Goal: Use online tool/utility: Utilize a website feature to perform a specific function

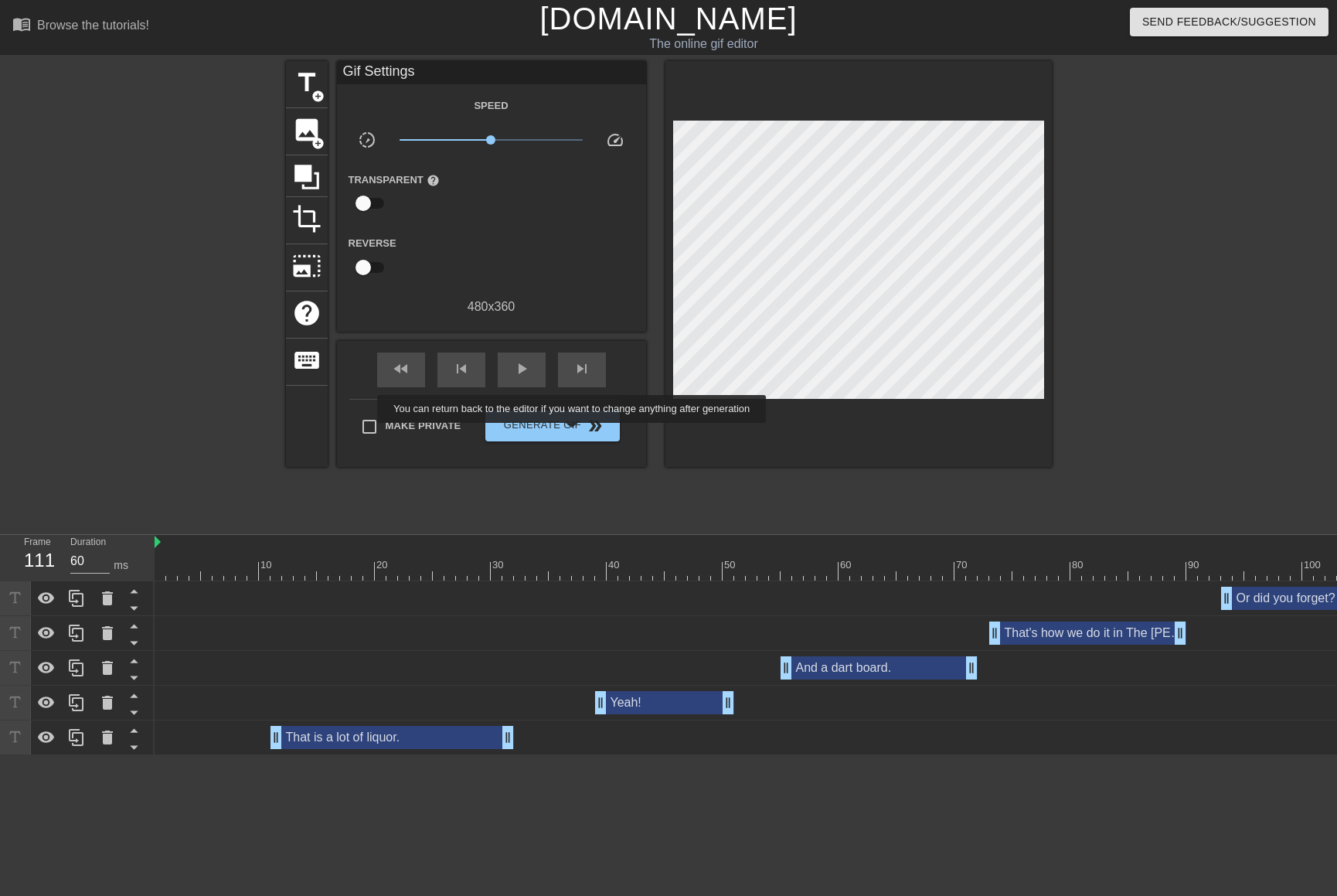
scroll to position [0, 547]
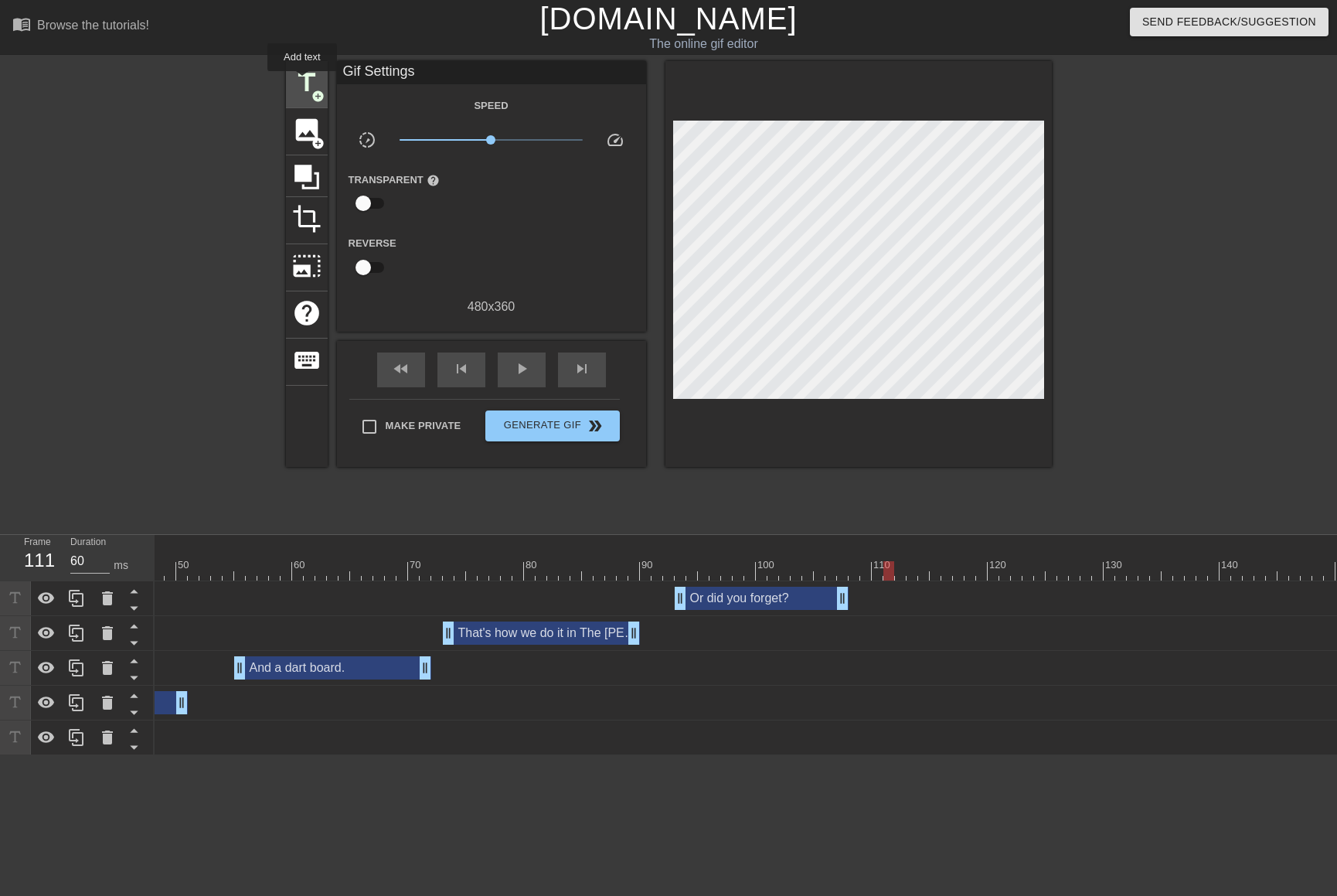
click at [303, 82] on span "title" at bounding box center [306, 83] width 29 height 29
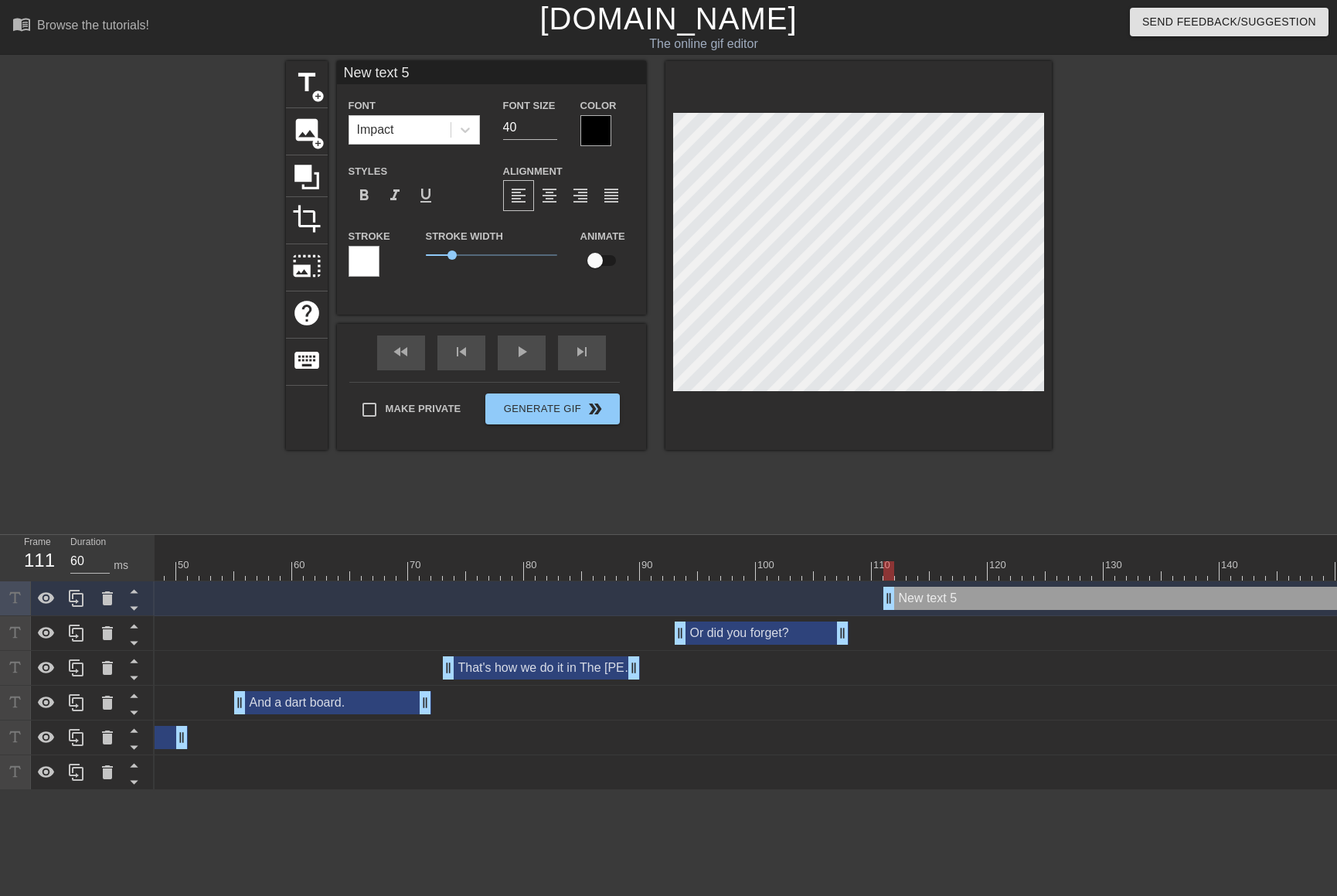
scroll to position [3, 4]
type input "A"
type textarea "A"
type input "Ai"
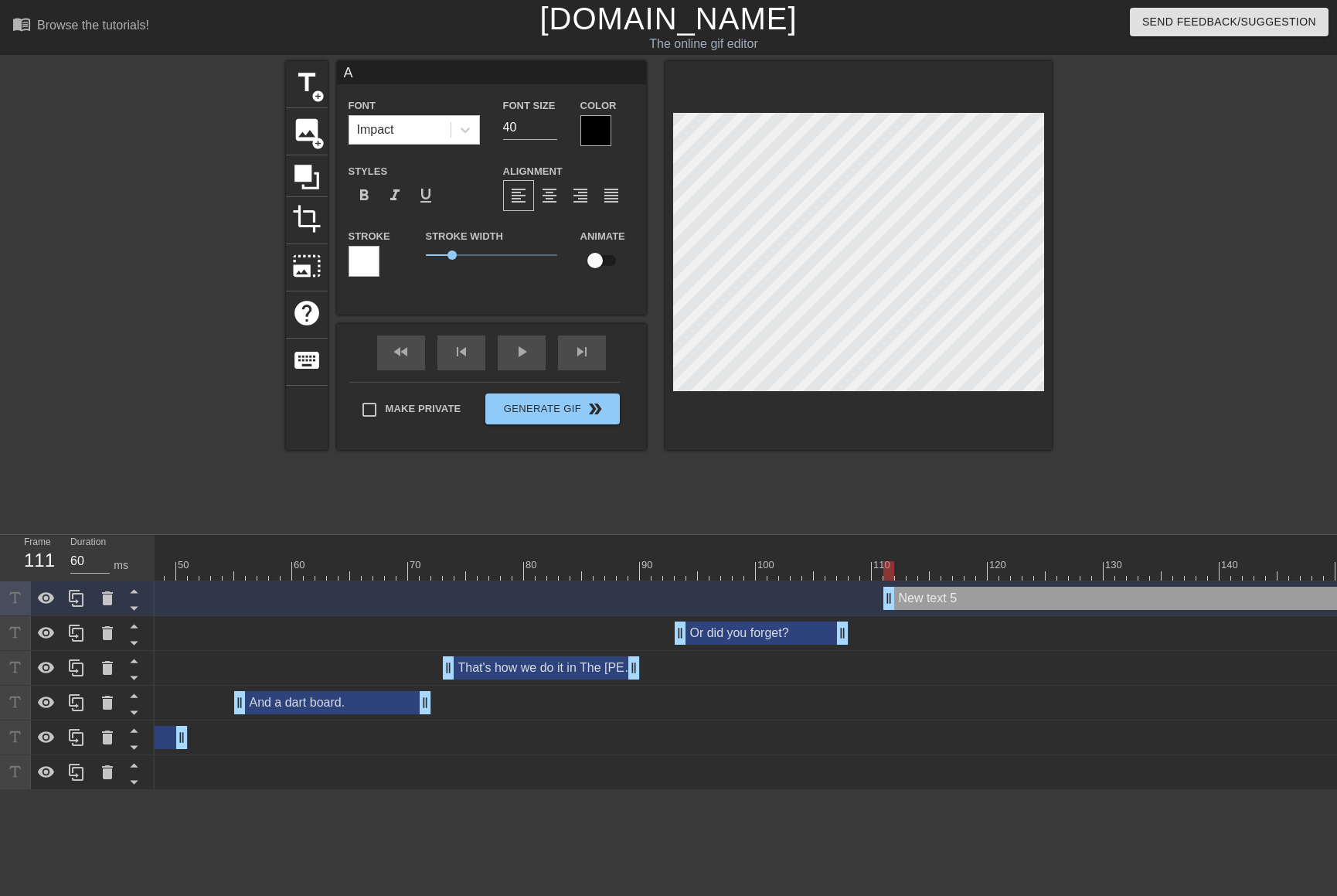
type textarea "Ai"
type input "Ain"
type textarea "Ain"
type input "Ai"
type textarea "Ai"
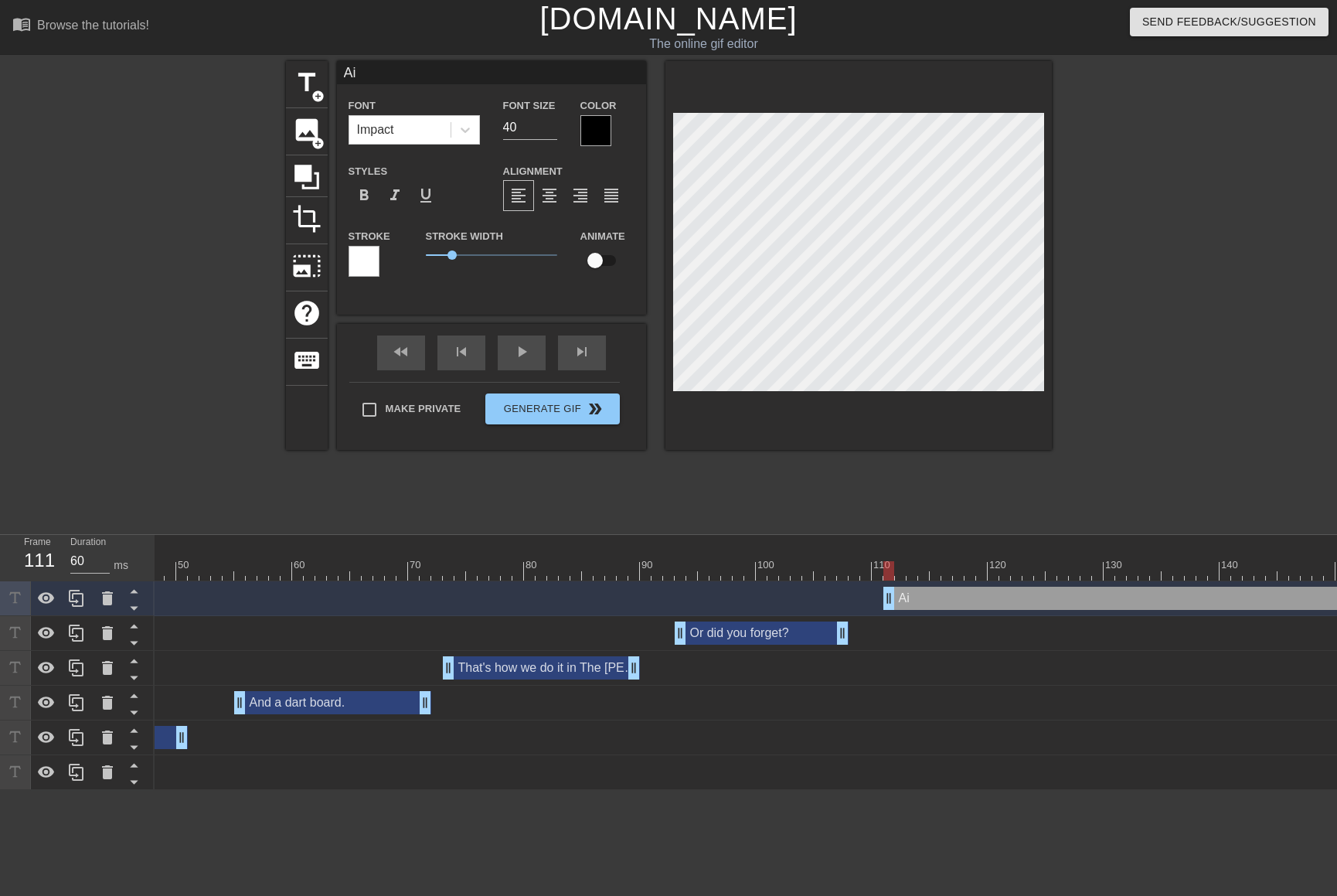
type input "Ain"
type textarea "Ain"
type input "Ain'"
type textarea "Ain'"
type input "Ain't"
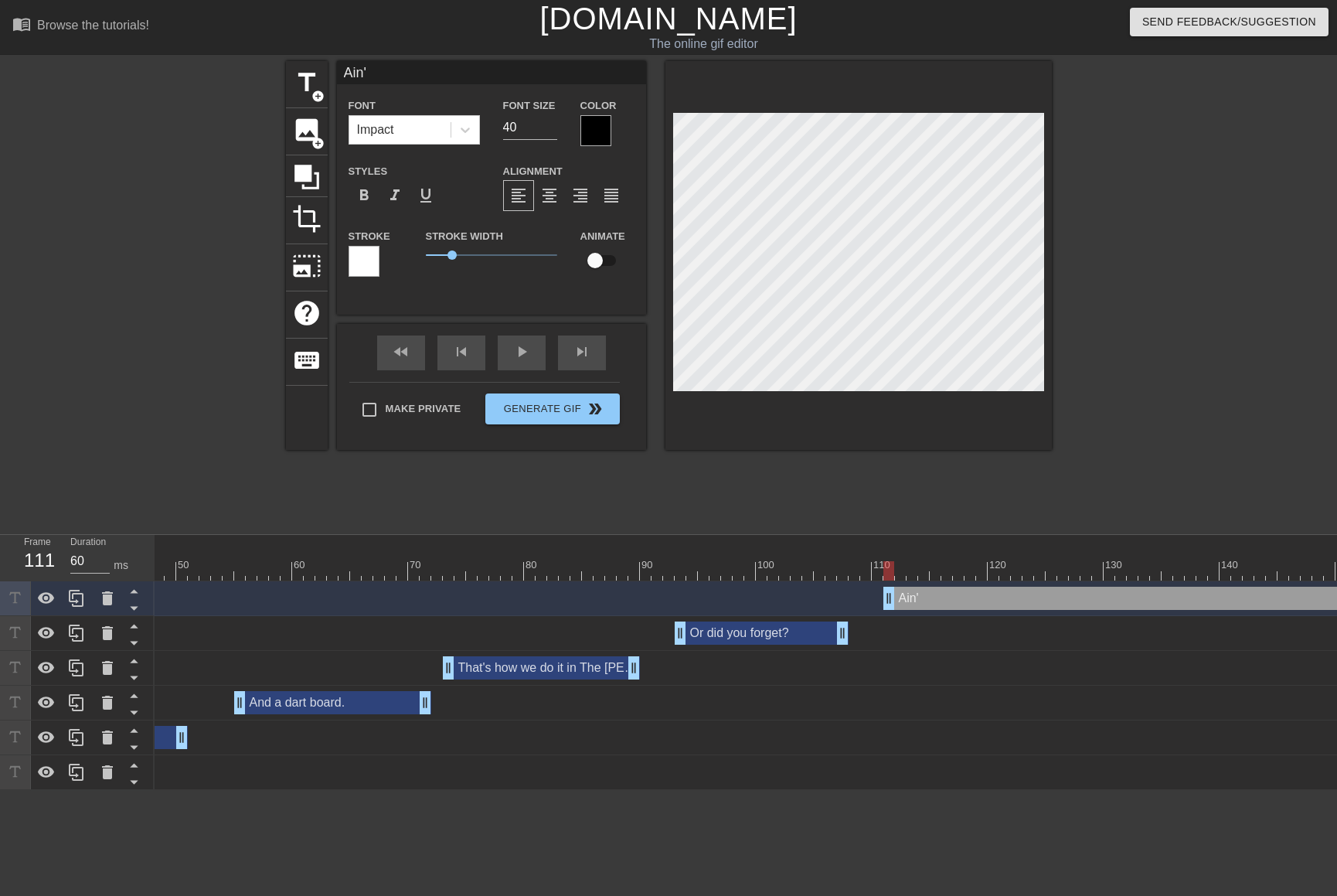
type textarea "Ain't"
type input "Ain't"
type textarea "Ain't"
type input "Ain't n"
type textarea "Ain't n"
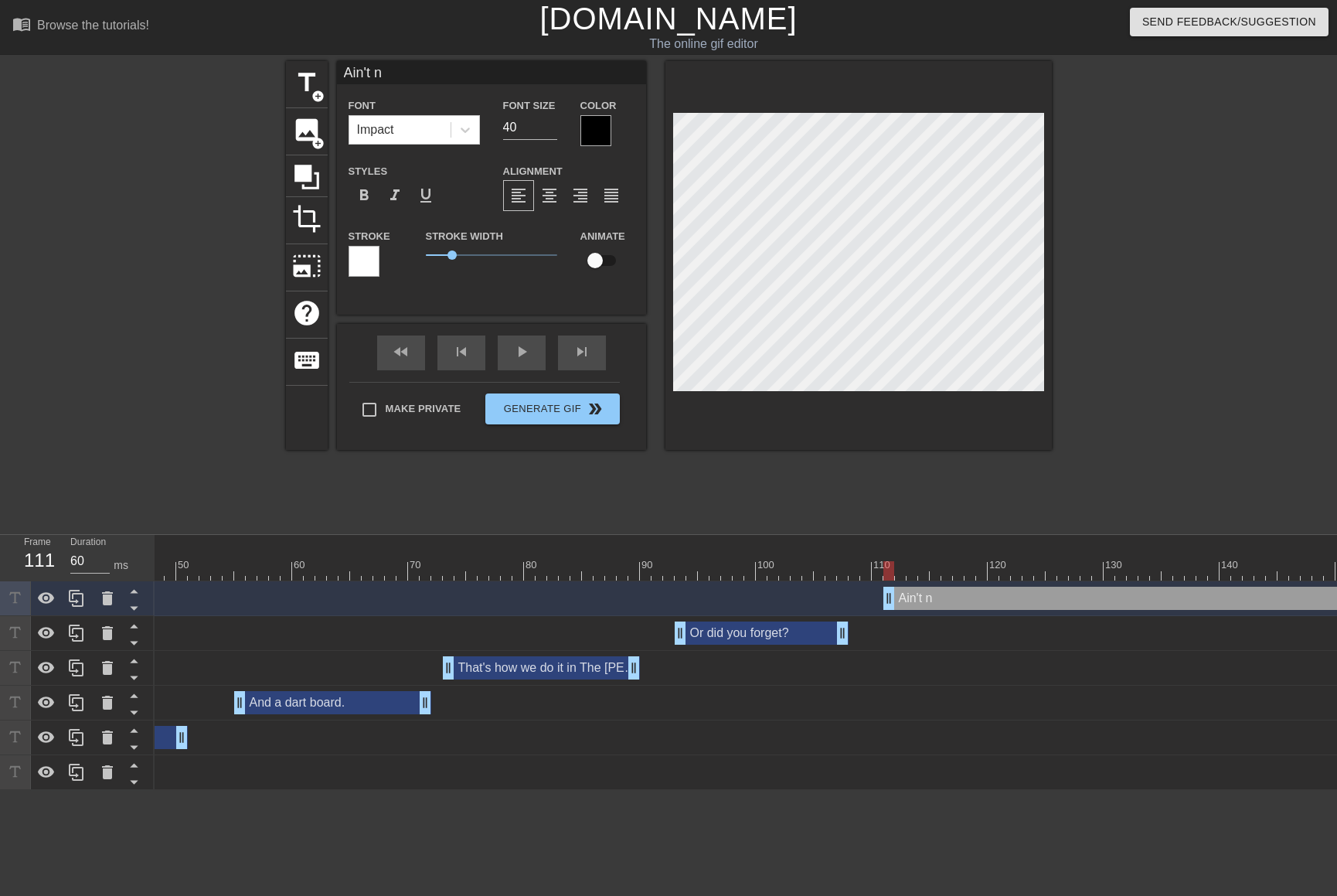
type input "Ain't no"
type textarea "Ain't no"
type input "Ain't no"
type textarea "Ain't no"
type input "Ain't no p"
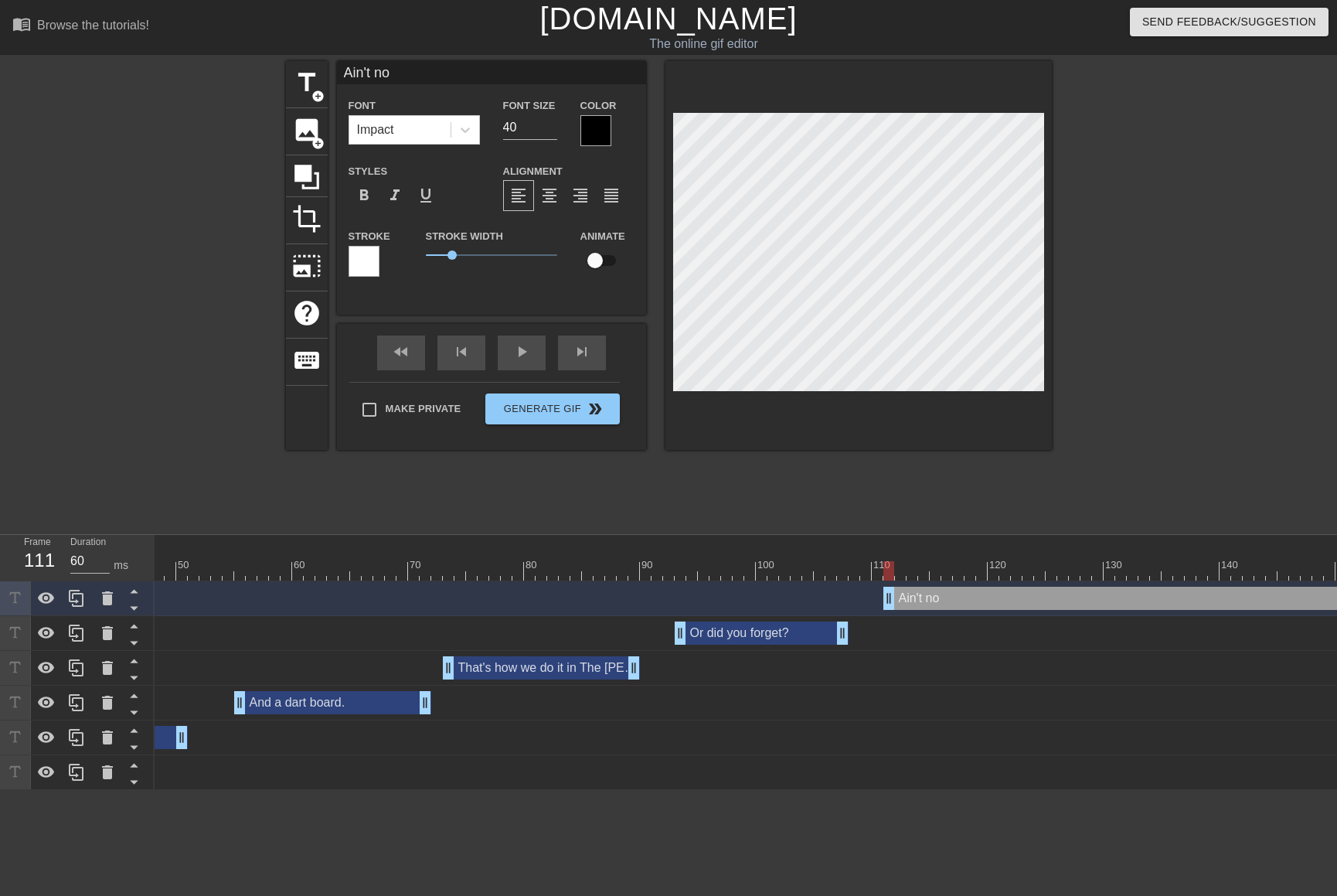
type textarea "Ain't no p"
type input "Ain't no pa"
type textarea "Ain't no pa"
type input "Ain't no par"
type textarea "Ain't no par"
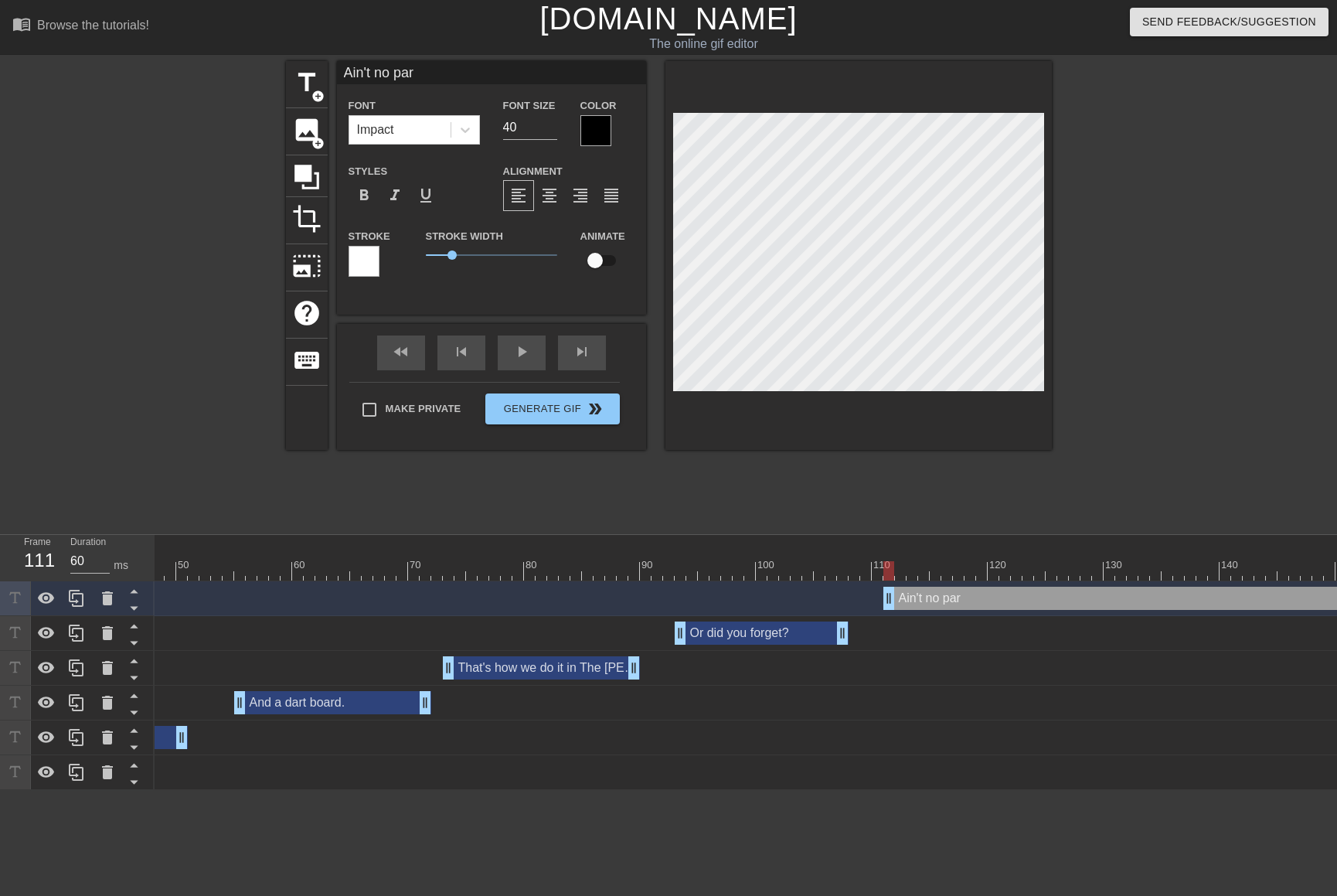
type input "Ain't no part"
type textarea "Ain't no part"
type input "Ain't no party"
type textarea "Ain't no party"
type input "Ain't no party l"
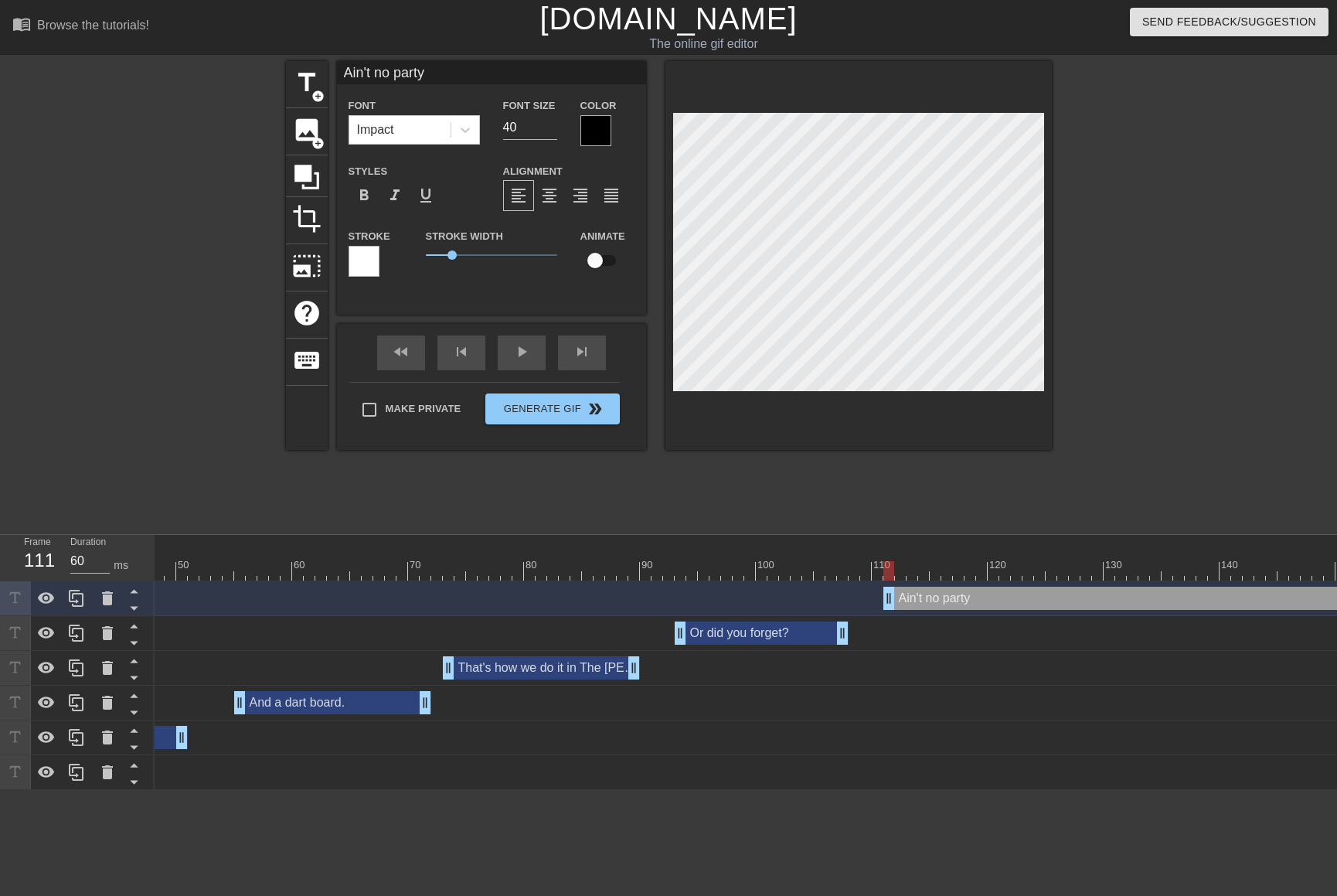
type textarea "Ain't no party l"
type input "Ain't no party li"
type textarea "Ain't no party li"
type input "Ain't no party lik"
type textarea "Ain't no party lik"
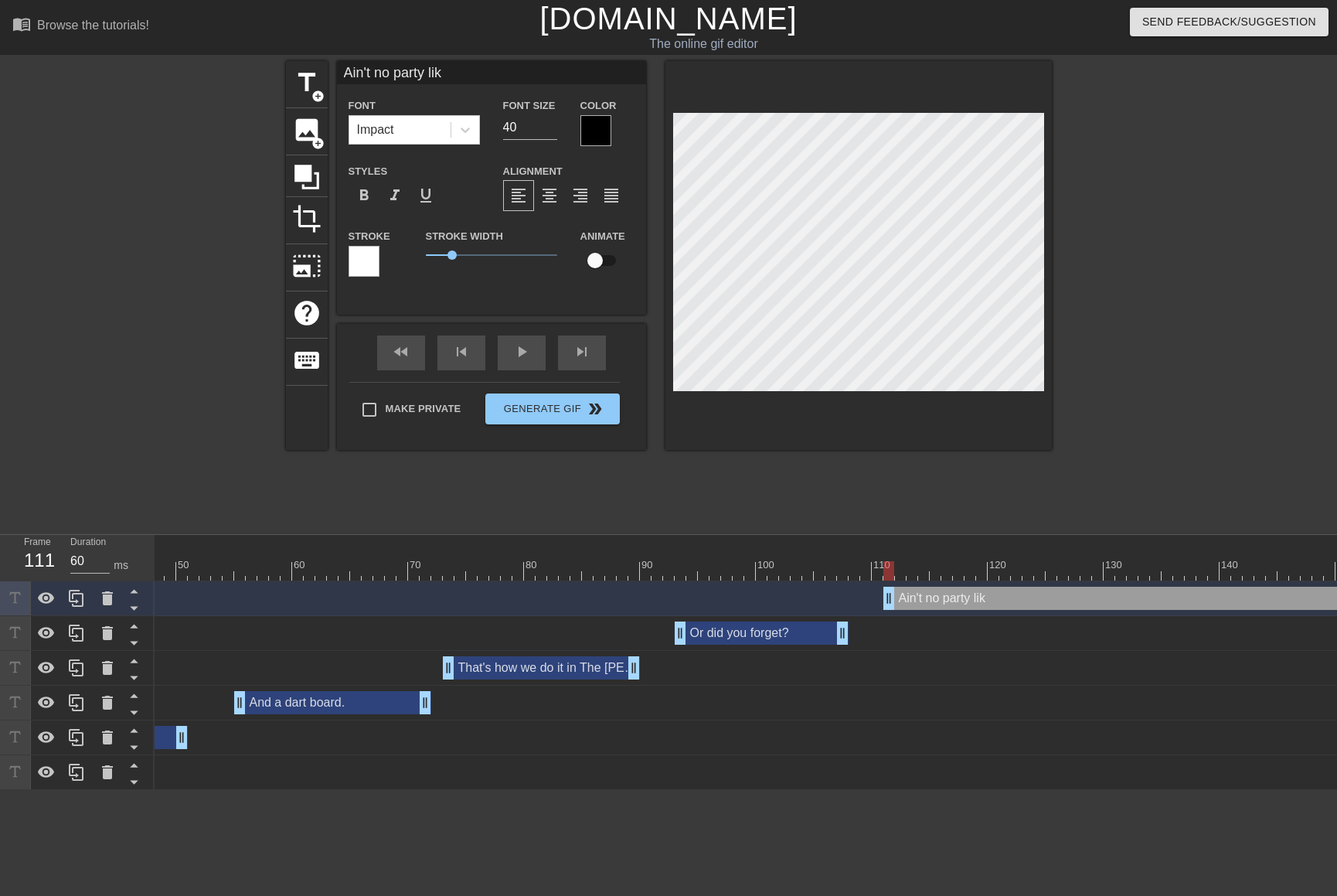
type input "Ain't no party like"
type textarea "Ain't no party like"
type input "Ain't no party like"
type textarea "Ain't no party like"
type input "Ain't no party like a"
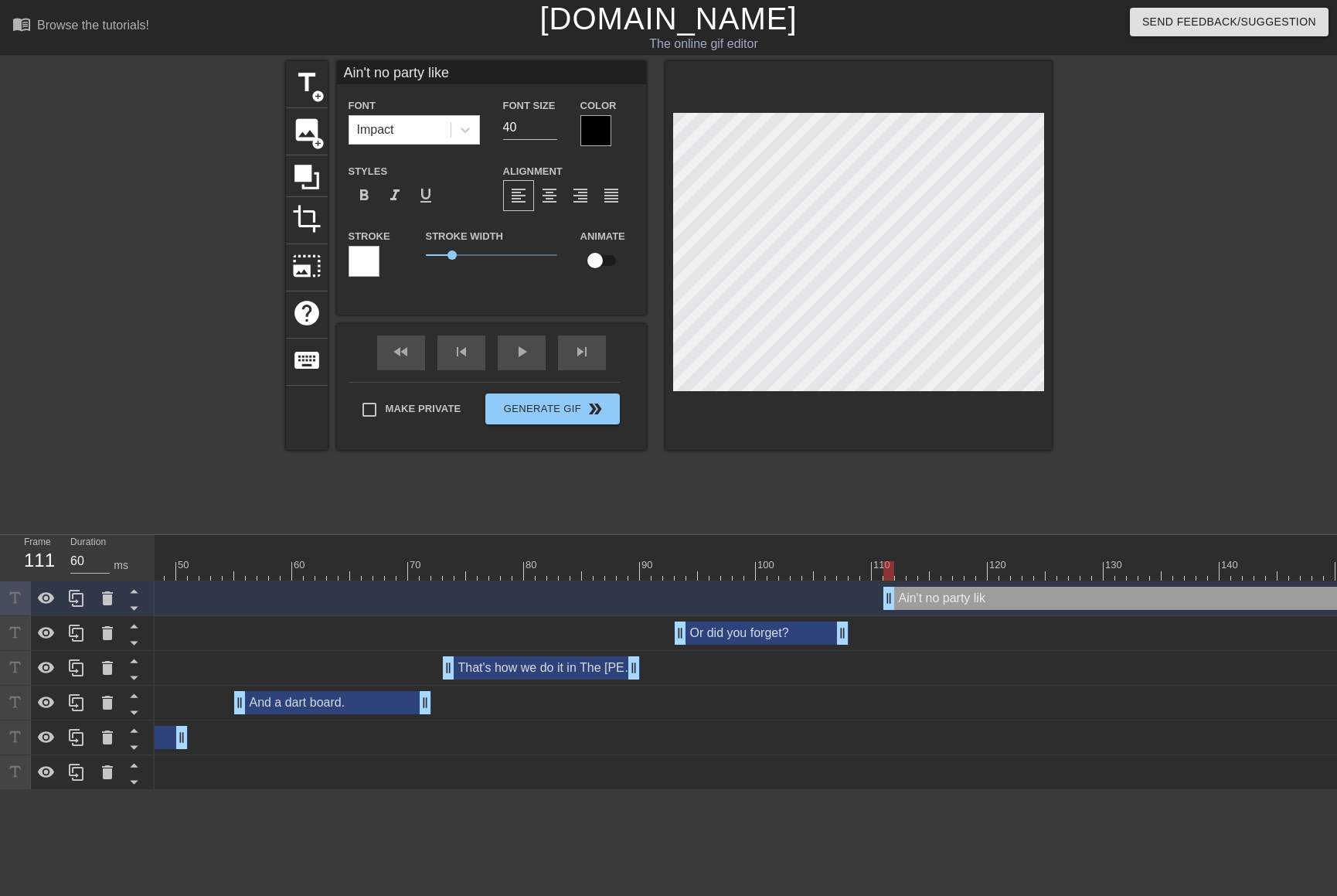
type textarea "Ain't no party like a"
type input "Ain't no party like a"
type textarea "Ain't no party like a"
type input "Ain't no party like a S"
type textarea "Ain't no party like a S"
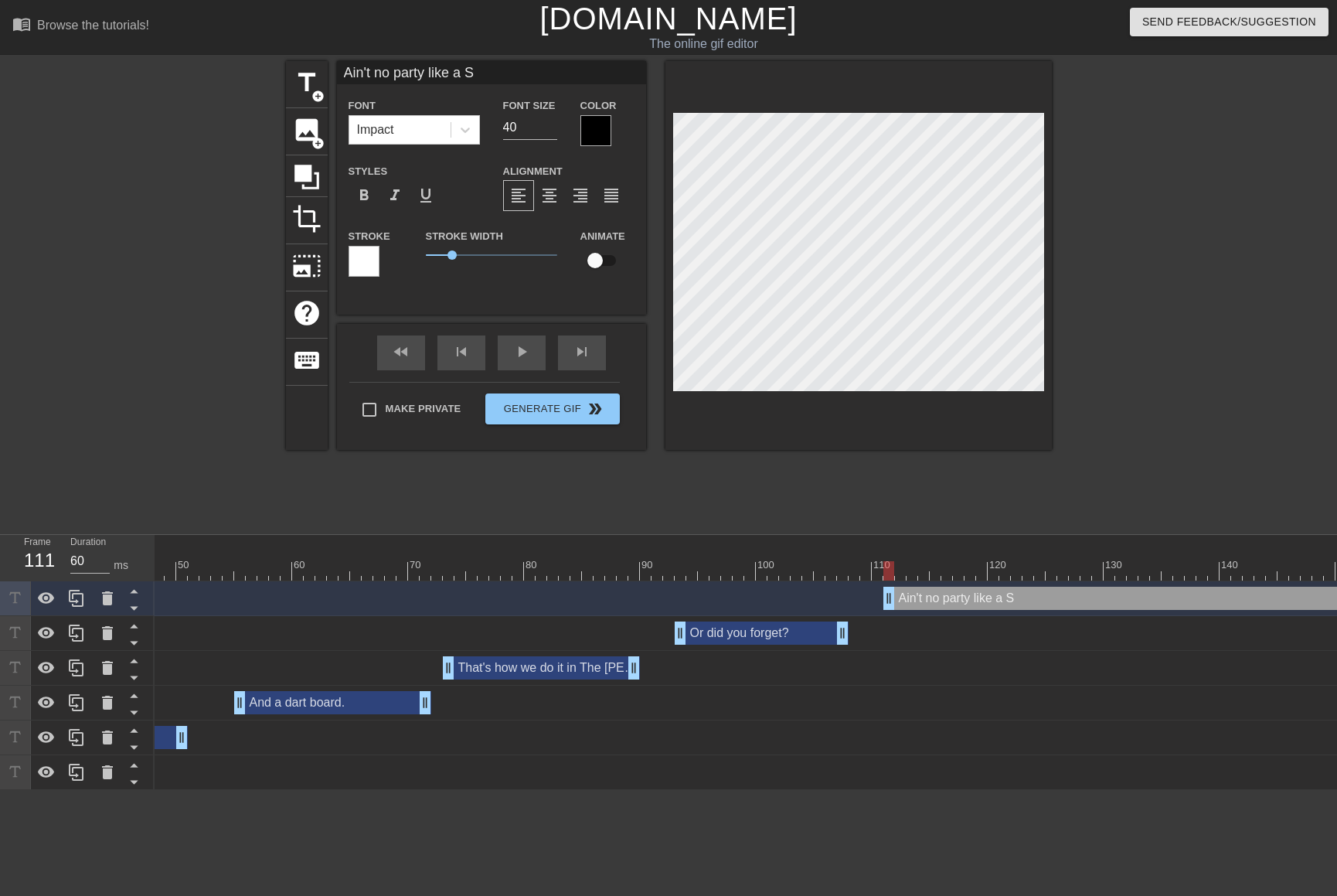
type input "Ain't no party like a St"
type textarea "Ain't no party like a St"
type input "Ain't no party like a Sta"
type textarea "Ain't no party like a Sta"
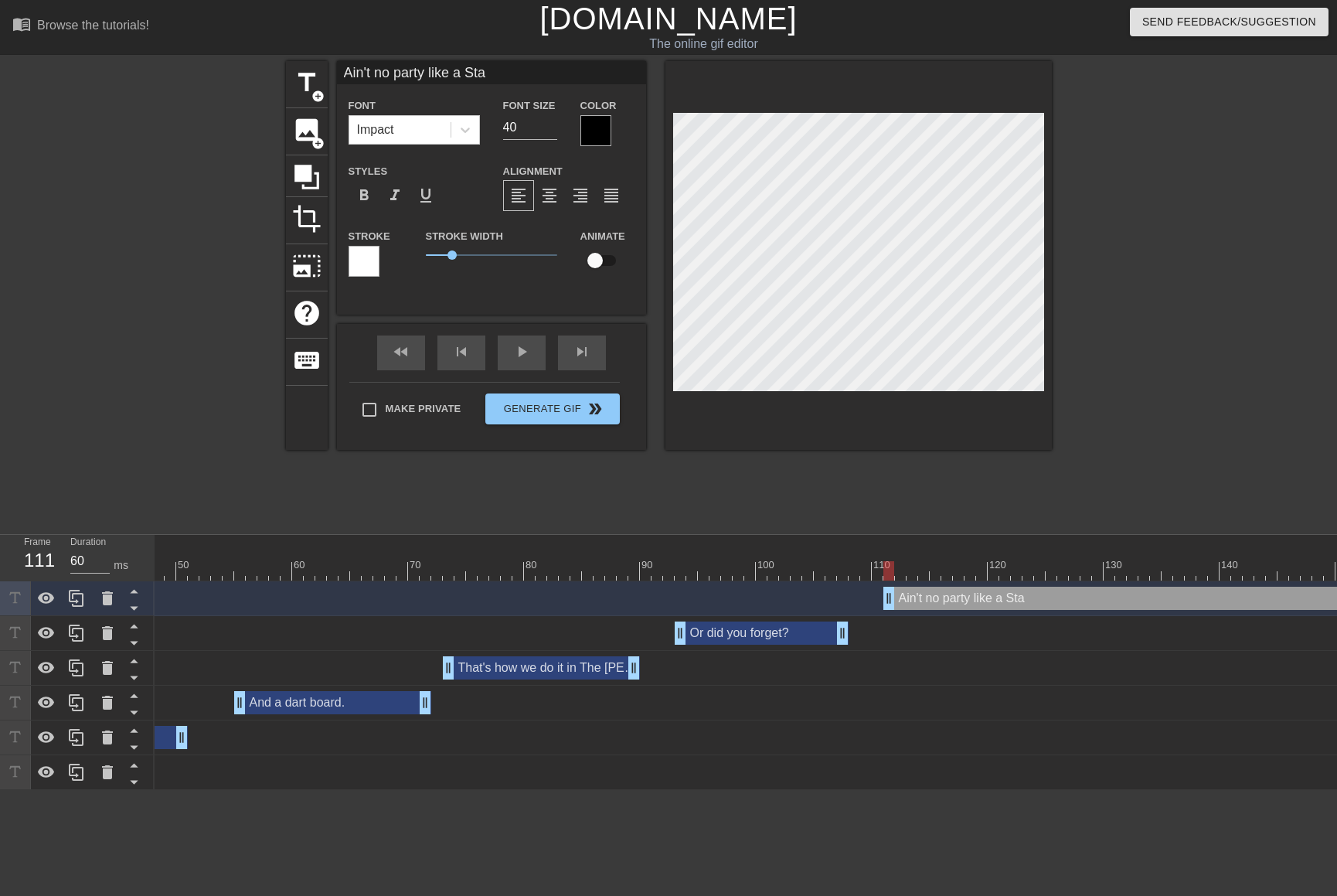
type input "Ain't no party like a Stat"
type textarea "Ain't no party like a Stat"
type input "Ain't no party like a Stat-"
type textarea "Ain't no party like a Stat-"
type input "Ain't no party like a Stat-P"
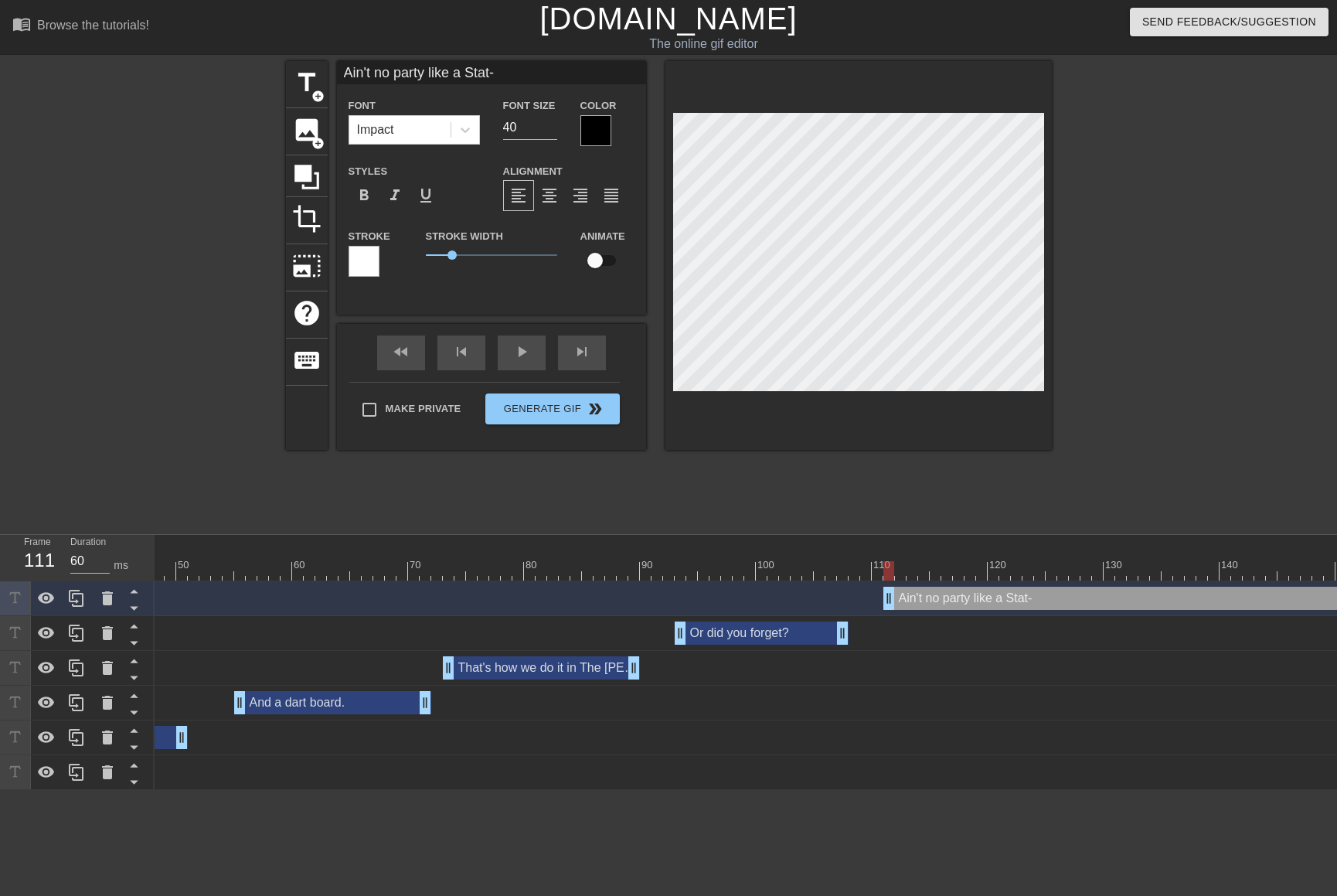
type textarea "Ain't no party like a Stat-P"
type input "Ain't no party like a Stat-Pa"
type textarea "Ain't no party like a Stat-Pa"
type input "Ain't no party like a Stat-Pac"
type textarea "Ain't no party like a Stat-Pac"
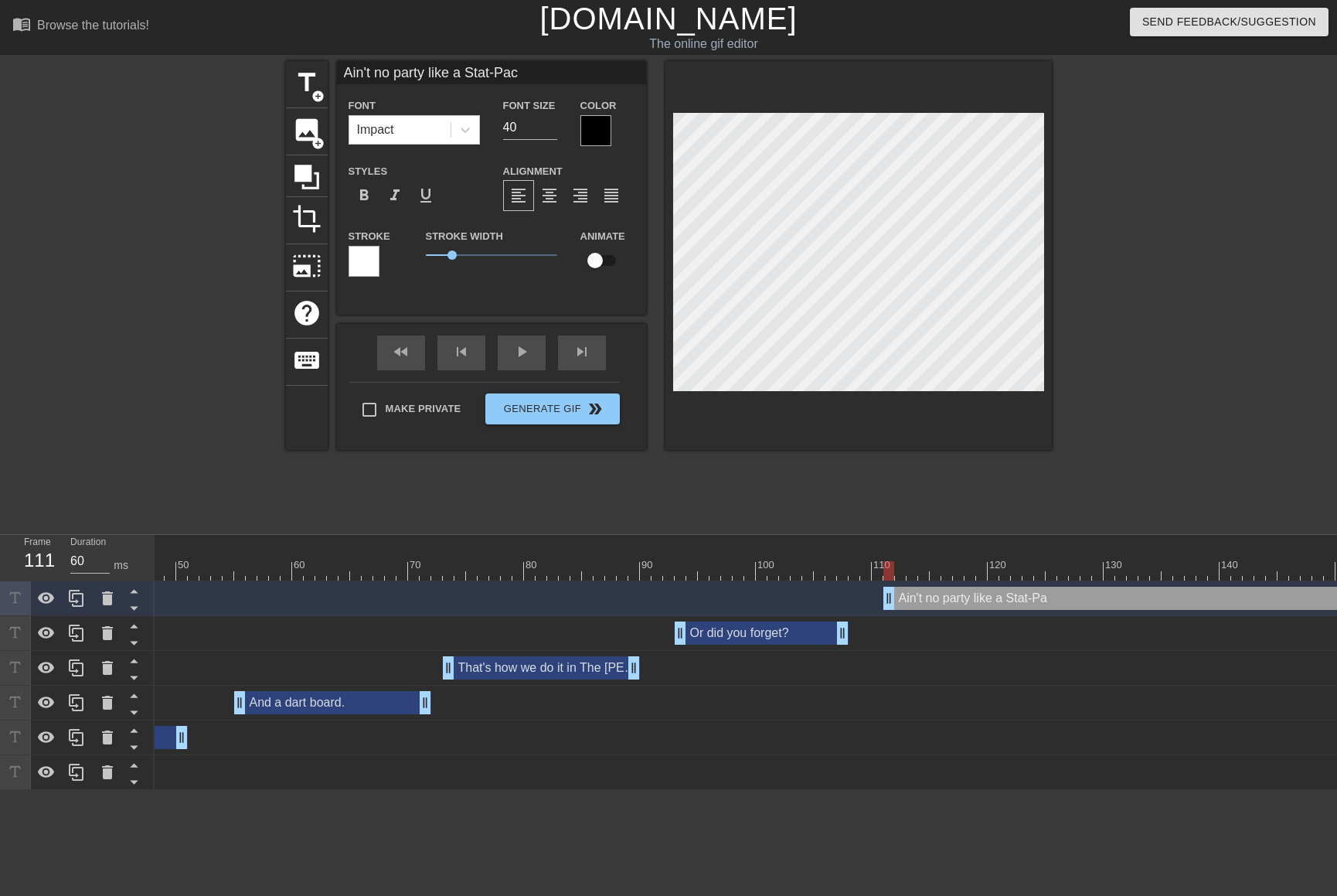
type input "Ain't no party like a Stat-Pack"
type textarea "Ain't no party like a Stat-Pack"
type input "Ain't no party like a Stat-Pack"
type textarea "Ain't no party like a Stat-Pack"
type input "Ain't no party like a Stat-Pack P"
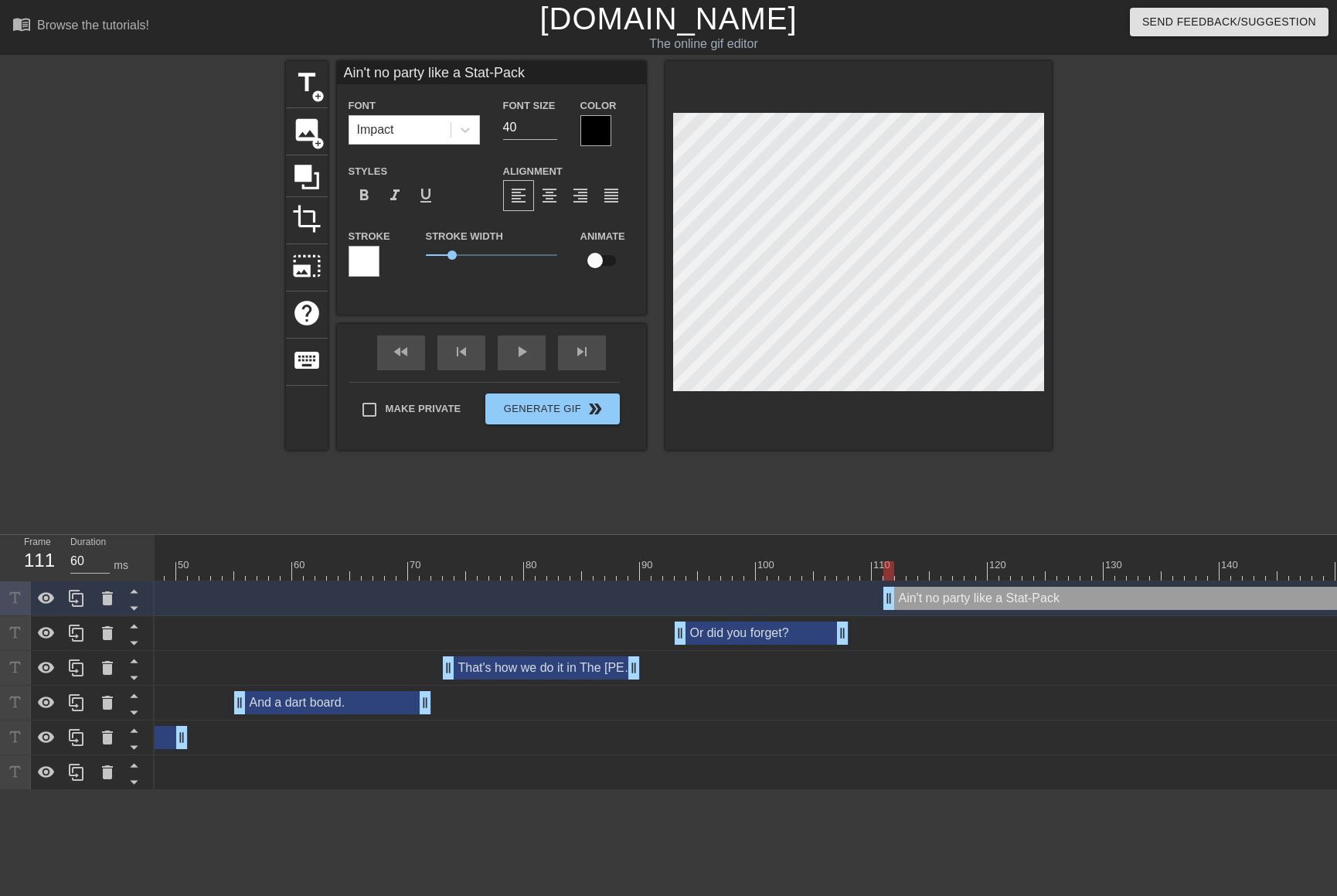
type textarea "Ain't no party like a Stat-Pack P"
type input "Ain't no party like a Stat-Pack Pa"
type textarea "Ain't no party like a Stat-Pack Pa"
type input "Ain't no party like a Stat-Pack Par"
type textarea "Ain't no party like a Stat-Pack Par"
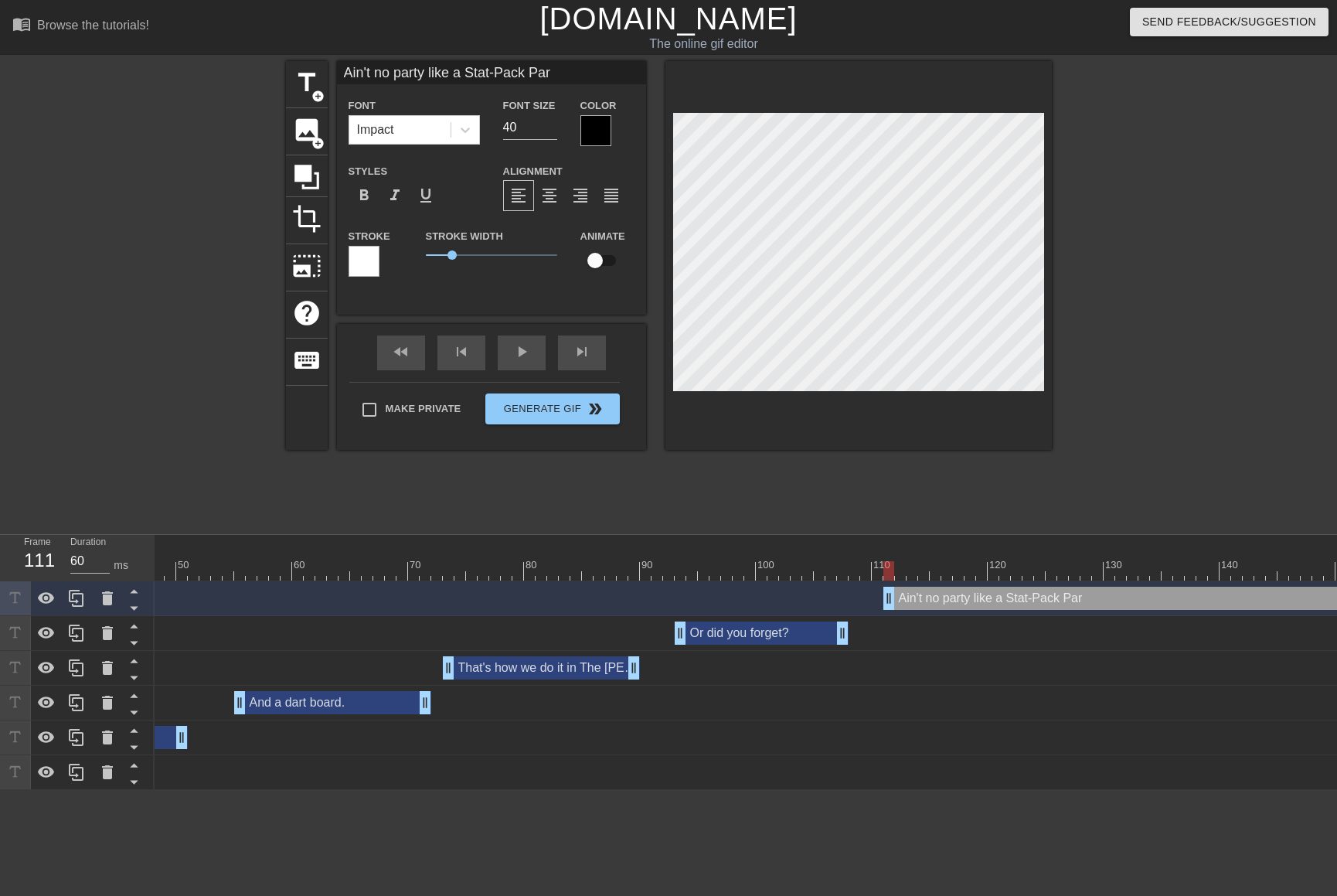
type input "Ain't no party like a Stat-Pack Part"
type textarea "Ain't no party like a Stat-Pack Part"
type input "Ain't no party like a Stat-Pack Party"
type textarea "Ain't no party like a Stat-Pack Party"
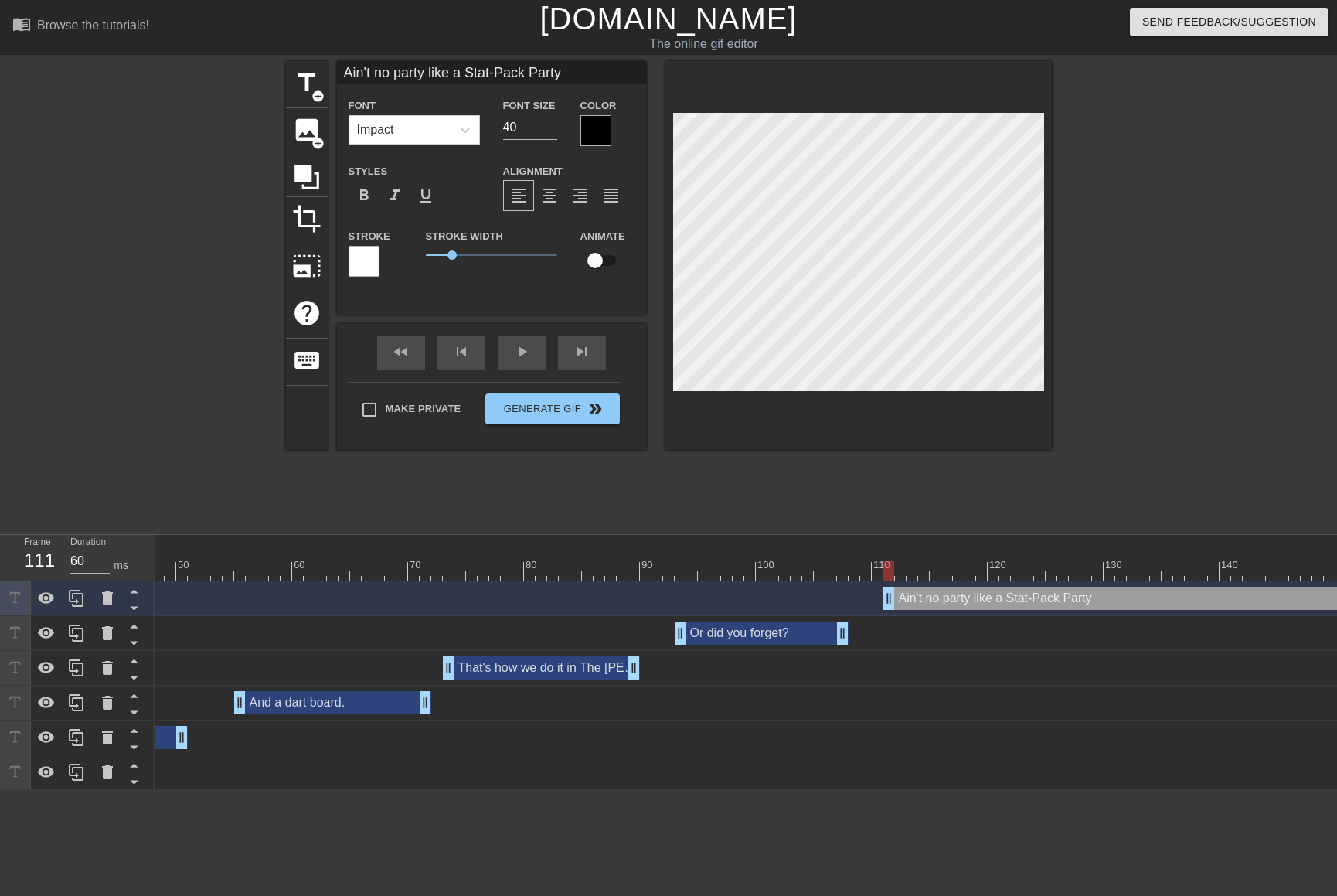
type input "Ain't no party like a Stat-Pack Party!"
type textarea "Ain't no party like a Stat-Pack Party!"
click at [433, 128] on div "Font Impact Font Size 40 Color" at bounding box center [491, 121] width 309 height 50
type input "25"
click at [589, 136] on div at bounding box center [595, 130] width 31 height 31
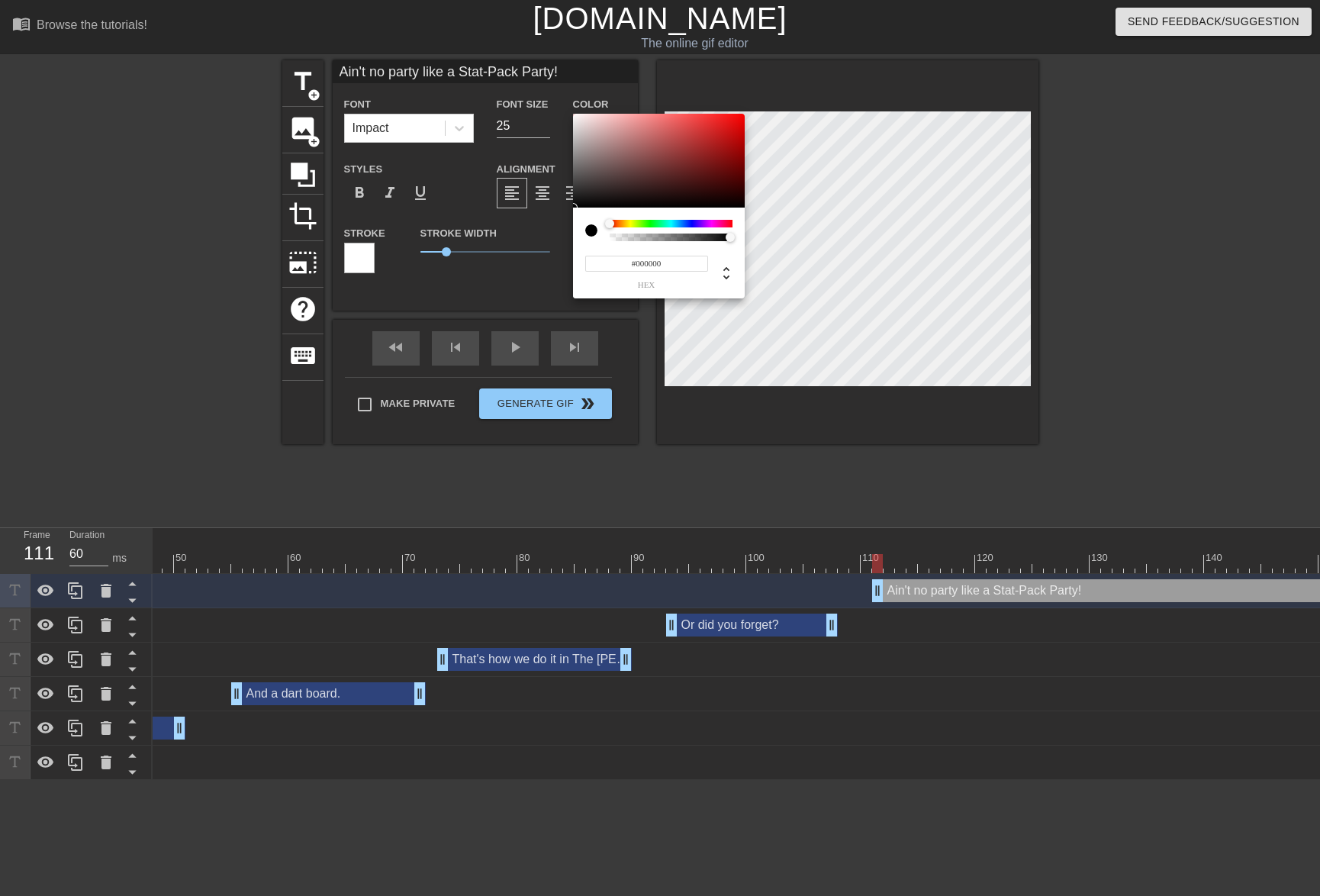
type input "#F8F2F2"
click at [577, 116] on div at bounding box center [658, 160] width 172 height 95
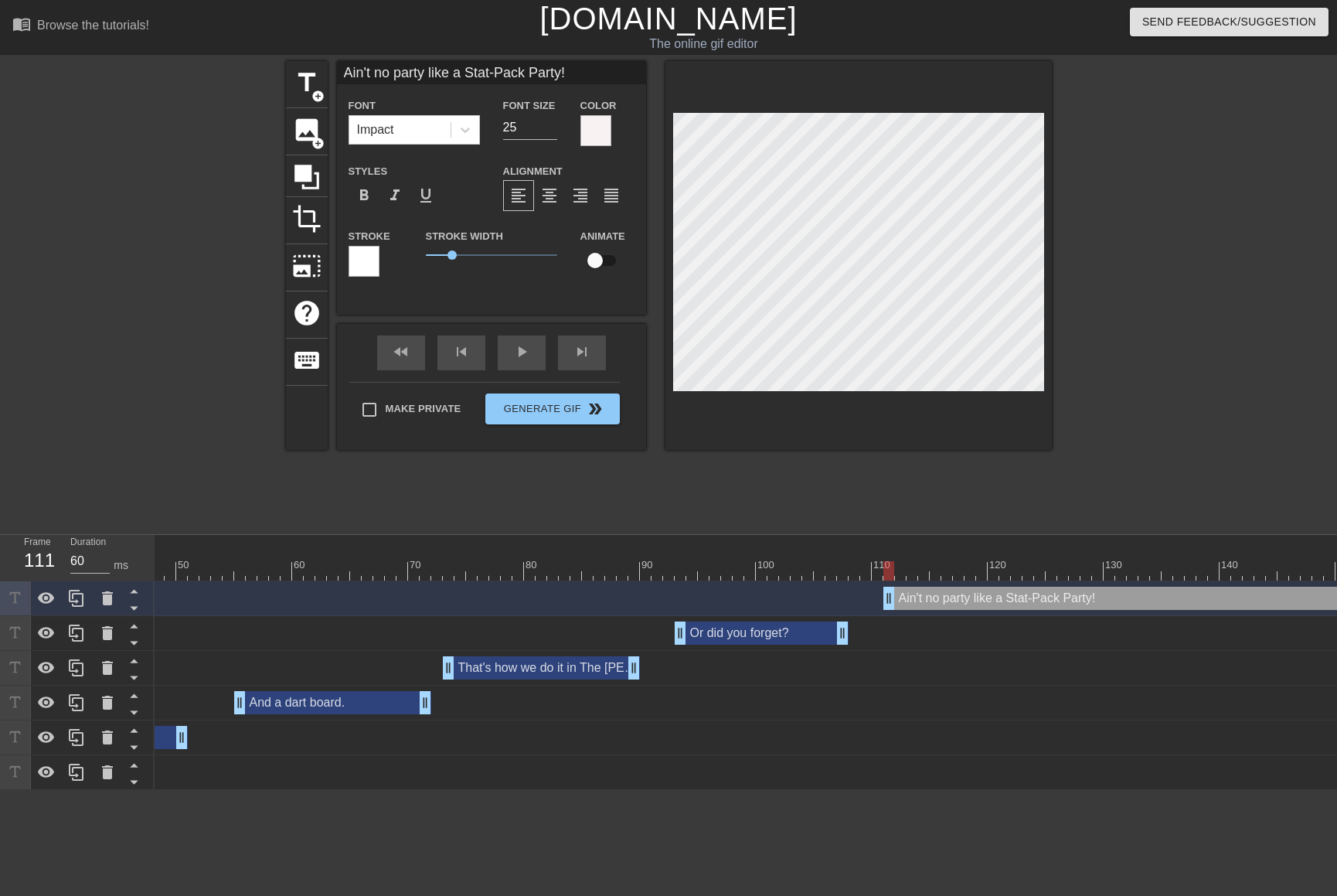
click at [376, 263] on div "Stroke" at bounding box center [375, 252] width 54 height 50
click at [374, 263] on div at bounding box center [363, 261] width 31 height 31
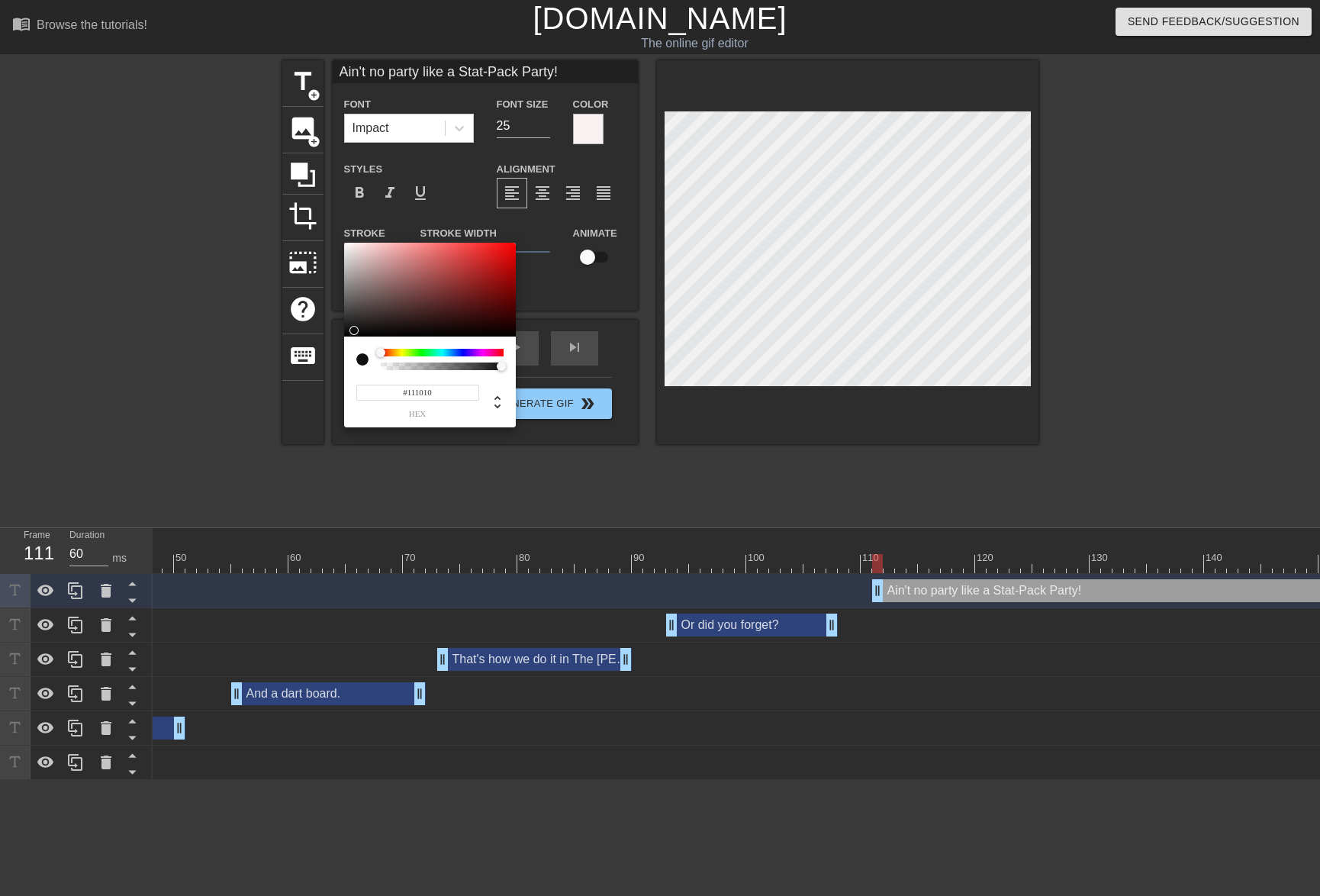
click at [351, 330] on div at bounding box center [430, 290] width 172 height 95
type input "#0F0F0F"
click at [346, 331] on div at bounding box center [430, 290] width 172 height 95
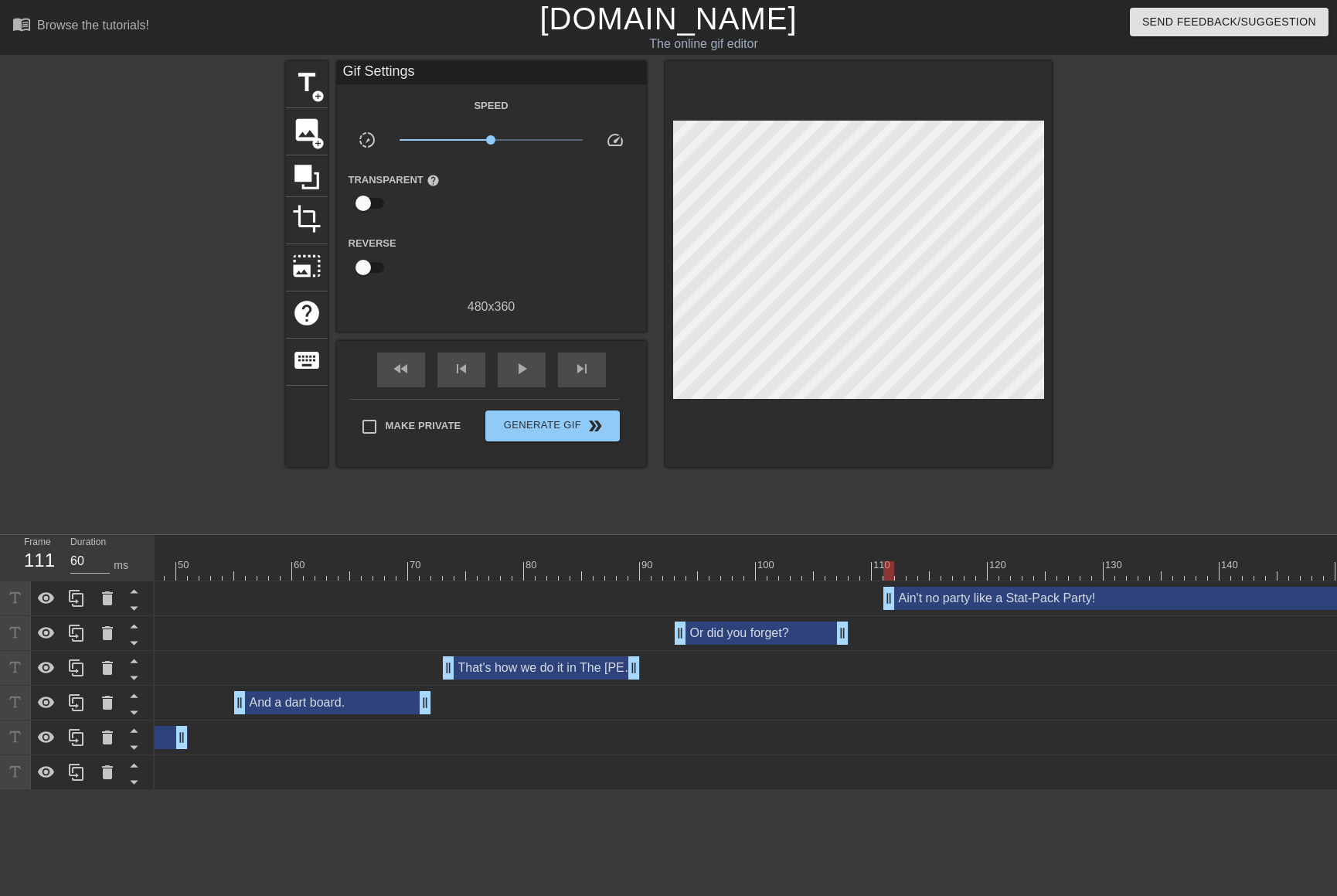
click at [929, 409] on div at bounding box center [859, 263] width 387 height 406
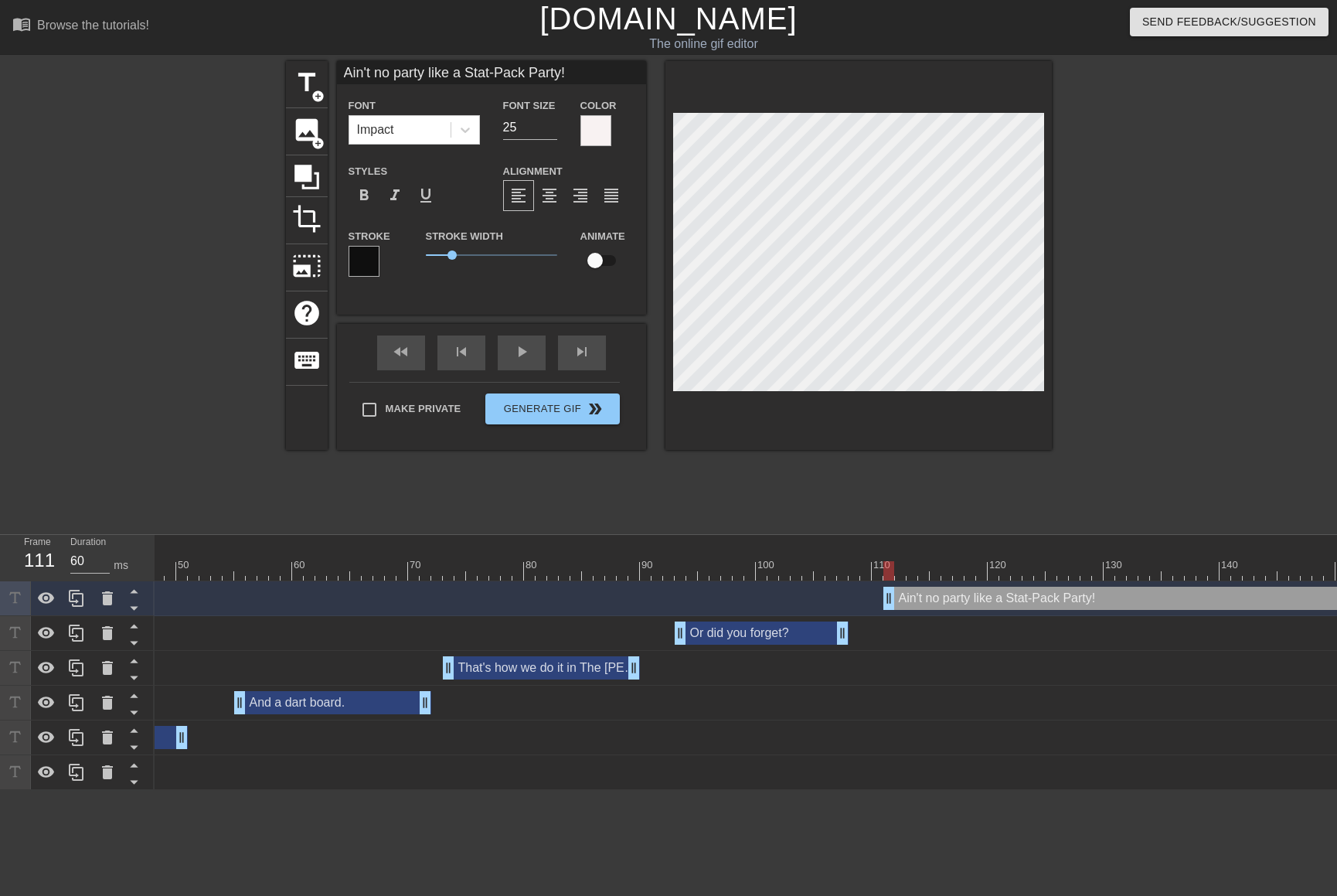
scroll to position [2, 3]
type input "Ain't no party like a Stat Party!"
type textarea "Ain't no party like a Stat Party!"
type input "Ain't no party like a Stati Party!"
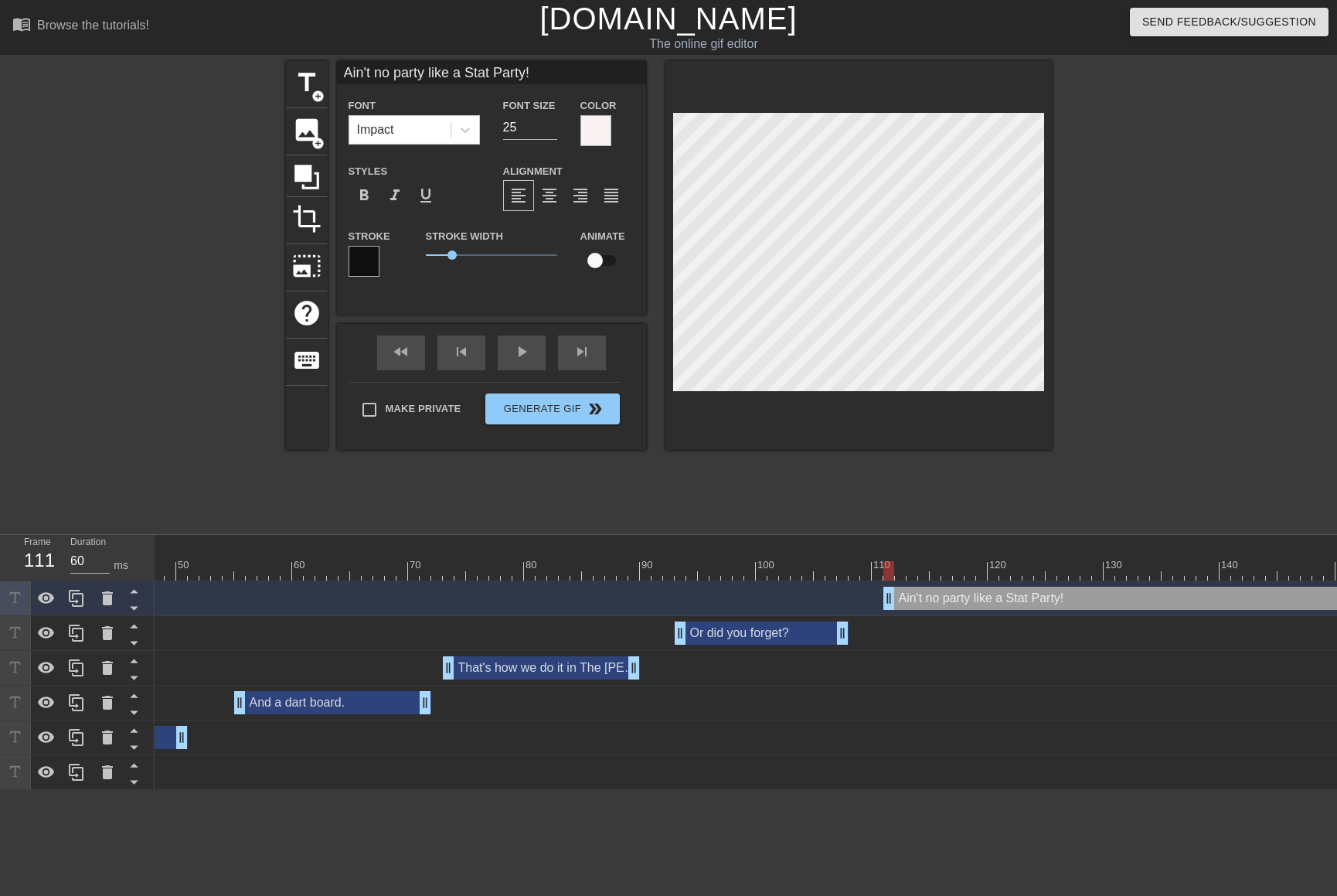
type textarea "Ain't no party like a Stati Party!"
type input "Ain't no party like a Statis Party!"
type textarea "Ain't no party like a Statis Party!"
type input "Ain't no party like a Statist Party!"
type textarea "Ain't no party like a Statist Party!"
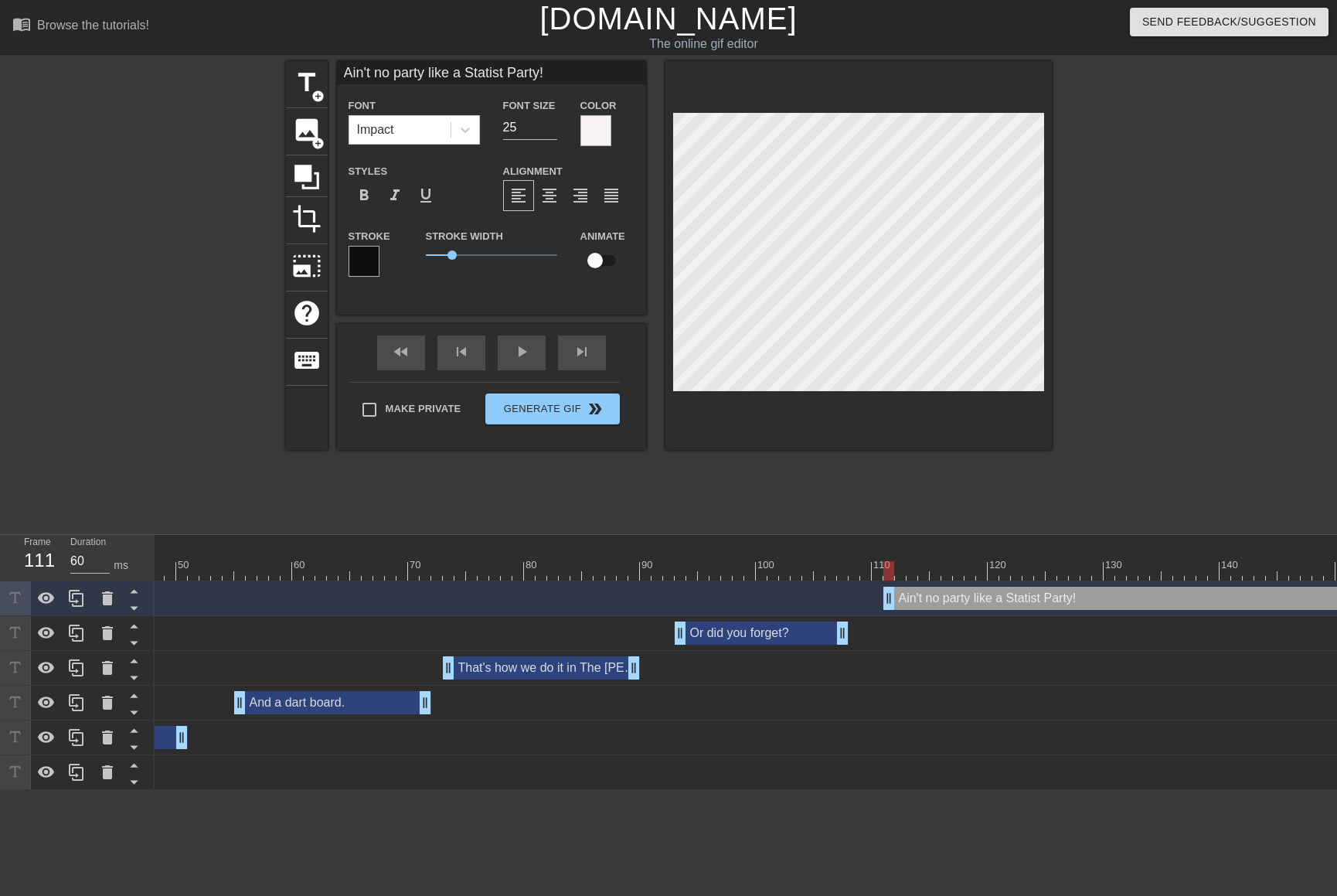
type input "Ain't no party like a Statisti Party!"
type textarea "Ain't no party like a Statisti Party!"
type input "Ain't no party like a Statistic Party!"
type textarea "Ain't no party like a Statistic Party!"
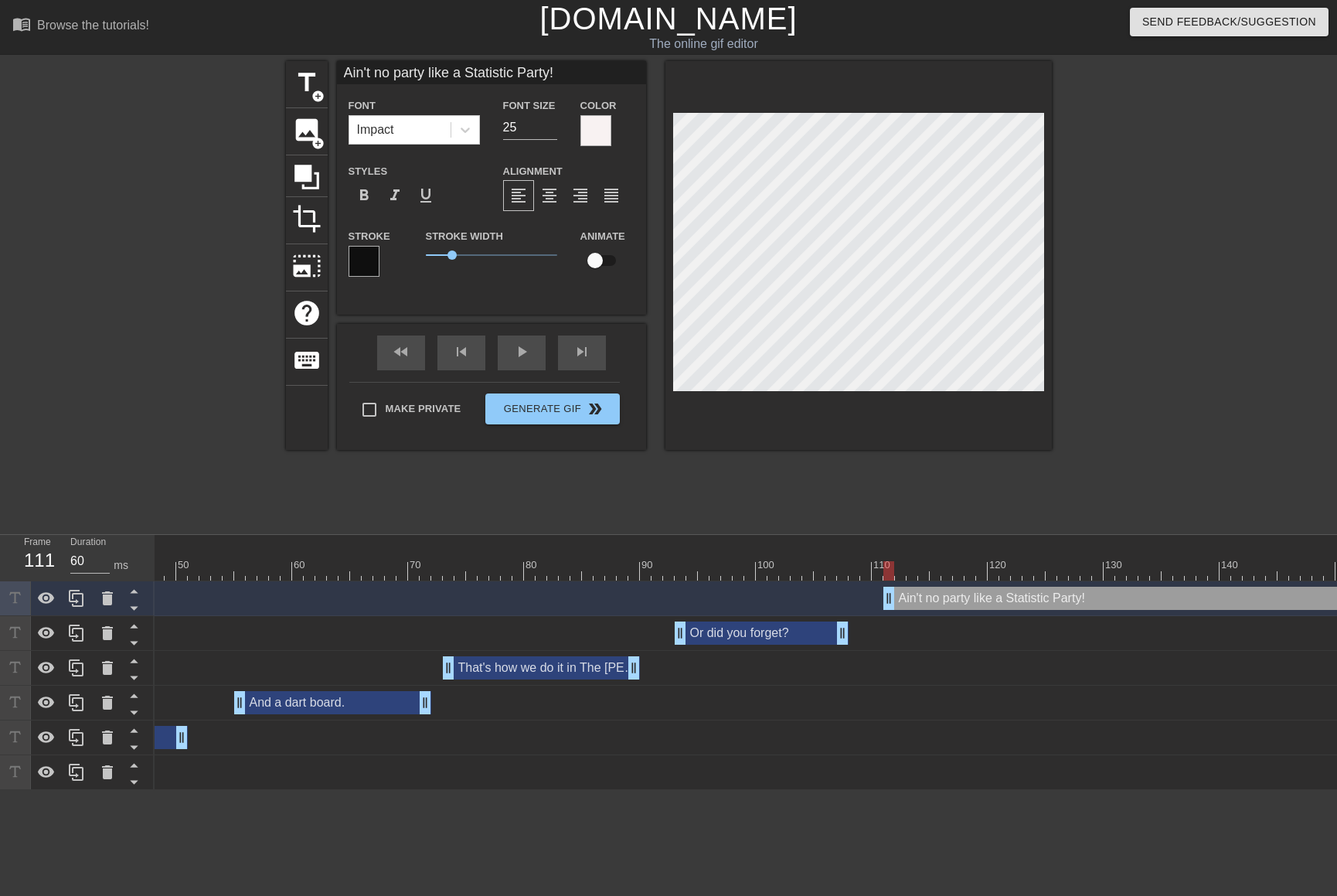
type input "Ain't no party like a Statistics Party!"
type textarea "Ain't no party like a Statistics Party!"
type input "Ain't no party like a StatisticsParty!"
type textarea "Ain't no party like a StatisticsParty!"
type input "Ain't no party like a Statistics Party!"
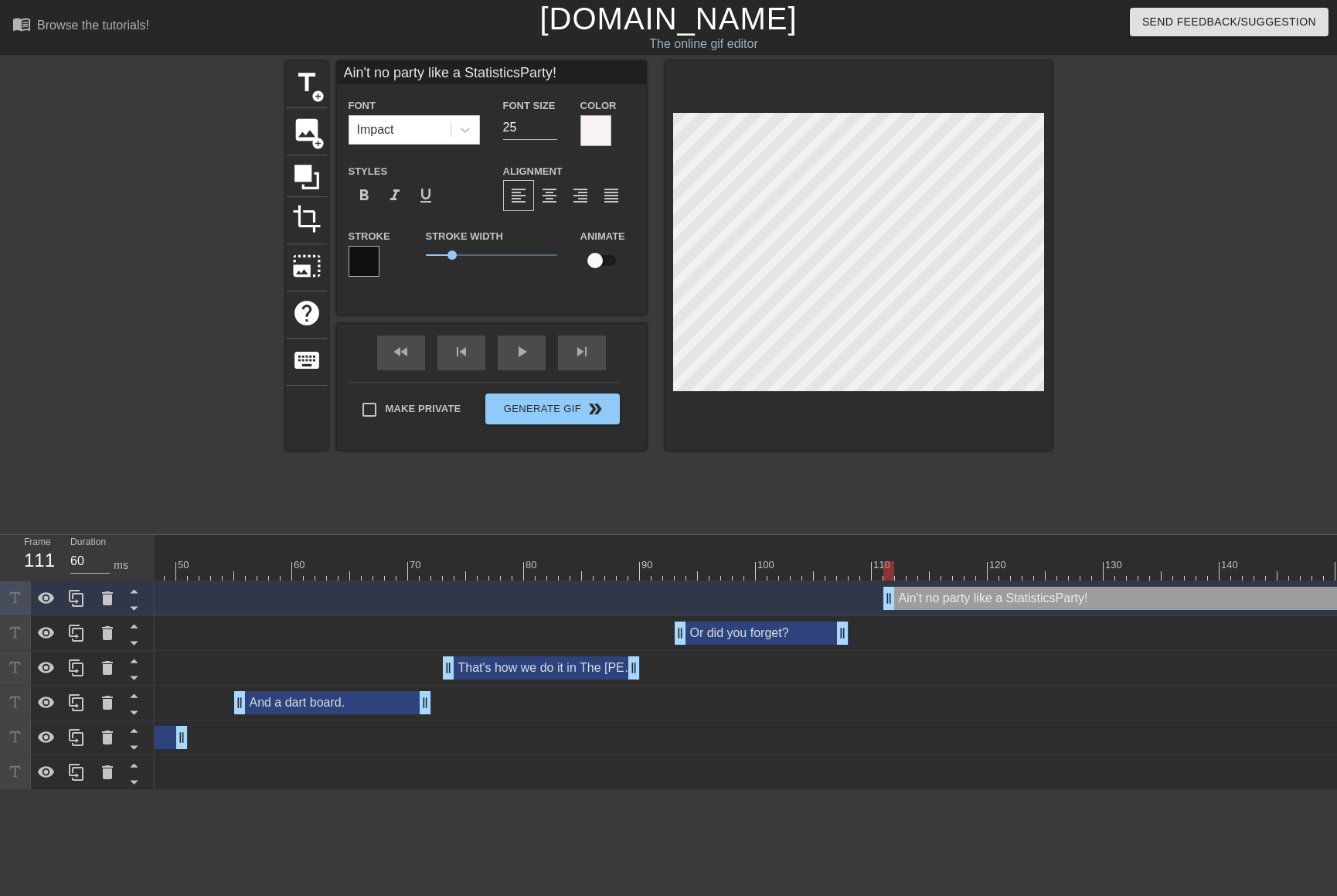
type textarea "Ain't no party like a Statistics Party!"
click at [949, 441] on div at bounding box center [859, 255] width 387 height 388
type input "Ain't no party like a Statisticas Party!"
type textarea "Ain't no party like a Statisticas Party!"
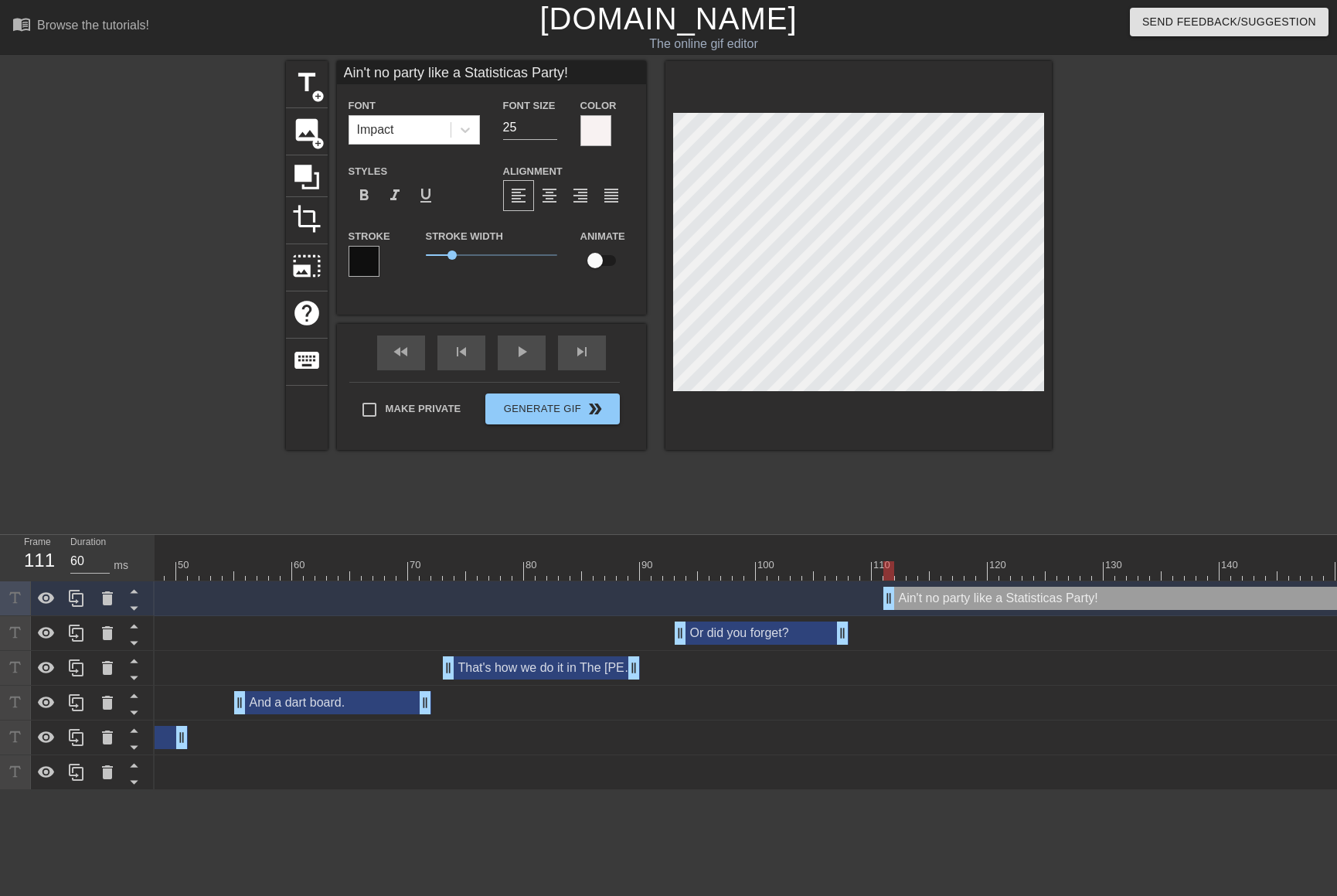
type input "Ain't no party like a Statisticals Party!"
type textarea "Ain't no party like a Statisticals Party!"
type input "Ain't no party like a Statistical Party!"
type textarea "Ain't no party like a Statistical Party!"
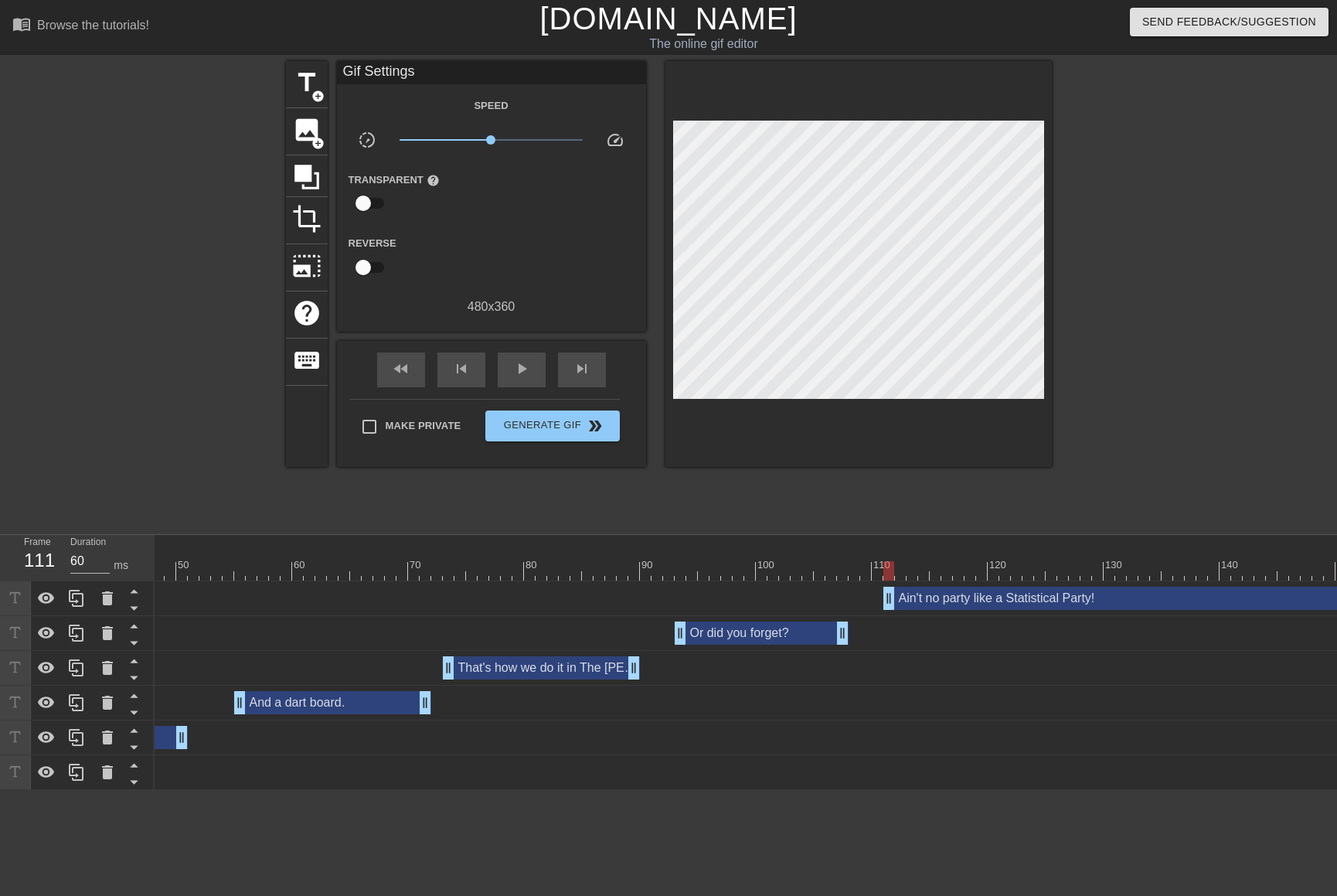
click at [964, 443] on div at bounding box center [859, 263] width 387 height 406
click at [530, 378] on div "play_arrow" at bounding box center [521, 370] width 48 height 35
click at [530, 378] on div "pause" at bounding box center [521, 370] width 48 height 35
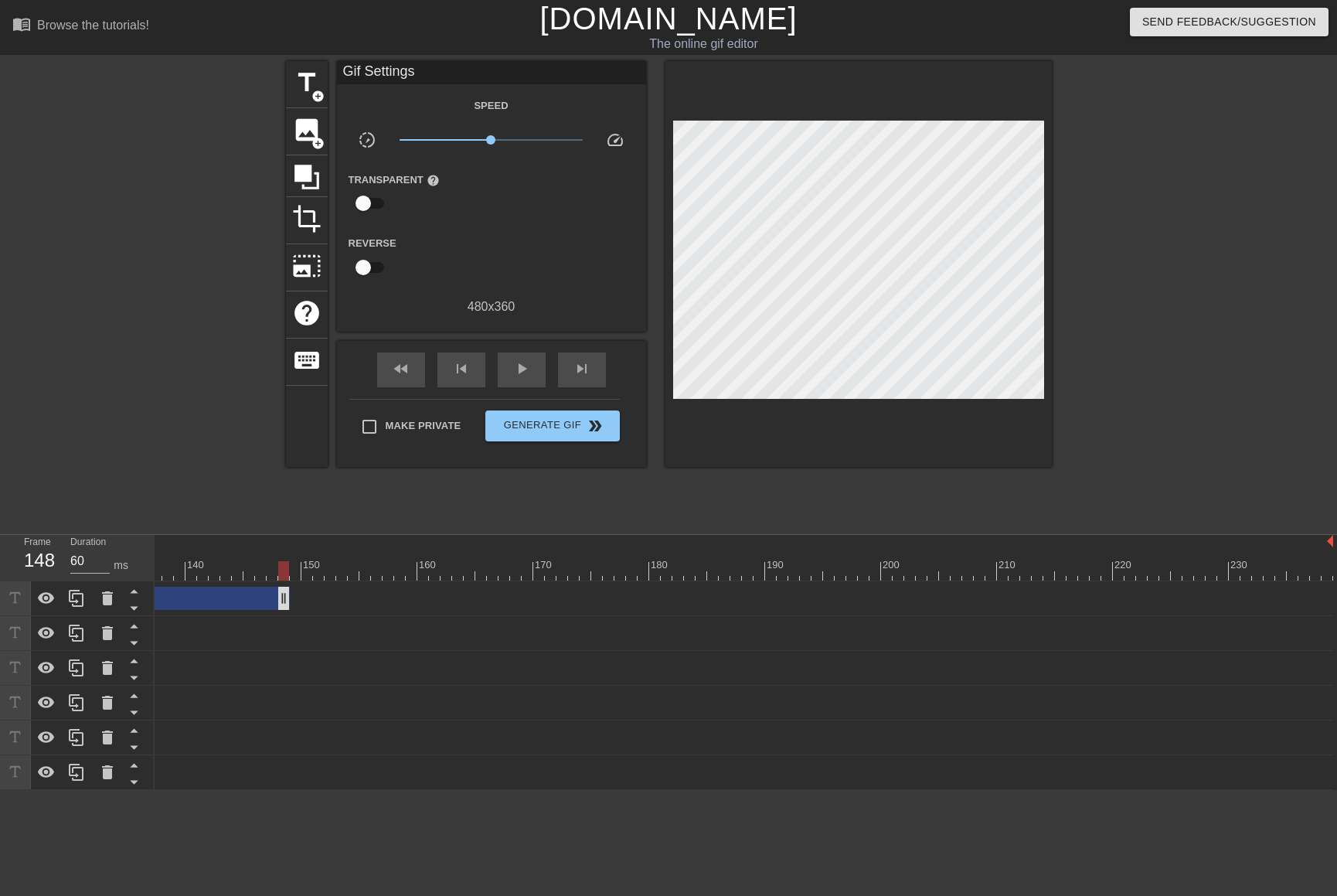
drag, startPoint x: 1324, startPoint y: 601, endPoint x: 247, endPoint y: 588, distance: 1077.1
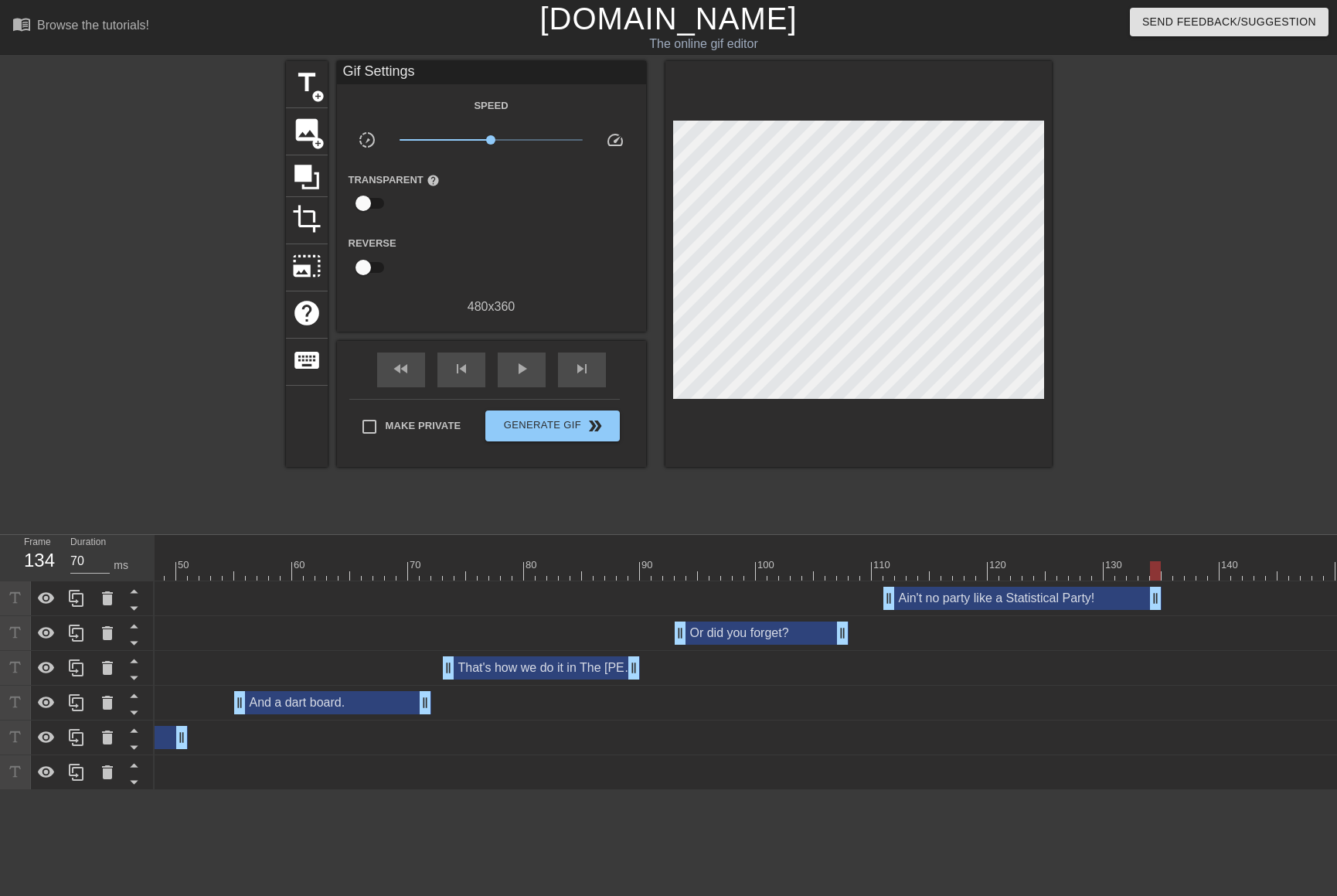
drag, startPoint x: 1282, startPoint y: 592, endPoint x: 1159, endPoint y: 593, distance: 123.0
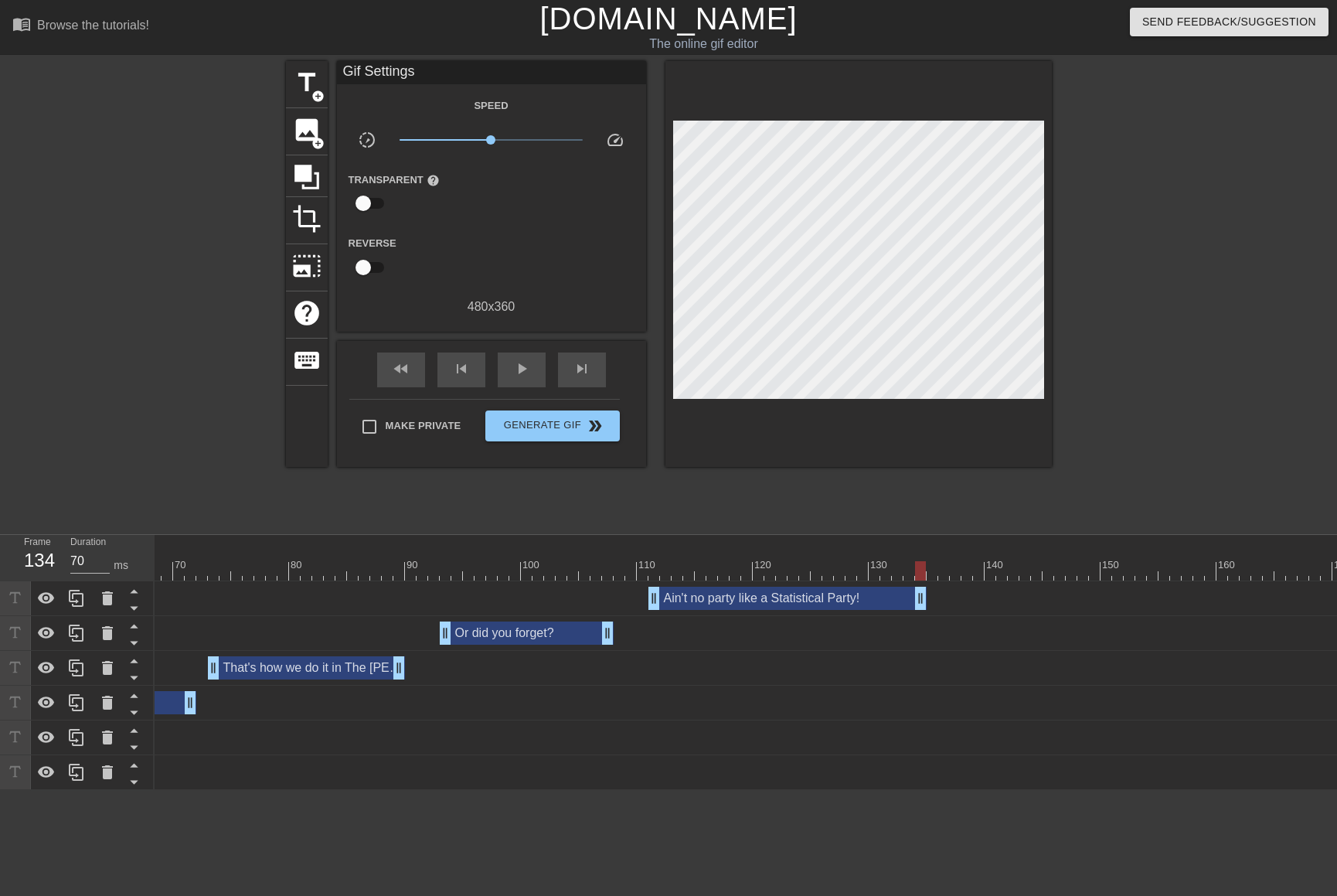
scroll to position [0, 907]
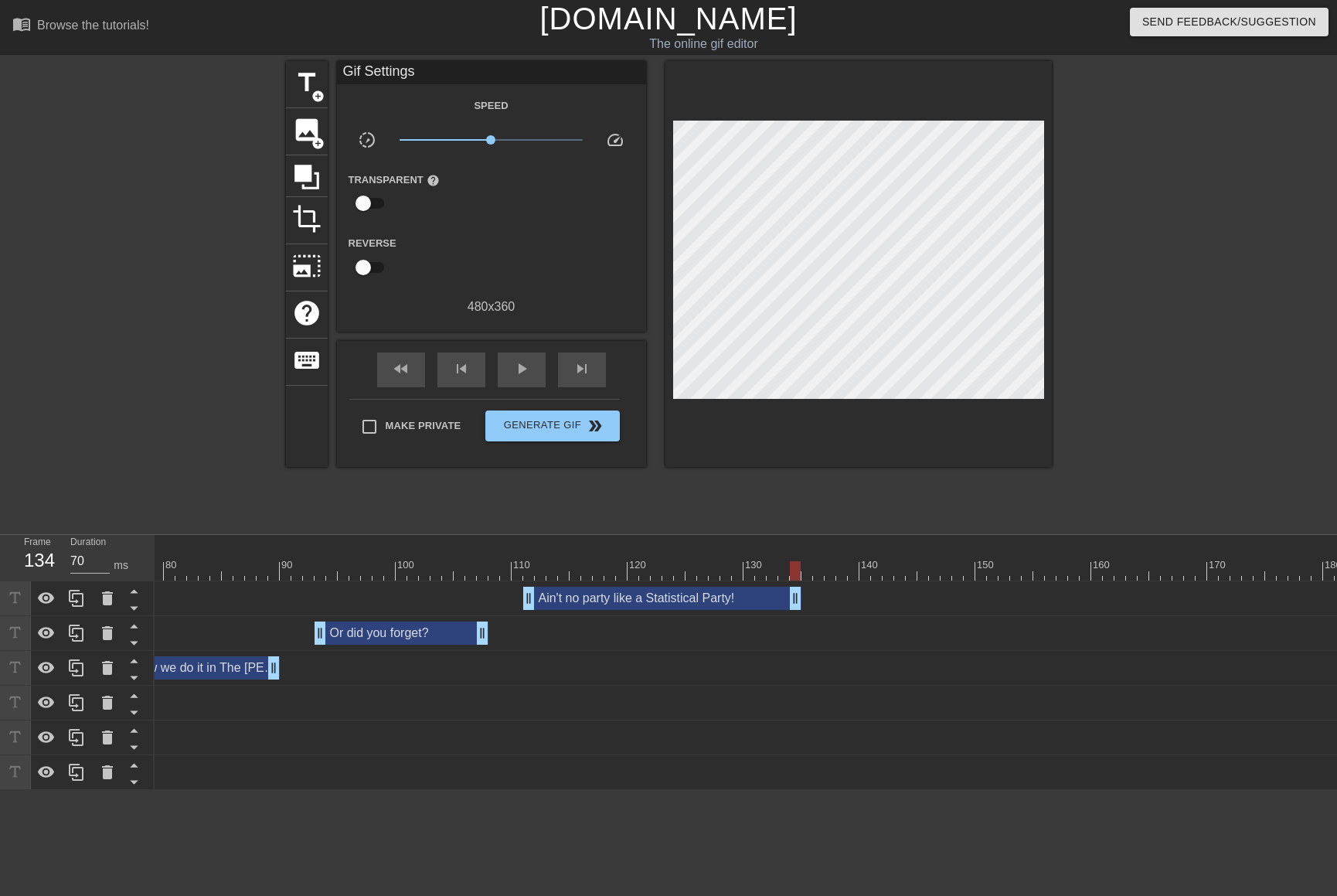
click at [513, 558] on div "110" at bounding box center [523, 565] width 19 height 16
click at [522, 383] on div "play_arrow" at bounding box center [521, 370] width 48 height 35
click at [522, 383] on div "pause" at bounding box center [521, 370] width 48 height 35
drag, startPoint x: 528, startPoint y: 596, endPoint x: 594, endPoint y: 596, distance: 66.0
click at [555, 565] on div at bounding box center [628, 570] width 2759 height 19
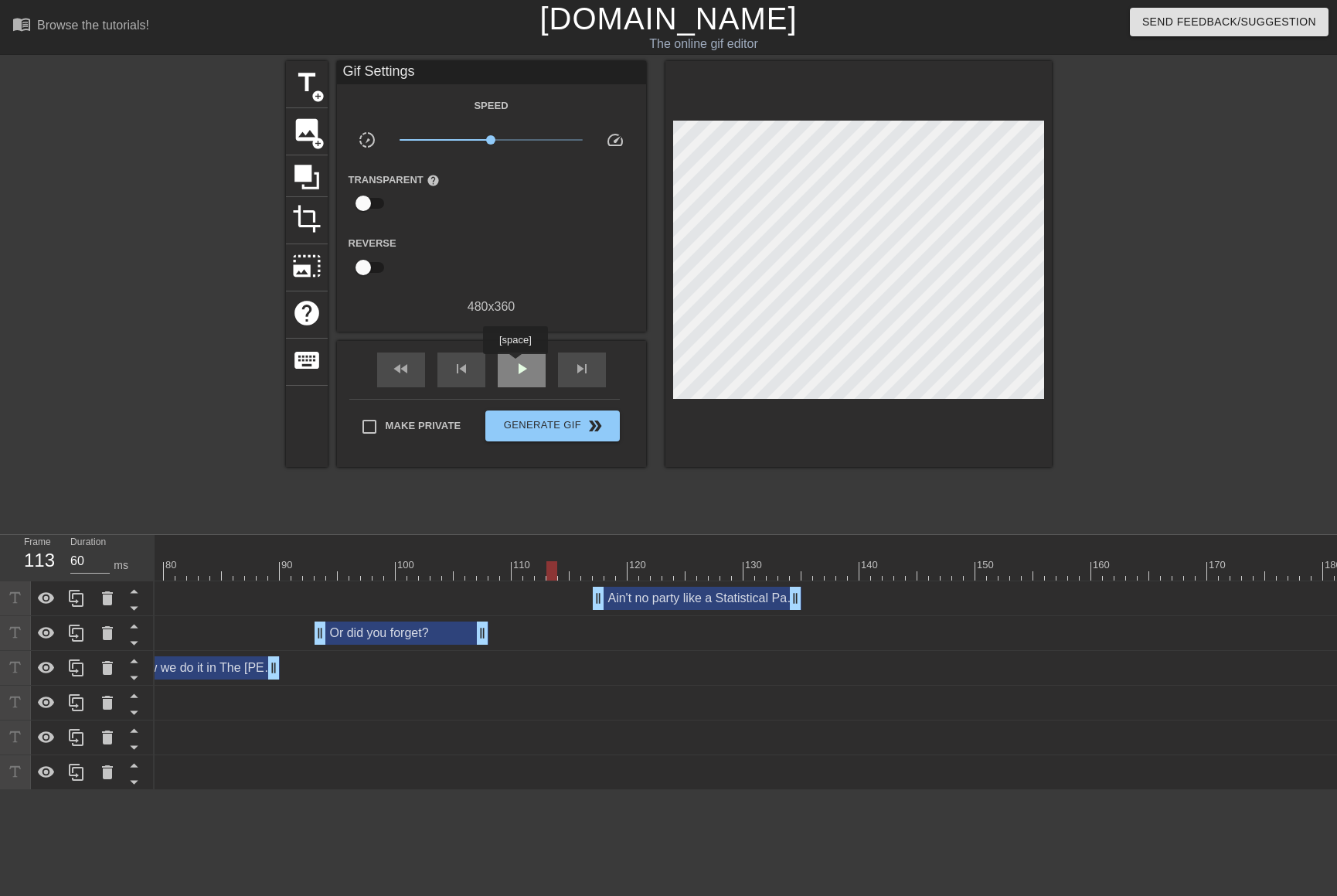
click at [515, 365] on span "play_arrow" at bounding box center [522, 368] width 18 height 18
click at [515, 365] on span "pause" at bounding box center [522, 368] width 18 height 18
drag, startPoint x: 796, startPoint y: 599, endPoint x: 1024, endPoint y: 615, distance: 228.6
click at [1024, 615] on div "Ain't no party like a Statistical Party! drag_handle drag_handle" at bounding box center [628, 598] width 2759 height 35
click at [564, 565] on div at bounding box center [628, 570] width 2759 height 19
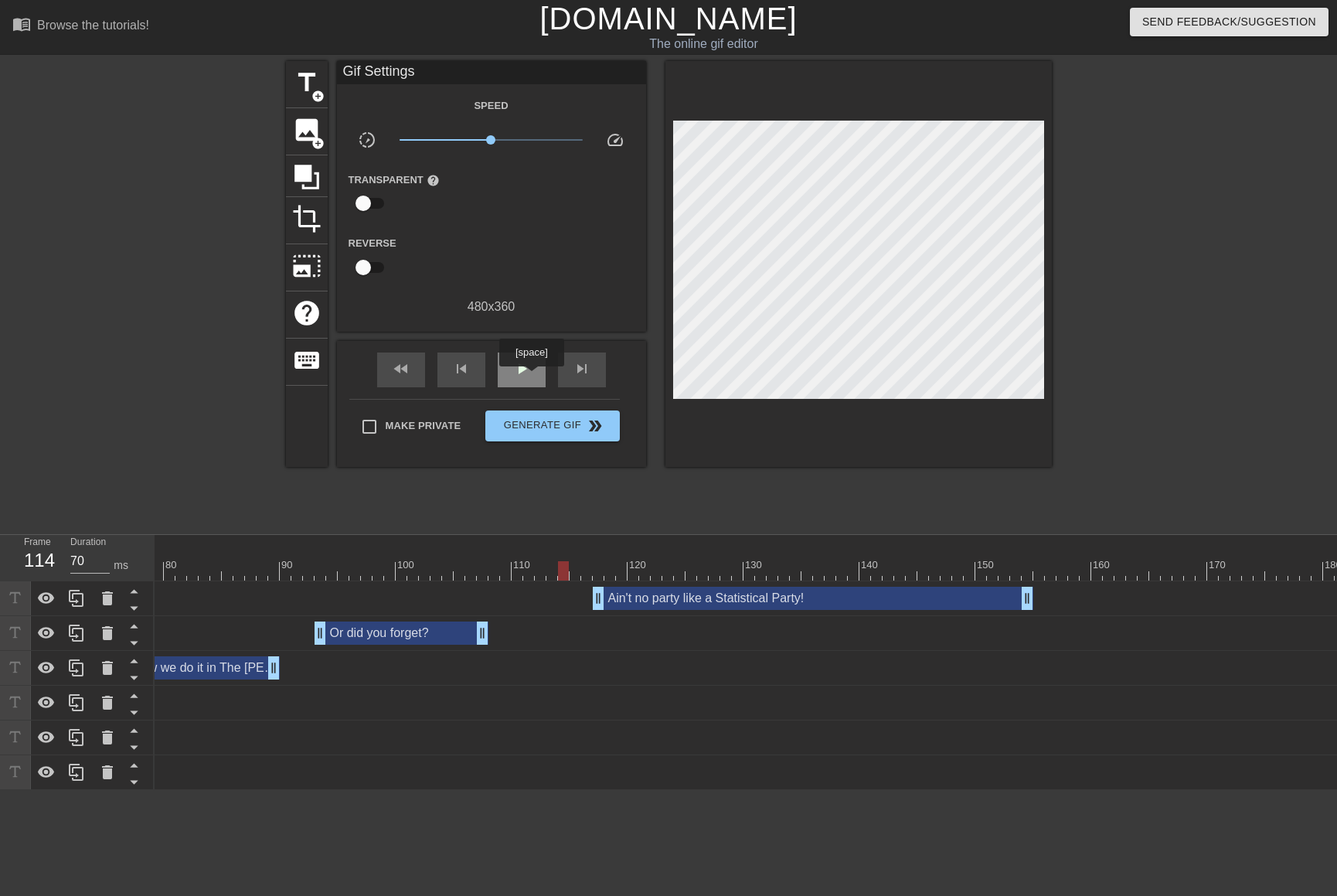
click at [531, 377] on div "play_arrow" at bounding box center [521, 370] width 48 height 35
click at [531, 377] on div "pause" at bounding box center [521, 370] width 48 height 35
drag, startPoint x: 1030, startPoint y: 600, endPoint x: 909, endPoint y: 583, distance: 122.2
click at [909, 583] on div "Ain't no party like a Statistical Party! drag_handle drag_handle" at bounding box center [628, 598] width 2759 height 35
click at [574, 558] on div at bounding box center [575, 559] width 12 height 19
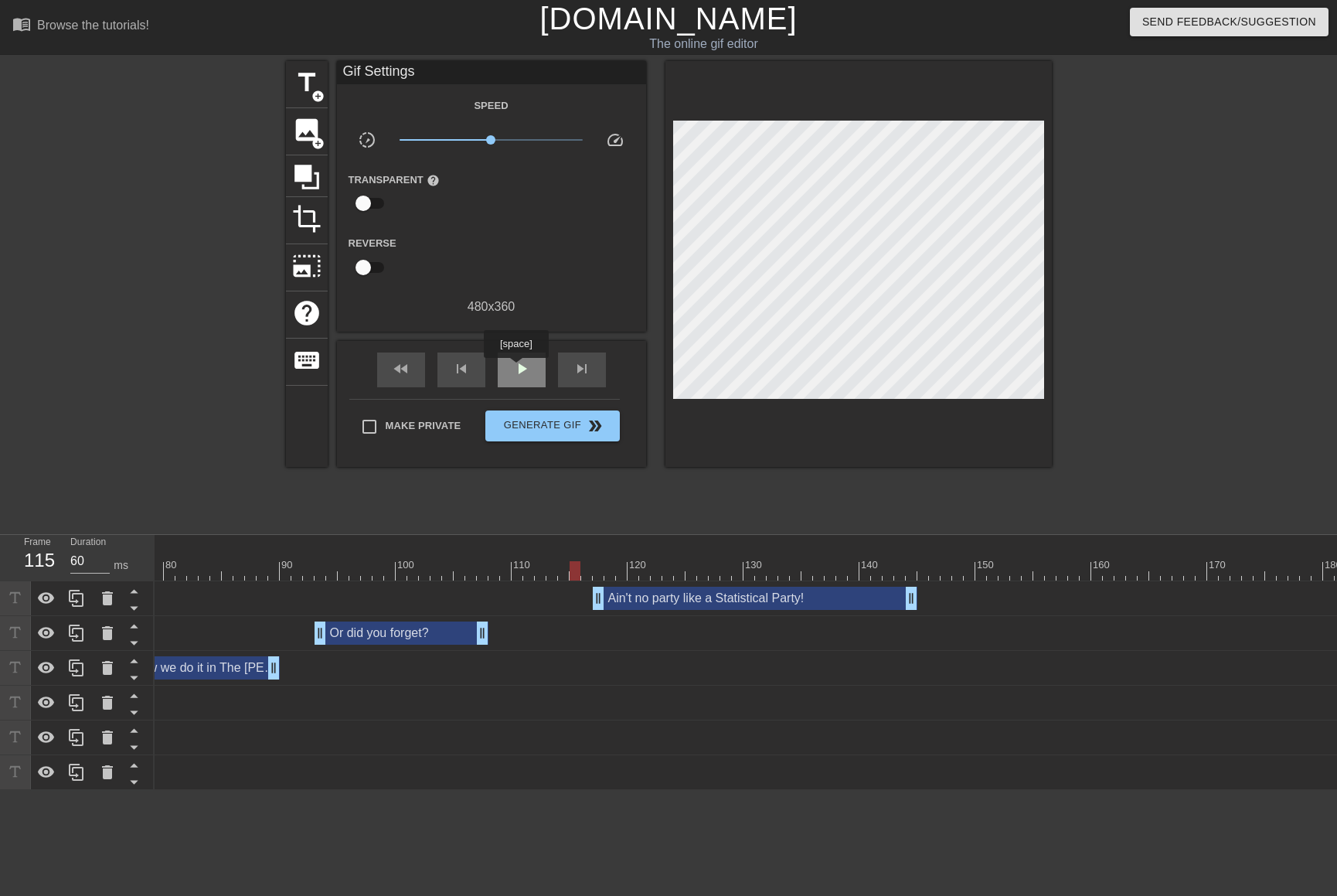
click at [515, 369] on span "play_arrow" at bounding box center [522, 368] width 18 height 18
click at [515, 369] on span "pause" at bounding box center [522, 368] width 18 height 18
drag, startPoint x: 907, startPoint y: 588, endPoint x: 959, endPoint y: 588, distance: 52.0
click at [559, 564] on div at bounding box center [628, 570] width 2759 height 19
click at [518, 379] on div "play_arrow" at bounding box center [521, 370] width 48 height 35
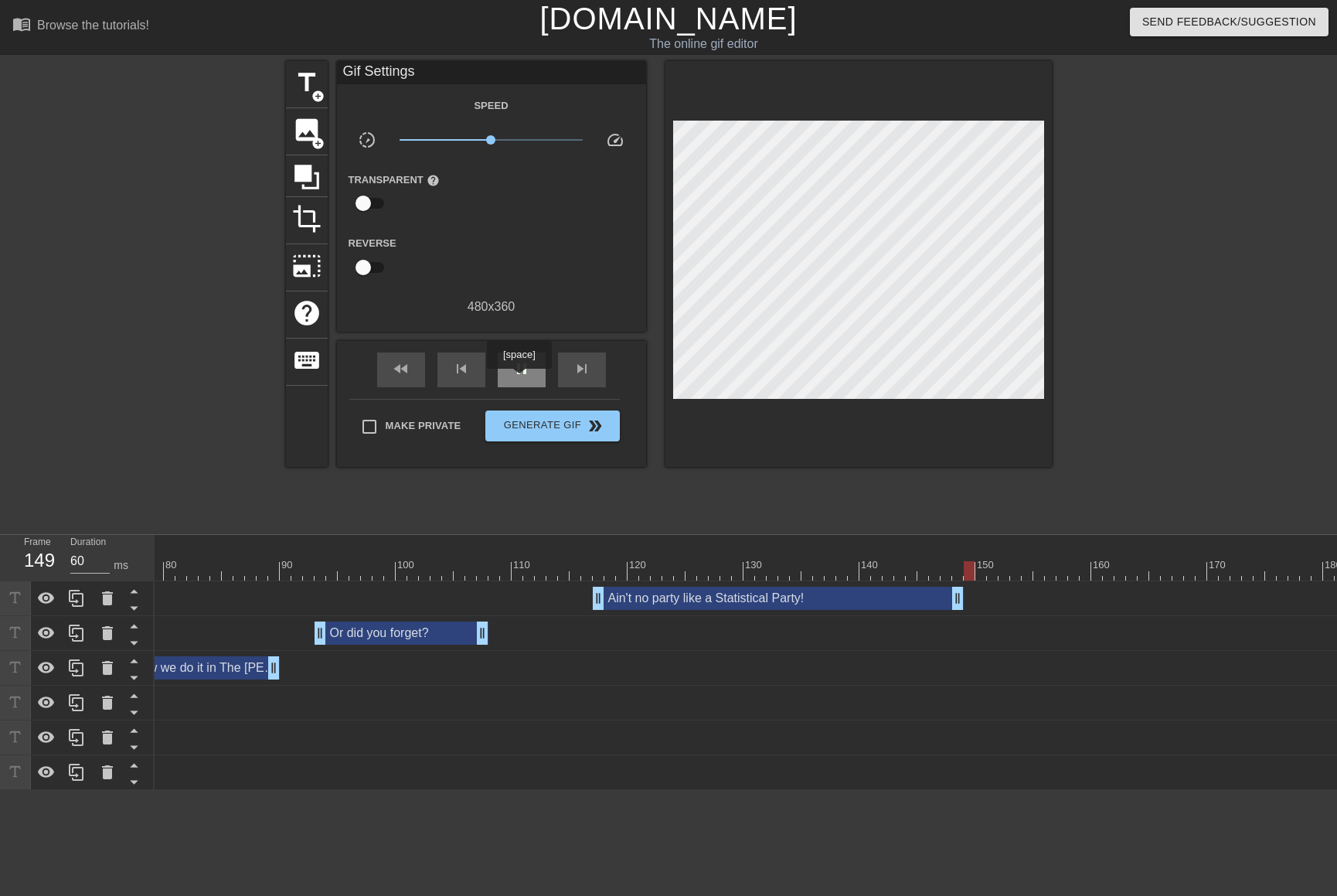
click at [518, 379] on div "pause" at bounding box center [521, 370] width 48 height 35
drag, startPoint x: 954, startPoint y: 607, endPoint x: 966, endPoint y: 606, distance: 12.0
click at [587, 373] on span "skip_next" at bounding box center [582, 368] width 18 height 18
type input "60"
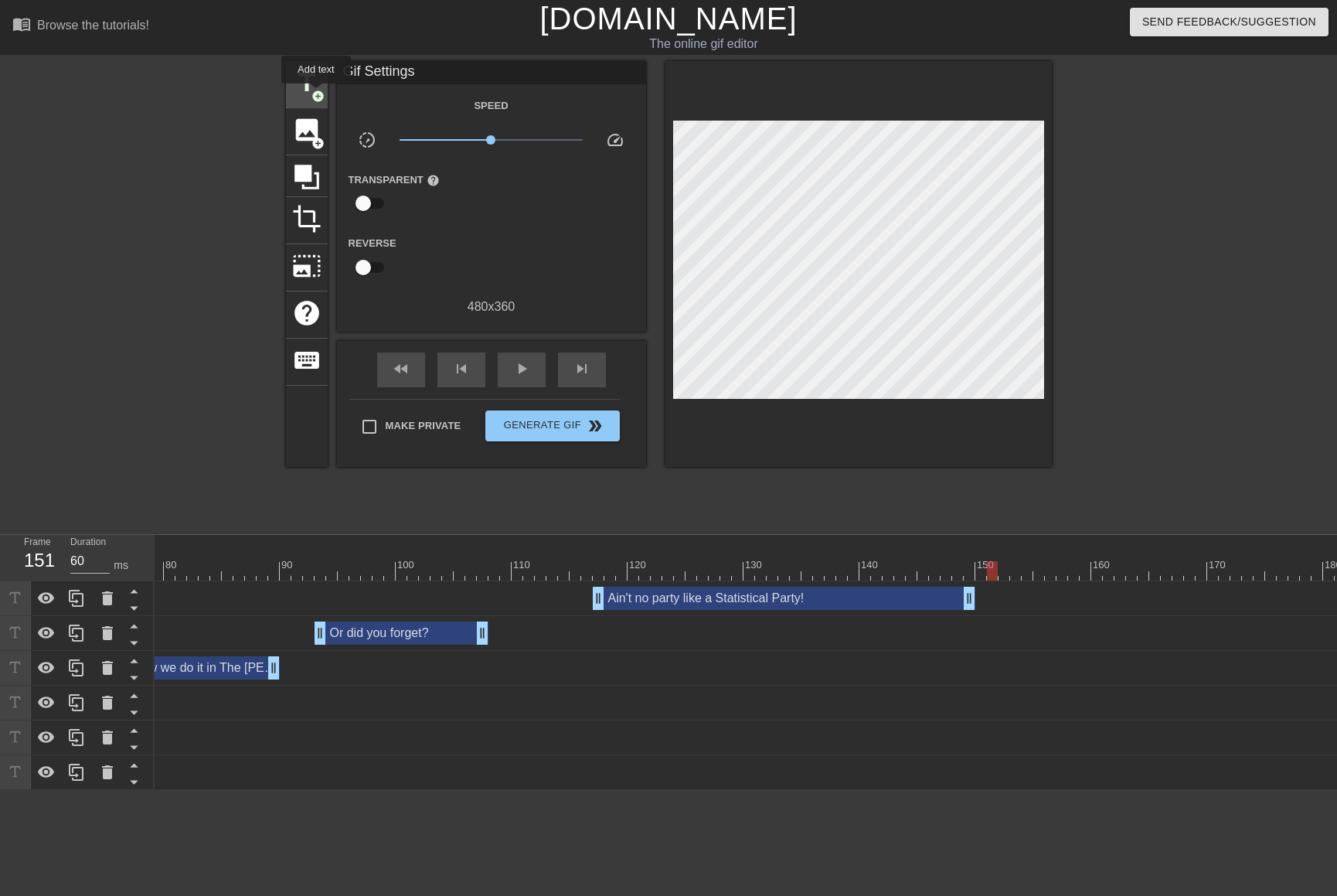
click at [313, 92] on span "add_circle" at bounding box center [318, 97] width 13 height 13
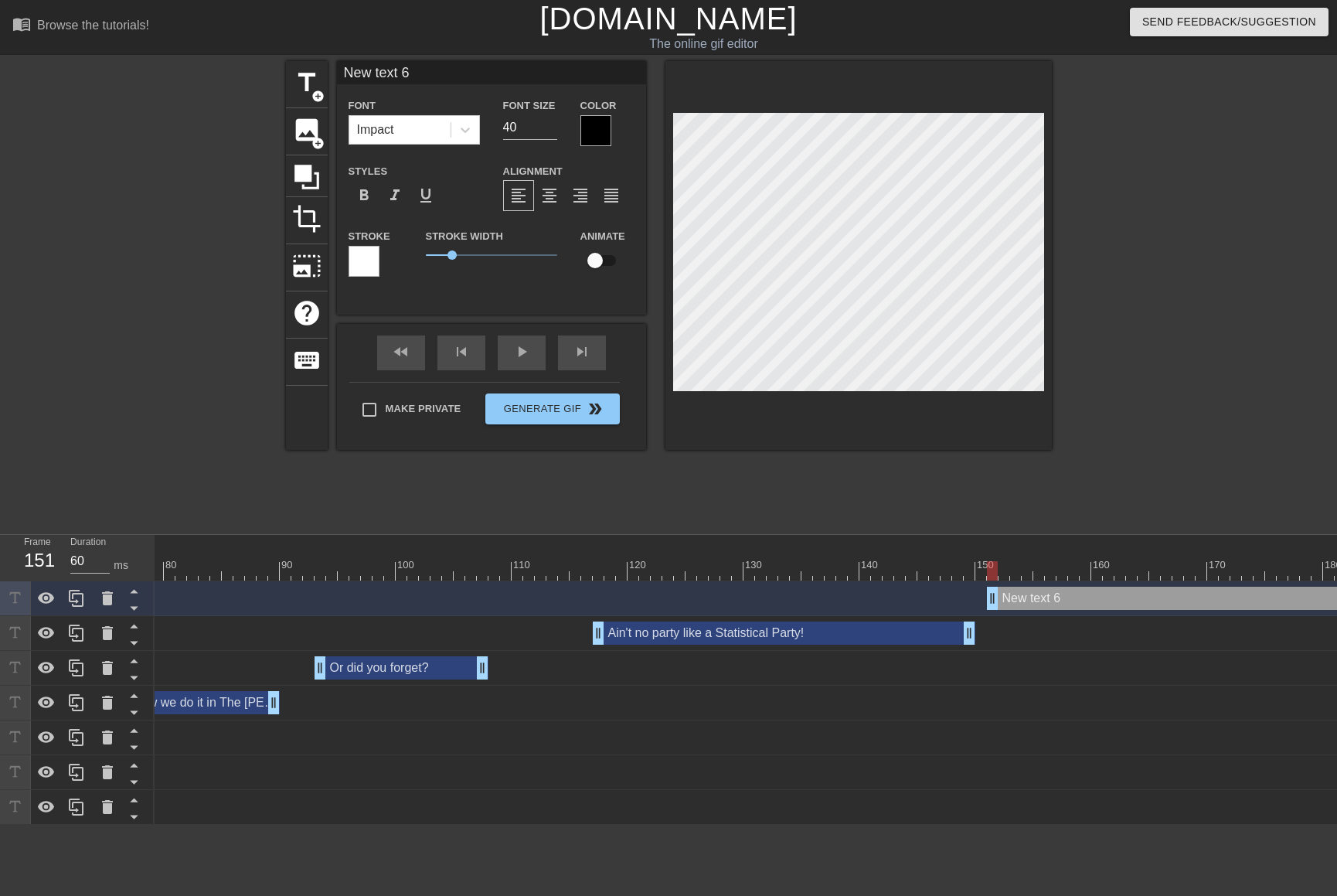
scroll to position [3, 4]
type input "'"
type textarea "'"
type input "'C"
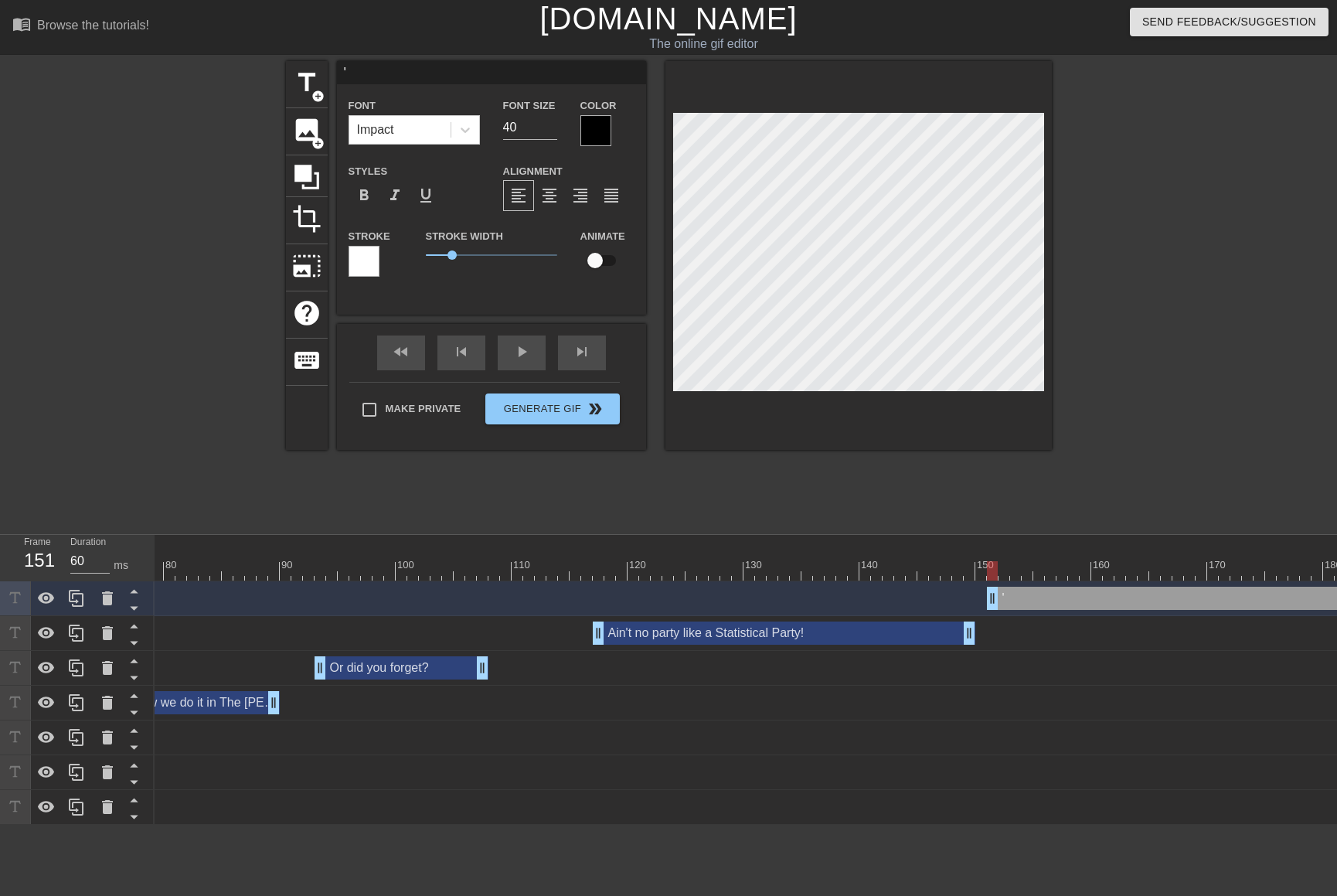
type textarea "'C"
type input "'Cu"
type textarea "'Cu"
type input "'Cuz"
type textarea "'Cuz"
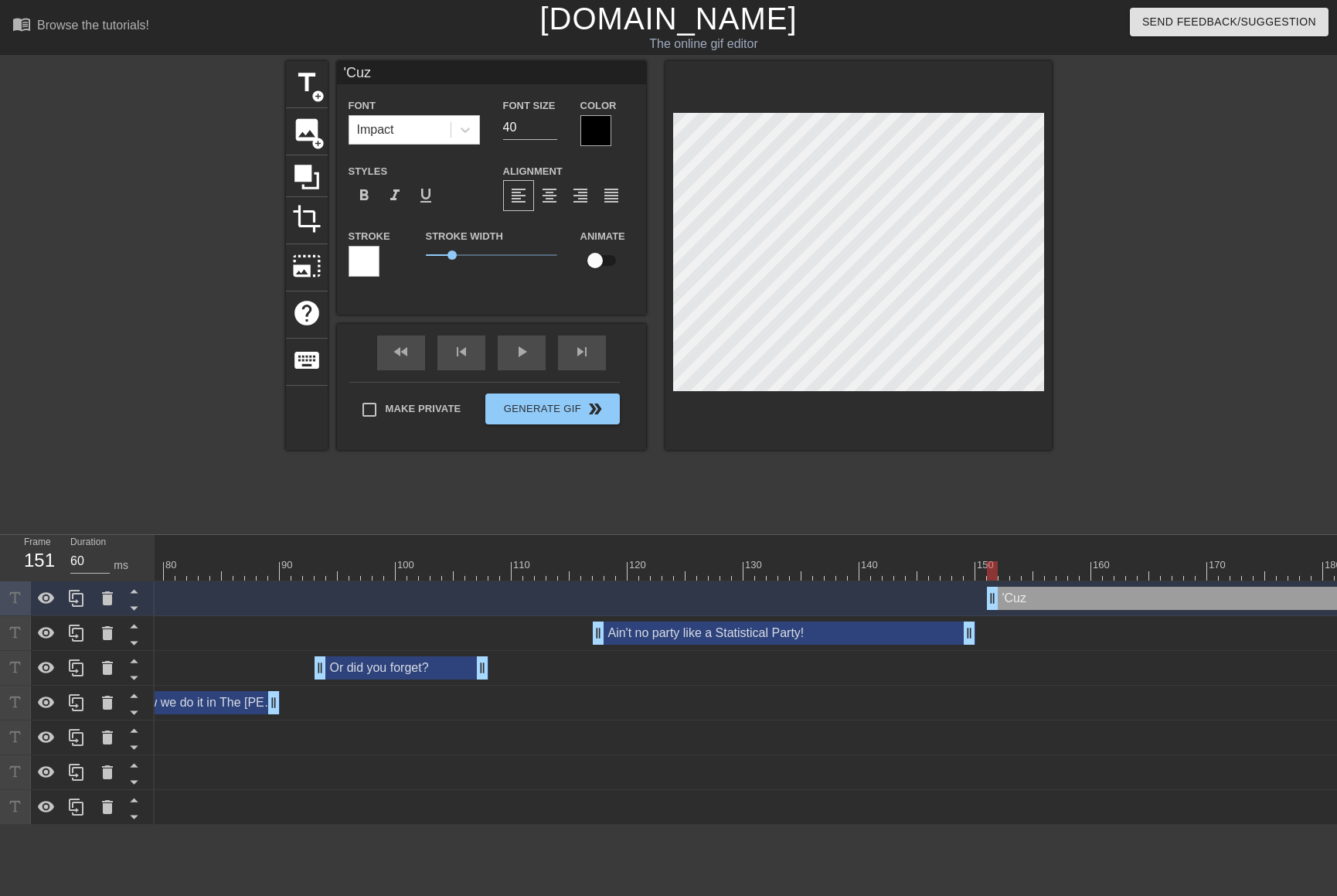
type input "'Cuz"
type textarea "'Cuz"
type input "'Cuz a"
type textarea "'Cuz a"
type input "'Cuz a"
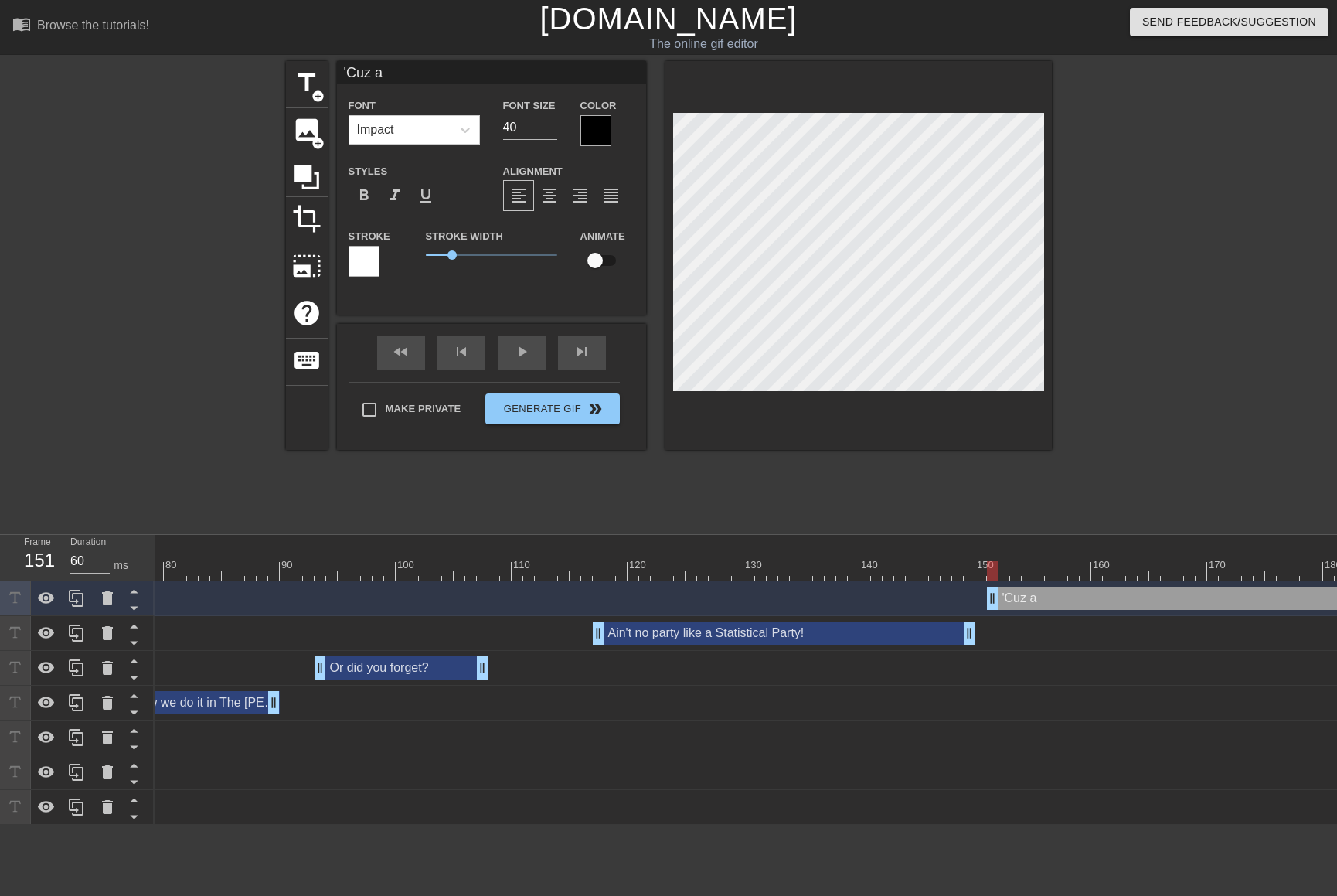
type textarea "'Cuz a"
type input "'Cuz a S"
type textarea "'Cuz a S"
type input "'Cuz a St"
type textarea "'Cuz a St"
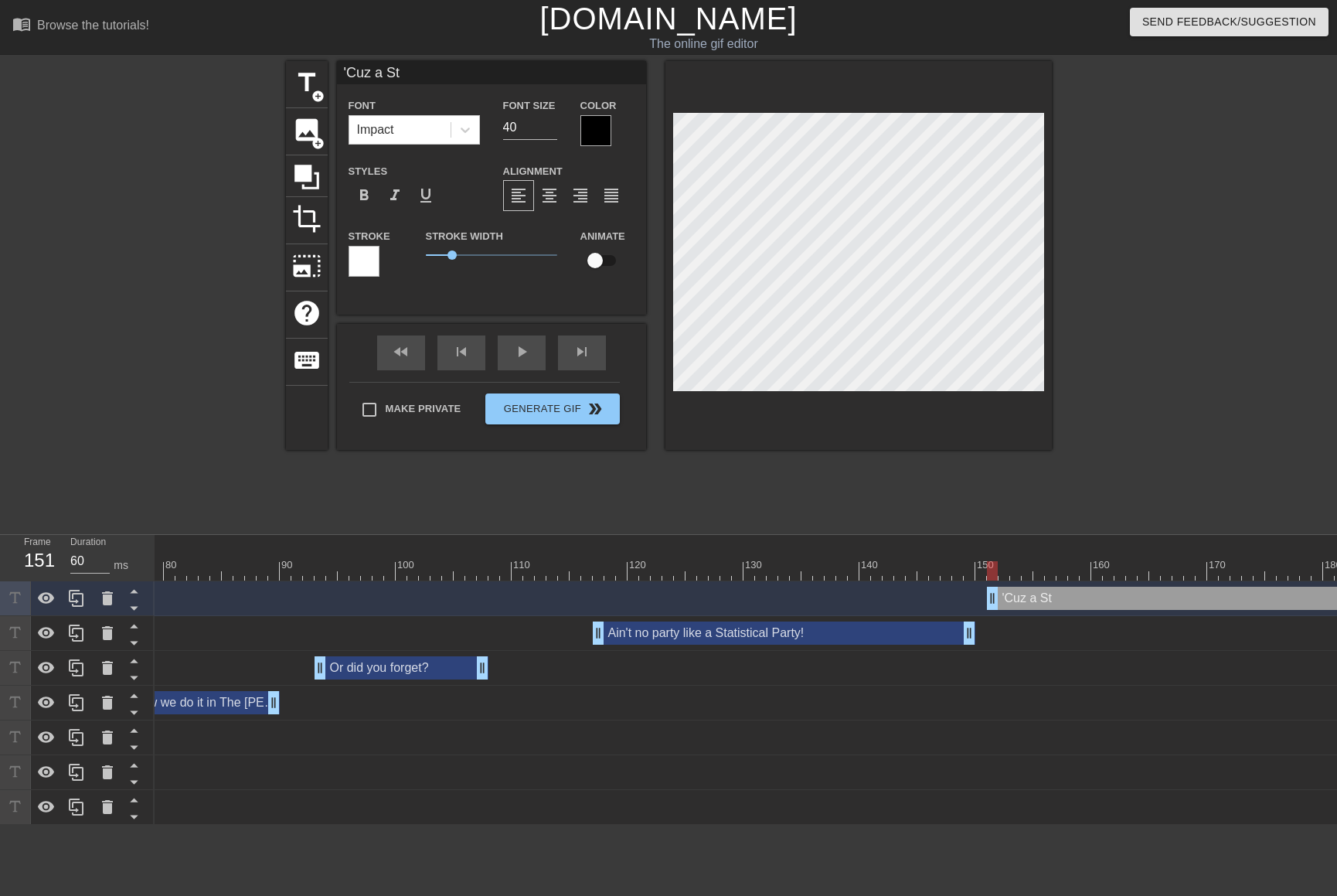
type input "'Cuz a Sta"
type textarea "'Cuz a Stat"
type input "'Cuz a Stati"
type textarea "'Cuz a Stati"
type input "'Cuz a Statis"
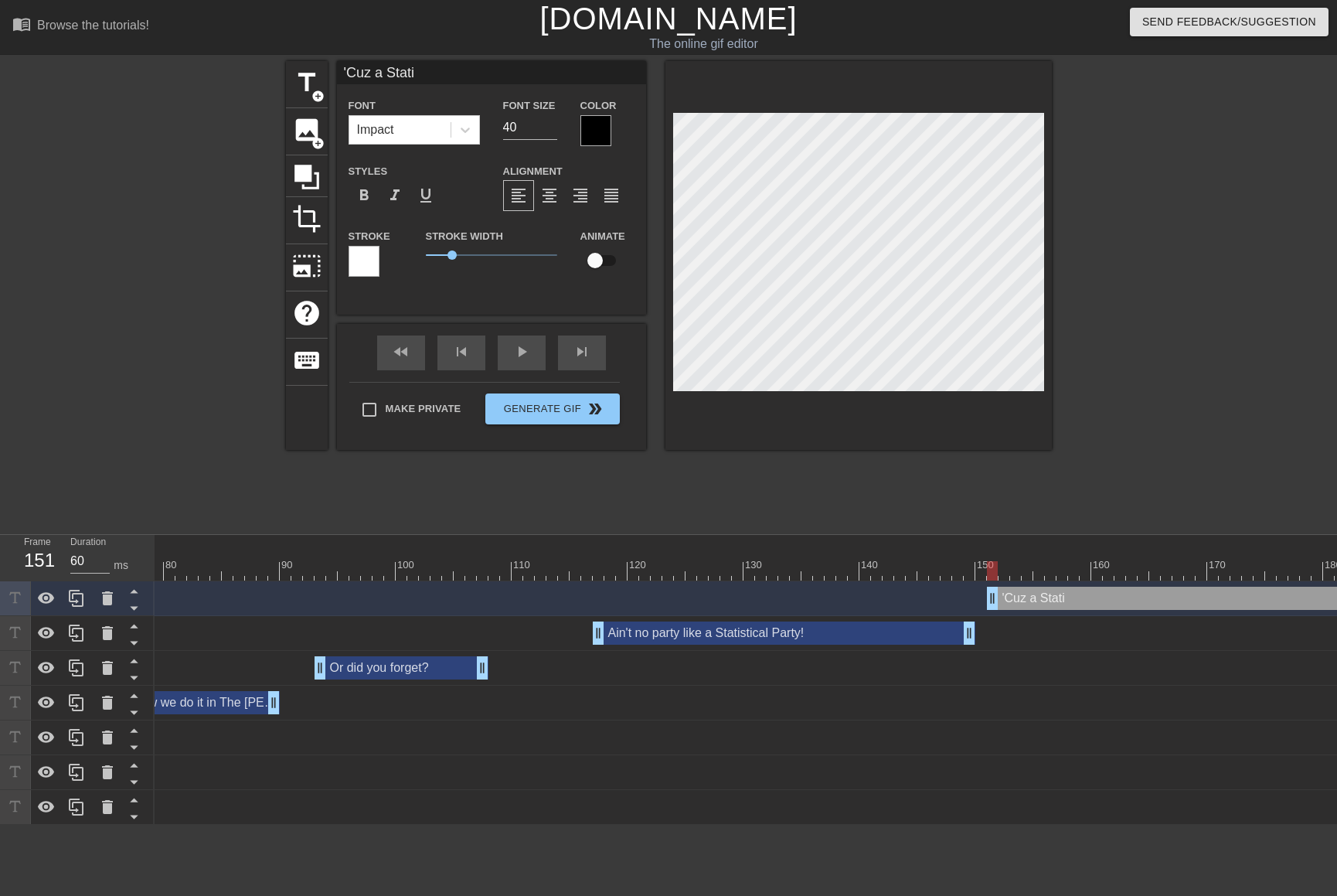
type textarea "'Cuz a Statis"
type input "'Cuz a Statist"
type textarea "'Cuz a Statist"
type input "'Cuz a Statisti"
type textarea "'Cuz a Statisti"
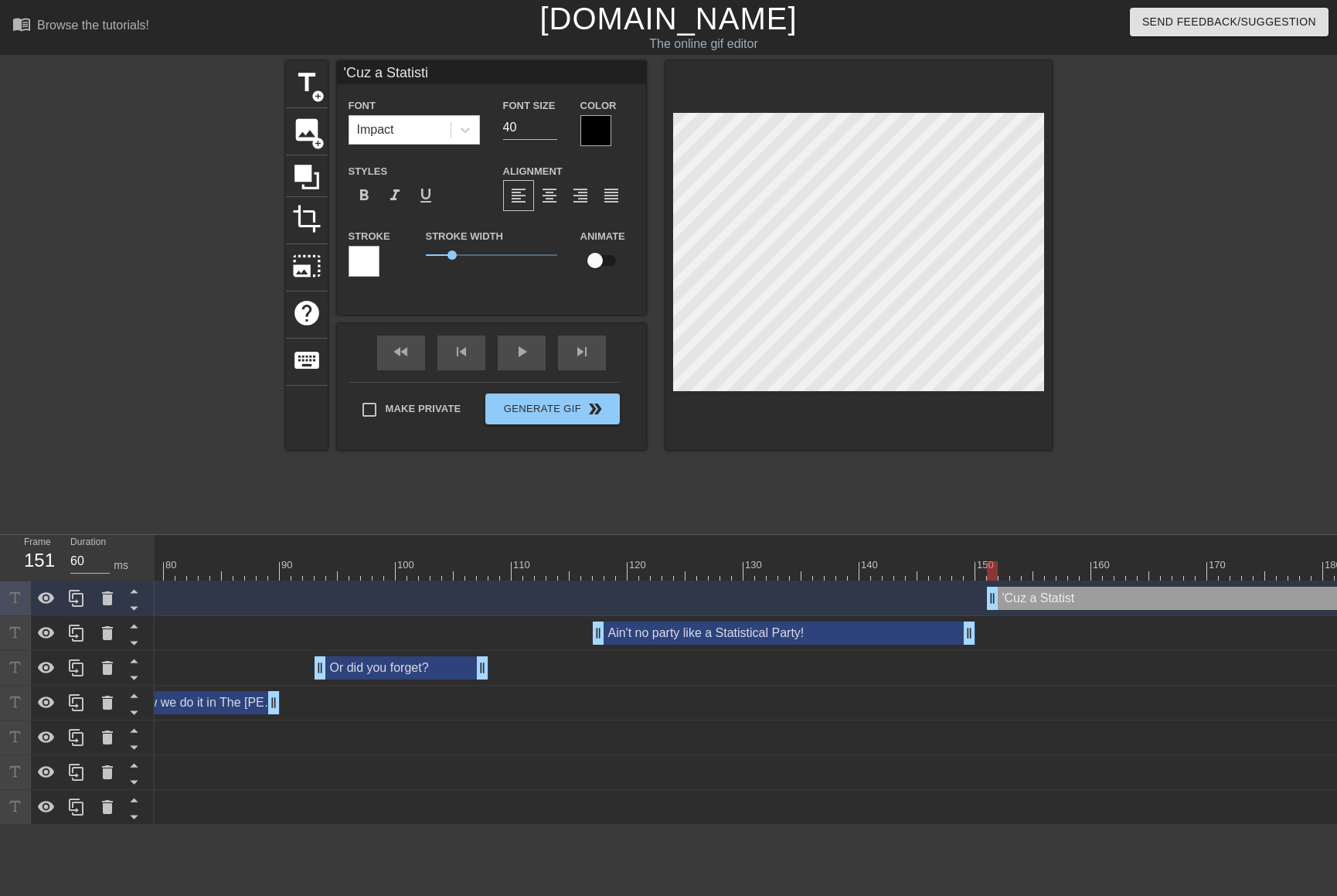
type input "'Cuz a Statistic"
type textarea "'Cuz a Statistic"
type input "'Cuz a Statistica"
type textarea "'Cuz a Statistica"
type input "'Cuz a Statistical"
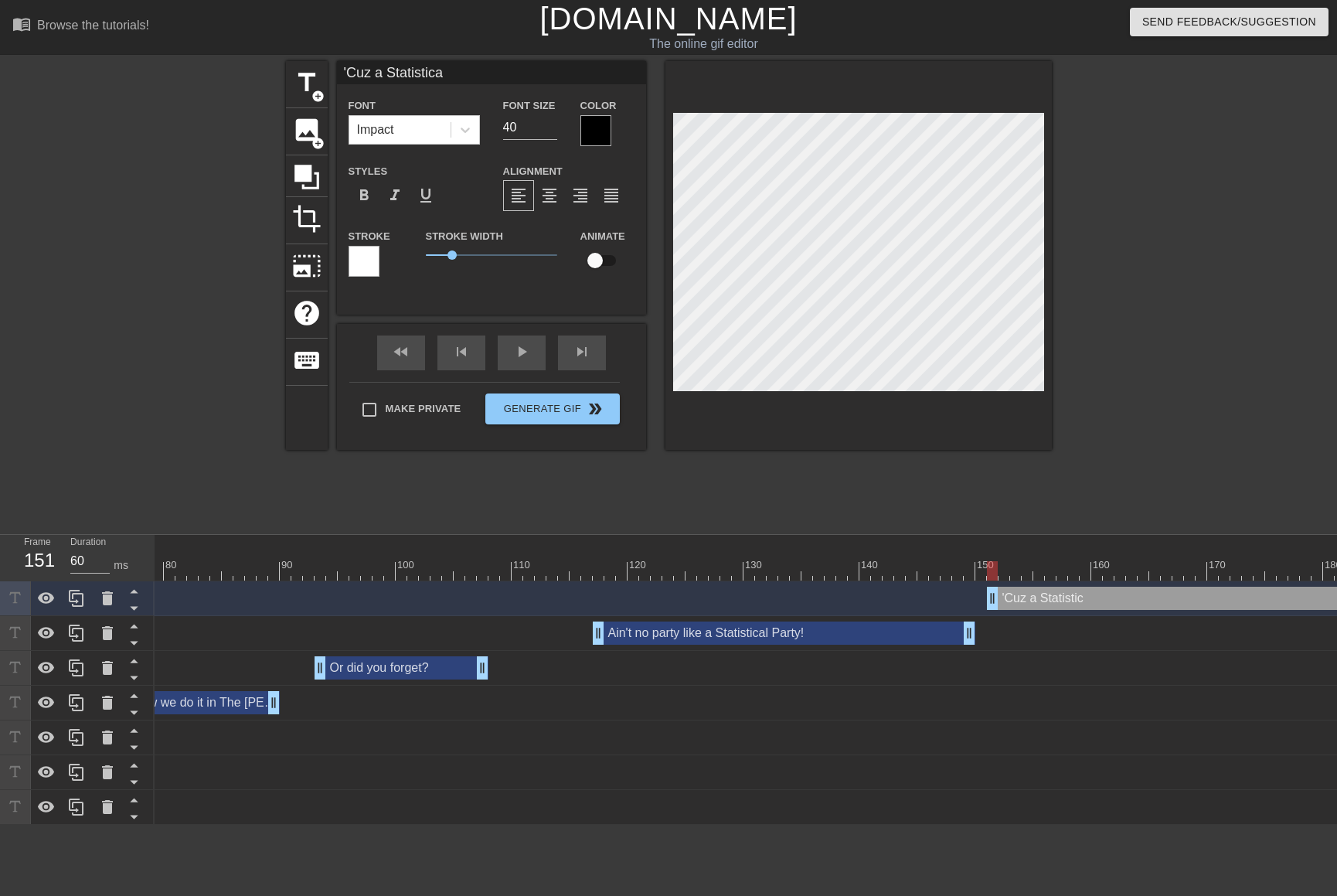
type textarea "'Cuz a Statistical"
type input "'Cuz a Statistical"
type textarea "'Cuz a Statistical"
type input "'Cuz a Statistical P"
type textarea "'Cuz a Statistical P"
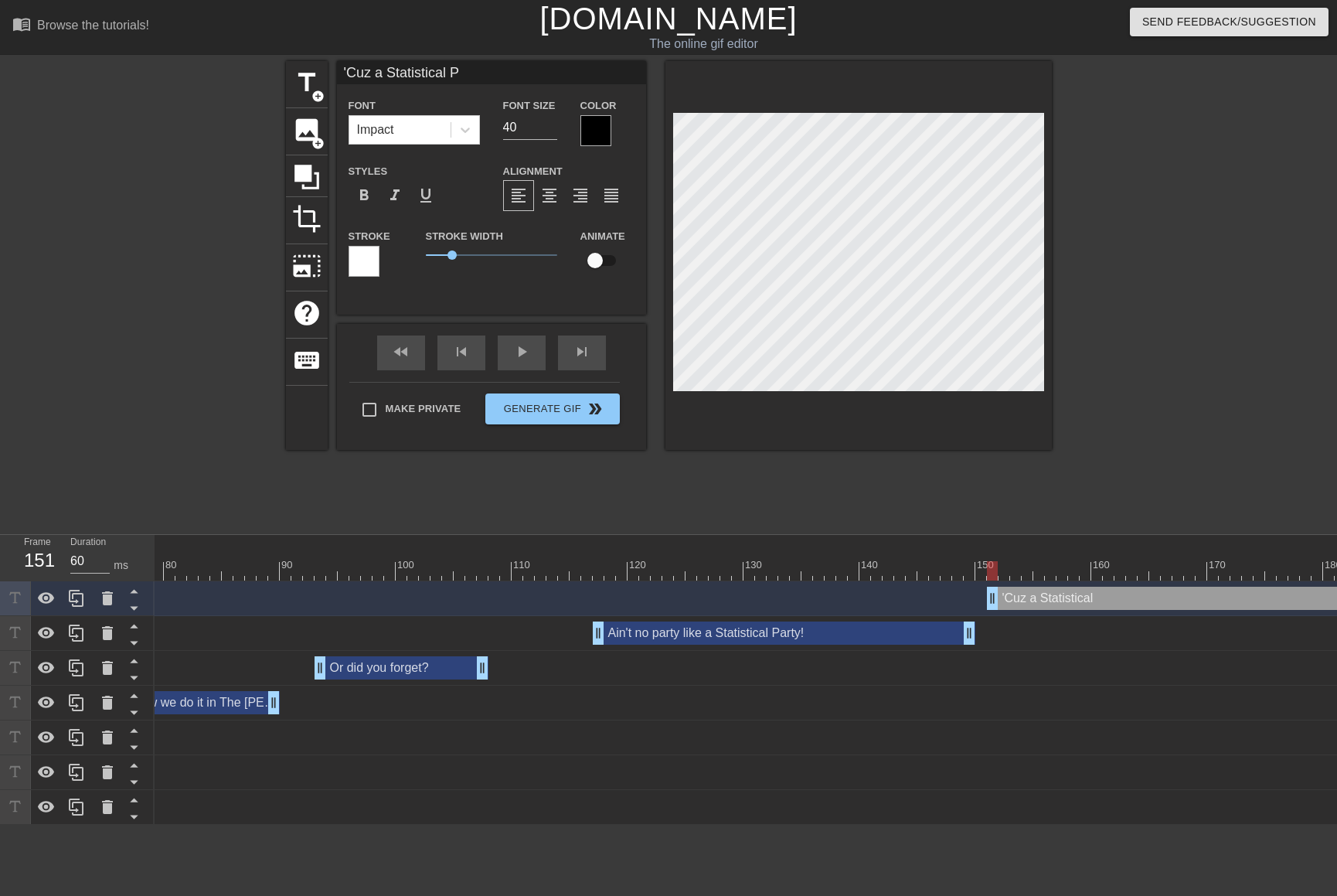
type input "'Cuz a Statistical Pa"
type textarea "'Cuz a Statistical Pa"
type input "'Cuz a Statistical Par"
type textarea "'Cuz a Statistical Par"
type input "'Cuz a Statistical Part"
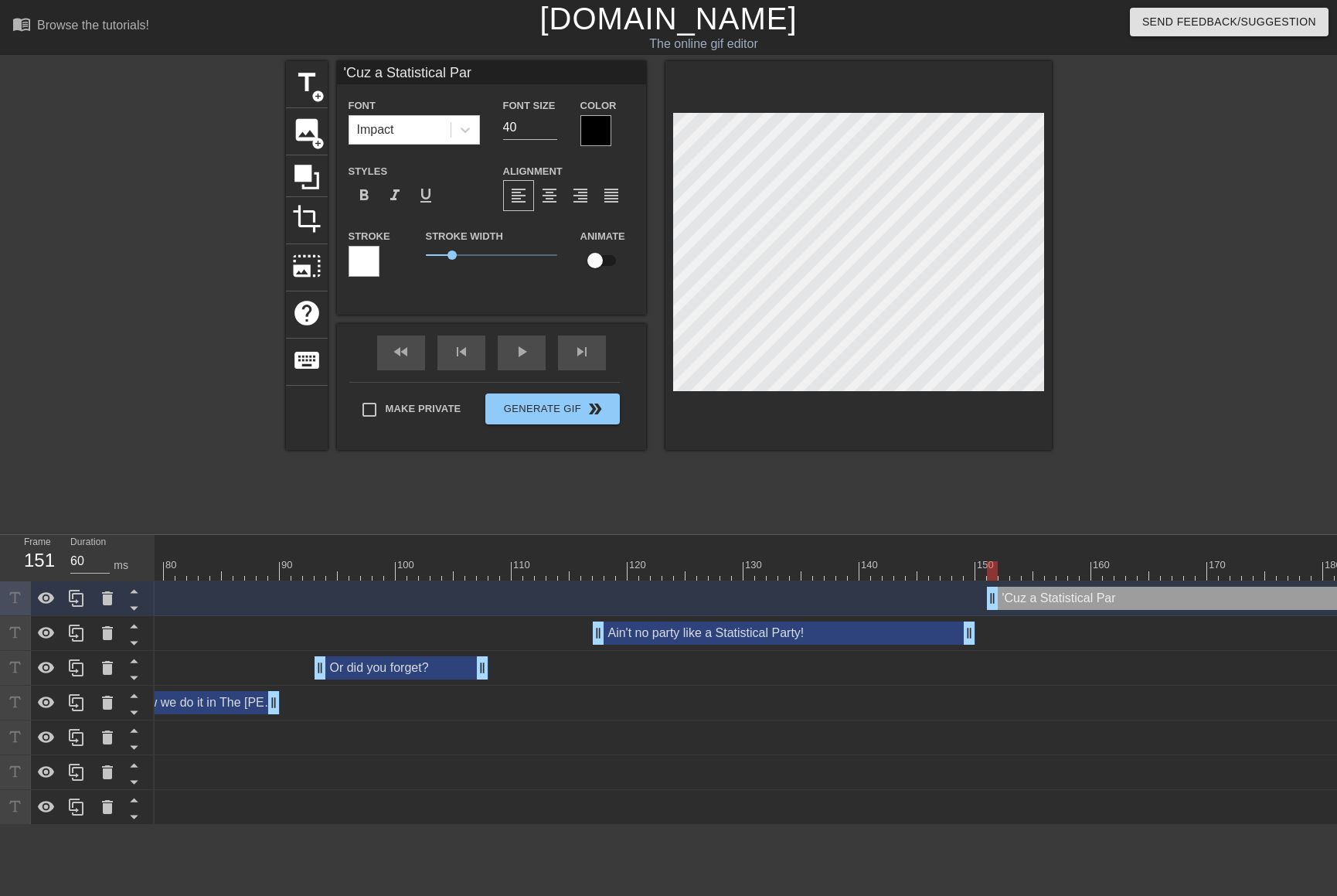
type textarea "'Cuz a Statistical Part"
type input "'Cuz a Statistical Party"
type textarea "'Cuz a Statistical Party"
type input "'Cuz a Statistical Party"
type textarea "'Cuz a Statistical Party"
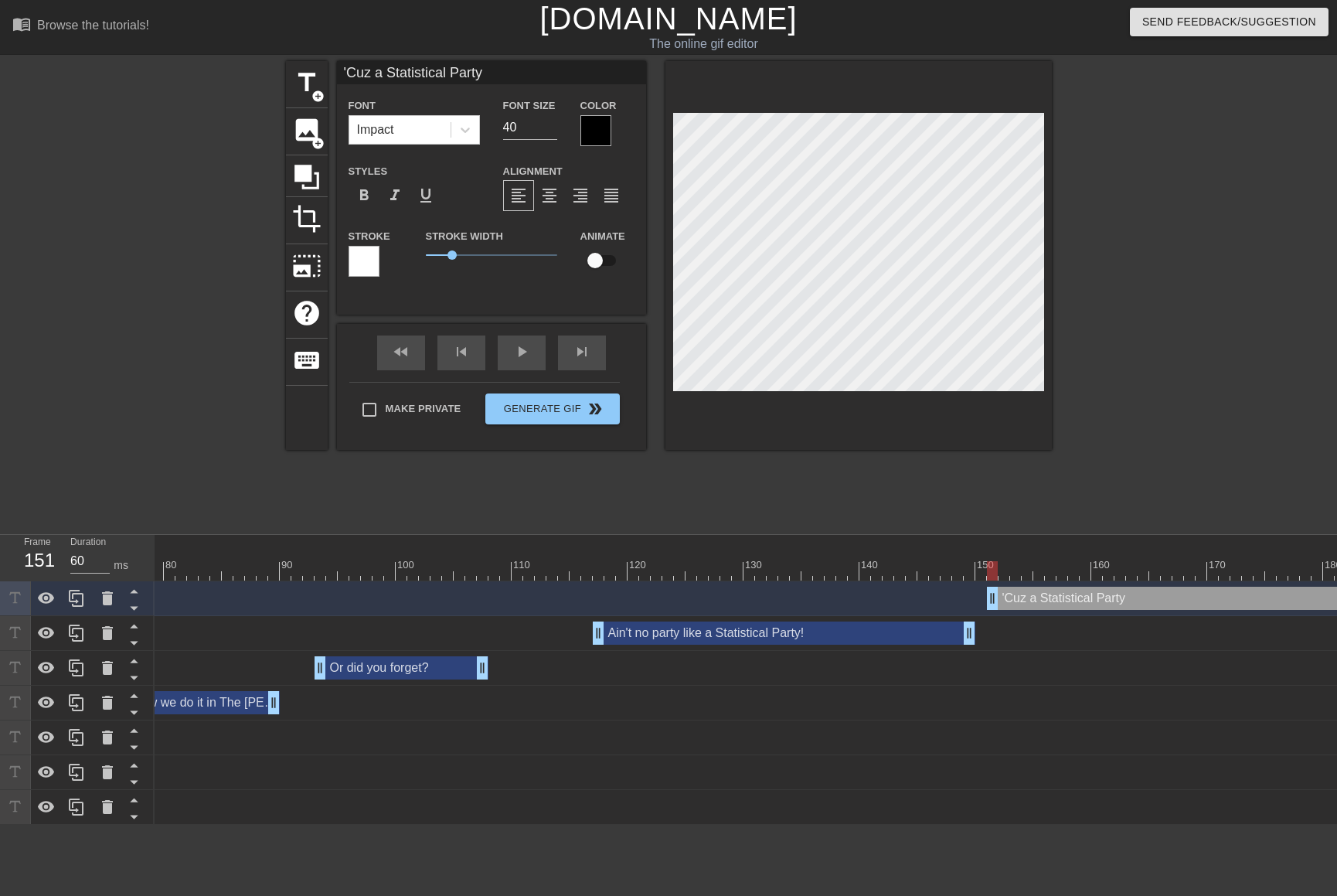
type input "'Cuz a Statistical Party d"
type textarea "'Cuz a Statistical Party d"
type input "'Cuz a Statistical Party do"
type textarea "'Cuz a Statistical Party do"
type input "'Cuz a Statistical Party don"
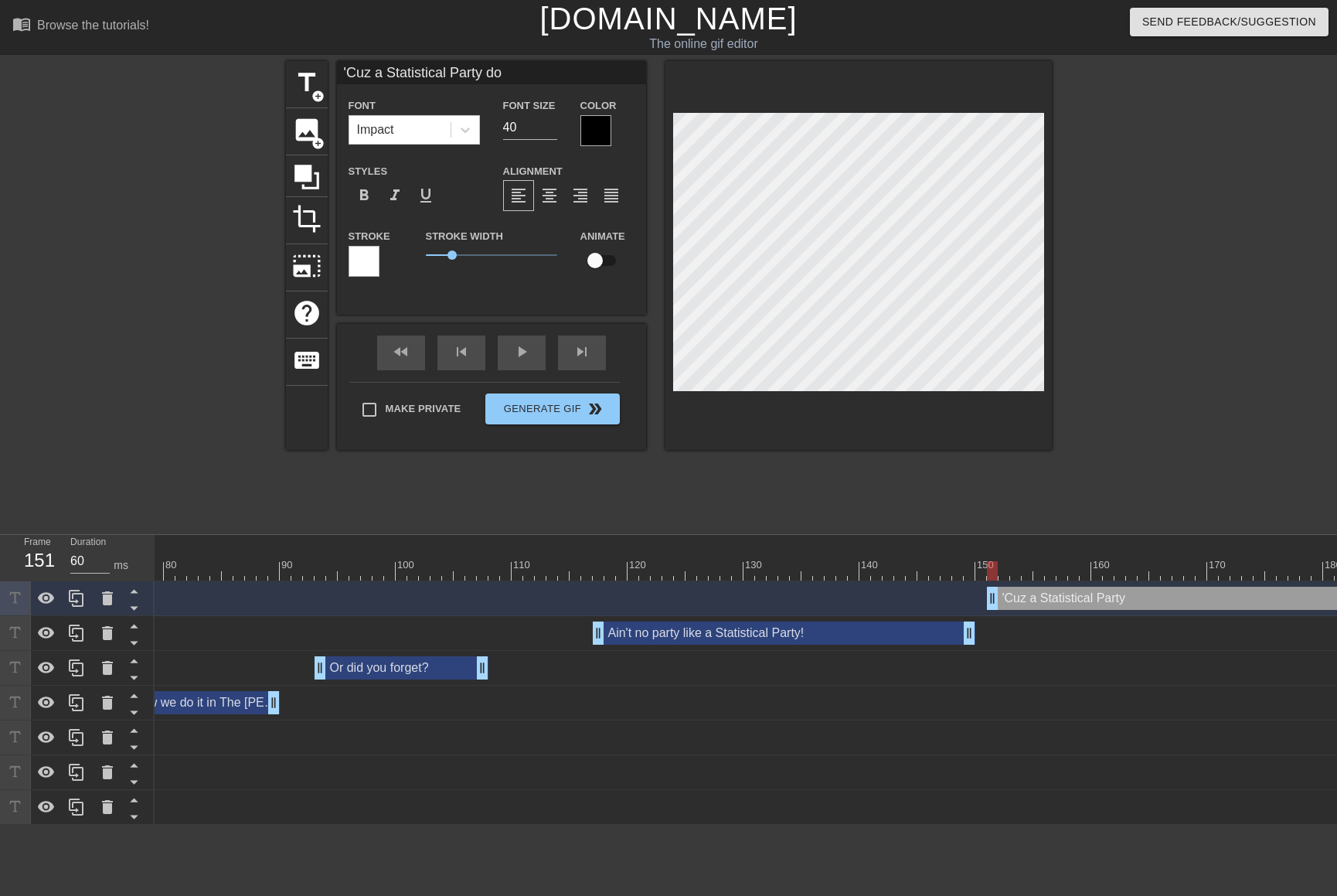
type textarea "'Cuz a Statistical Party don"
type input "'Cuz a Statistical Party don'"
type textarea "'Cuz a Statistical Party don'"
type input "'Cuz a Statistical Party don't"
type textarea "'Cuz a Statistical Party don't"
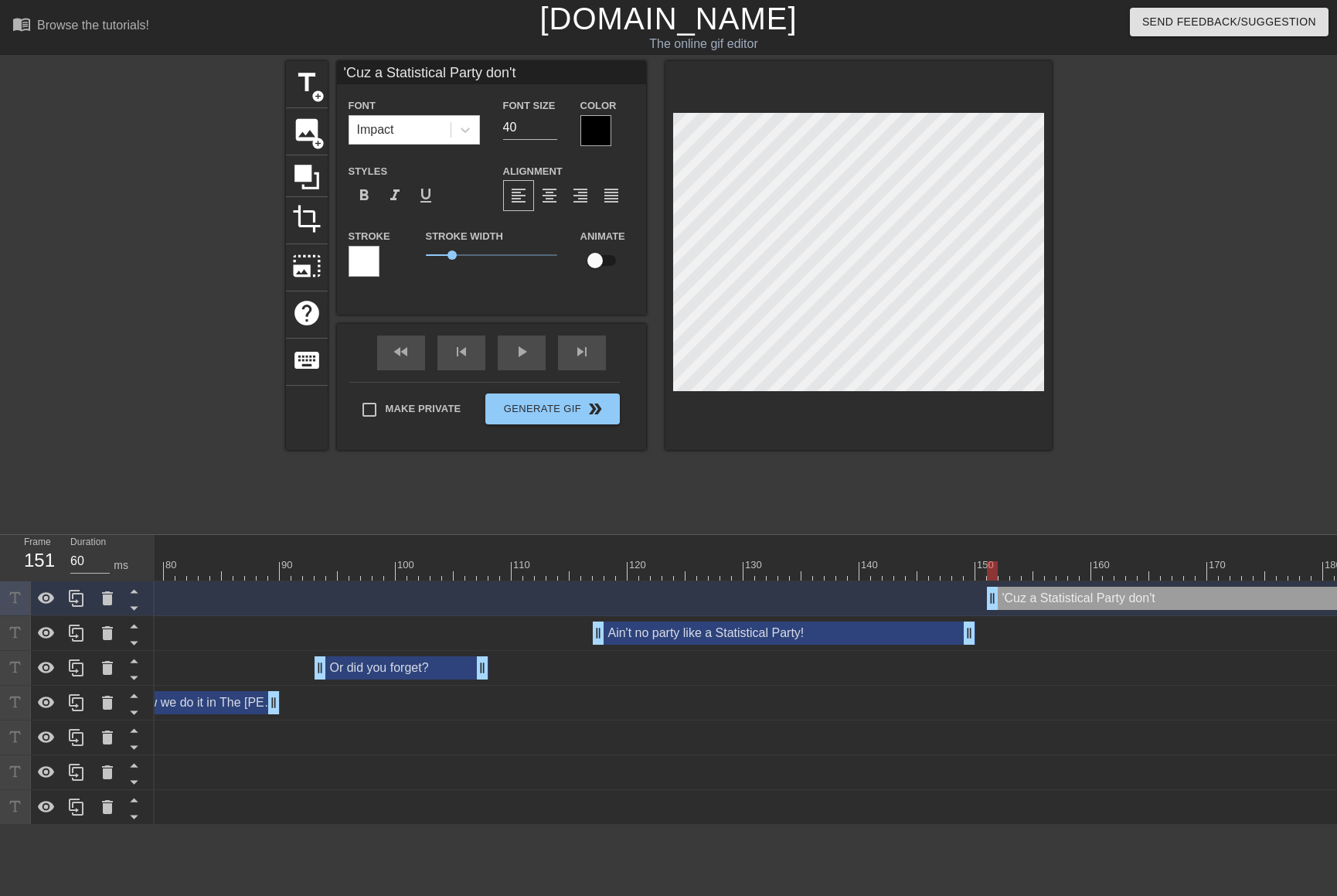
type input "'Cuz a Statistical Party don't"
type textarea "'Cuz a Statistical Party don't"
type input "'Cuz a Statistical Party don't s"
type textarea "'Cuz a Statistical Party don't s"
type input "'Cuz a Statistical Party don't st"
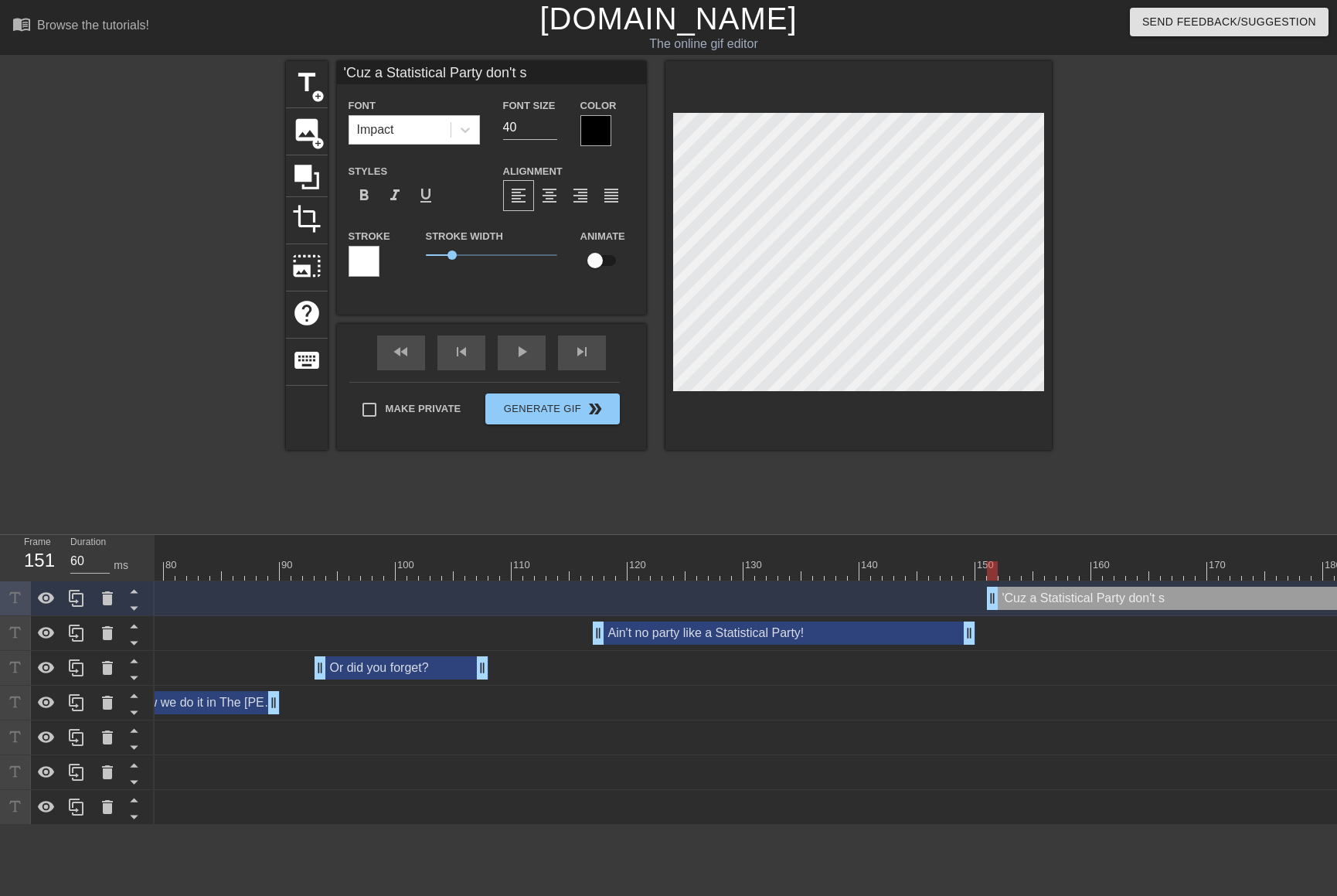
type textarea "'Cuz a Statistical Party don't st"
type input "'Cuz a Statistical Party don't sto"
type textarea "'Cuz a Statistical Party don't stop"
type input "'Cuz a Statistical Party don't stop!"
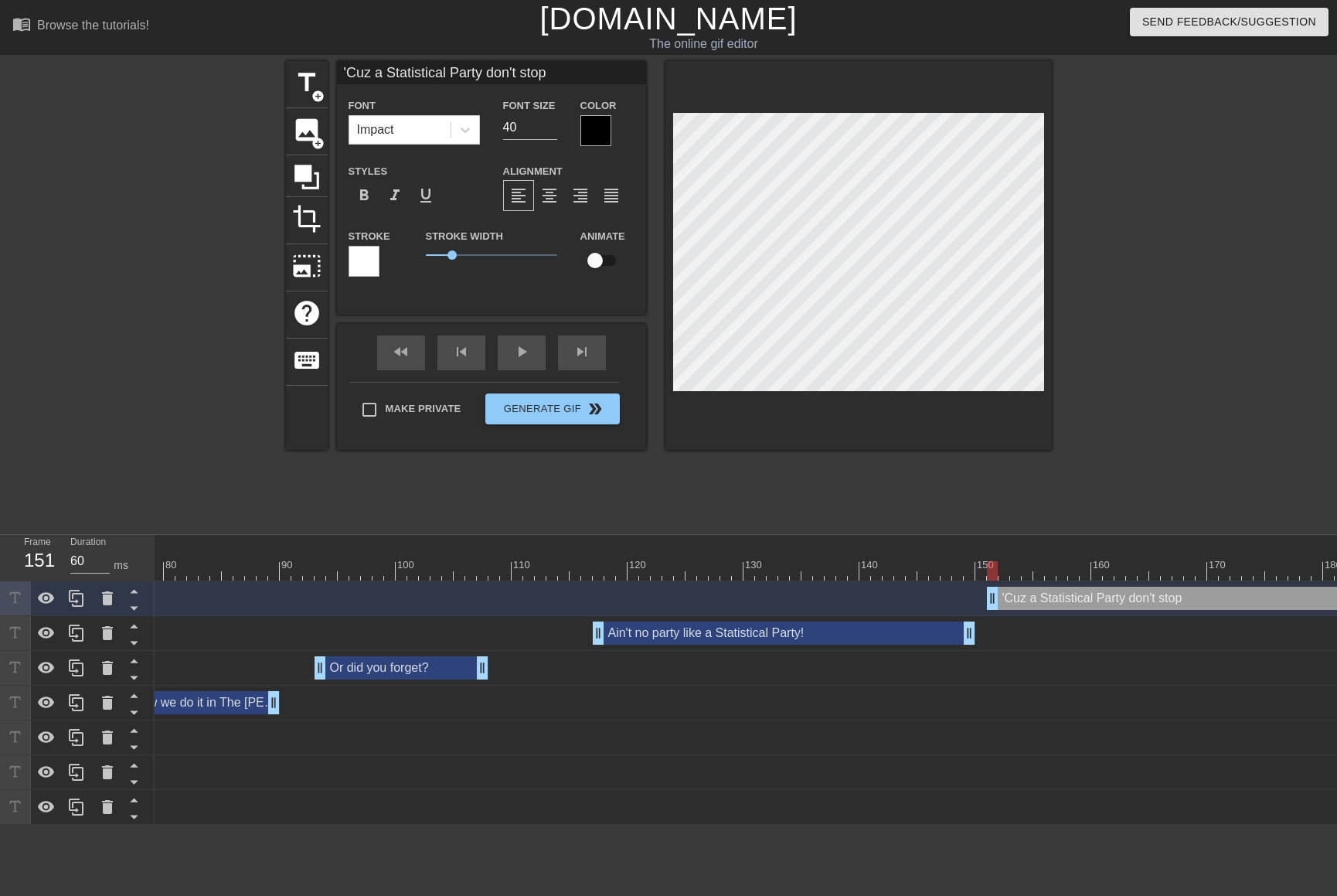
type textarea "'Cuz a Statistical Party don't stop!"
drag, startPoint x: 518, startPoint y: 130, endPoint x: 443, endPoint y: 130, distance: 75.0
click at [447, 130] on div "Font Impact Font Size 40 Color" at bounding box center [491, 121] width 309 height 50
type input "25"
click at [593, 130] on div at bounding box center [595, 130] width 31 height 31
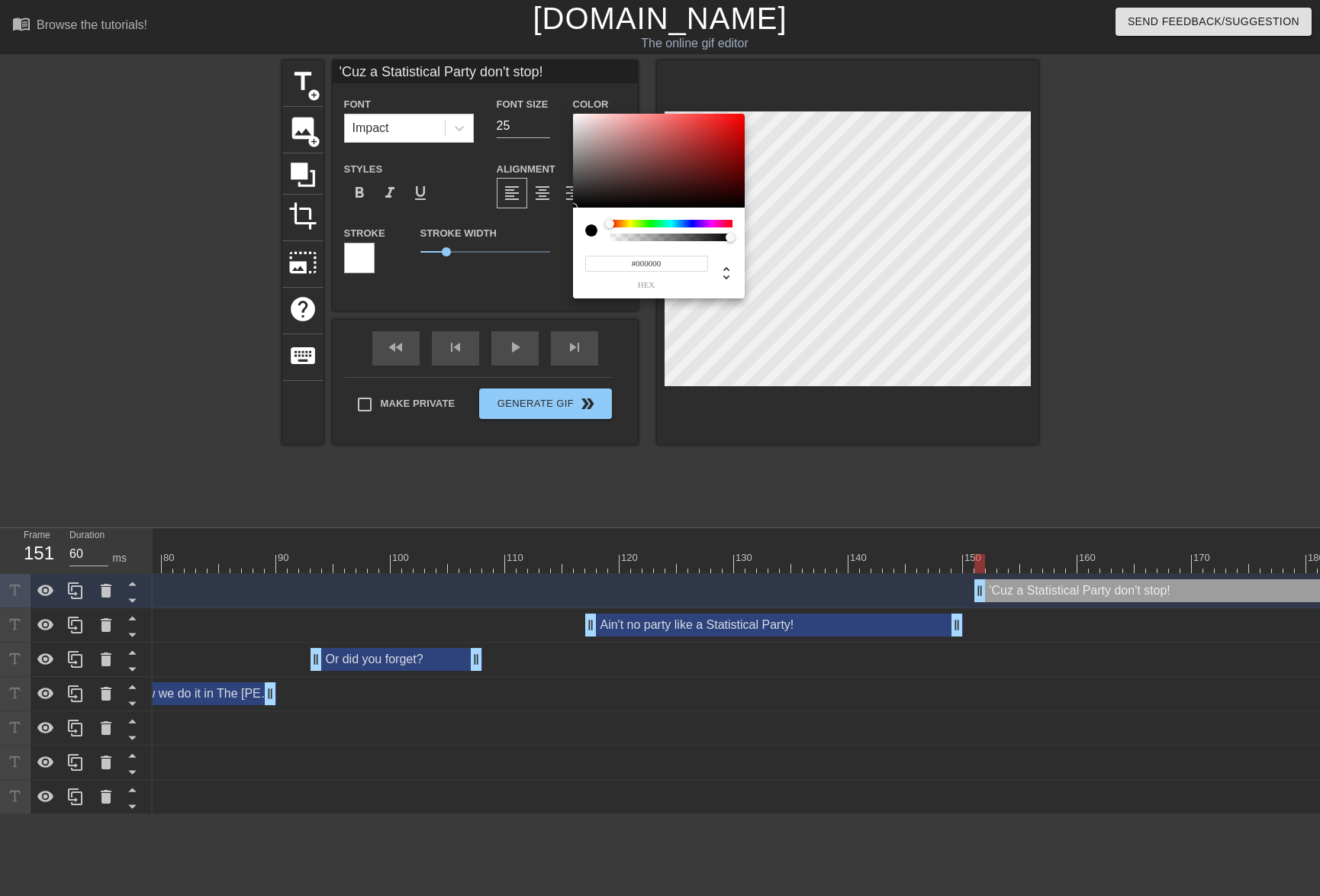
type input "#F8F5F5"
click at [574, 116] on div at bounding box center [658, 160] width 172 height 95
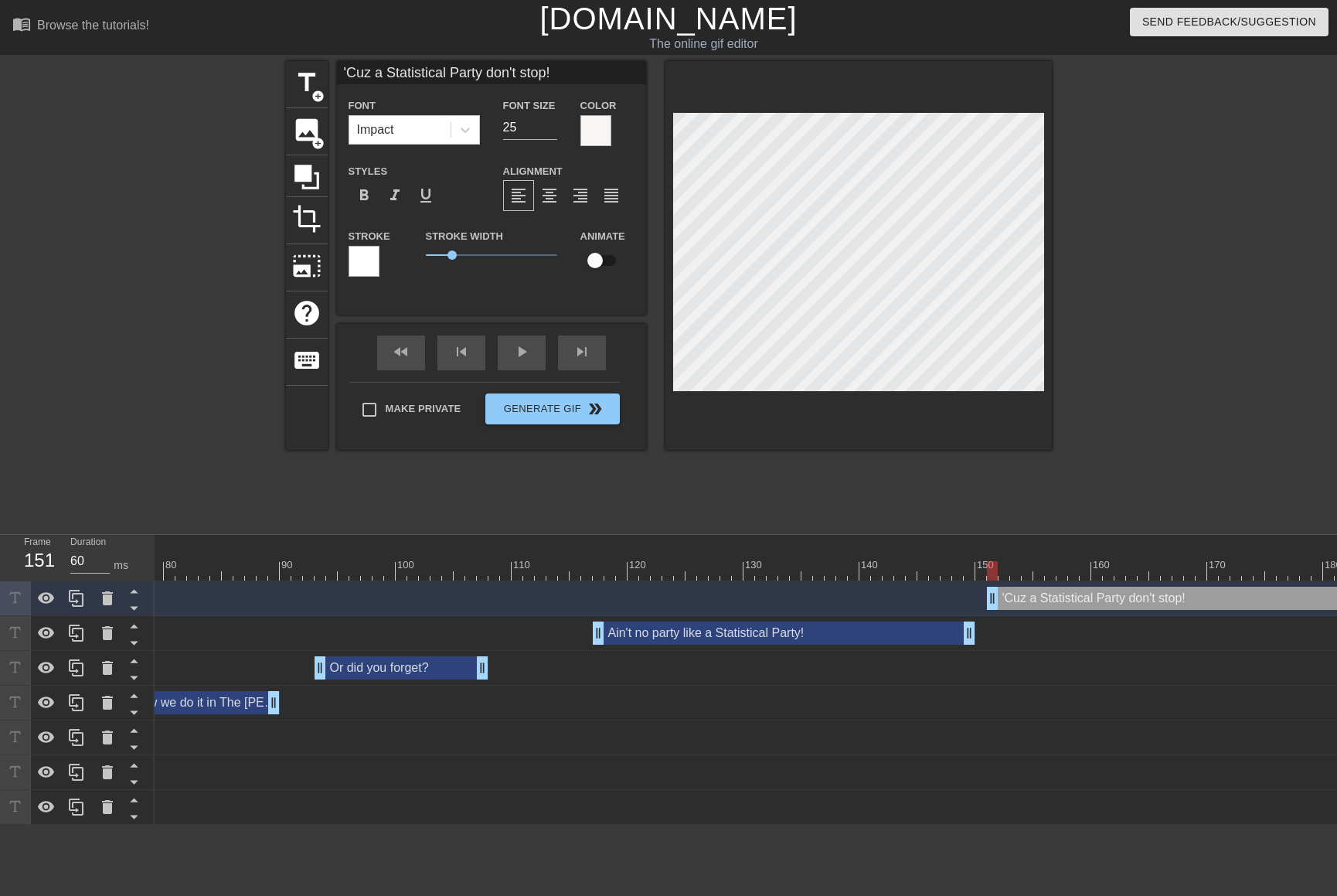
click at [367, 262] on div at bounding box center [363, 261] width 31 height 31
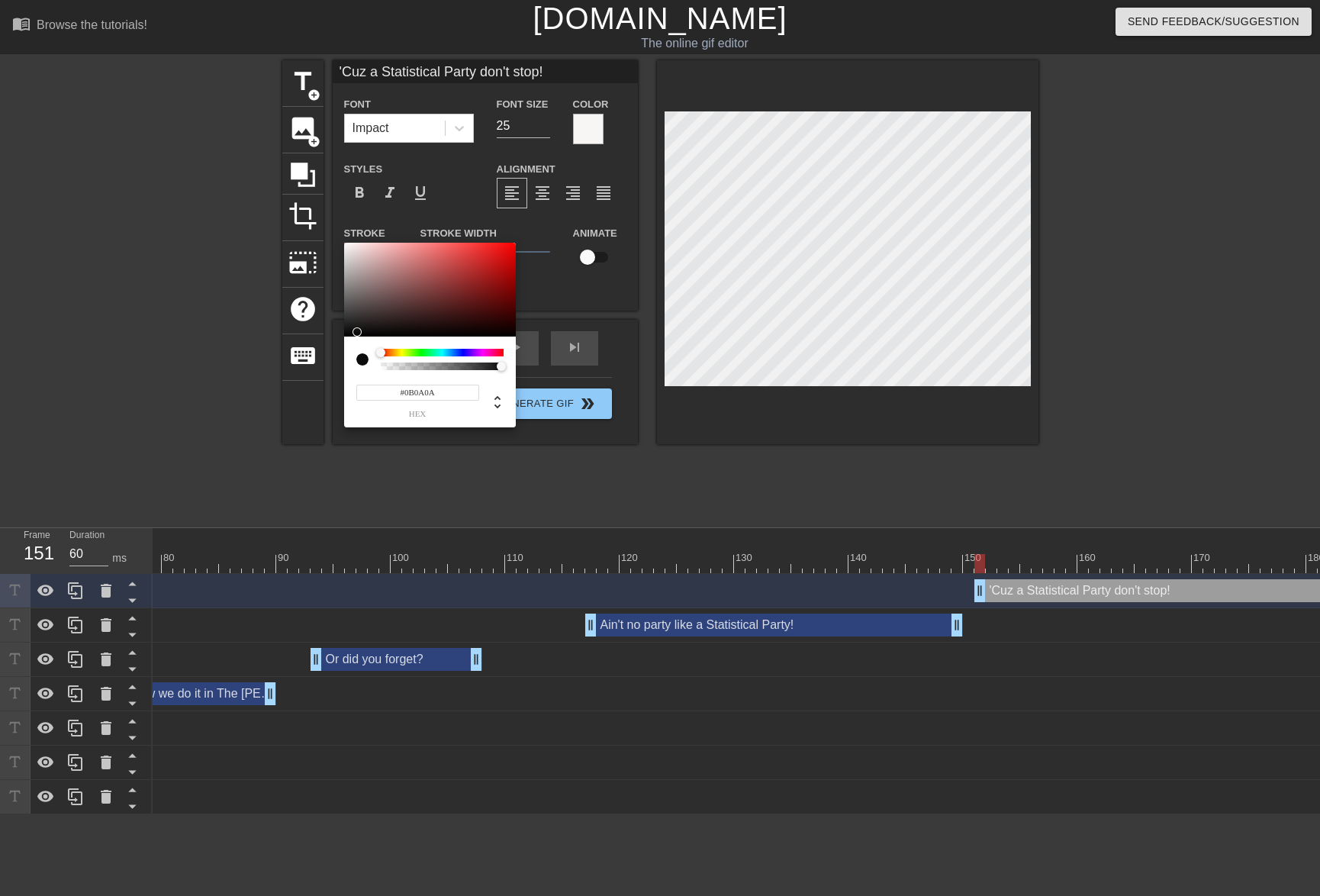
type input "#0B0B0B"
click at [349, 332] on div at bounding box center [430, 290] width 172 height 95
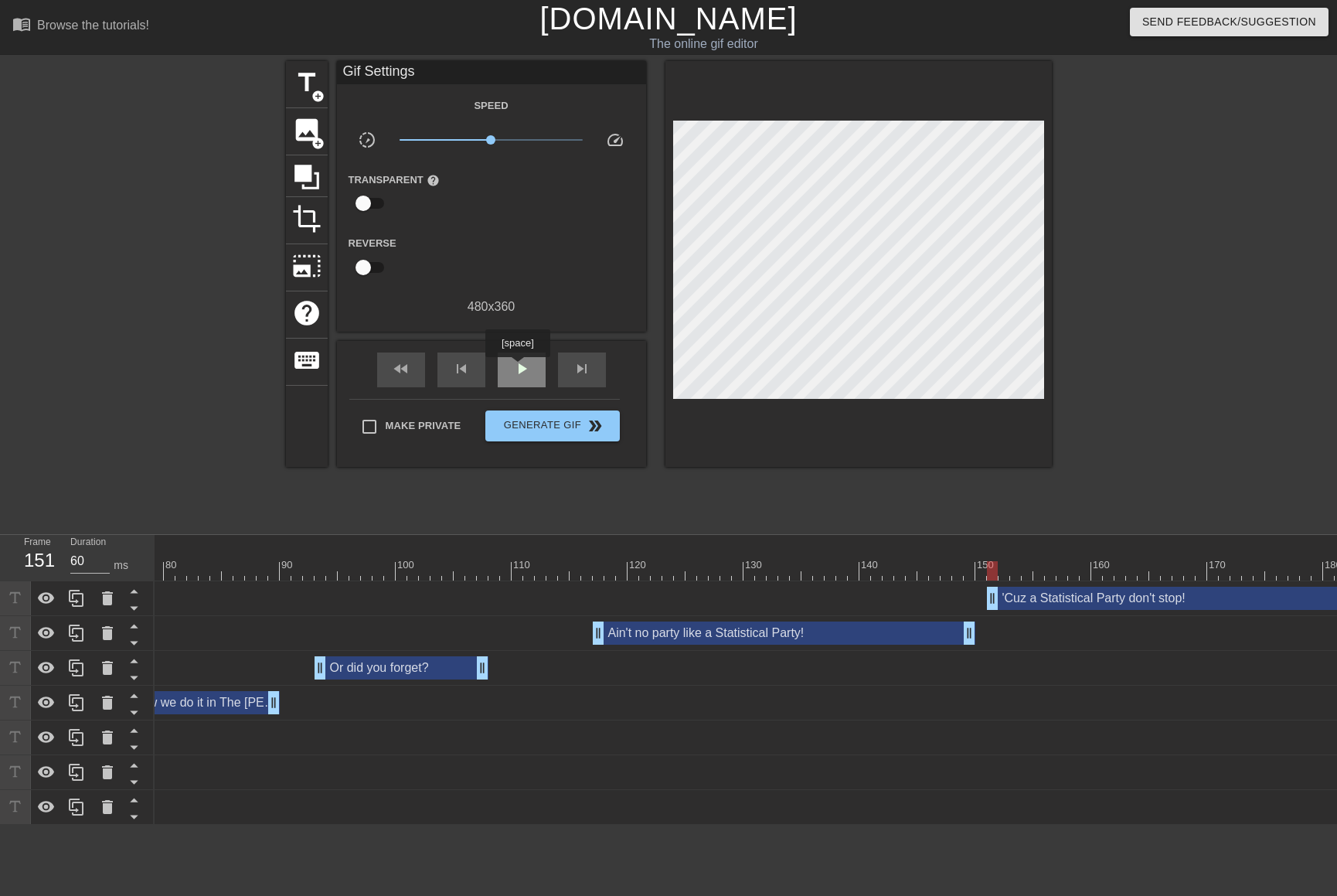
click at [517, 368] on span "play_arrow" at bounding box center [522, 368] width 18 height 18
click at [517, 367] on span "pause" at bounding box center [522, 368] width 18 height 18
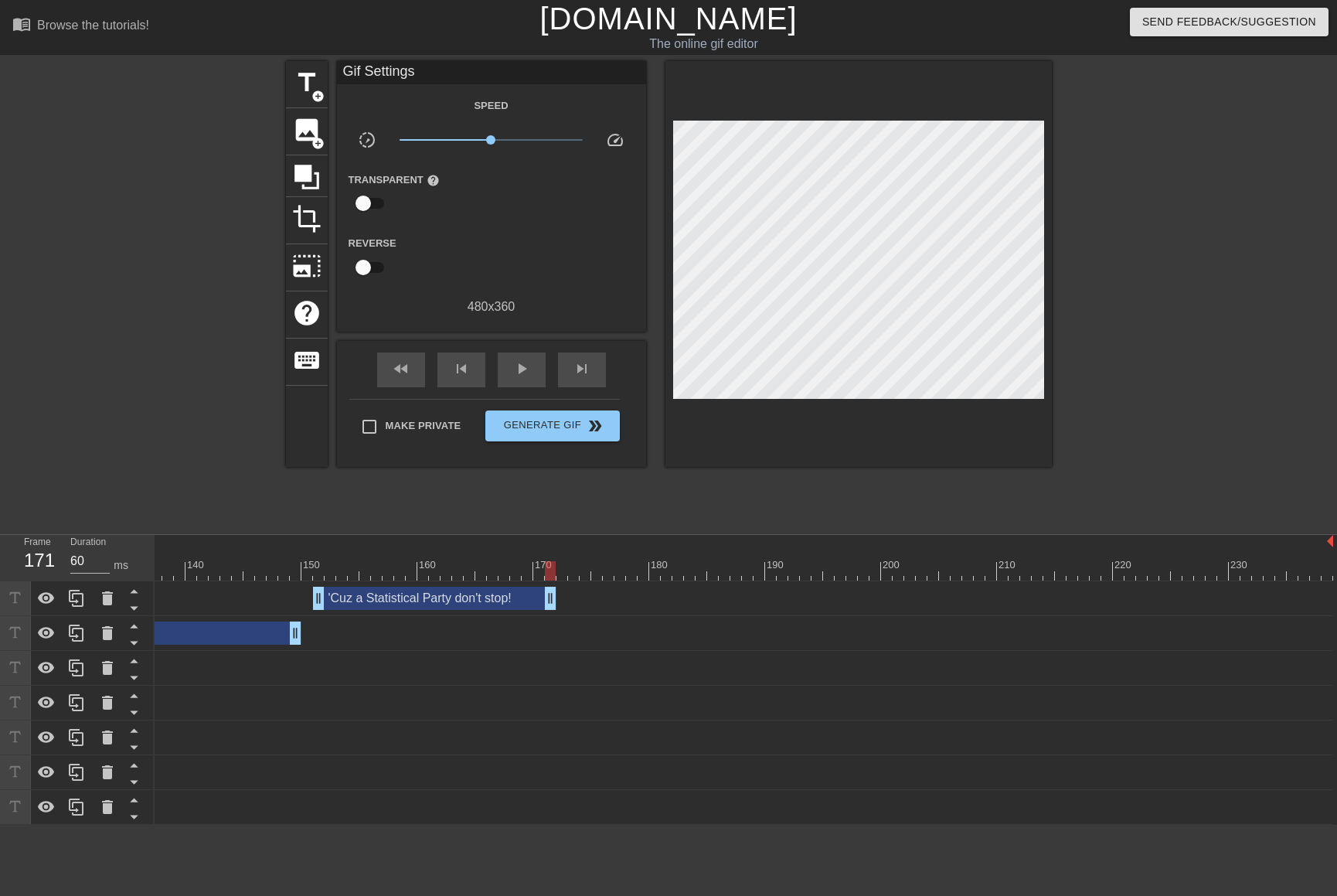
drag, startPoint x: 1328, startPoint y: 604, endPoint x: 555, endPoint y: 589, distance: 773.1
click at [517, 373] on span "play_arrow" at bounding box center [522, 368] width 18 height 18
click at [517, 373] on span "pause" at bounding box center [522, 368] width 18 height 18
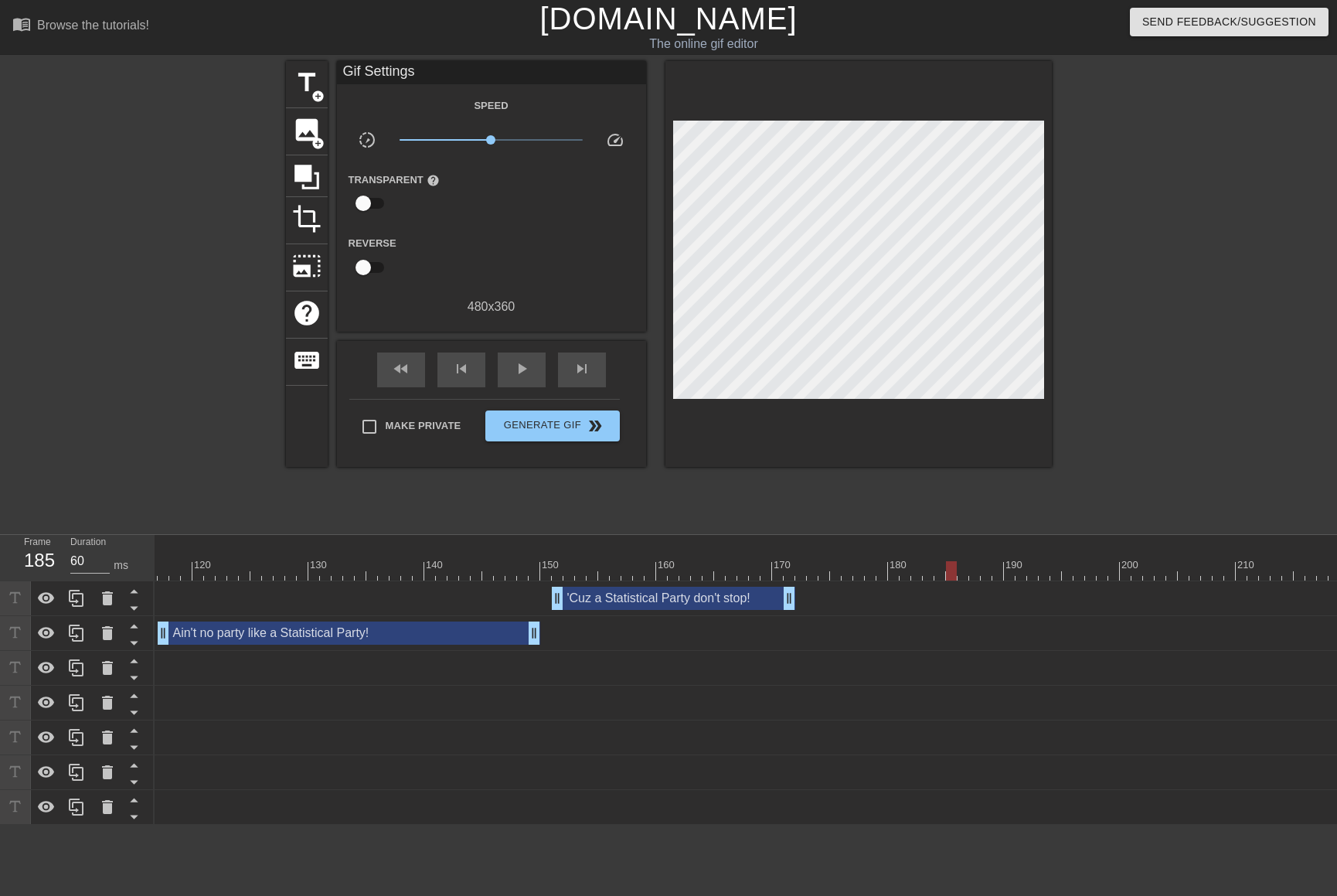
scroll to position [0, 1296]
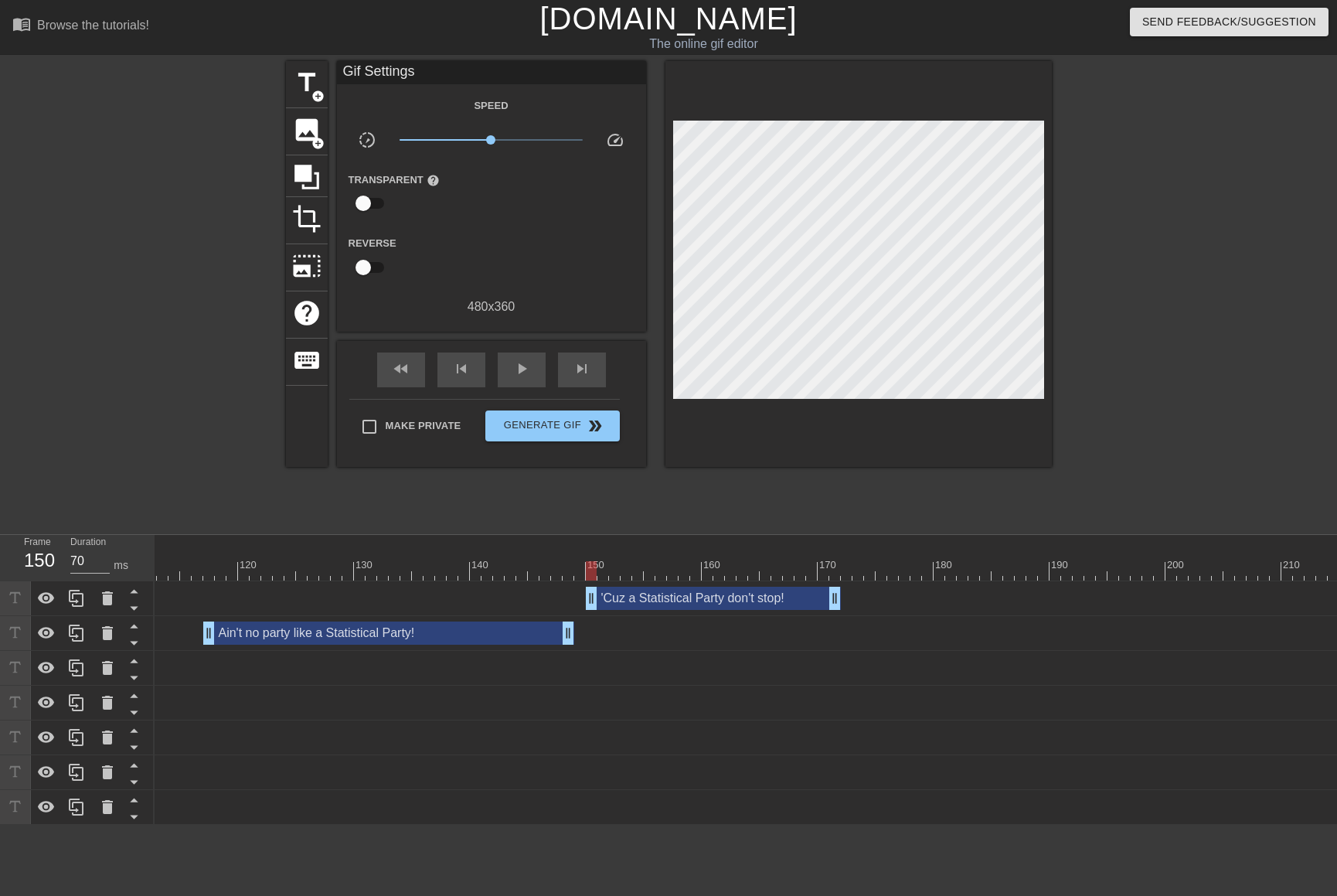
drag, startPoint x: 605, startPoint y: 594, endPoint x: 594, endPoint y: 594, distance: 11.0
click at [203, 570] on div at bounding box center [238, 570] width 2759 height 19
click at [523, 375] on span "play_arrow" at bounding box center [522, 368] width 18 height 18
click at [521, 373] on span "pause" at bounding box center [522, 368] width 18 height 18
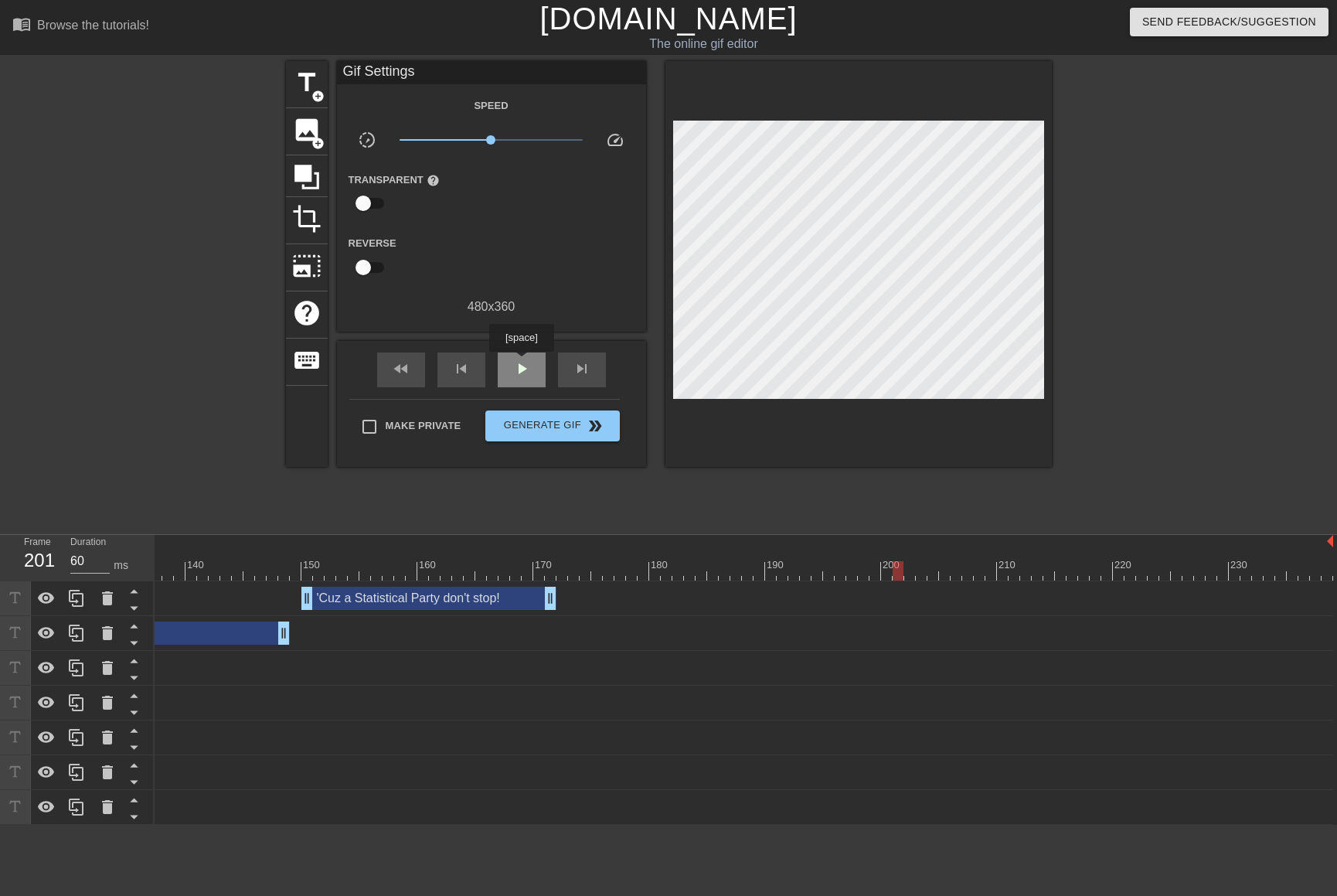
click at [521, 363] on span "play_arrow" at bounding box center [522, 368] width 18 height 18
click at [521, 363] on span "pause" at bounding box center [522, 368] width 18 height 18
click at [522, 365] on span "play_arrow" at bounding box center [522, 368] width 18 height 18
click at [522, 365] on span "pause" at bounding box center [522, 368] width 18 height 18
click at [1200, 558] on div at bounding box center [1200, 559] width 12 height 19
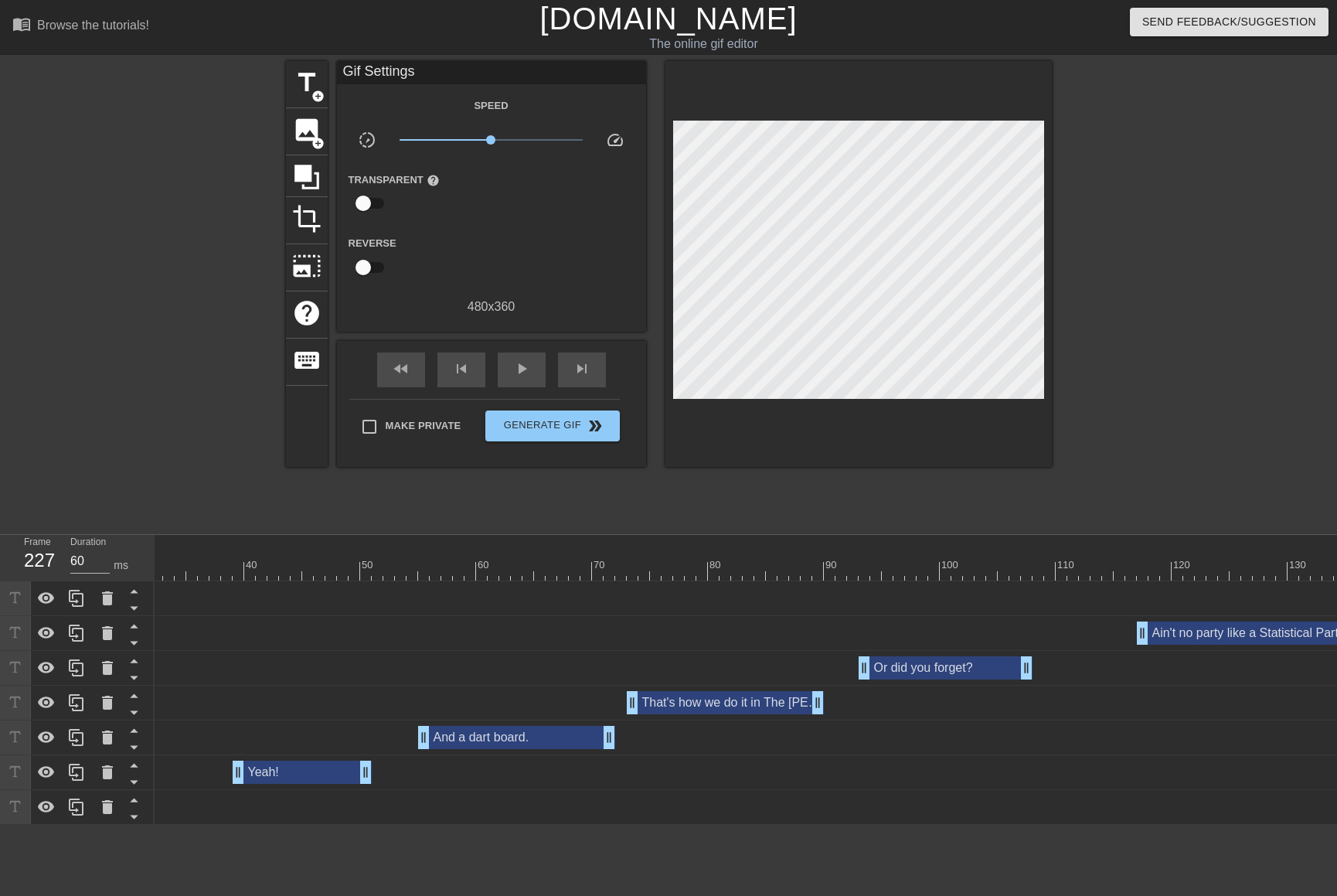
scroll to position [0, 358]
click at [393, 367] on span "fast_rewind" at bounding box center [401, 368] width 18 height 18
click at [518, 369] on span "play_arrow" at bounding box center [522, 368] width 18 height 18
click at [517, 369] on span "pause" at bounding box center [522, 368] width 18 height 18
click at [523, 376] on span "play_arrow" at bounding box center [522, 368] width 18 height 18
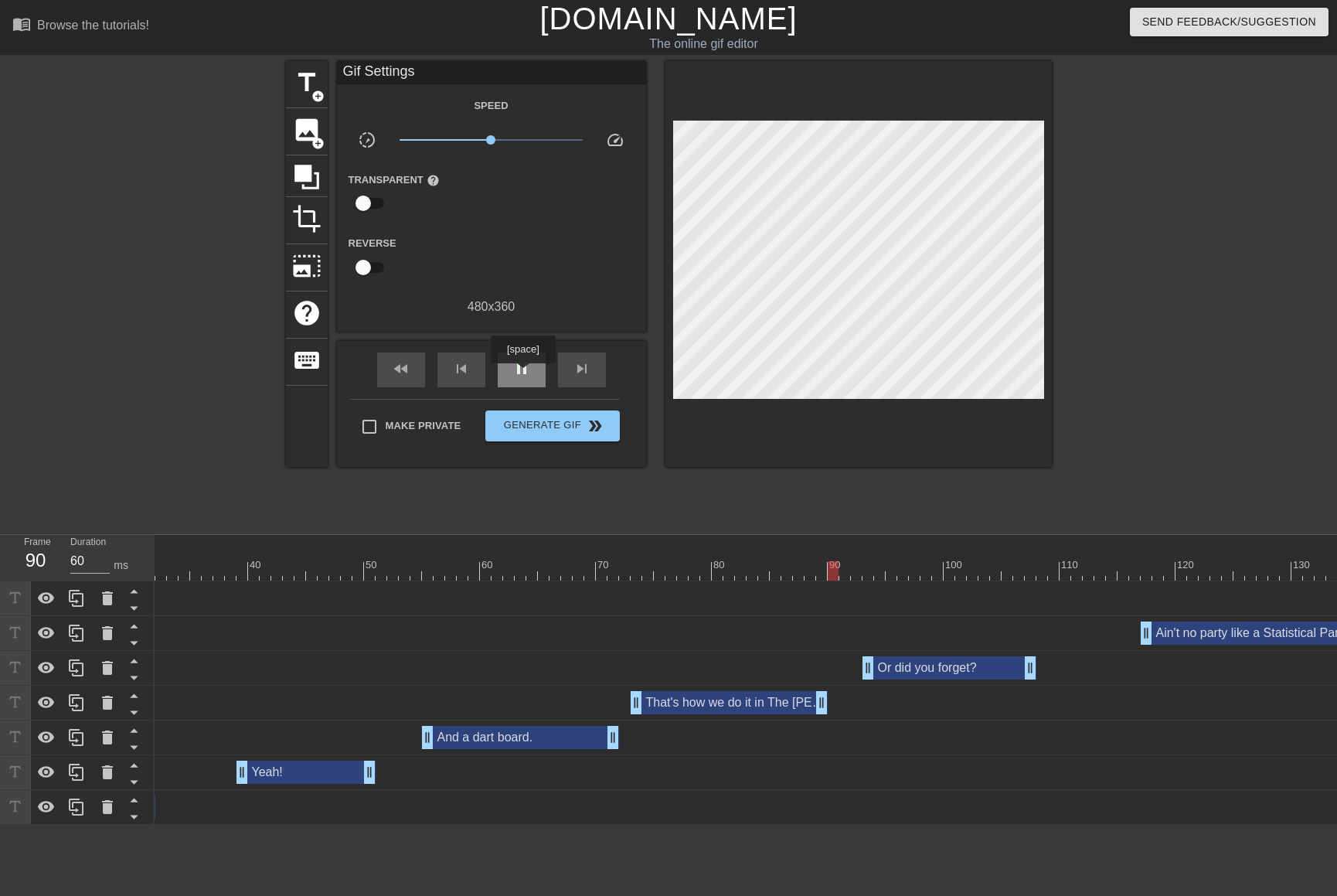
click at [523, 374] on span "pause" at bounding box center [522, 368] width 18 height 18
click at [518, 369] on span "play_arrow" at bounding box center [522, 368] width 18 height 18
click at [527, 367] on span "pause" at bounding box center [522, 368] width 18 height 18
click at [527, 367] on span "play_arrow" at bounding box center [522, 368] width 18 height 18
click at [527, 367] on span "pause" at bounding box center [522, 368] width 18 height 18
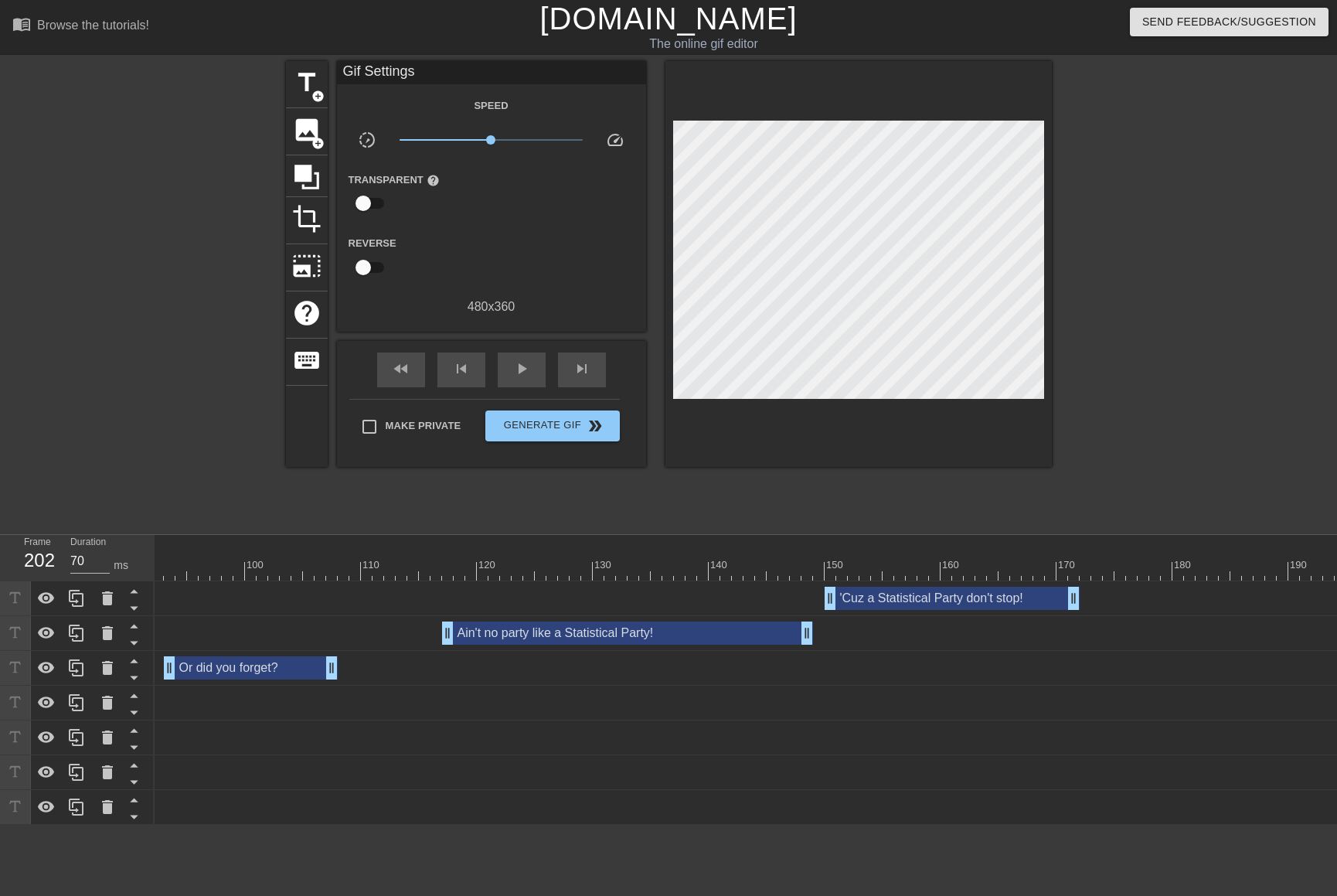
scroll to position [0, 1070]
click at [745, 565] on div at bounding box center [463, 570] width 2759 height 19
click at [428, 561] on div at bounding box center [463, 570] width 2759 height 19
click at [513, 365] on span "play_arrow" at bounding box center [522, 368] width 18 height 18
click at [513, 365] on span "pause" at bounding box center [522, 368] width 18 height 18
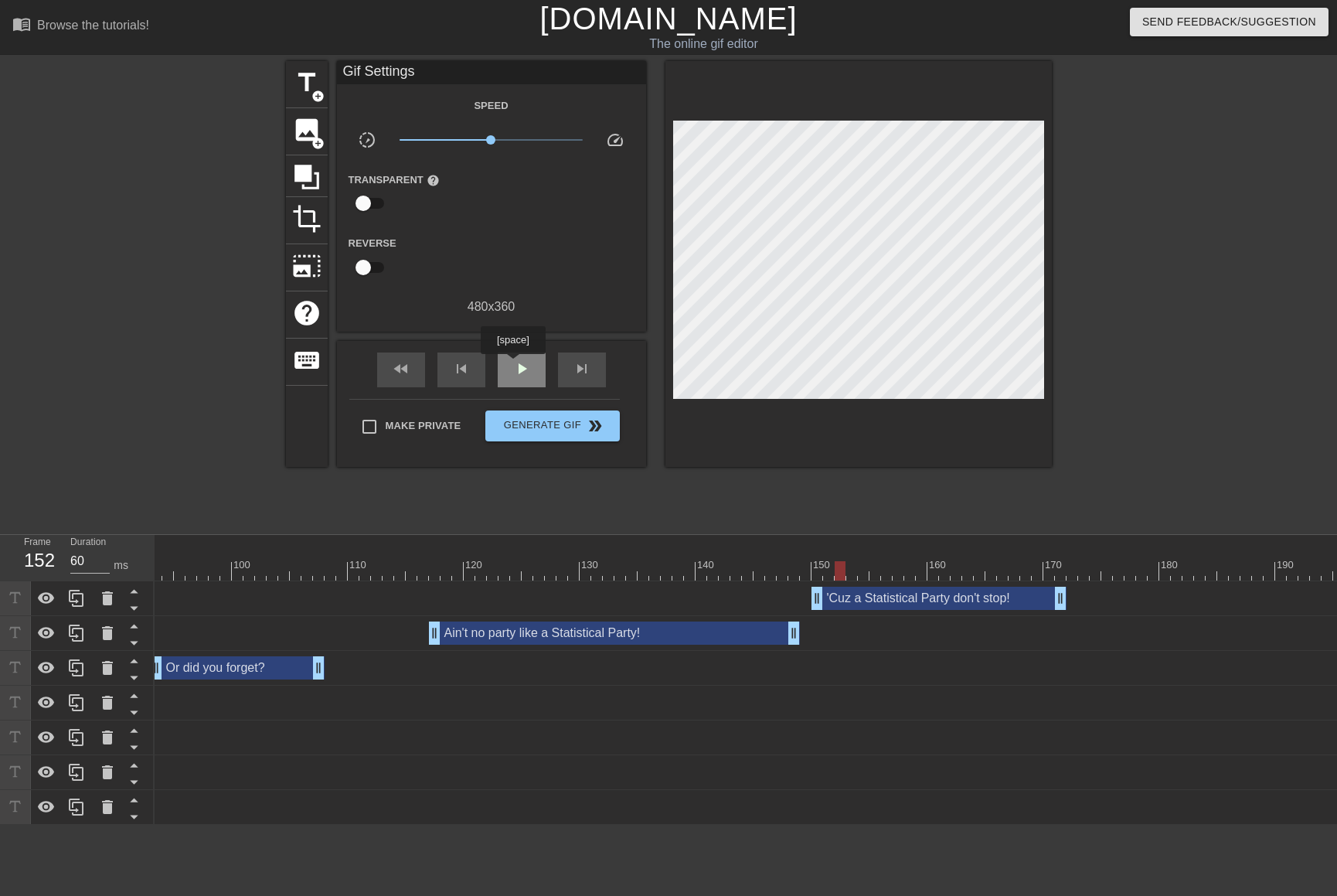
click at [513, 365] on span "play_arrow" at bounding box center [522, 368] width 18 height 18
click at [513, 365] on span "pause" at bounding box center [522, 368] width 18 height 18
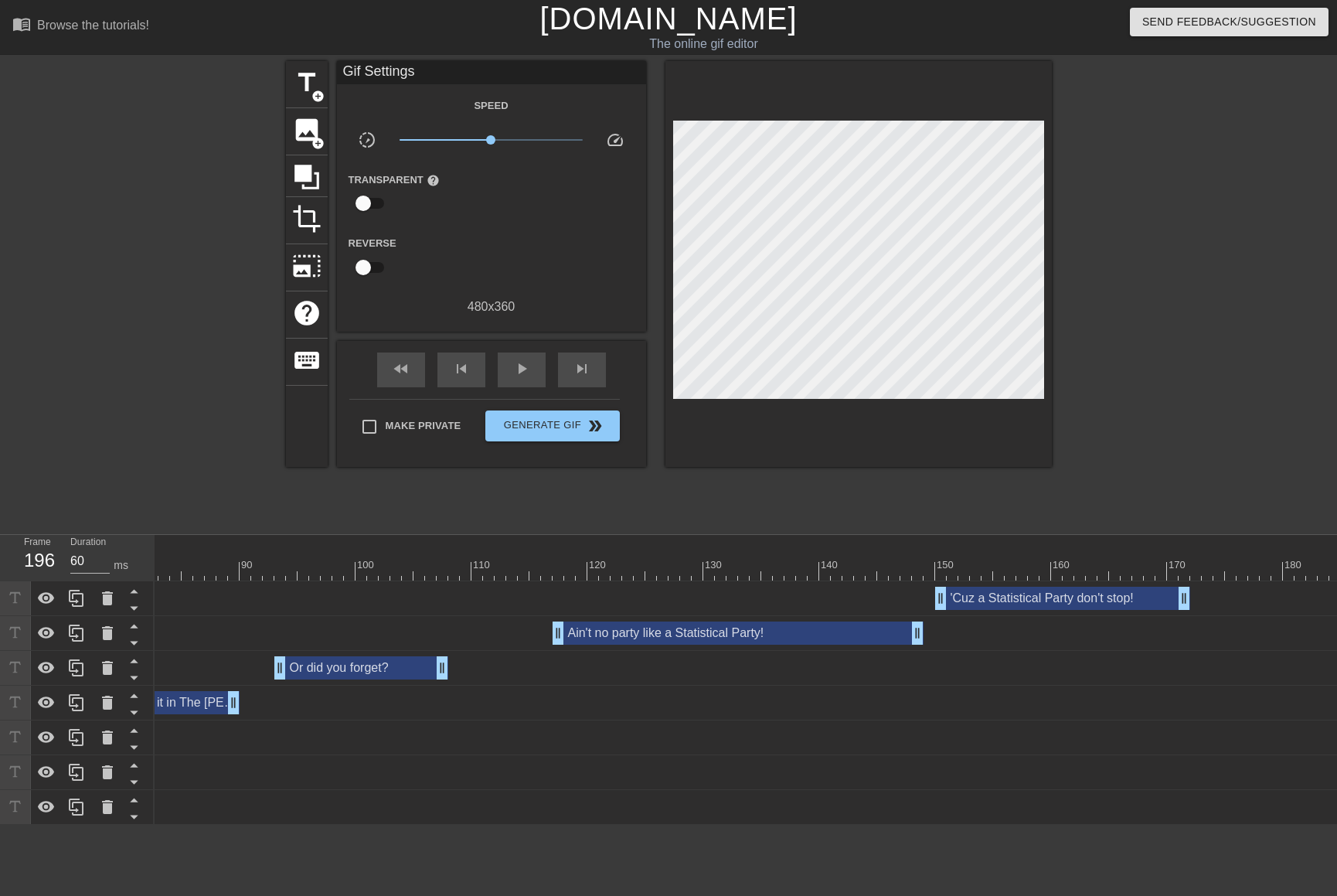
scroll to position [0, 949]
click at [554, 569] on div at bounding box center [586, 570] width 2759 height 19
click at [526, 375] on span "play_arrow" at bounding box center [522, 368] width 18 height 18
click at [526, 373] on span "pause" at bounding box center [522, 368] width 18 height 18
click at [475, 368] on div "skip_previous" at bounding box center [461, 370] width 48 height 35
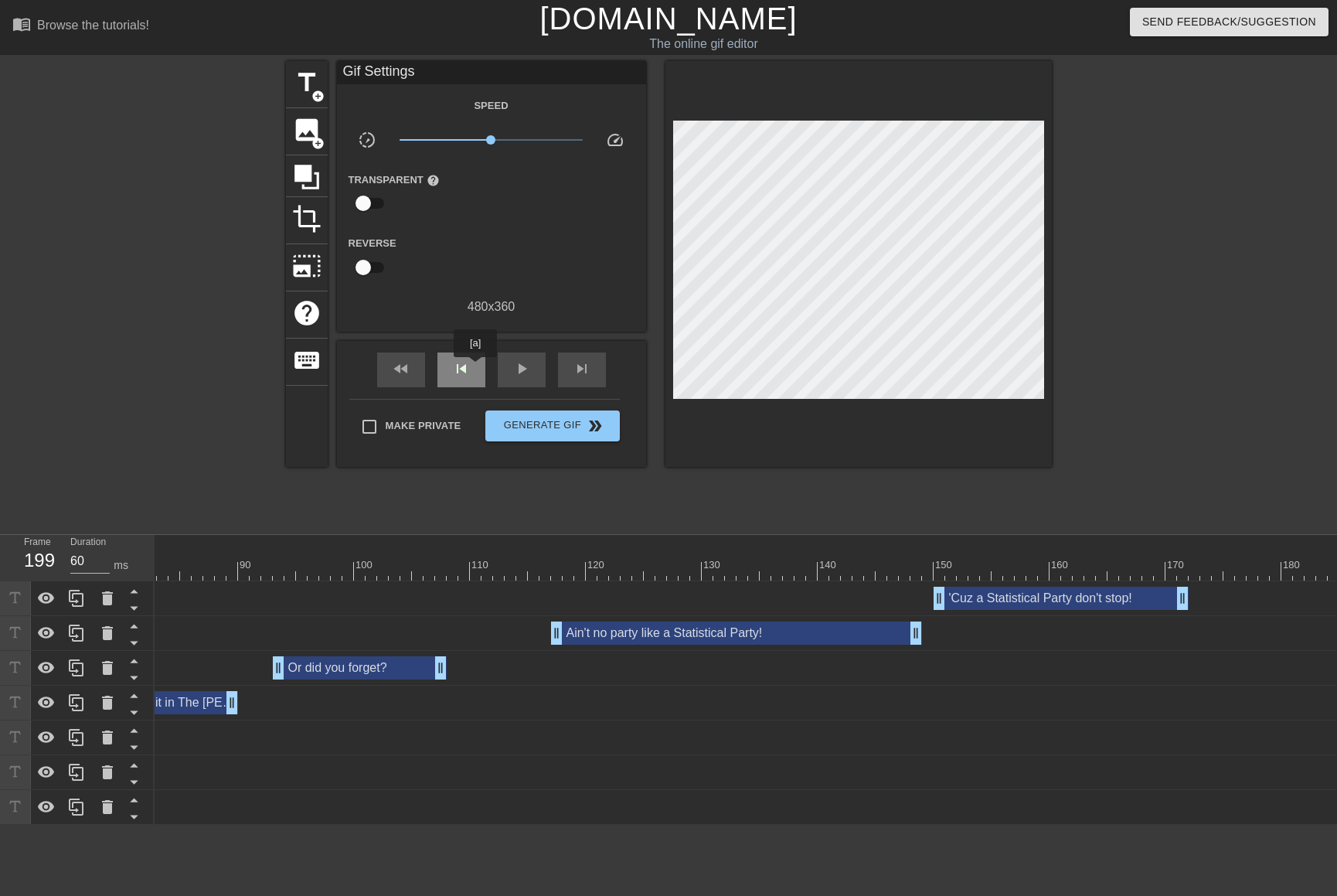
click at [475, 368] on div "skip_previous" at bounding box center [461, 370] width 48 height 35
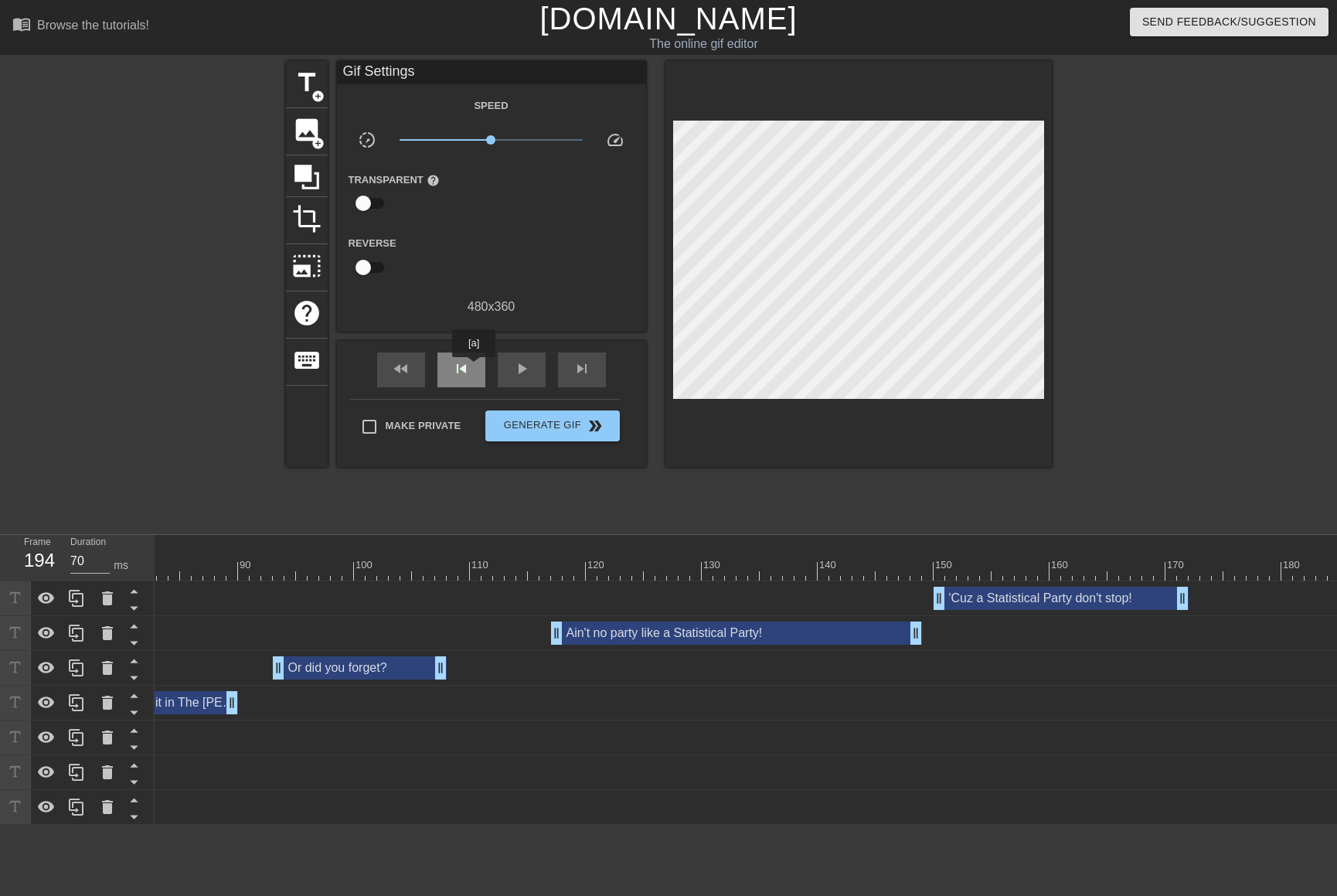
click at [473, 368] on div "skip_previous" at bounding box center [461, 370] width 48 height 35
click at [467, 368] on span "skip_previous" at bounding box center [461, 368] width 18 height 18
click at [465, 368] on span "skip_previous" at bounding box center [461, 368] width 18 height 18
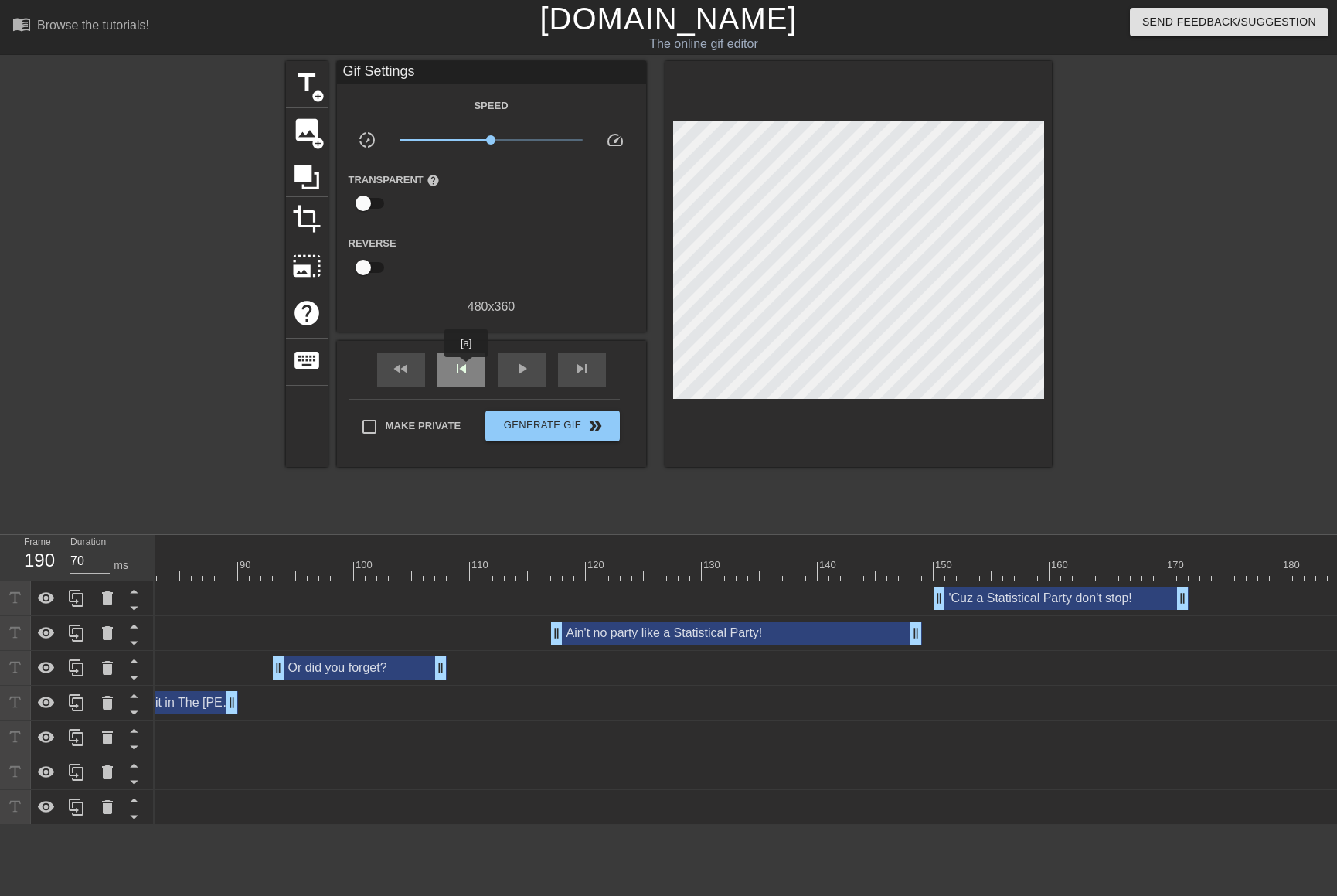
type input "60"
click at [466, 366] on span "skip_previous" at bounding box center [461, 368] width 18 height 18
click at [583, 375] on span "skip_next" at bounding box center [582, 368] width 18 height 18
click at [310, 133] on span "image" at bounding box center [306, 129] width 29 height 29
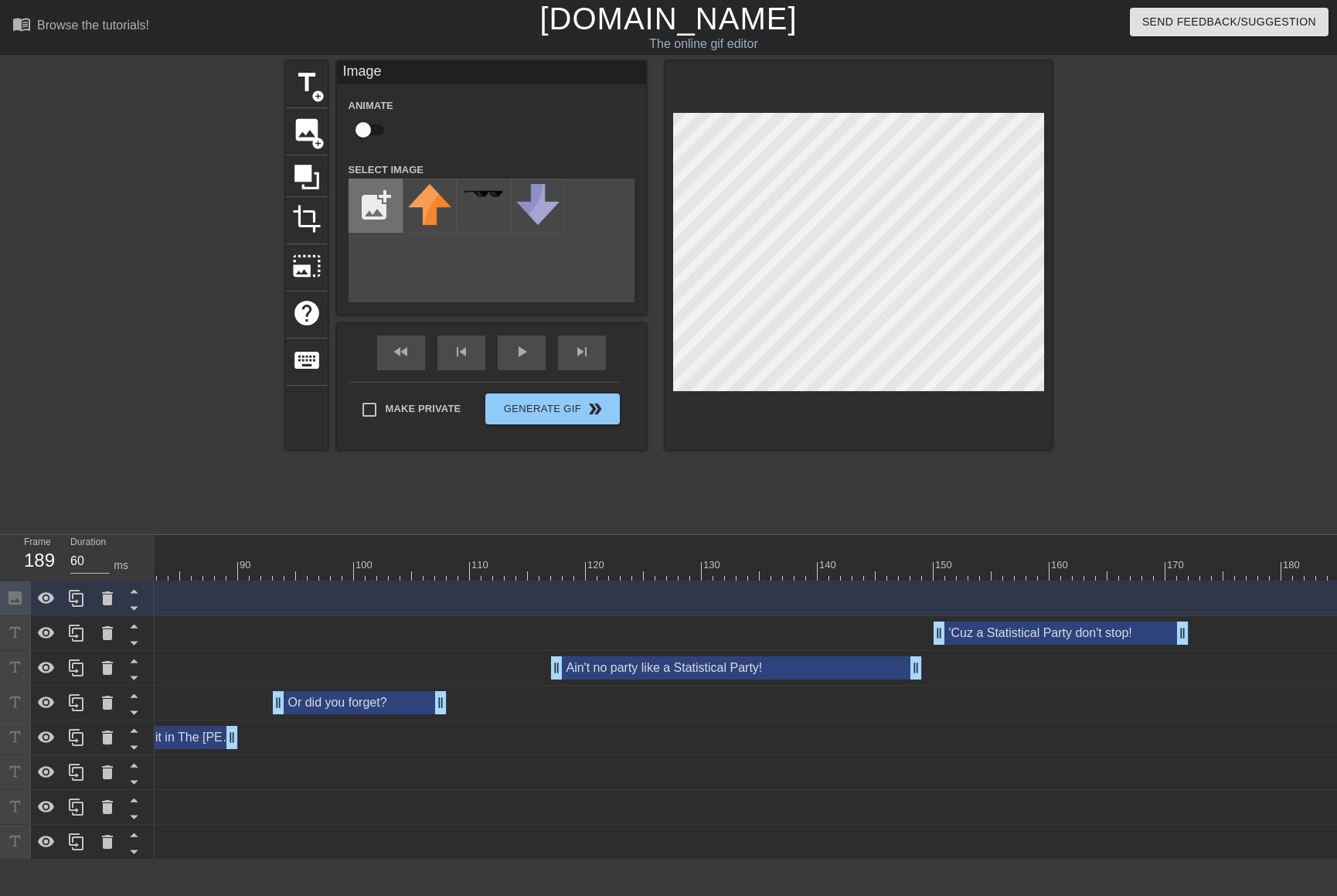
click at [375, 204] on input "file" at bounding box center [375, 205] width 53 height 53
type input "C:\fakepath\[PERSON_NAME] no hat.png"
click at [440, 205] on img at bounding box center [430, 209] width 43 height 50
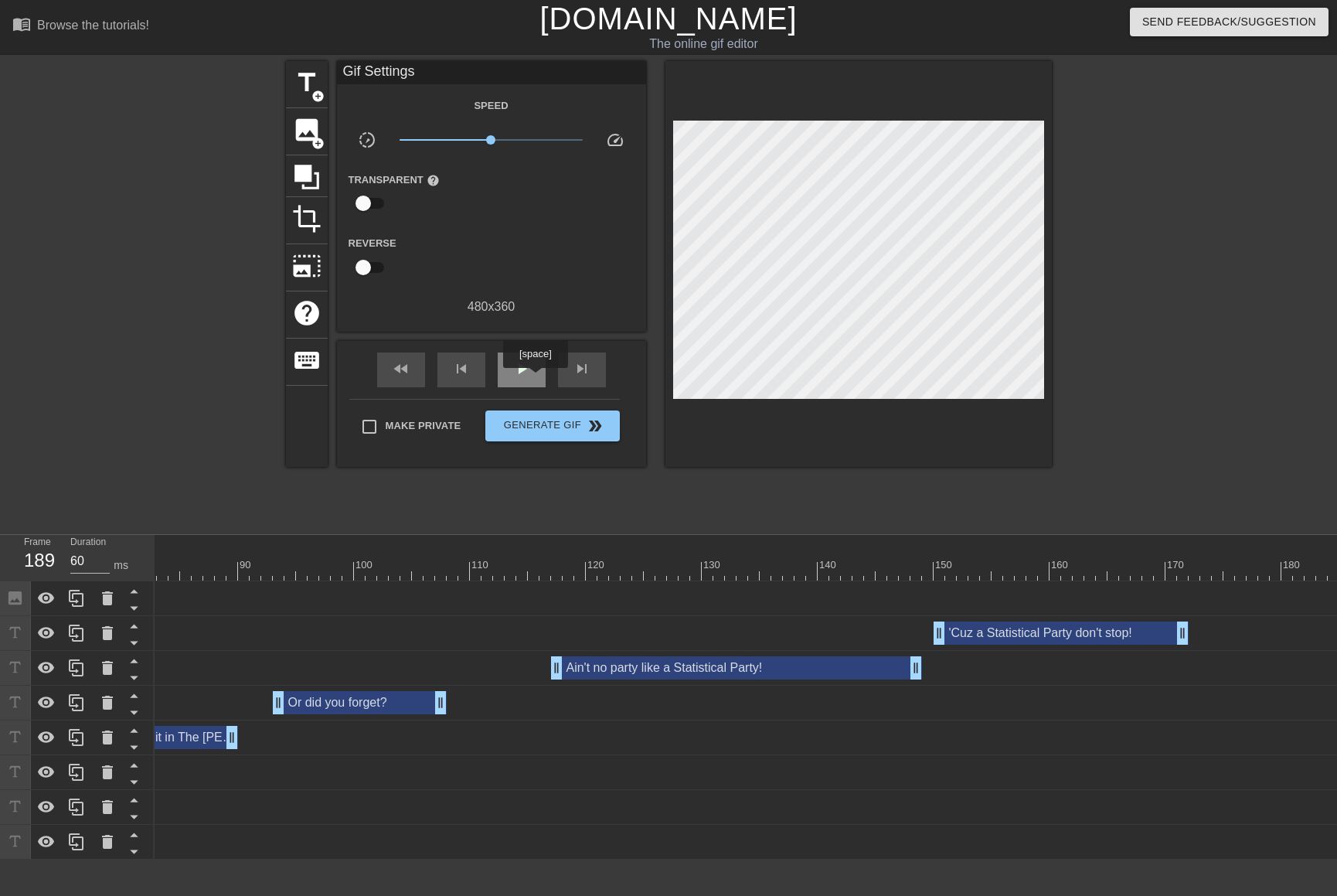
click at [534, 378] on div "play_arrow" at bounding box center [521, 370] width 48 height 35
click at [534, 378] on div "pause" at bounding box center [521, 370] width 48 height 35
click at [522, 568] on div at bounding box center [586, 570] width 2759 height 19
click at [265, 566] on div at bounding box center [586, 570] width 2759 height 19
click at [911, 571] on div at bounding box center [586, 570] width 2759 height 19
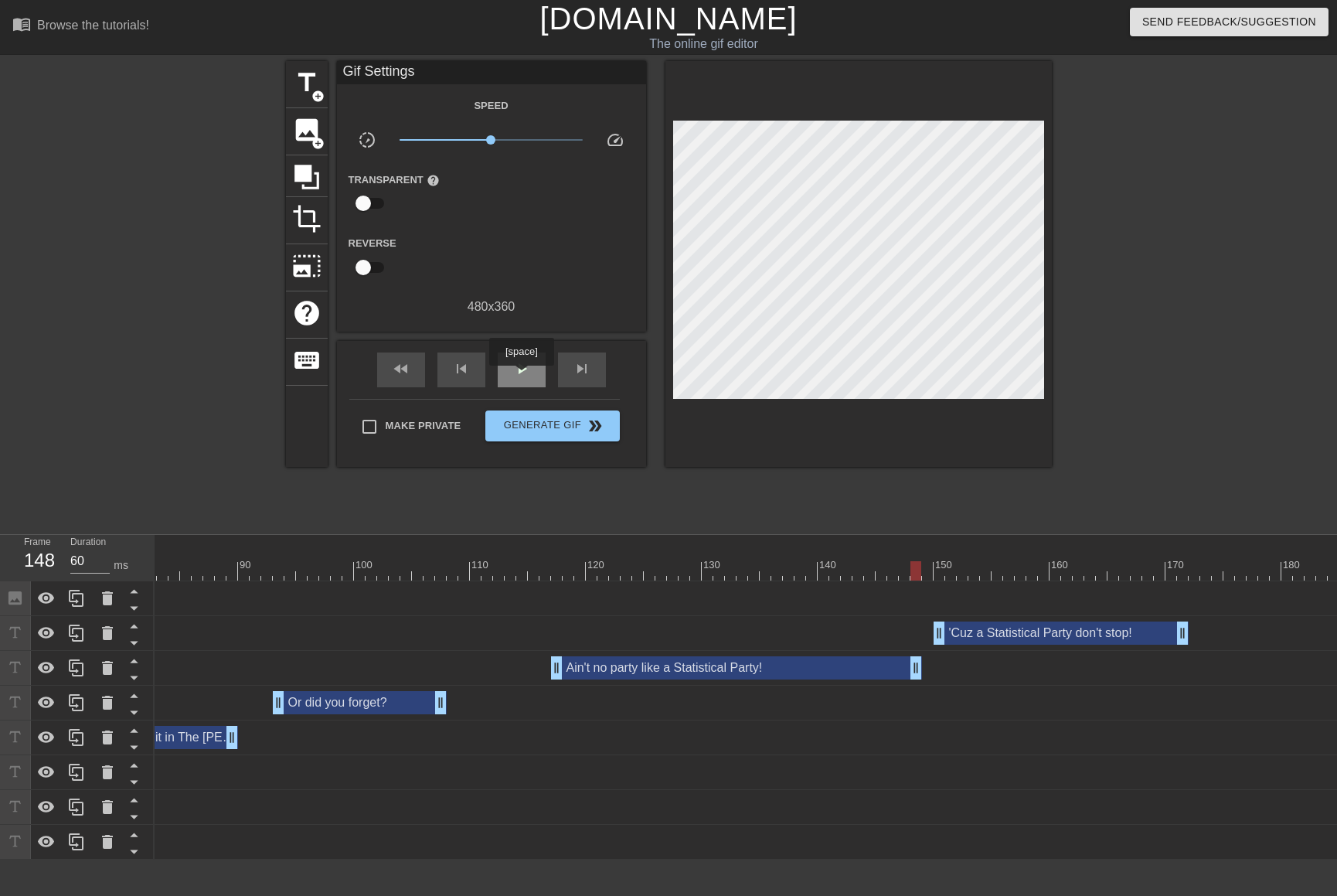
click at [521, 377] on span "play_arrow" at bounding box center [522, 368] width 18 height 18
click at [521, 377] on span "pause" at bounding box center [522, 368] width 18 height 18
click at [521, 377] on span "play_arrow" at bounding box center [522, 368] width 18 height 18
click at [522, 376] on span "pause" at bounding box center [522, 368] width 18 height 18
click at [523, 376] on span "play_arrow" at bounding box center [522, 368] width 18 height 18
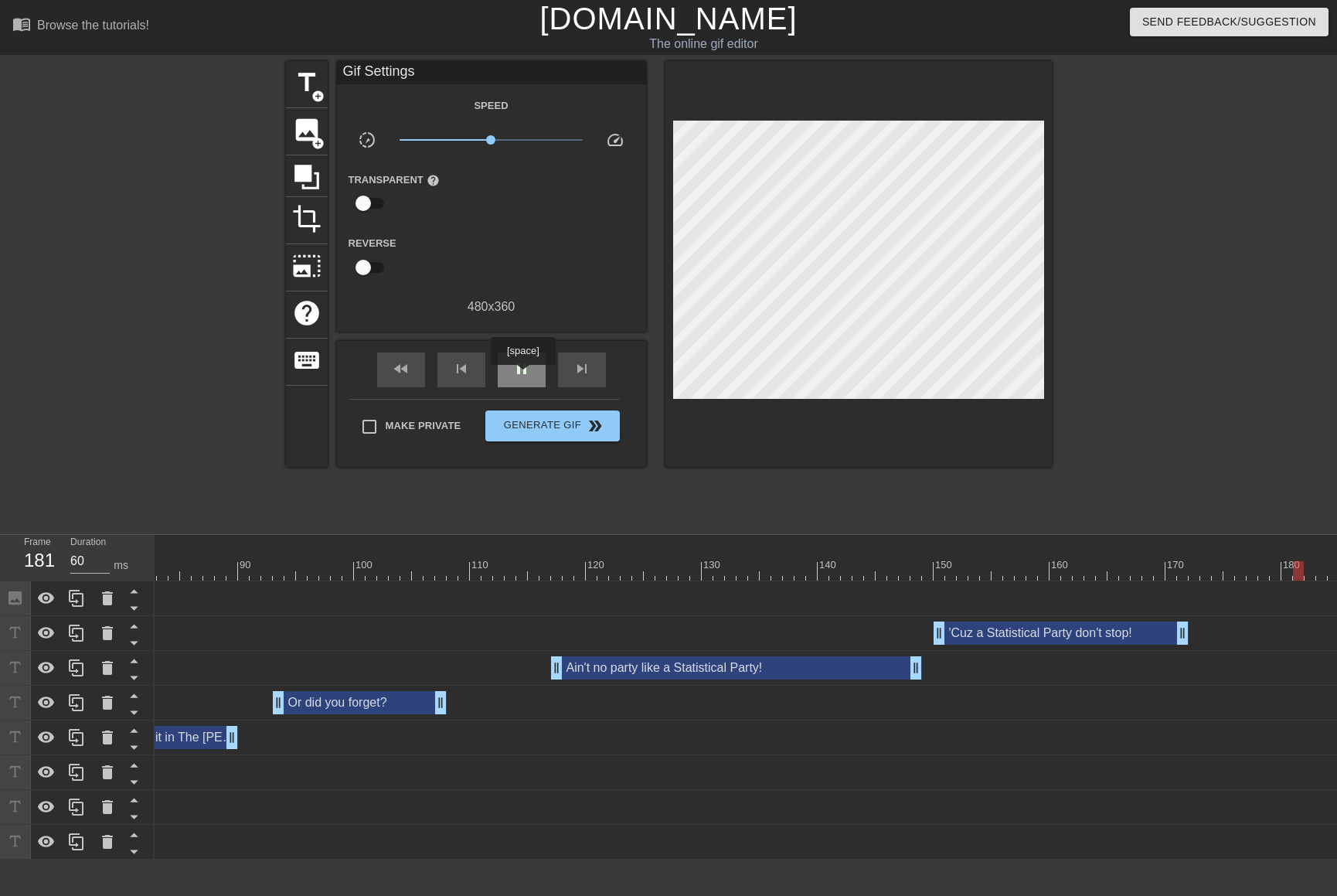
click at [523, 376] on span "pause" at bounding box center [522, 368] width 18 height 18
click at [523, 376] on span "play_arrow" at bounding box center [522, 368] width 18 height 18
type input "60"
click at [523, 376] on span "play_arrow" at bounding box center [522, 368] width 18 height 18
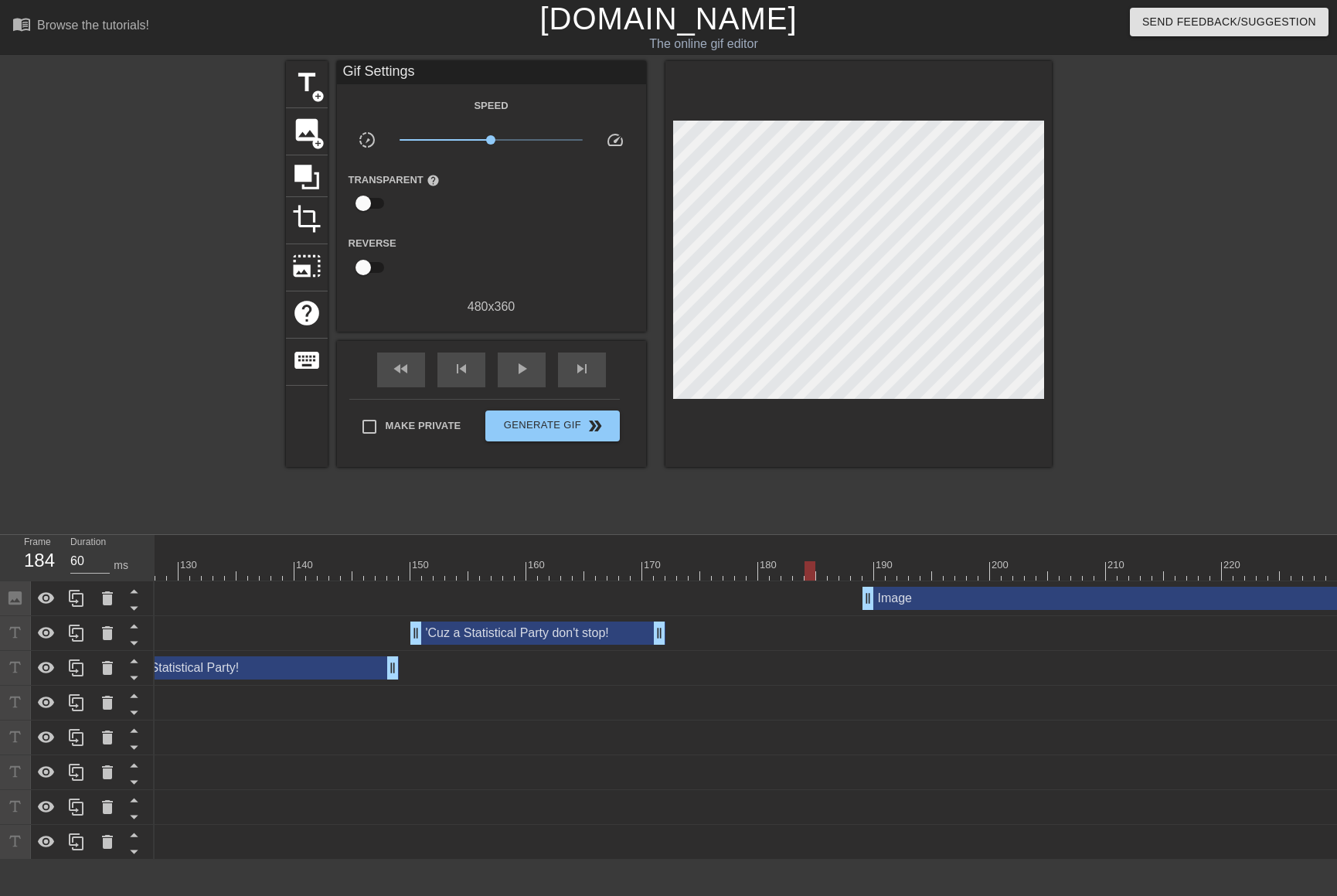
scroll to position [0, 1488]
click at [849, 565] on div at bounding box center [47, 570] width 2759 height 19
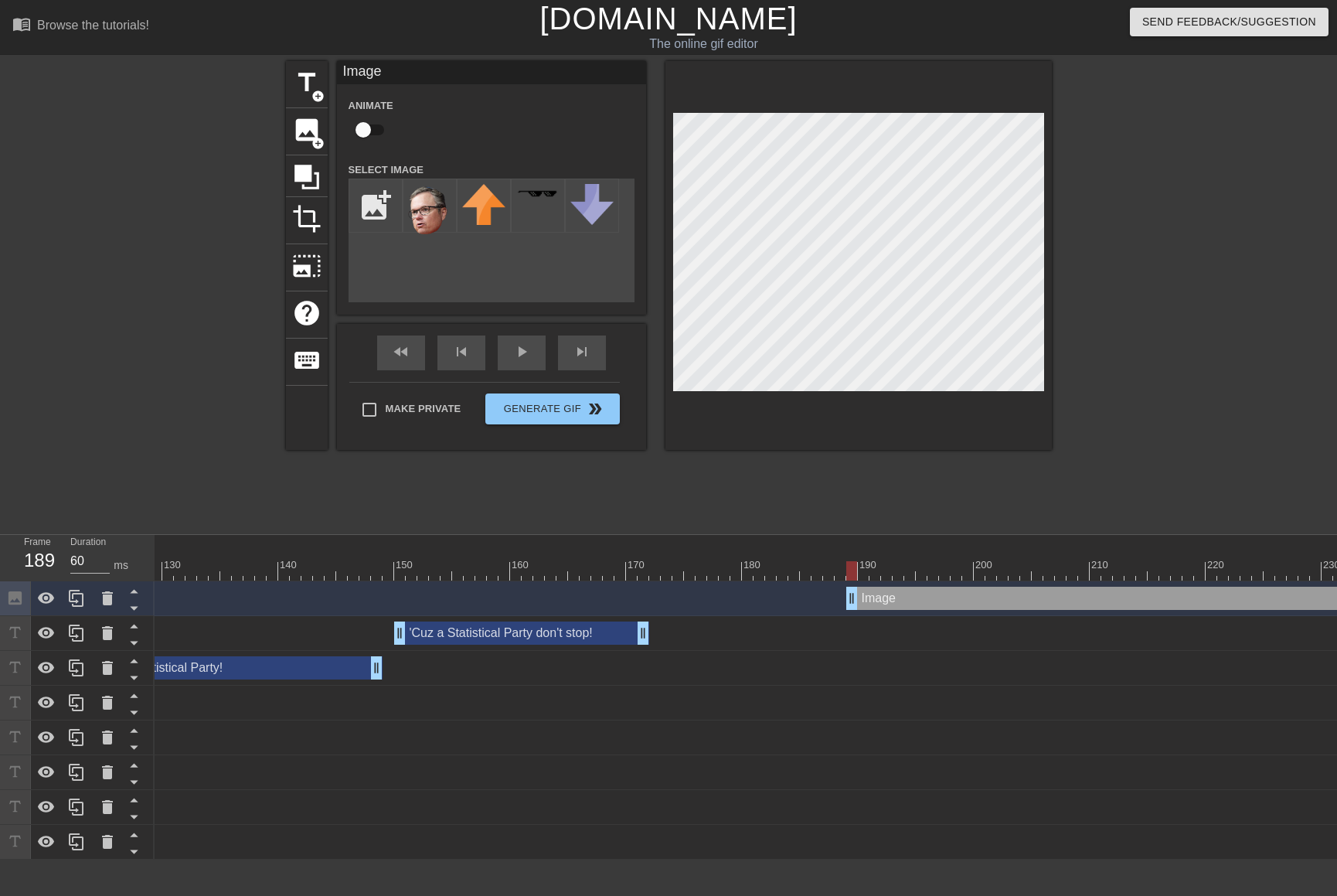
click at [373, 133] on input "checkbox" at bounding box center [363, 129] width 88 height 29
checkbox input "true"
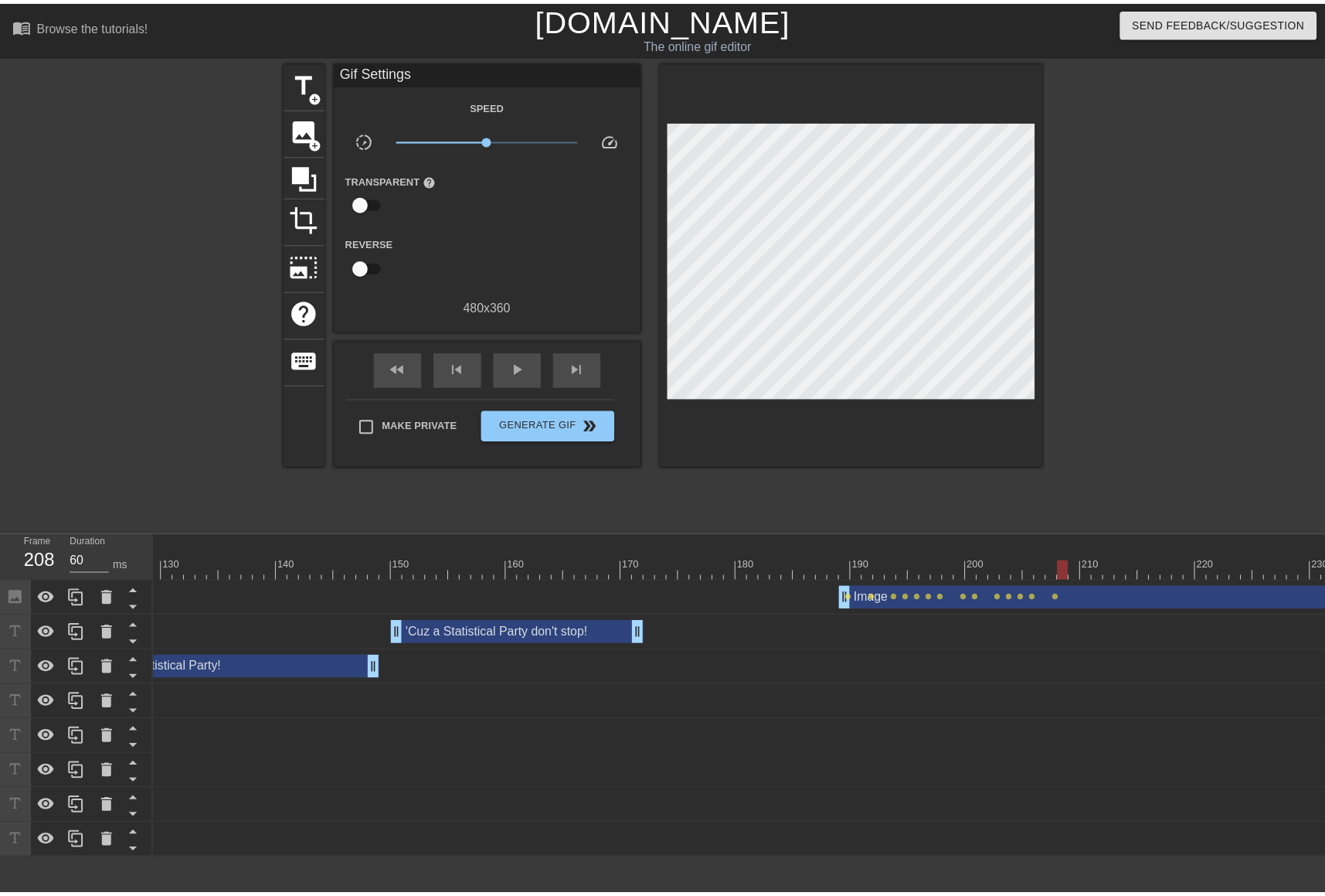
scroll to position [0, 1580]
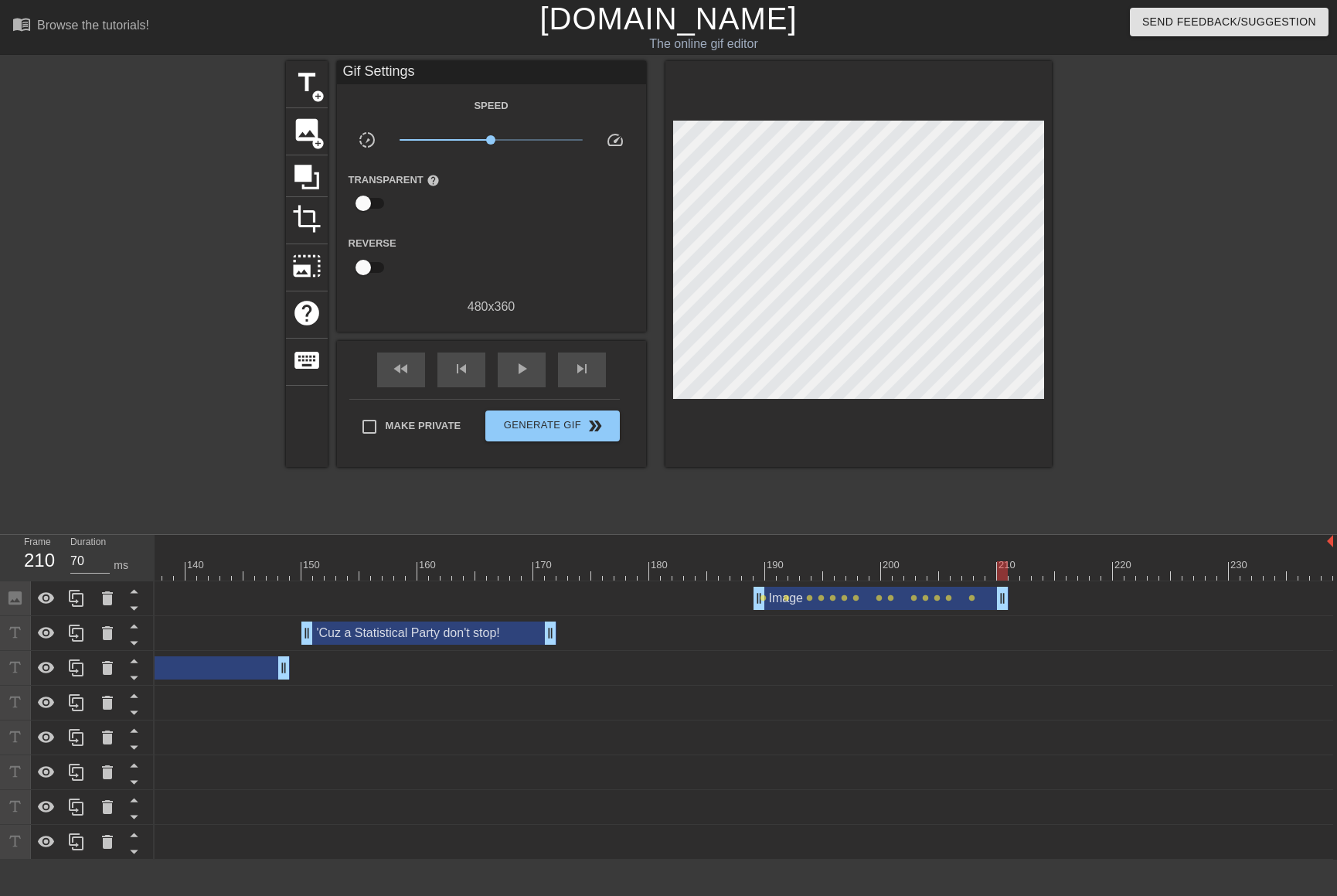
type input "60"
drag, startPoint x: 1324, startPoint y: 603, endPoint x: 969, endPoint y: 583, distance: 355.6
click at [759, 558] on div at bounding box center [759, 559] width 12 height 19
click at [319, 133] on span "image" at bounding box center [306, 129] width 29 height 29
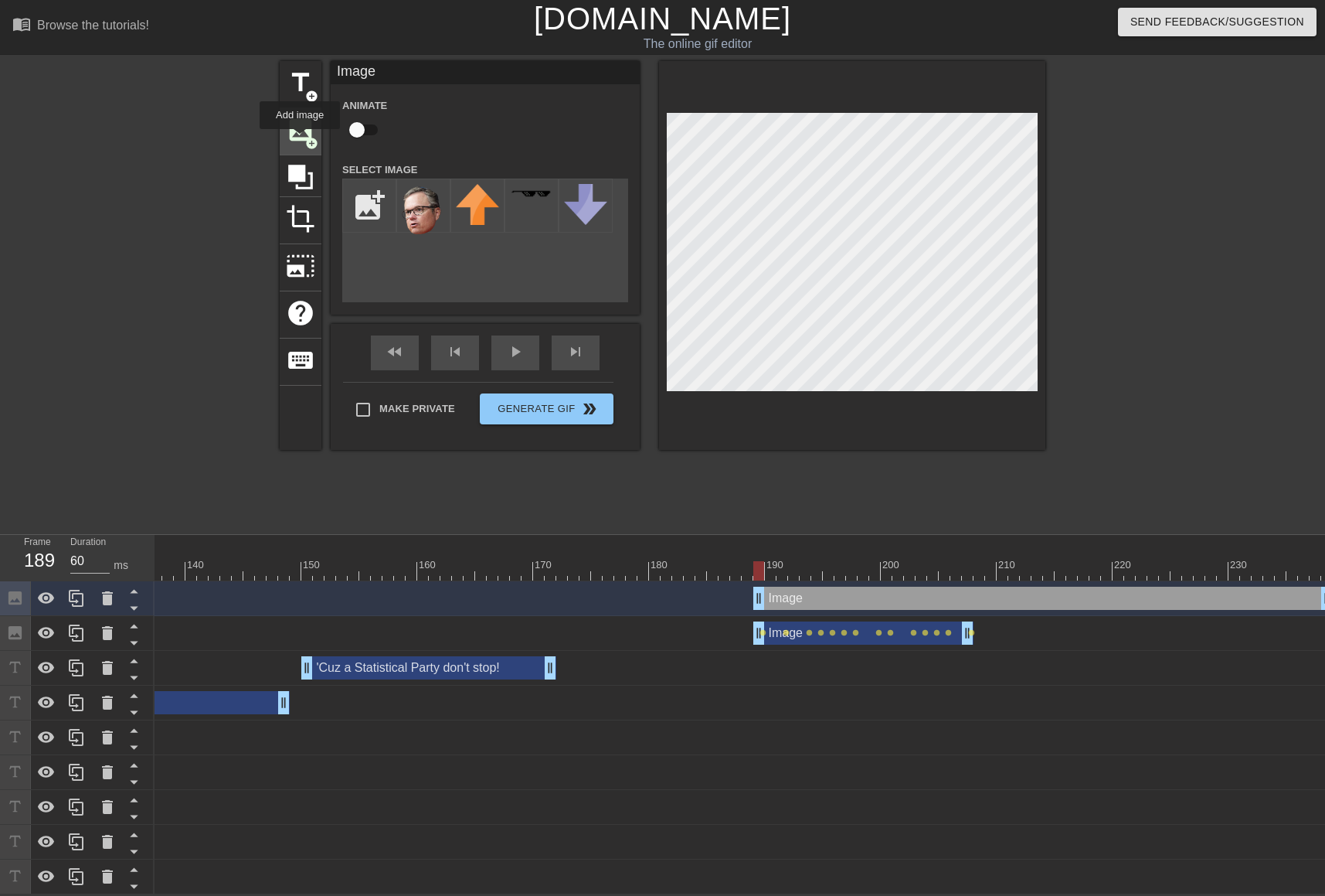
click at [300, 140] on span "image" at bounding box center [300, 129] width 29 height 29
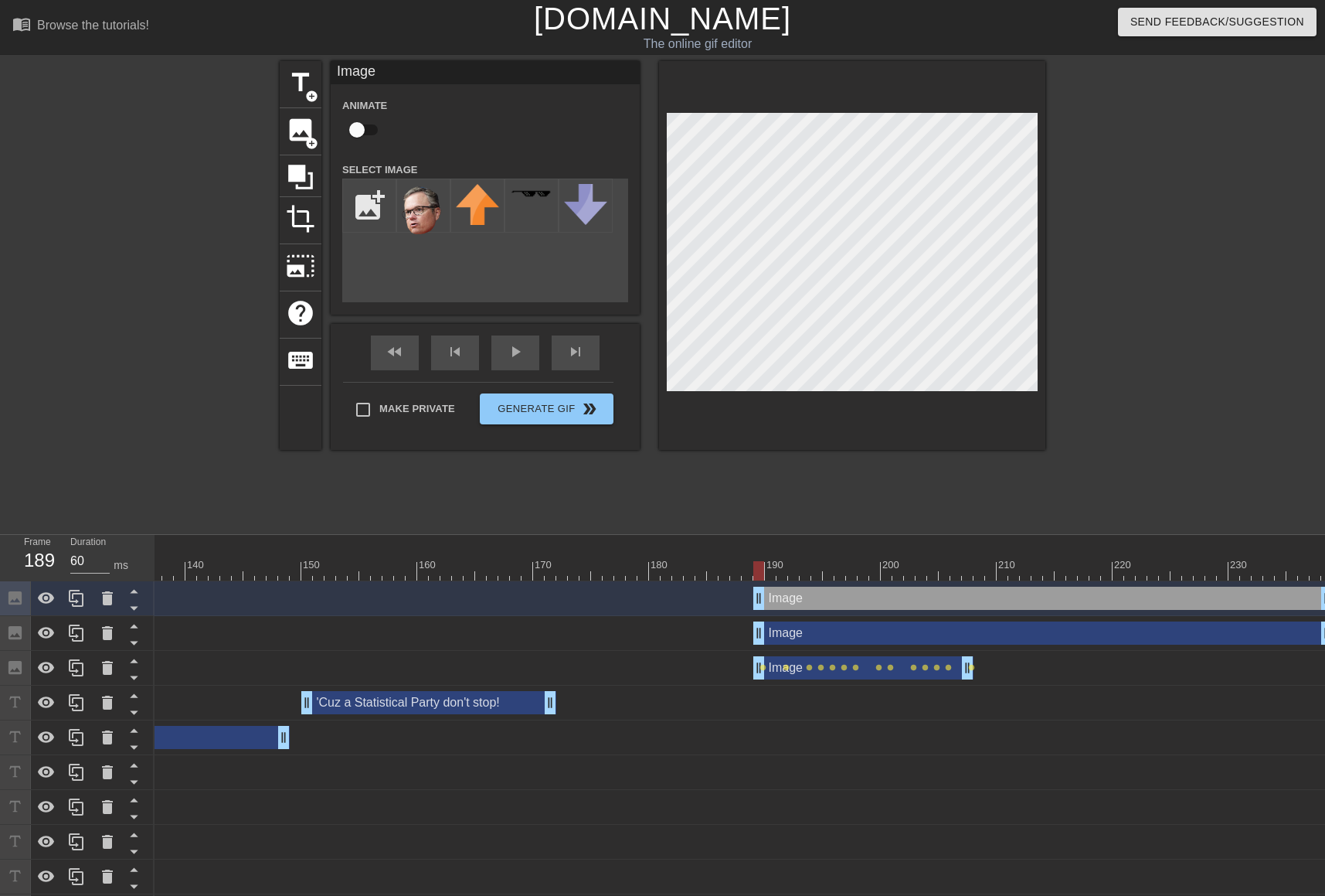
click at [849, 596] on div "Image drag_handle drag_handle" at bounding box center [1042, 598] width 579 height 23
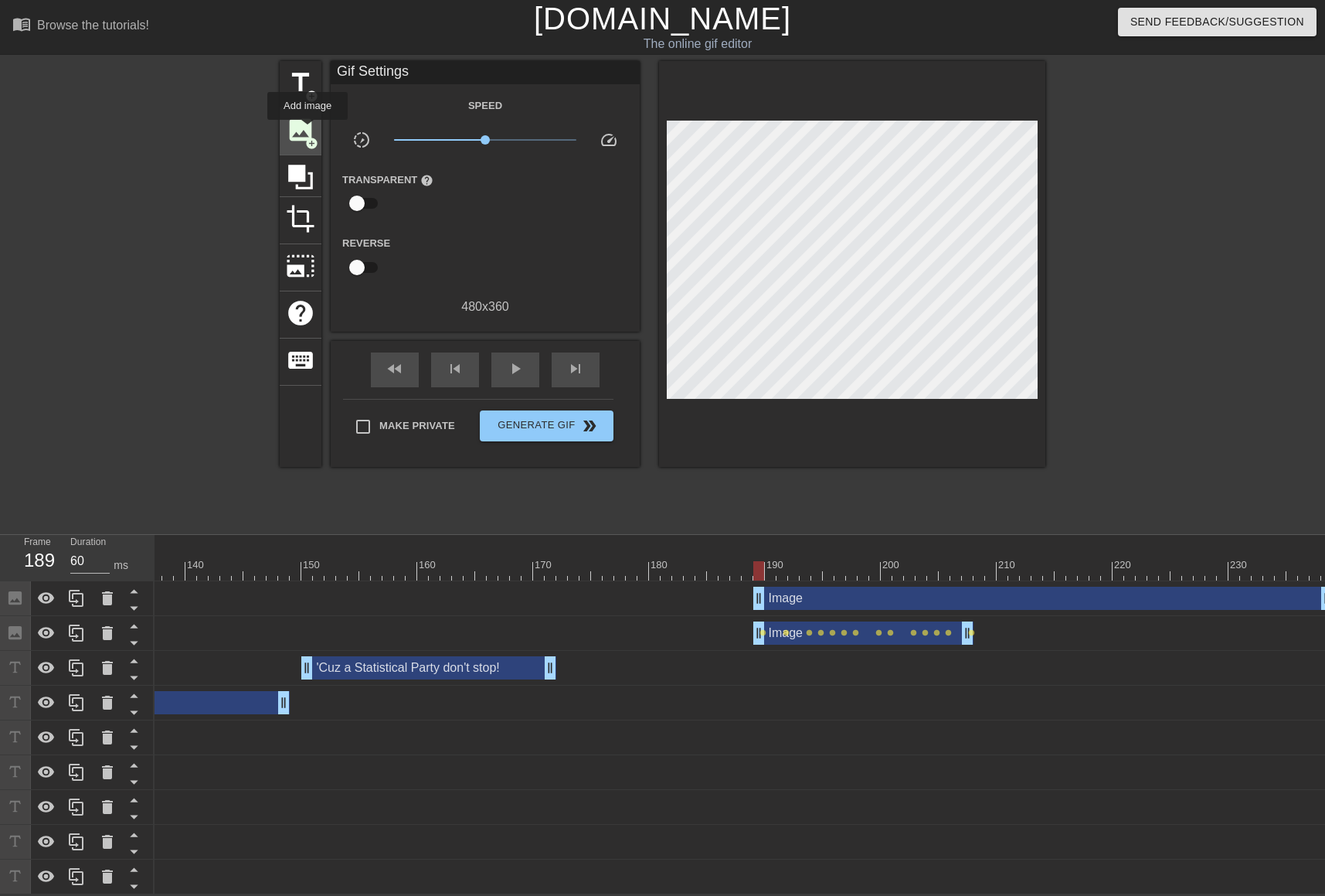
click at [308, 131] on span "image" at bounding box center [300, 129] width 29 height 29
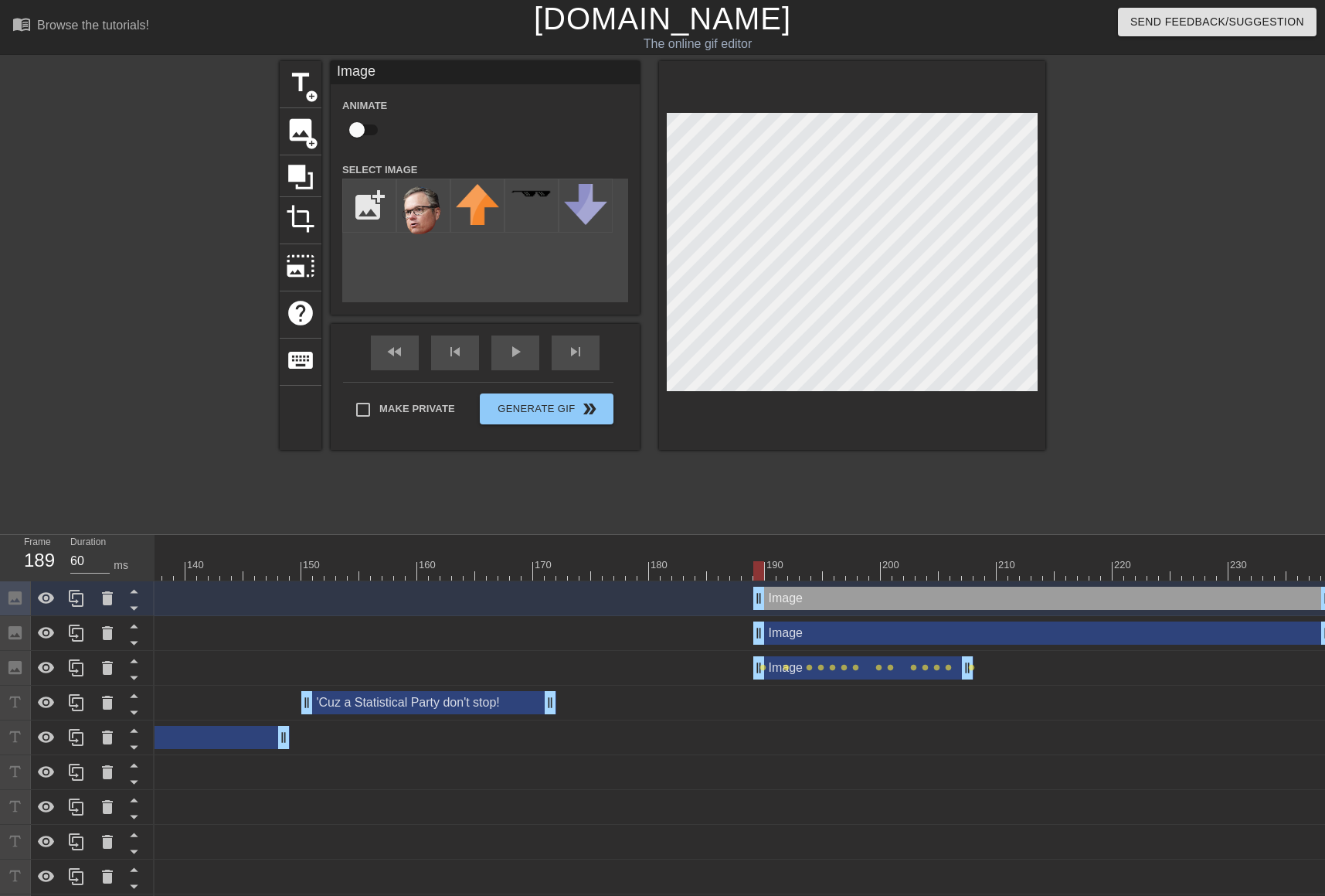
click at [825, 590] on div "Image drag_handle drag_handle" at bounding box center [1042, 598] width 579 height 23
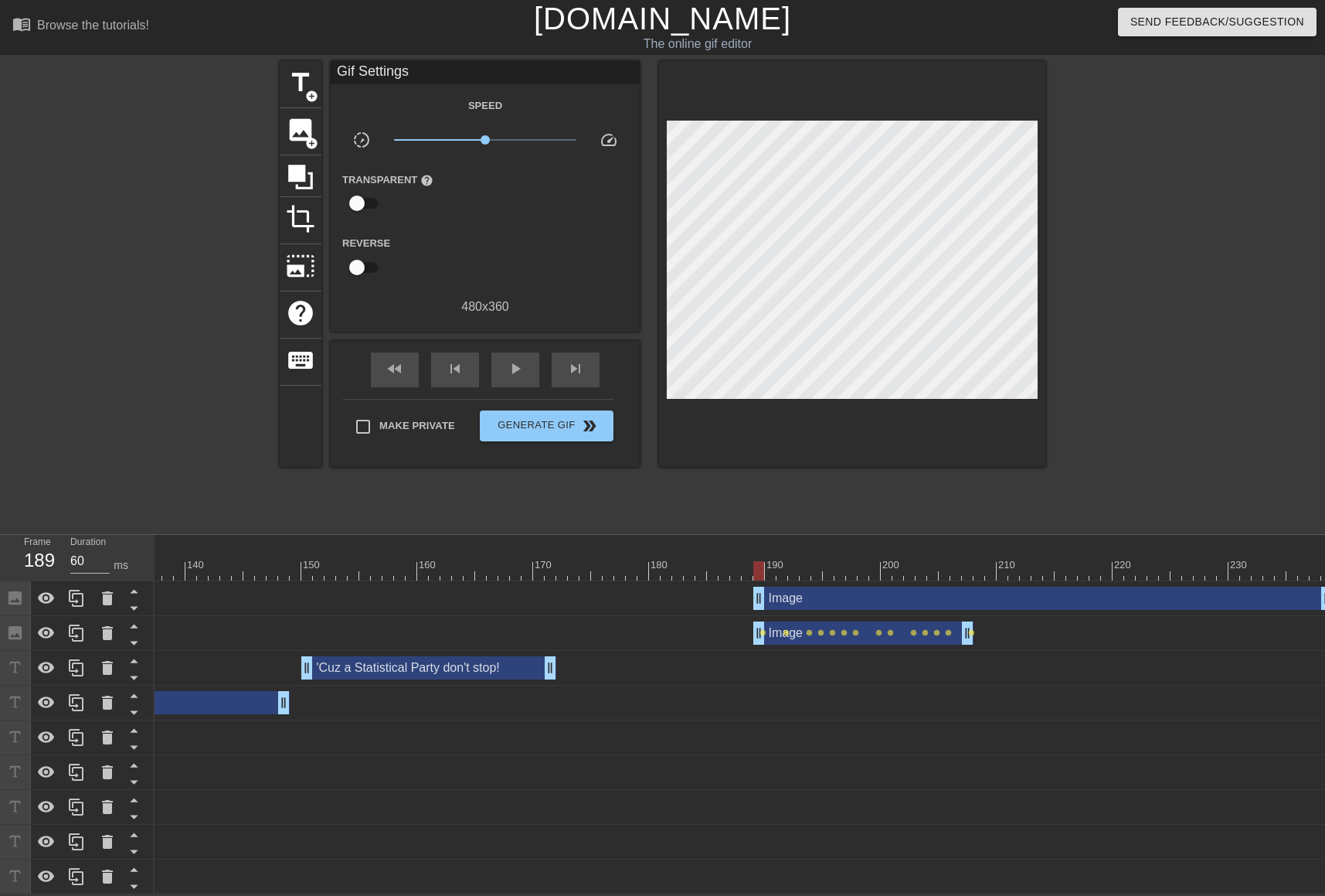
click at [821, 602] on div "Image drag_handle drag_handle" at bounding box center [1042, 598] width 579 height 23
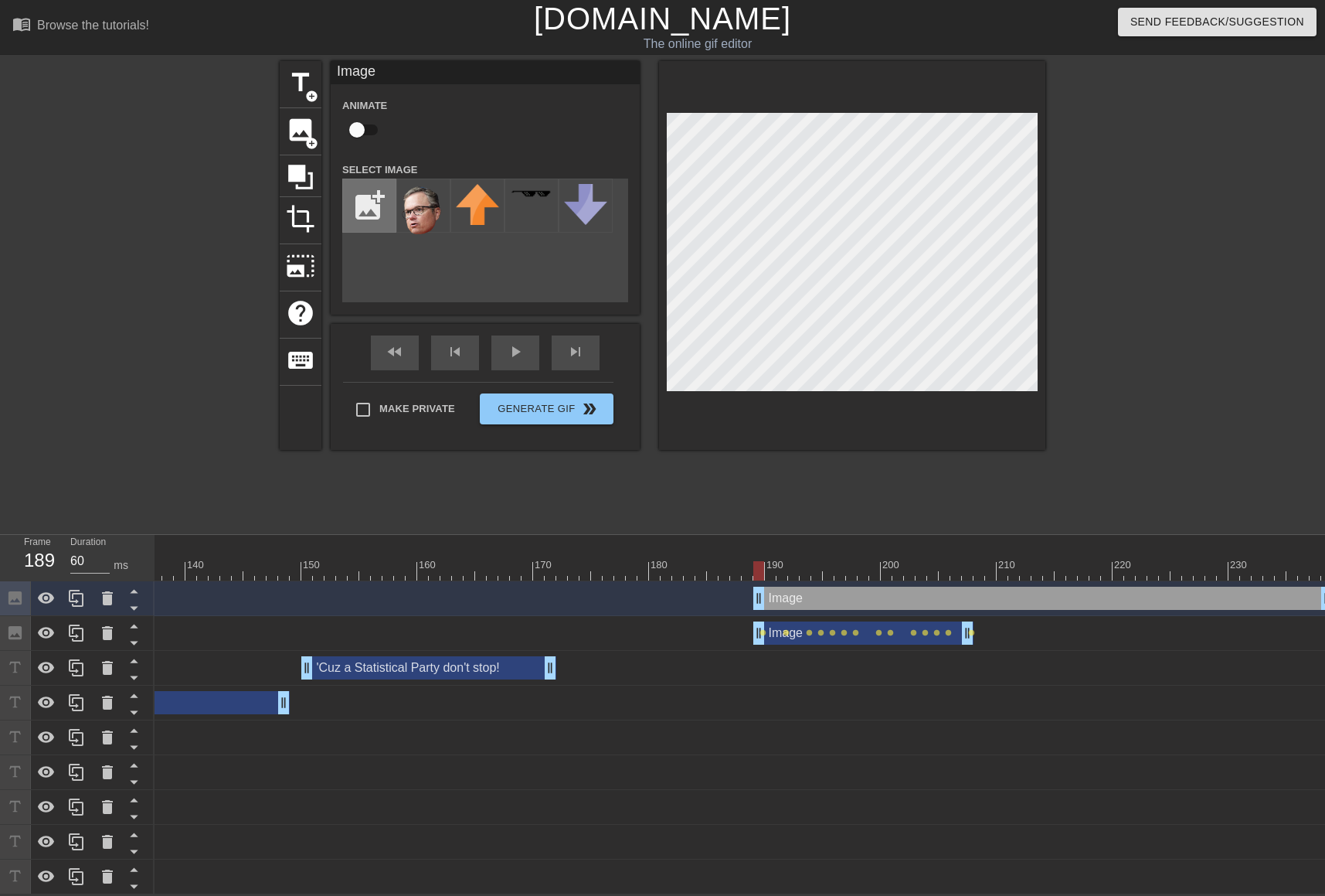
click at [377, 205] on input "file" at bounding box center [369, 205] width 52 height 53
type input "C:\fakepath\[PERSON_NAME].png"
click at [437, 214] on img at bounding box center [423, 213] width 43 height 58
click at [1111, 228] on div "title add_circle image add_circle crop photo_size_select_large help keyboard Im…" at bounding box center [662, 293] width 1325 height 463
click at [367, 133] on input "checkbox" at bounding box center [358, 129] width 88 height 29
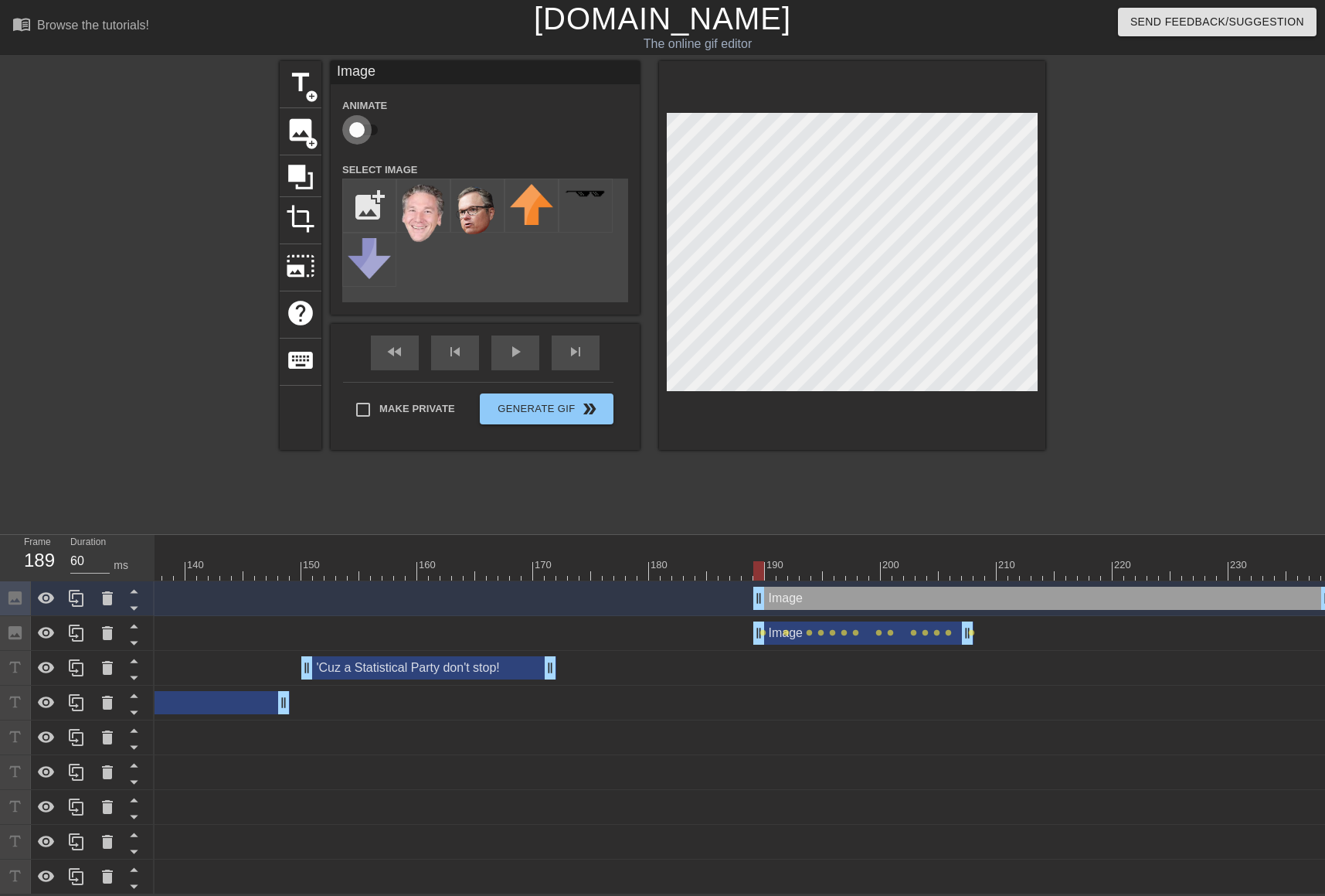
checkbox input "true"
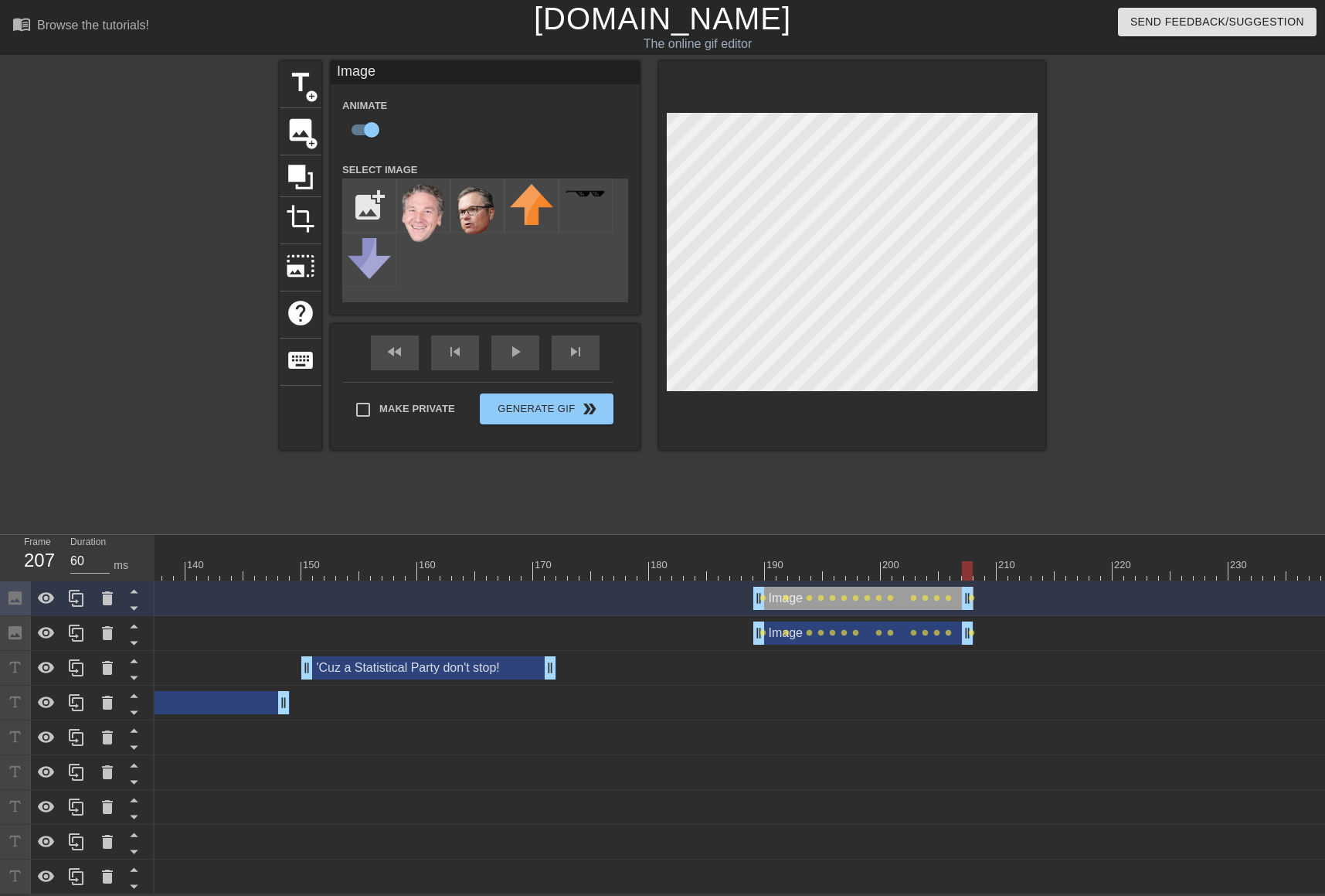
drag, startPoint x: 1322, startPoint y: 595, endPoint x: 968, endPoint y: 582, distance: 354.2
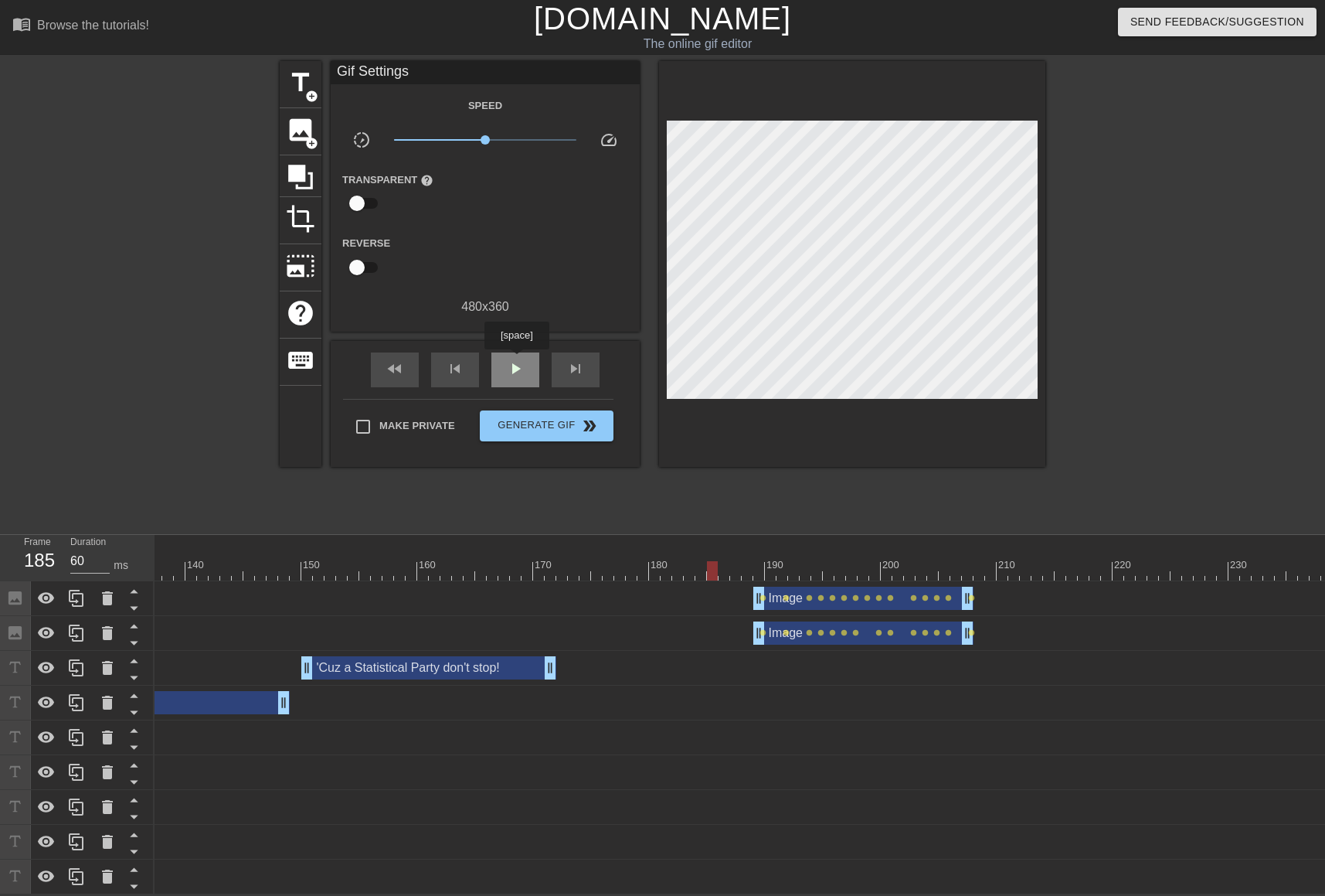
click at [516, 360] on span "play_arrow" at bounding box center [515, 368] width 18 height 18
click at [515, 360] on span "pause" at bounding box center [515, 368] width 18 height 18
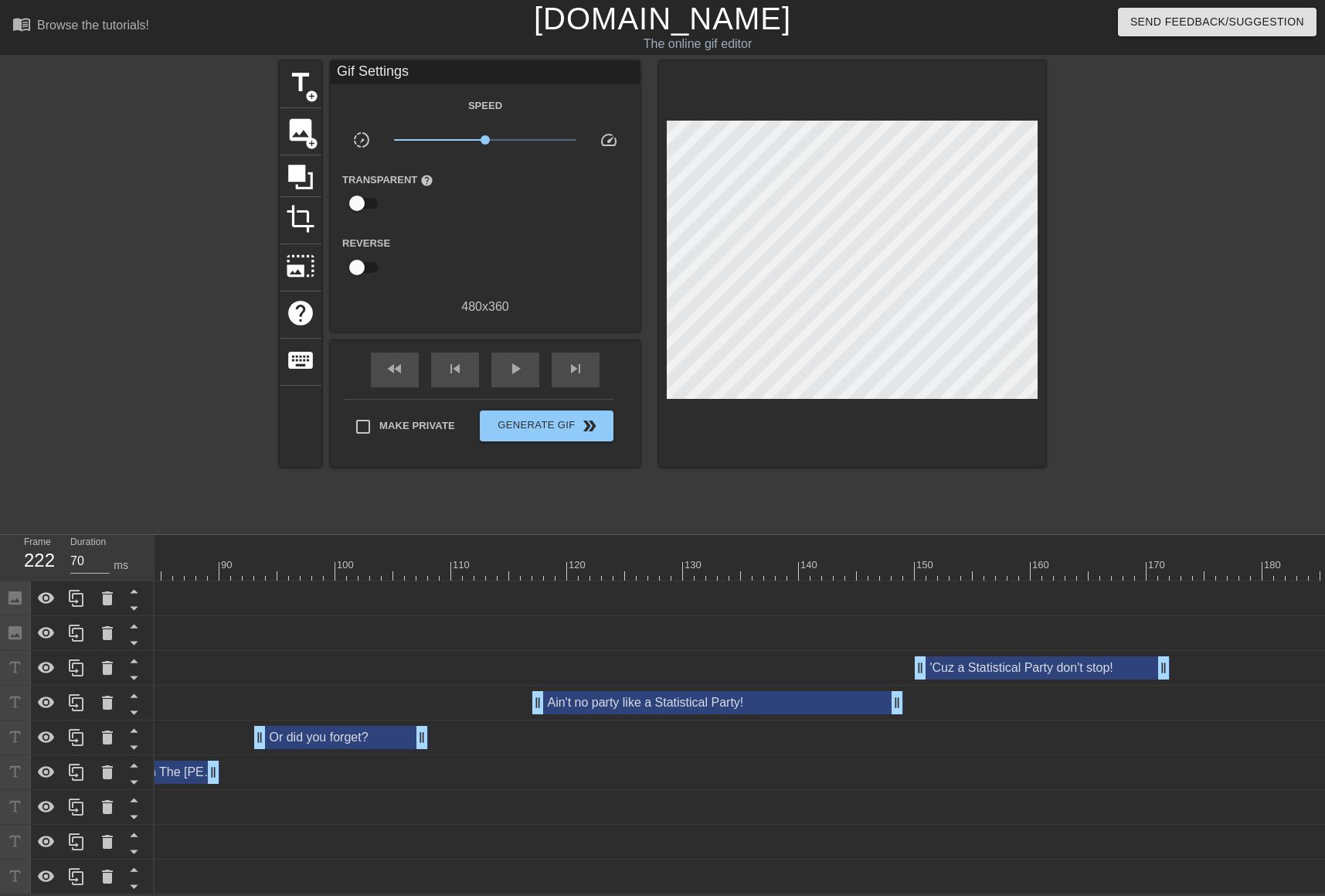
scroll to position [0, 962]
click at [522, 561] on div at bounding box center [571, 570] width 2758 height 19
click at [517, 367] on span "play_arrow" at bounding box center [515, 368] width 18 height 18
click at [516, 365] on span "pause" at bounding box center [515, 368] width 18 height 18
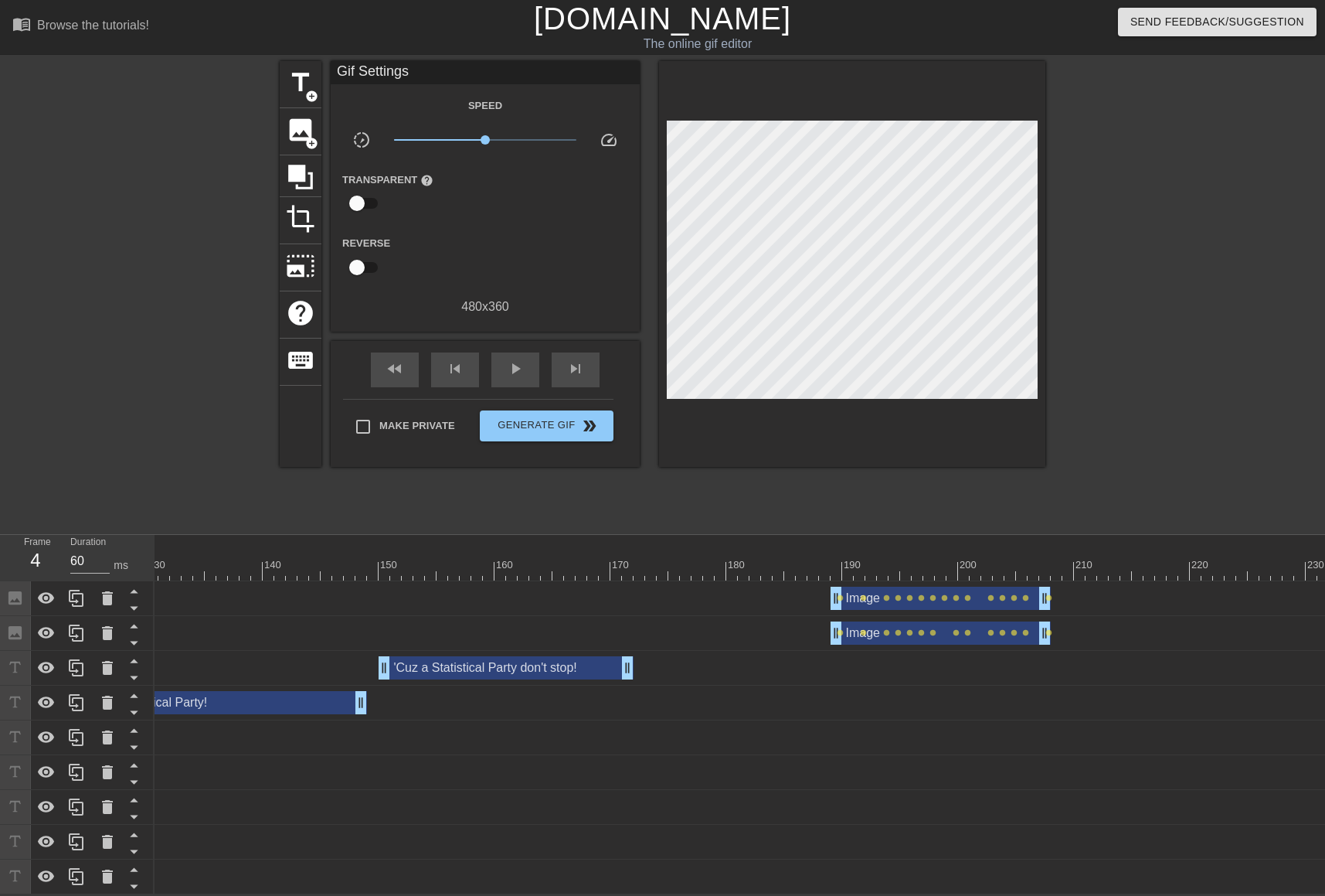
scroll to position [0, 1580]
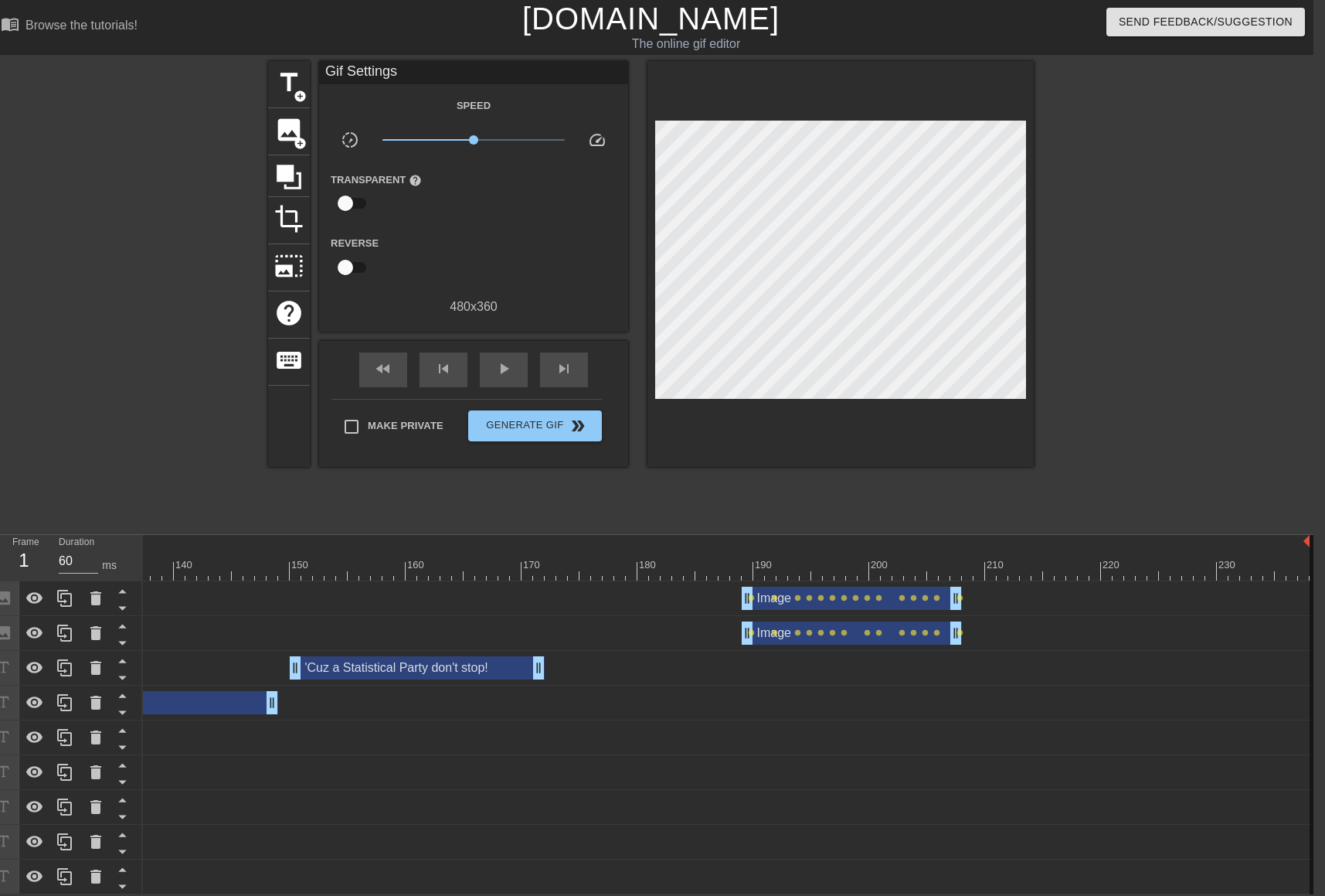
scroll to position [0, 1578]
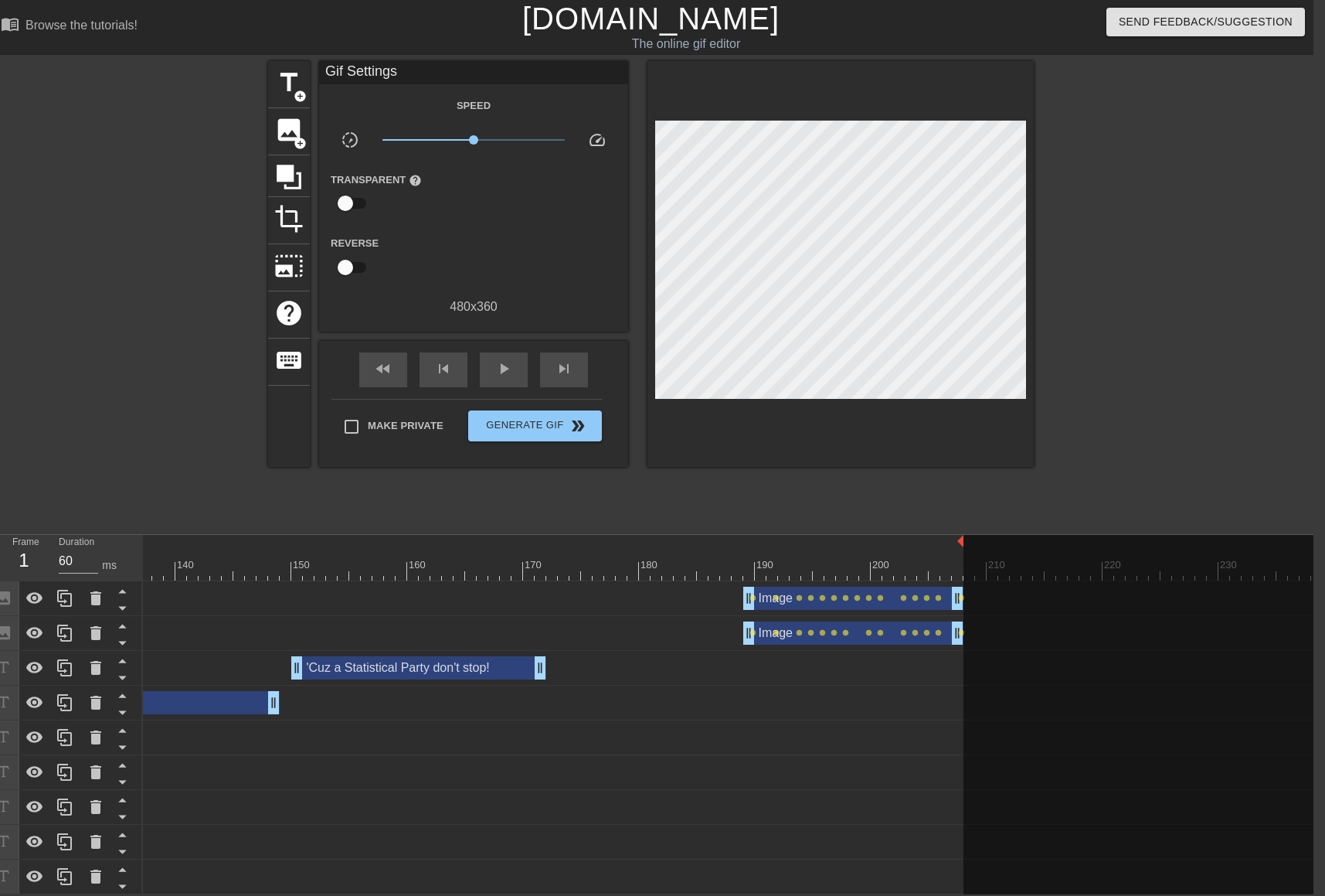
drag, startPoint x: 1319, startPoint y: 530, endPoint x: 960, endPoint y: 521, distance: 359.1
click at [960, 521] on div "menu_book Browse the tutorials! [DOMAIN_NAME] The online gif editor Send Feedba…" at bounding box center [651, 447] width 1325 height 894
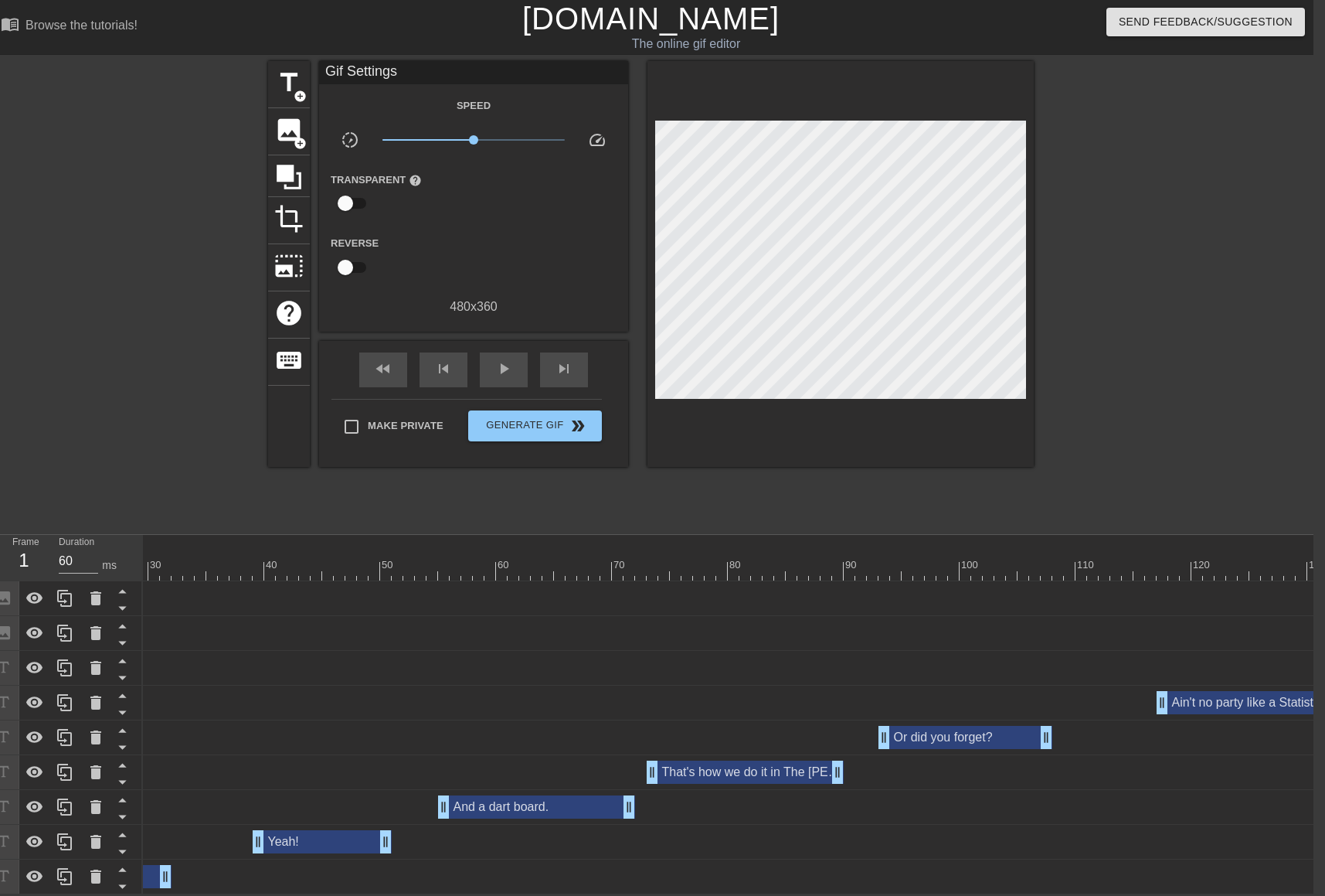
scroll to position [0, 0]
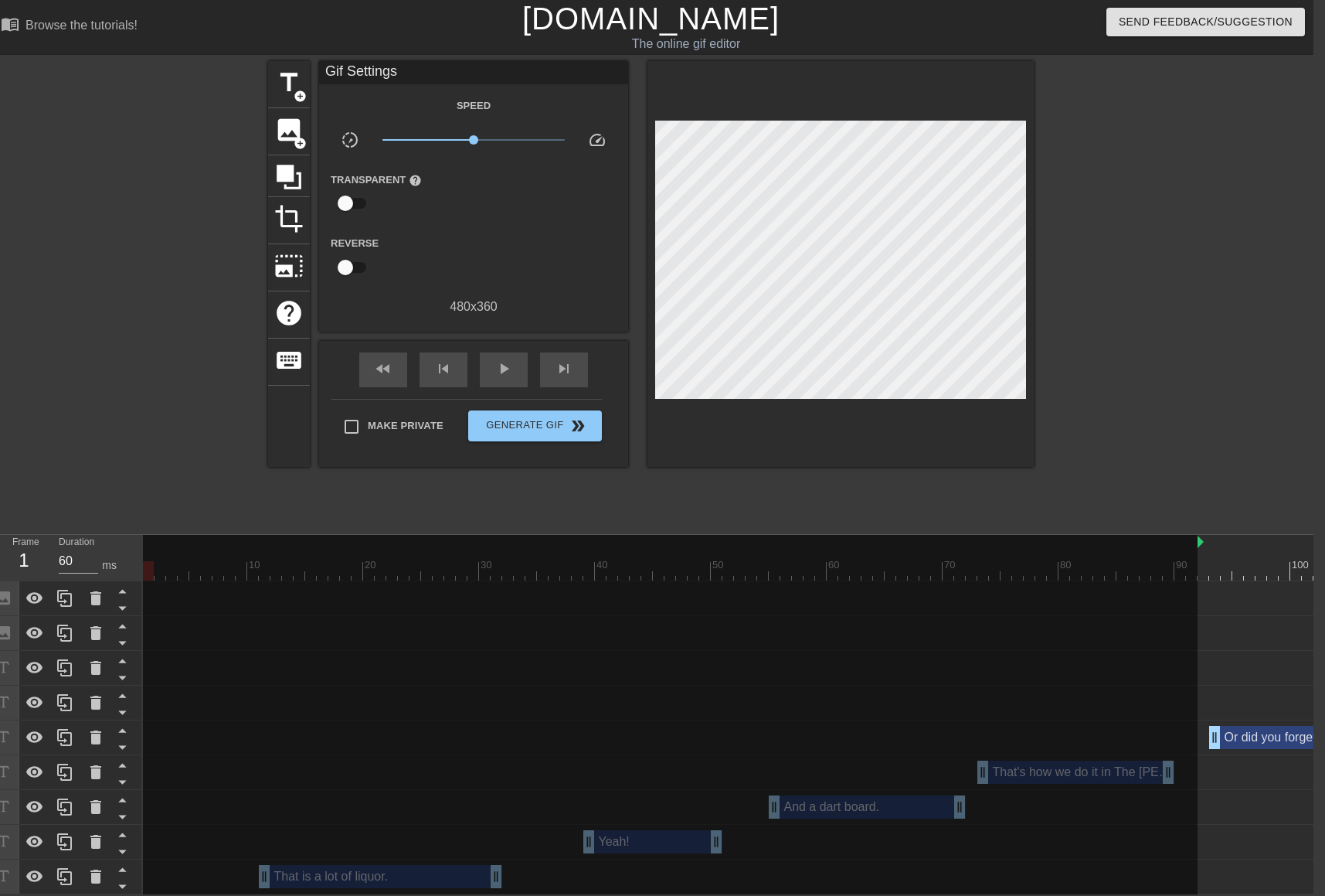
drag, startPoint x: 146, startPoint y: 530, endPoint x: 1198, endPoint y: 608, distance: 1054.9
click at [1198, 608] on div "10 20 30 40 50 60 70 80 90 100 110 120 130 140 150 160" at bounding box center [728, 714] width 1171 height 359
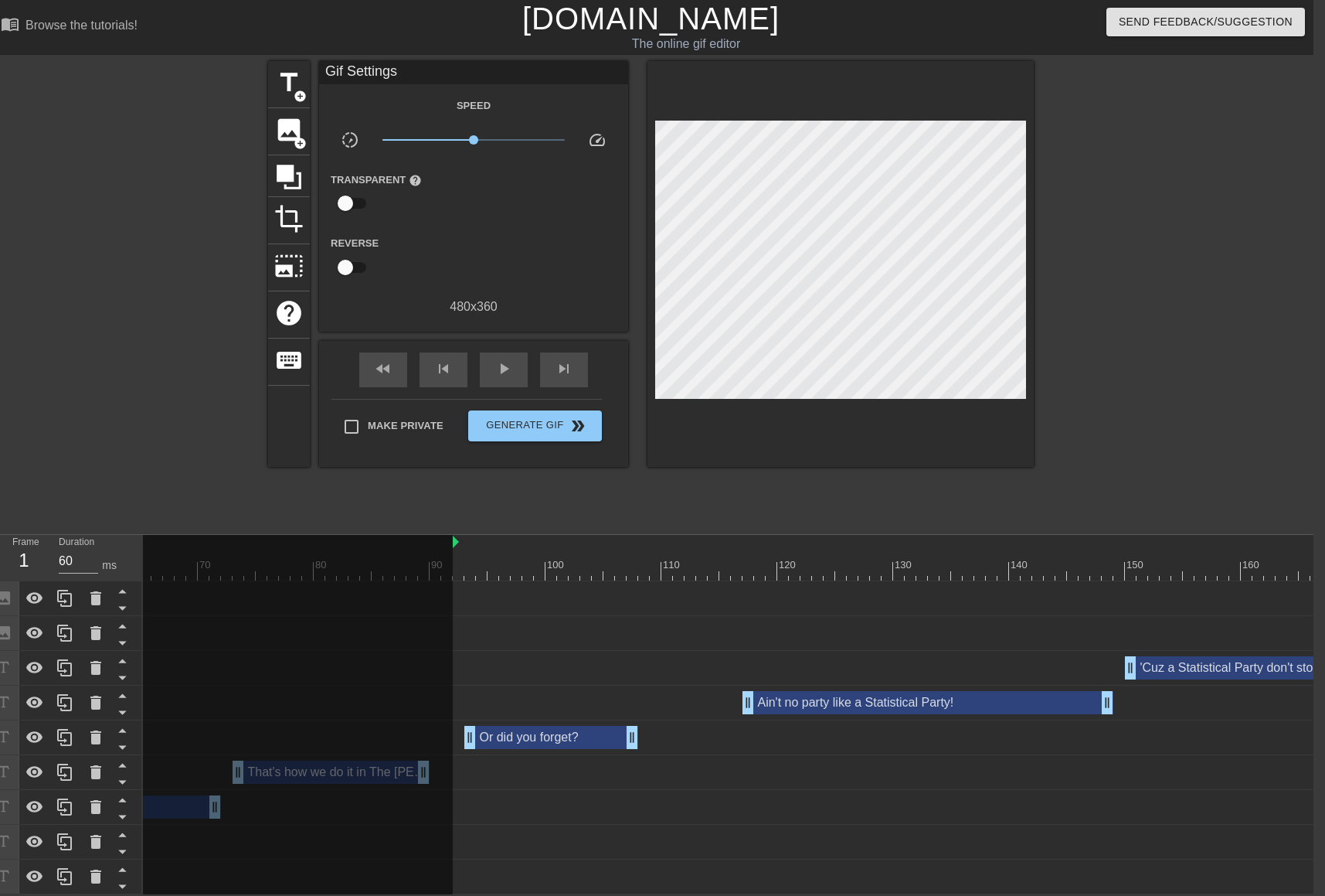
scroll to position [0, 748]
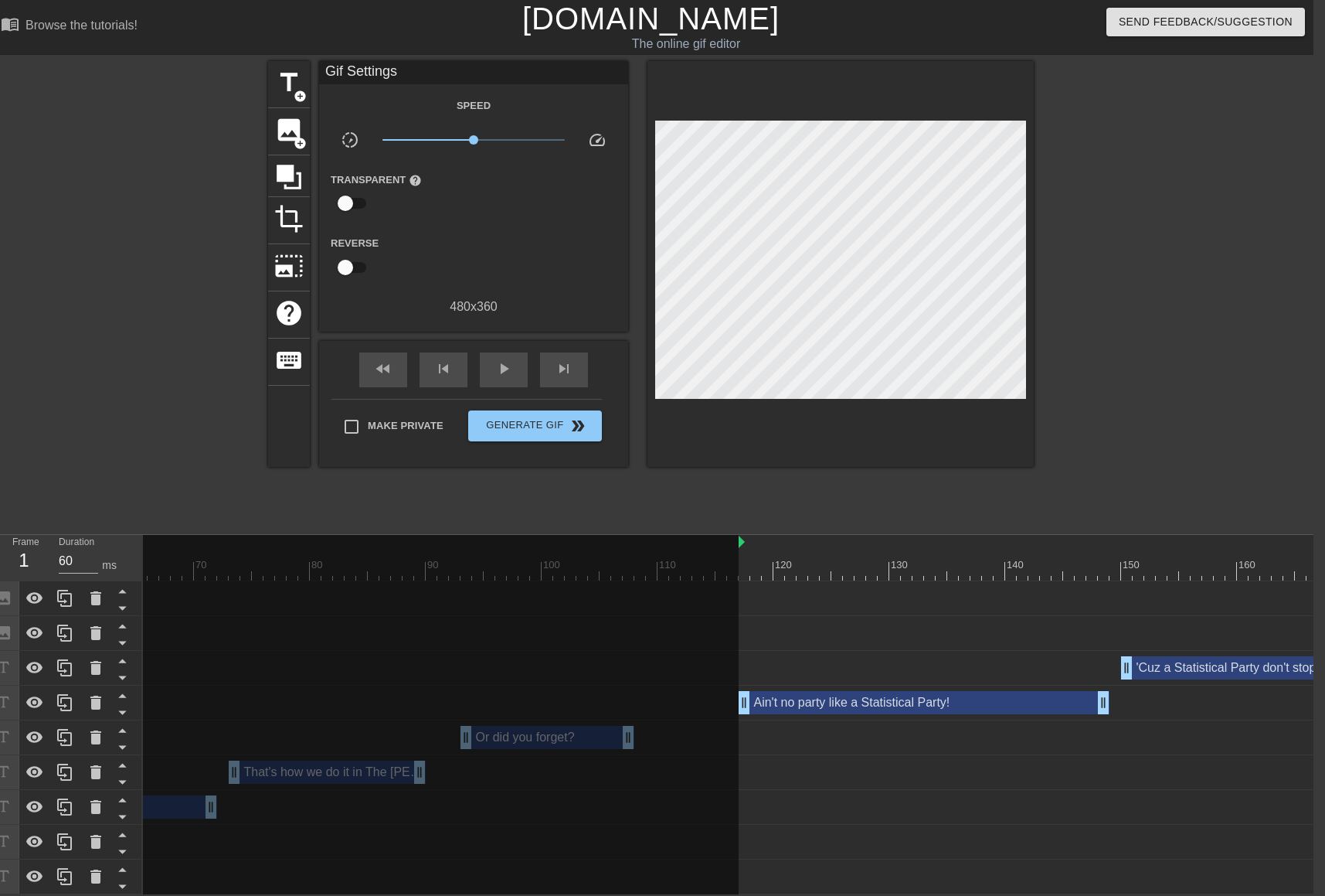
drag, startPoint x: 451, startPoint y: 533, endPoint x: 742, endPoint y: 549, distance: 291.4
click at [742, 549] on div "10 20 30 40 50 60 70 80 90 100 110 120 130 140 150 160" at bounding box center [773, 558] width 2758 height 46
click at [385, 359] on span "fast_rewind" at bounding box center [383, 368] width 18 height 18
click at [506, 359] on span "play_arrow" at bounding box center [503, 368] width 18 height 18
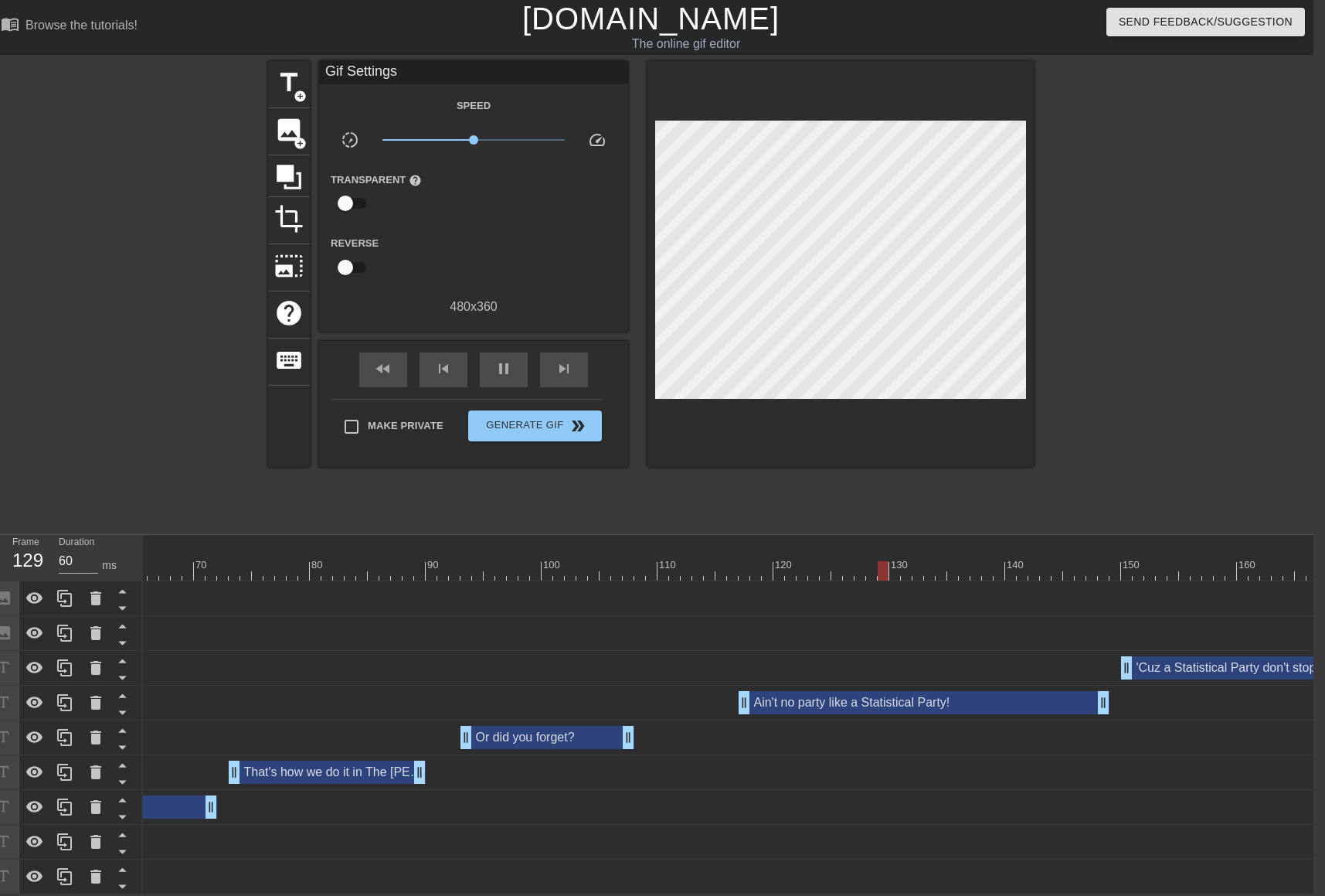
drag, startPoint x: 741, startPoint y: 531, endPoint x: 112, endPoint y: 509, distance: 629.4
click at [112, 509] on div "menu_book Browse the tutorials! [DOMAIN_NAME] The online gif editor Send Feedba…" at bounding box center [651, 447] width 1325 height 894
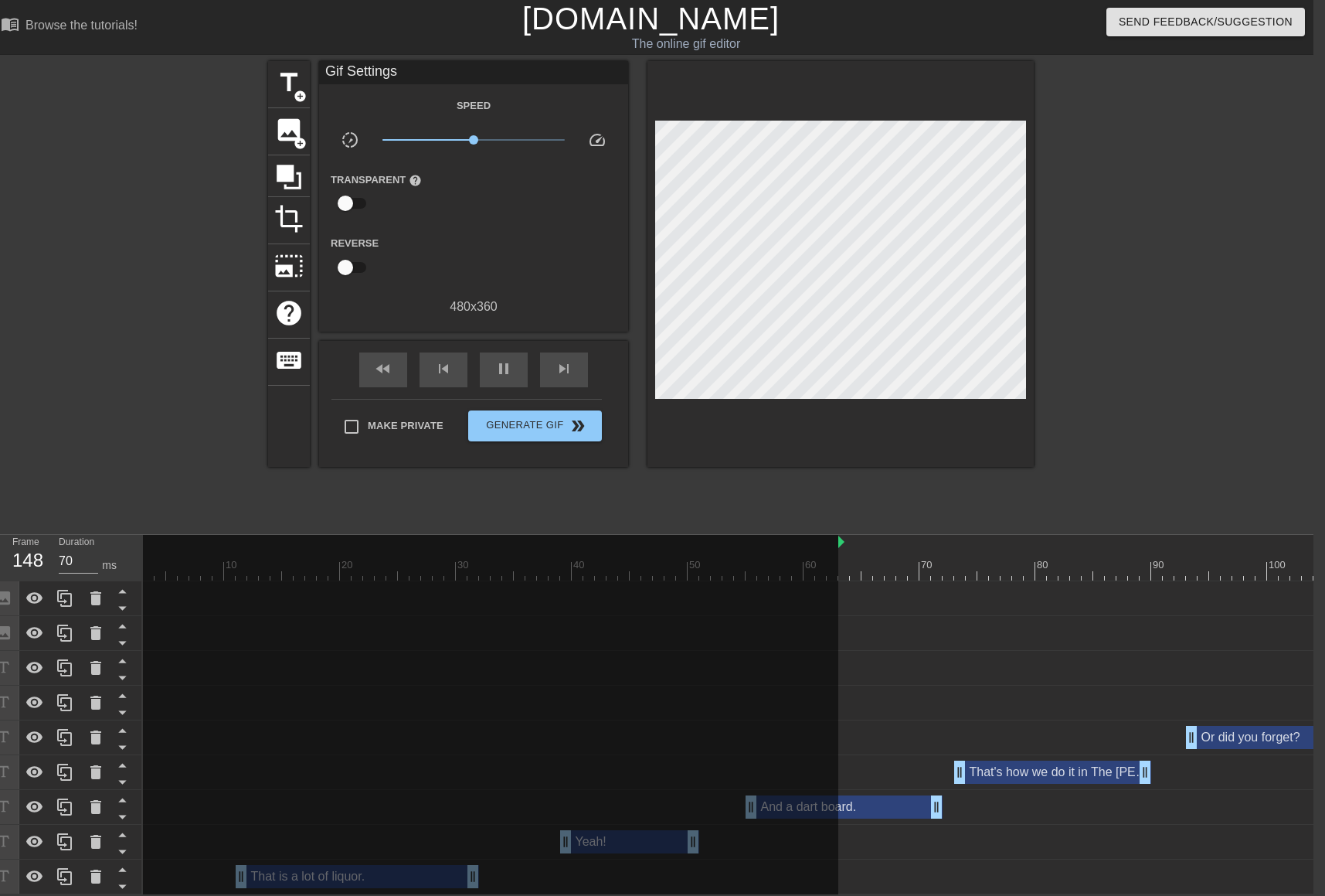
scroll to position [0, 0]
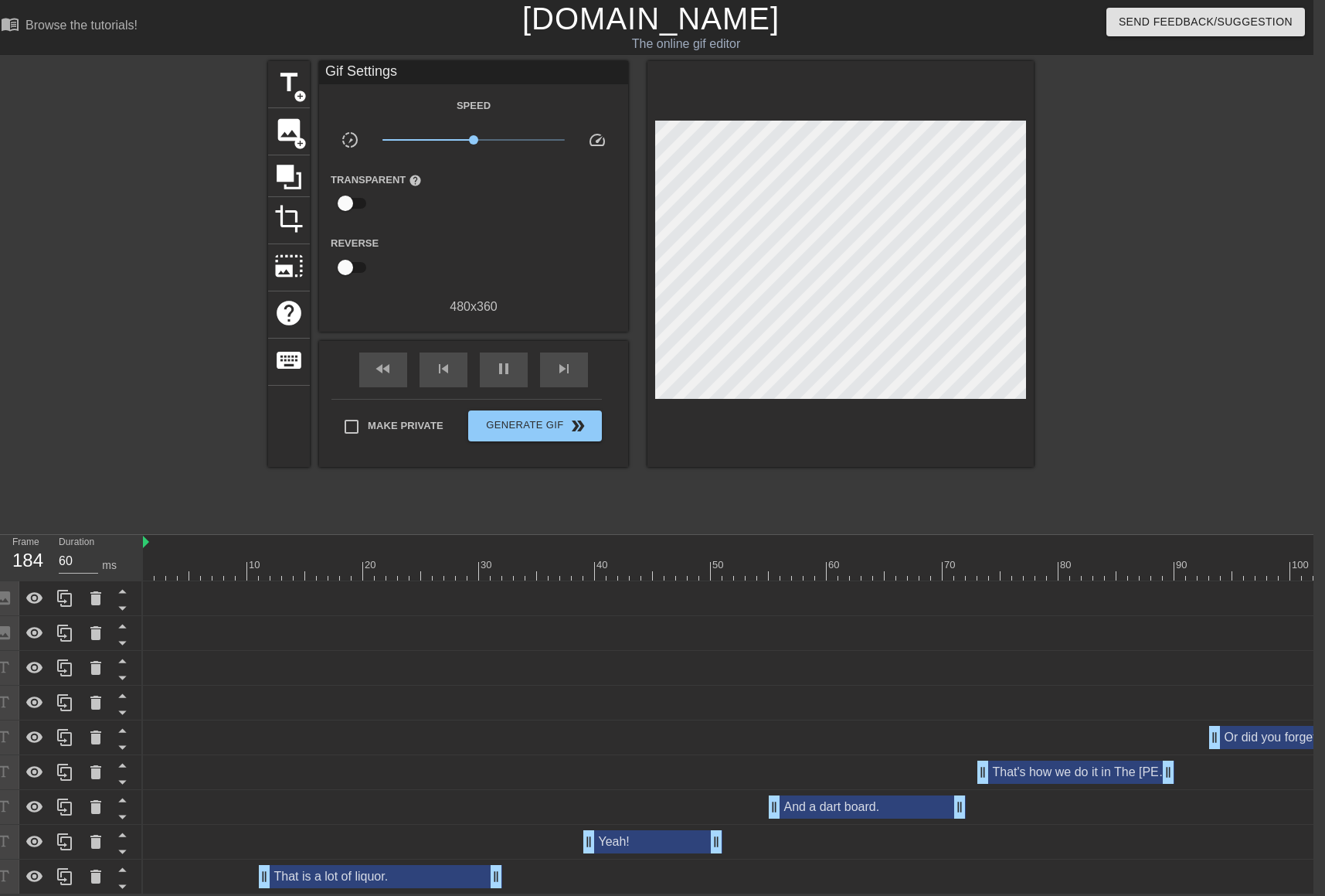
drag, startPoint x: 862, startPoint y: 532, endPoint x: 131, endPoint y: 514, distance: 731.2
click at [131, 514] on div "menu_book Browse the tutorials! [DOMAIN_NAME] The online gif editor Send Feedba…" at bounding box center [651, 447] width 1325 height 894
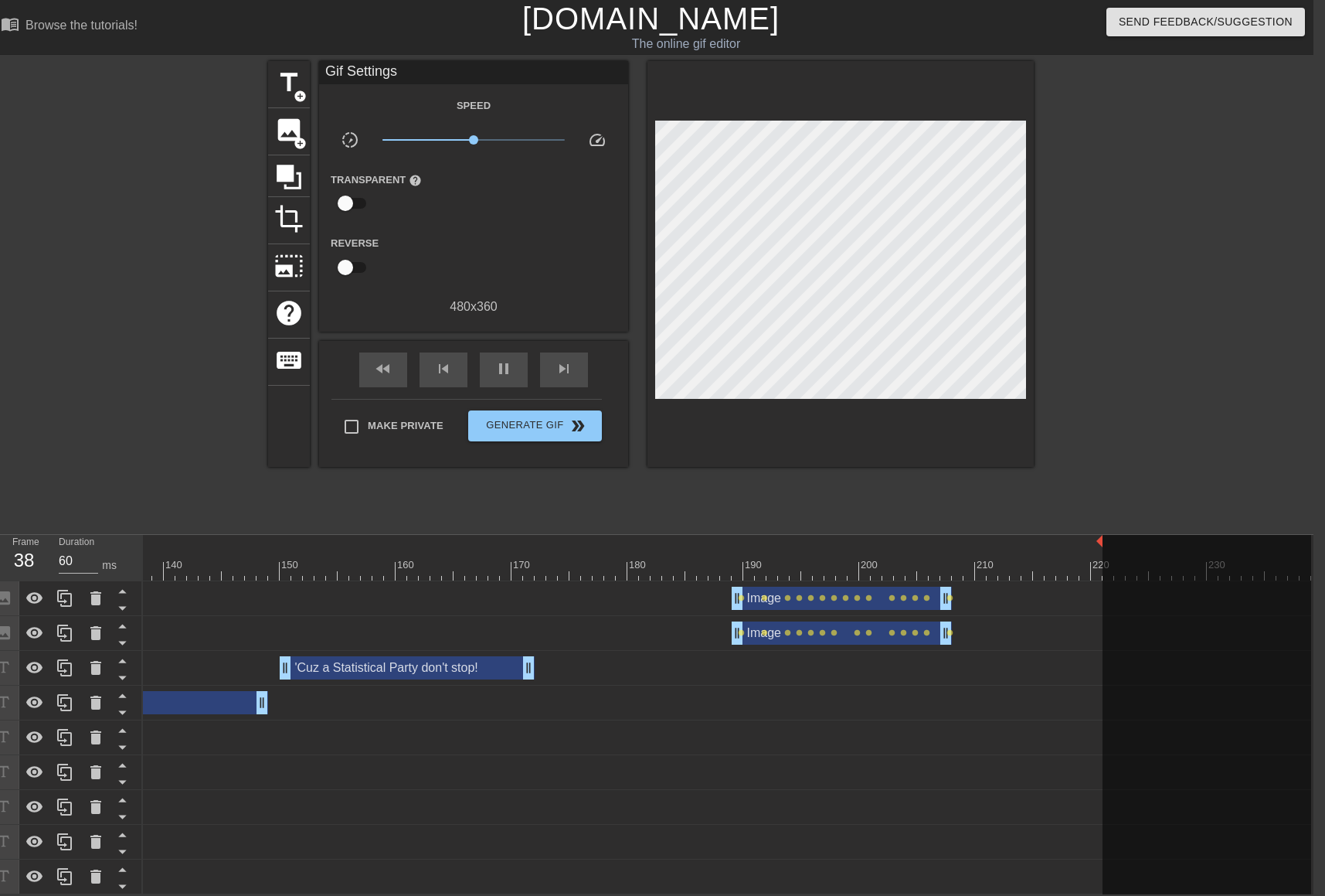
scroll to position [0, 1580]
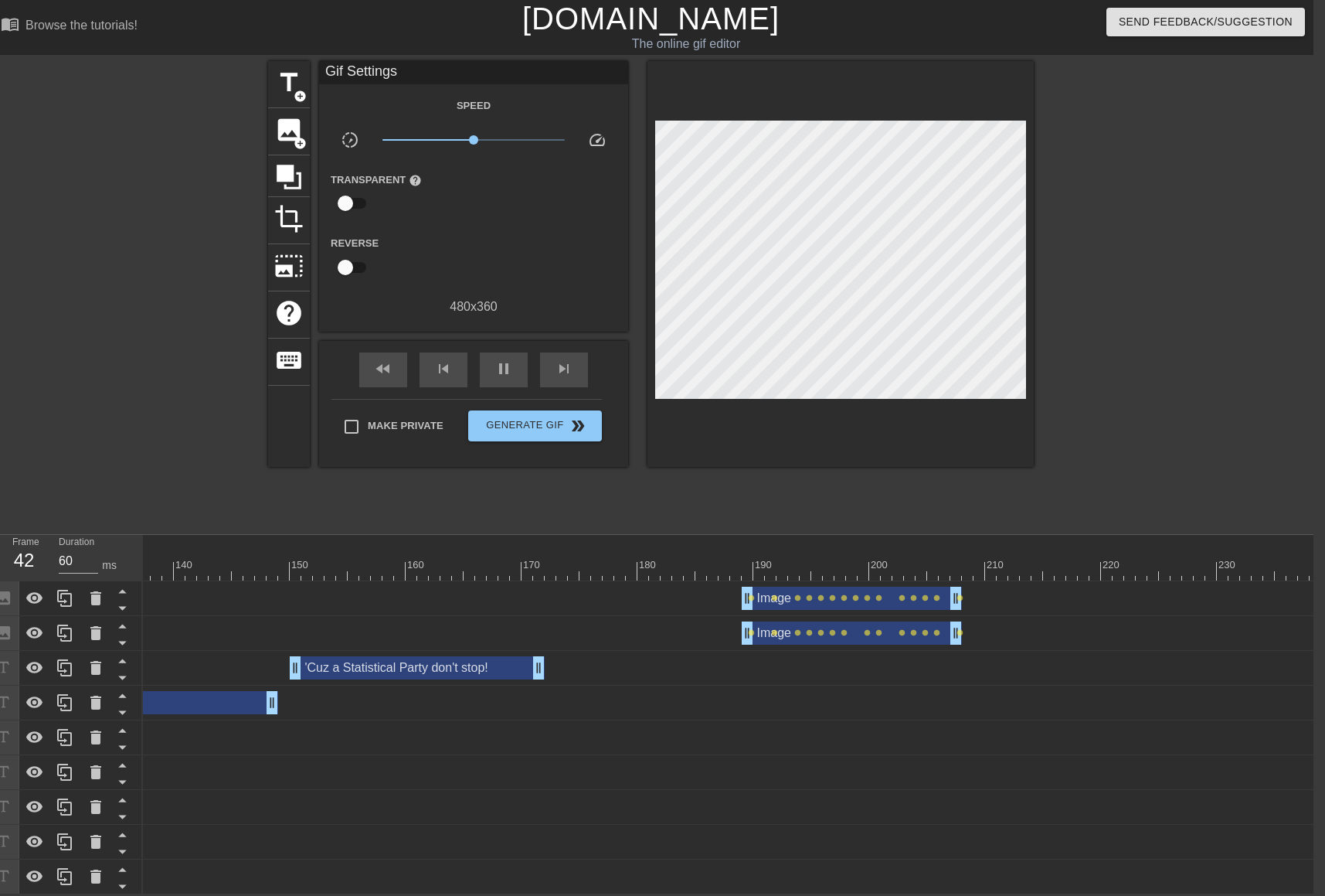
drag, startPoint x: 950, startPoint y: 531, endPoint x: 1368, endPoint y: 543, distance: 418.2
click at [1313, 543] on html "menu_book Browse the tutorials! [DOMAIN_NAME] The online gif editor Send Feedba…" at bounding box center [651, 447] width 1325 height 894
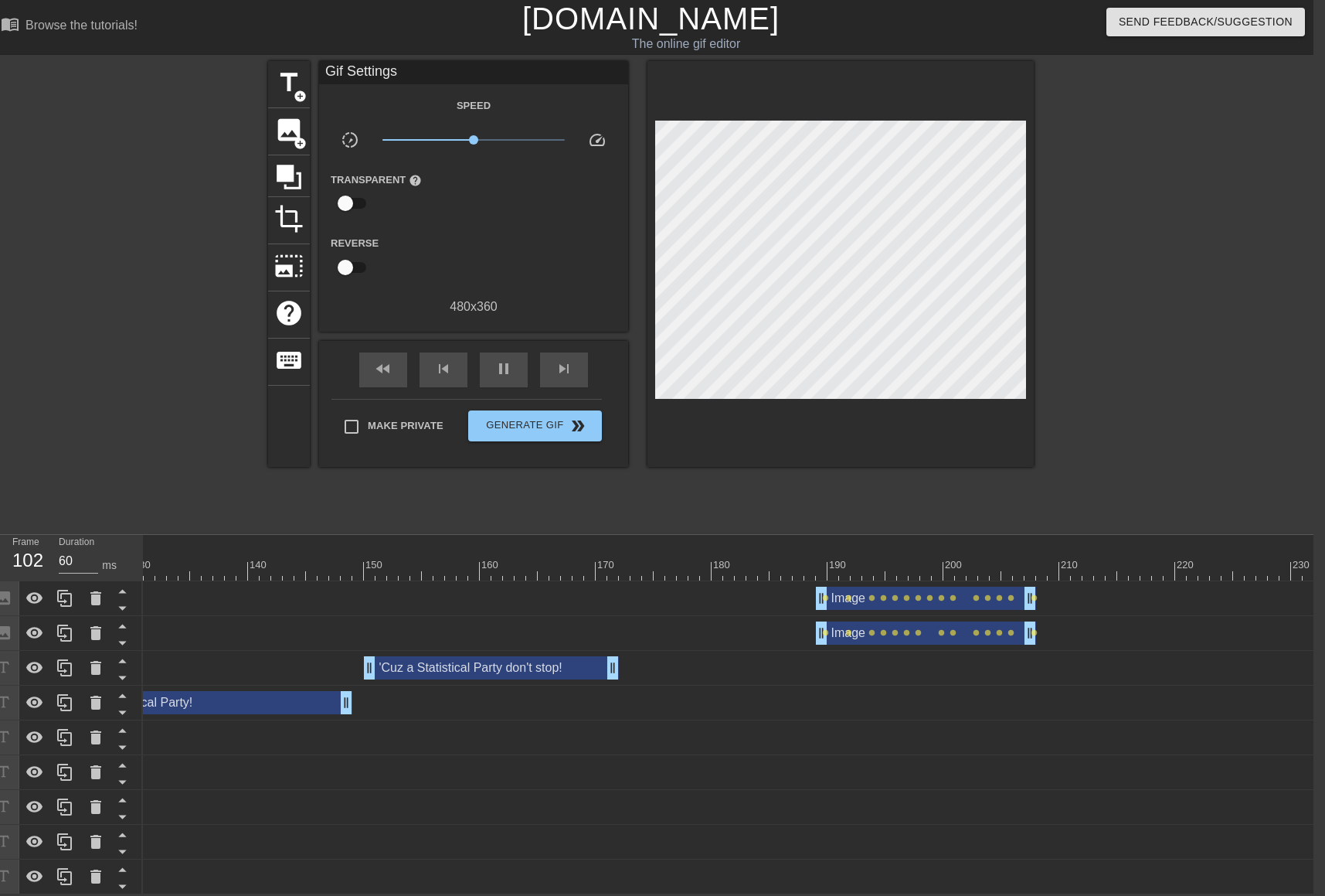
scroll to position [0, 1501]
click at [813, 558] on div at bounding box center [813, 565] width 3 height 16
click at [509, 363] on span "play_arrow" at bounding box center [503, 368] width 18 height 18
click at [508, 363] on span "pause" at bounding box center [503, 368] width 18 height 18
click at [818, 565] on div at bounding box center [22, 570] width 2758 height 19
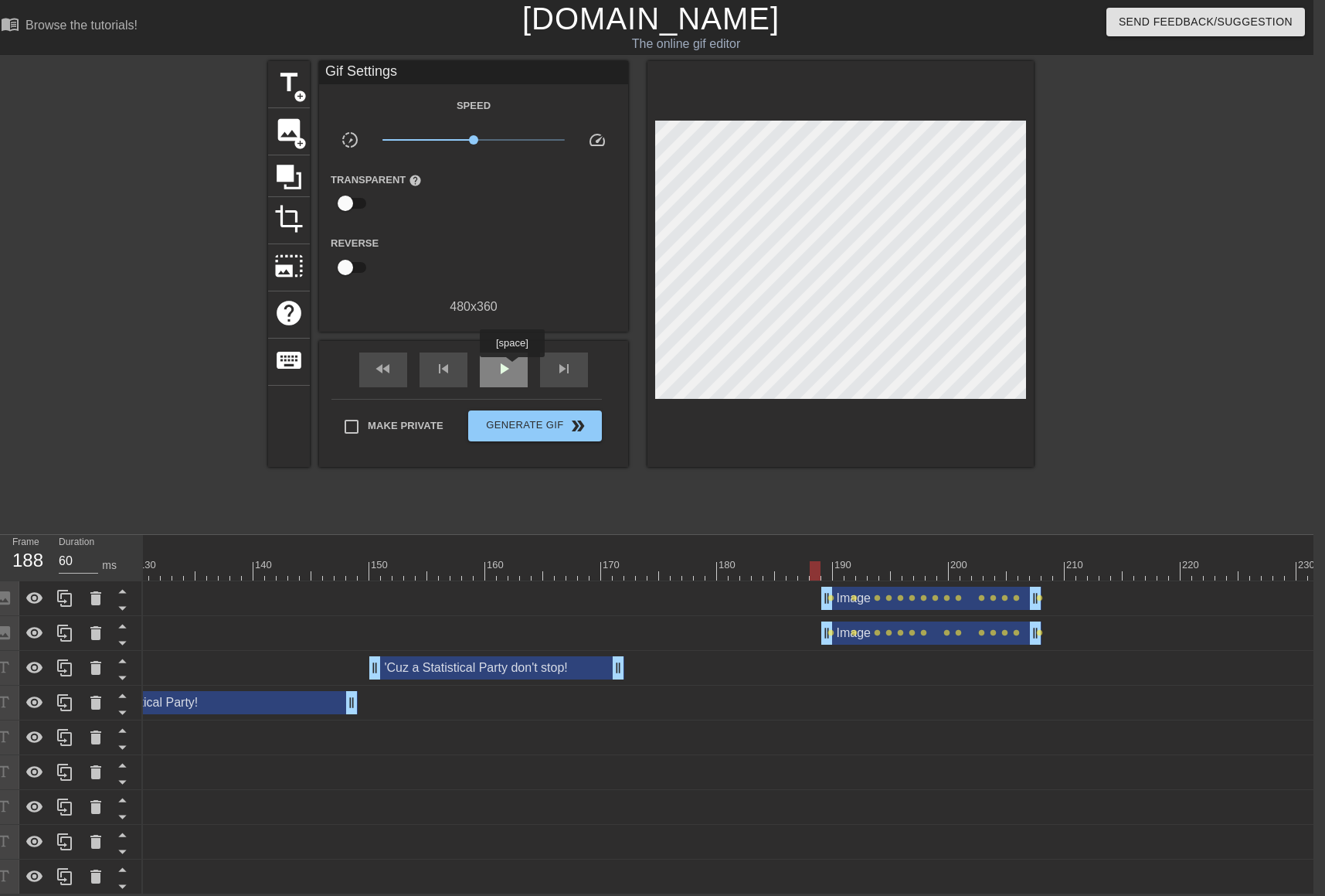
click at [512, 368] on div "play_arrow" at bounding box center [503, 370] width 48 height 35
type input "60"
click at [512, 368] on div "pause" at bounding box center [503, 370] width 48 height 35
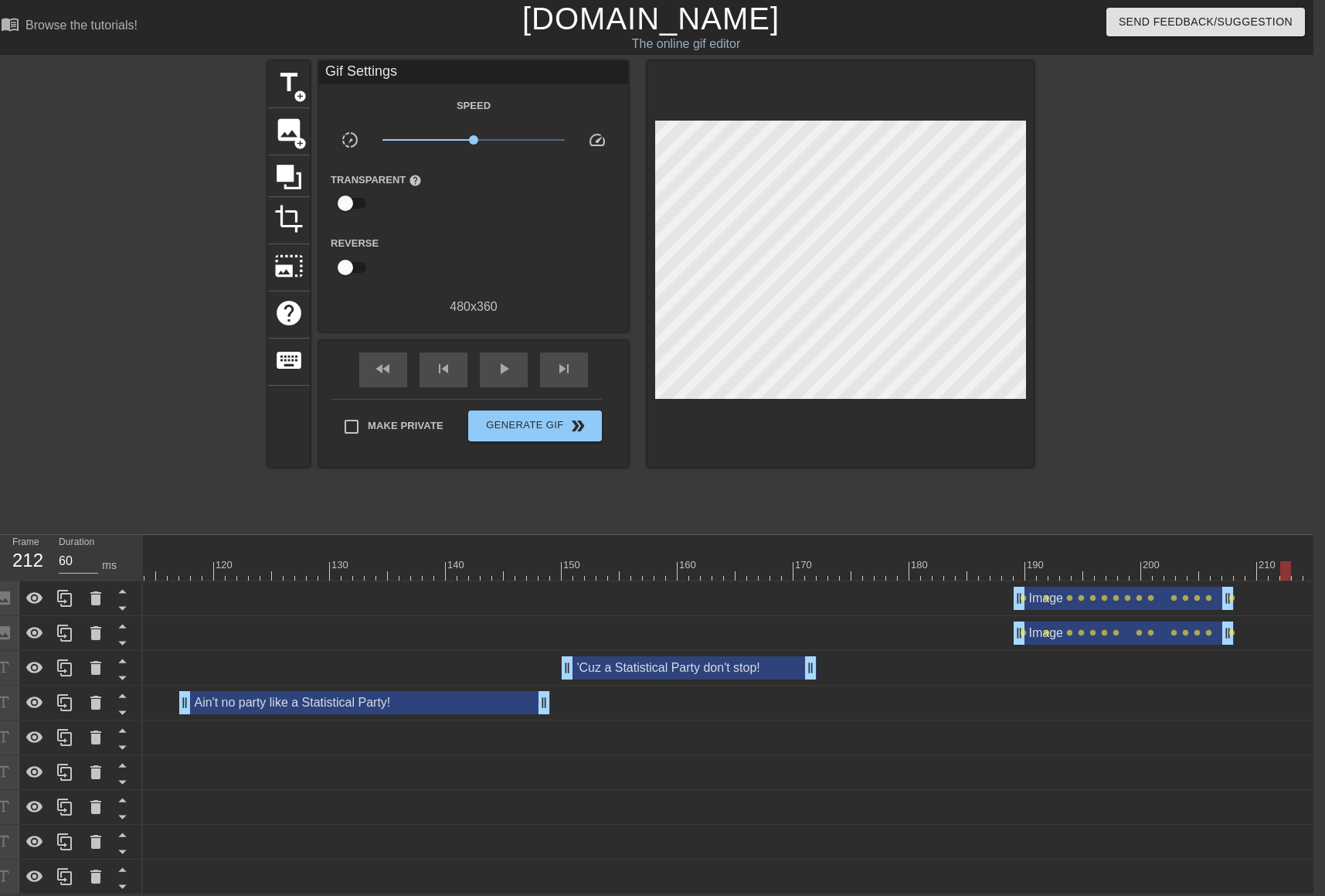
scroll to position [0, 1290]
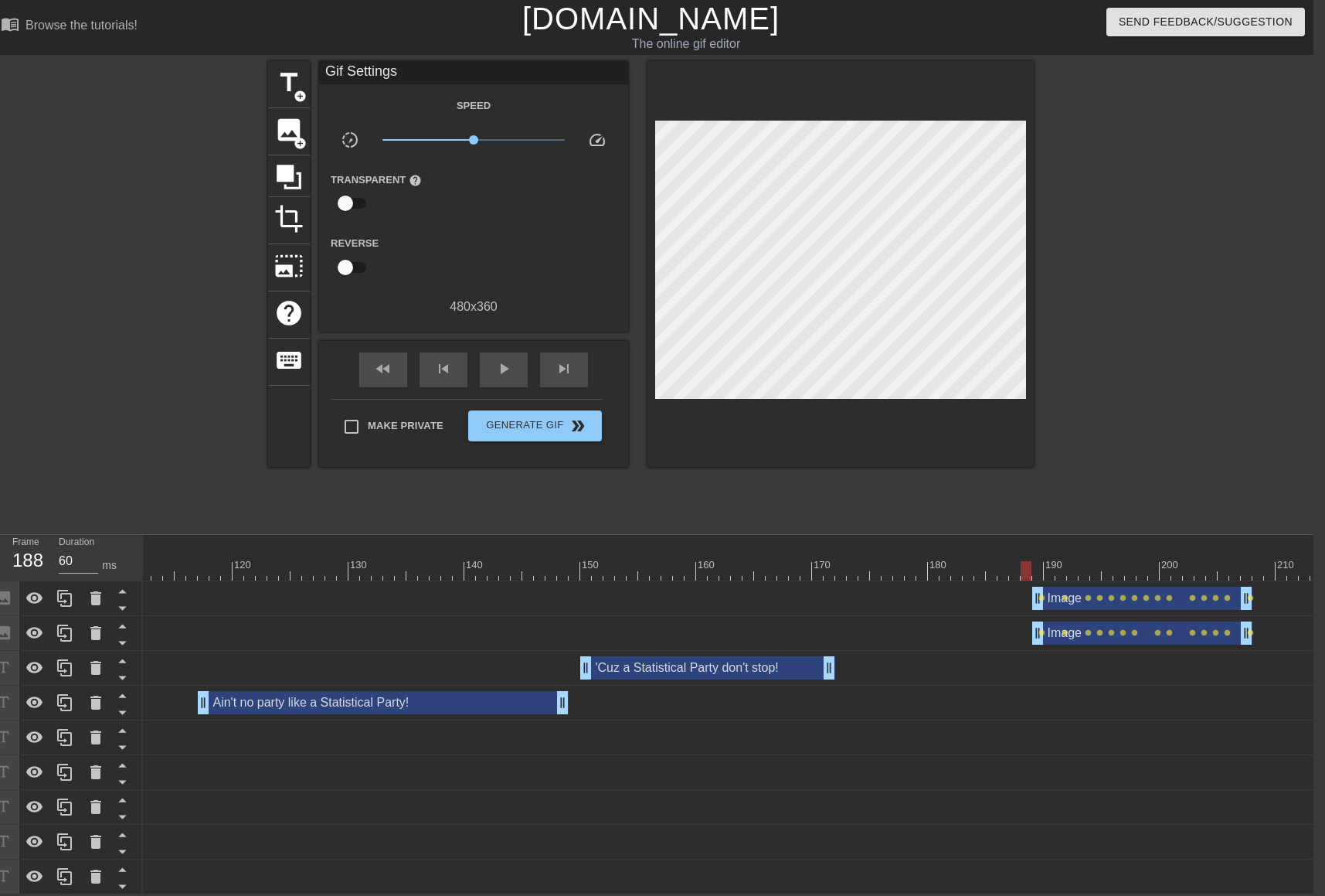
click at [1029, 550] on div at bounding box center [1027, 559] width 12 height 19
click at [564, 359] on span "skip_next" at bounding box center [564, 368] width 18 height 18
click at [297, 124] on span "image" at bounding box center [288, 129] width 29 height 29
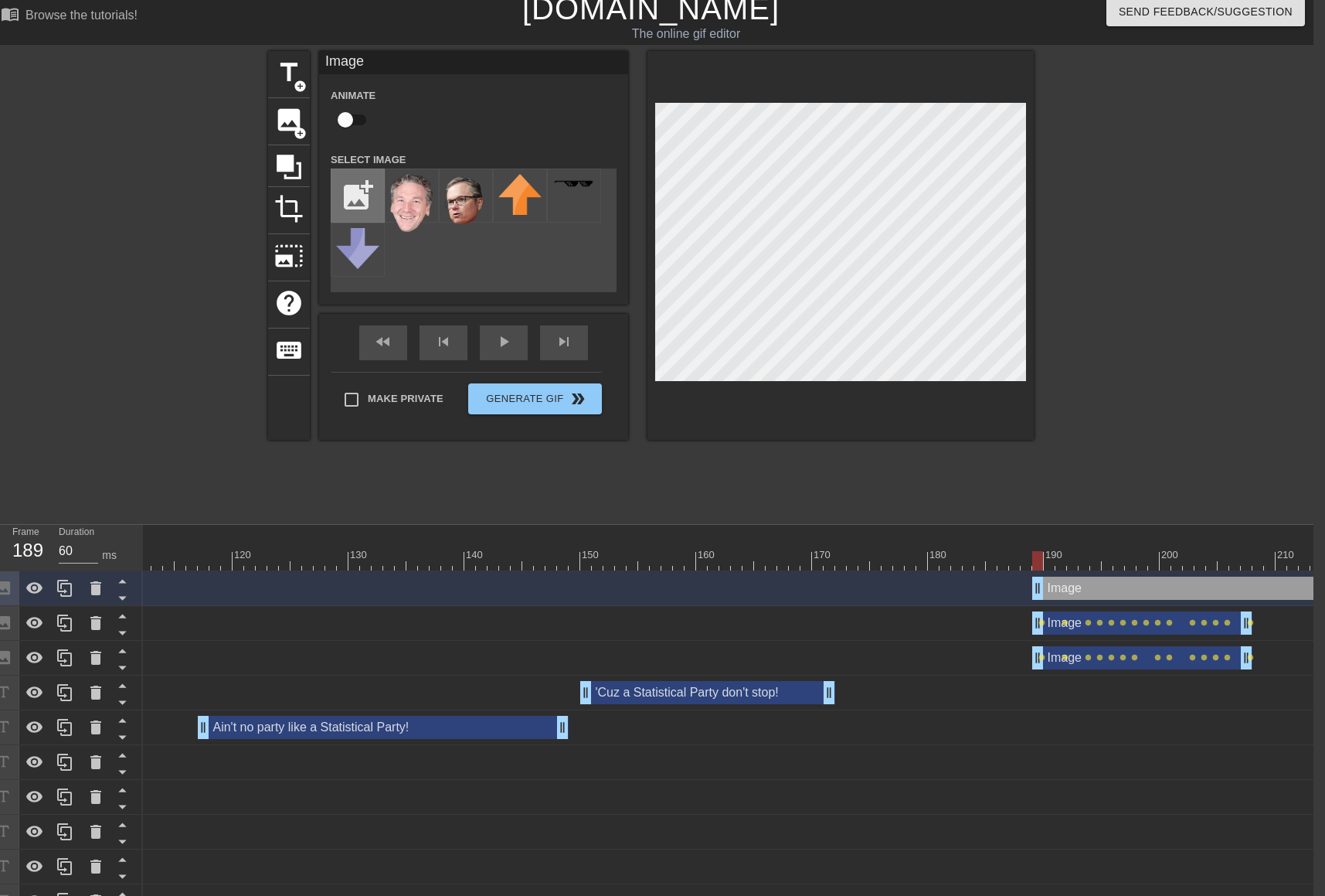
click at [363, 184] on input "file" at bounding box center [358, 195] width 52 height 53
type input "C:\fakepath\birdo no wordso.png"
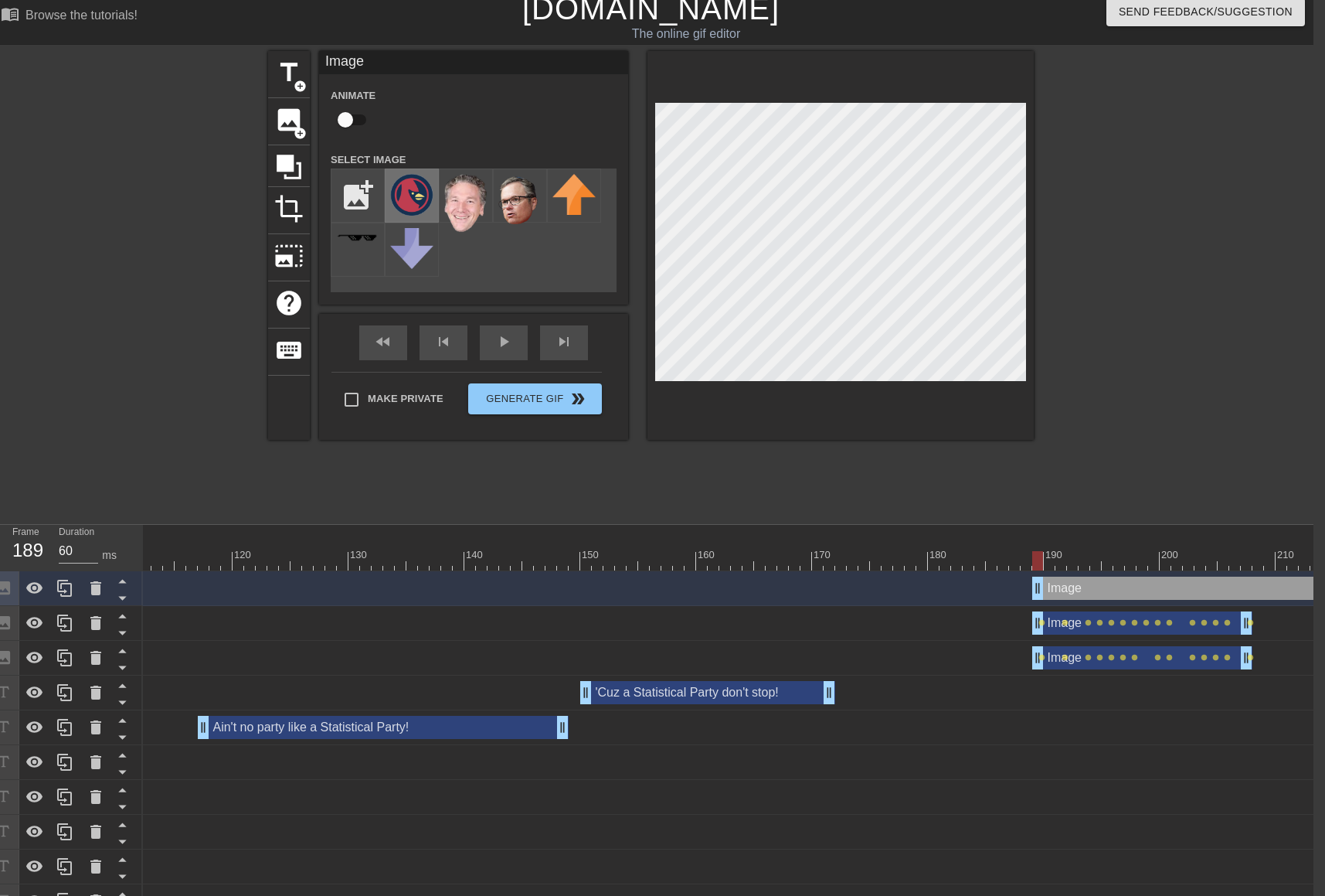
click at [412, 199] on img at bounding box center [412, 195] width 43 height 42
drag, startPoint x: 357, startPoint y: 129, endPoint x: 368, endPoint y: 139, distance: 14.9
click at [357, 128] on input "checkbox" at bounding box center [346, 119] width 88 height 29
checkbox input "true"
click at [817, 390] on div at bounding box center [841, 245] width 387 height 388
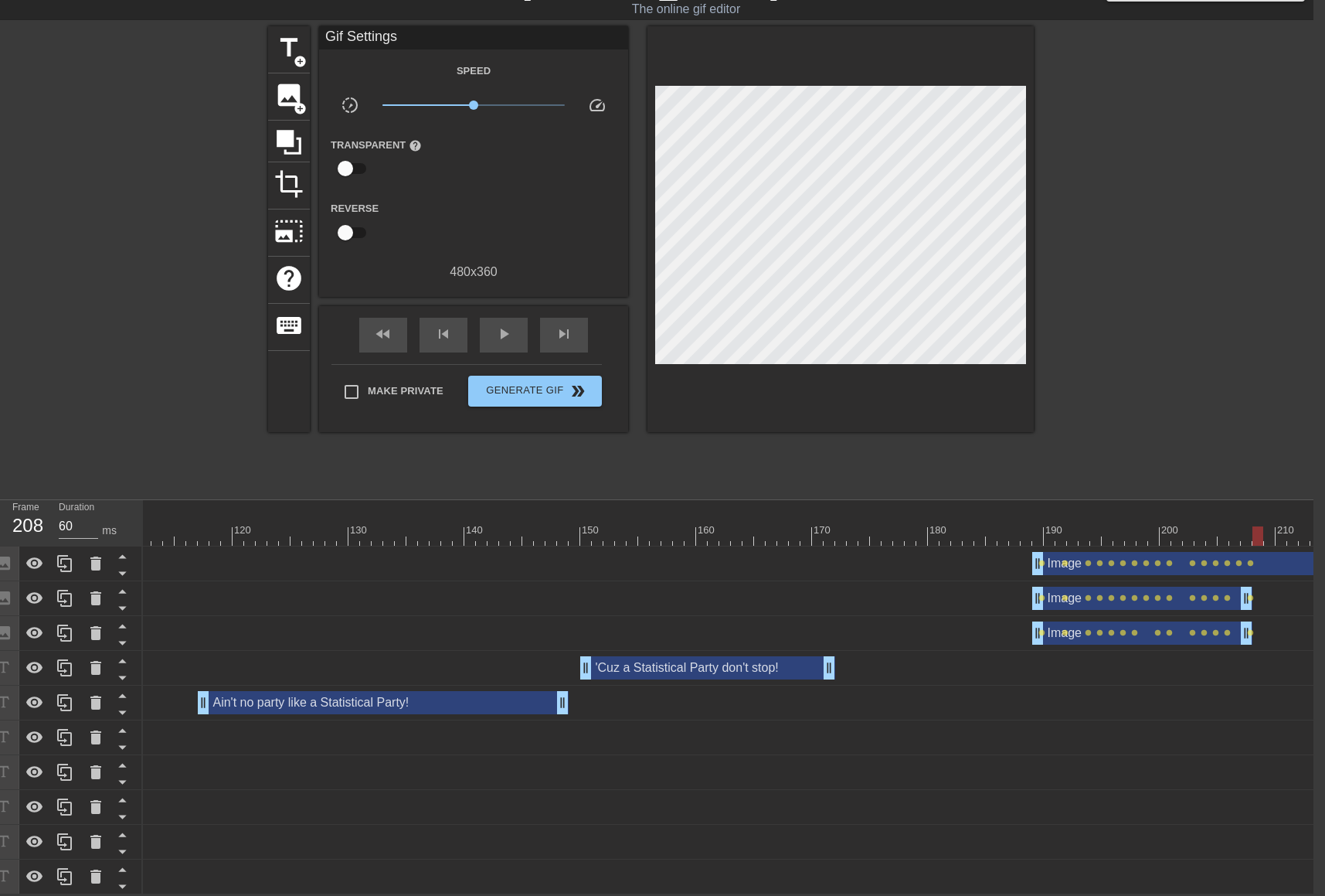
scroll to position [0, 1580]
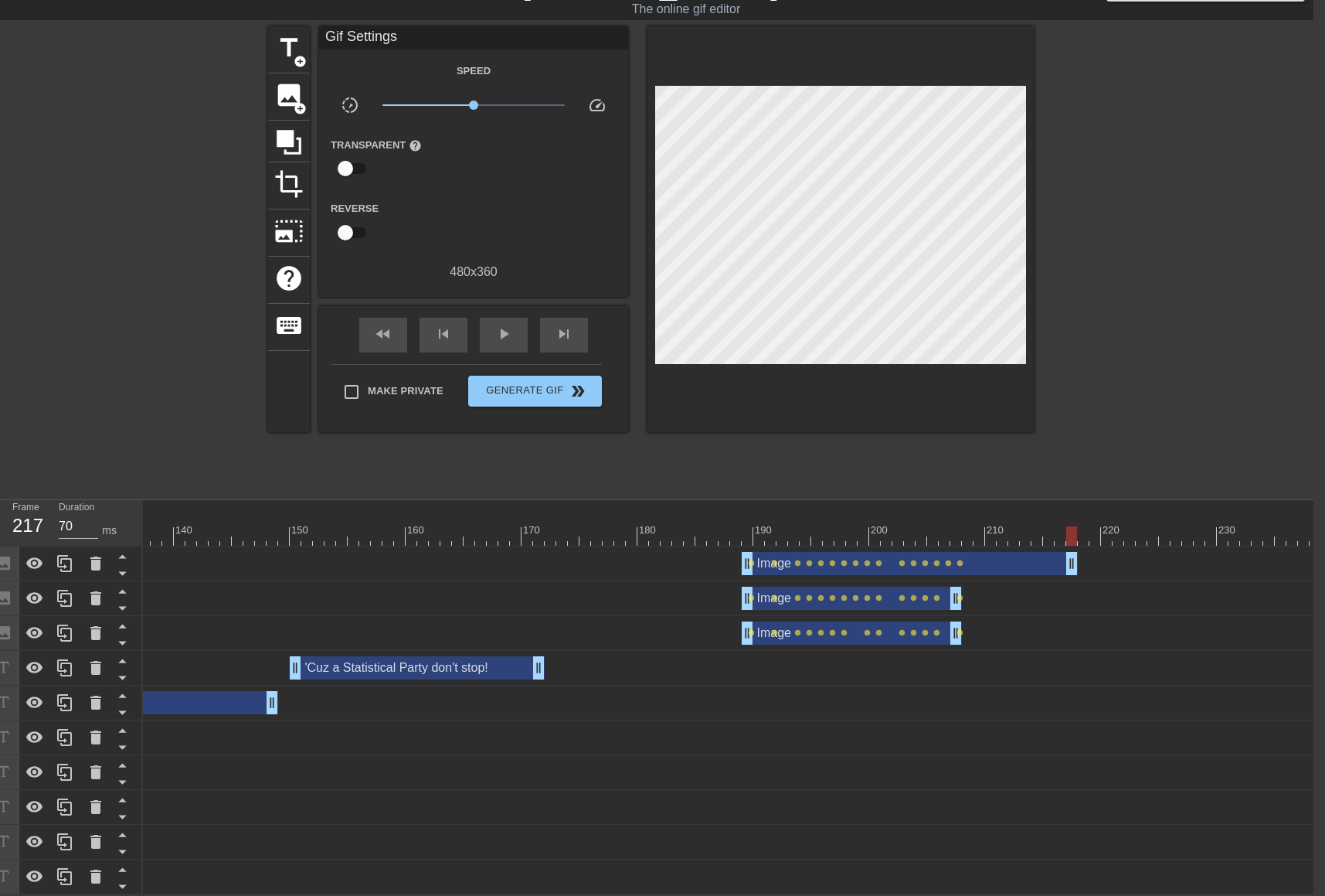
type input "60"
drag, startPoint x: 1313, startPoint y: 553, endPoint x: 959, endPoint y: 521, distance: 355.4
click at [959, 521] on div "10 20 30 40 50 60 70 80 90 100 110 120 130 140 150 160" at bounding box center [728, 697] width 1171 height 394
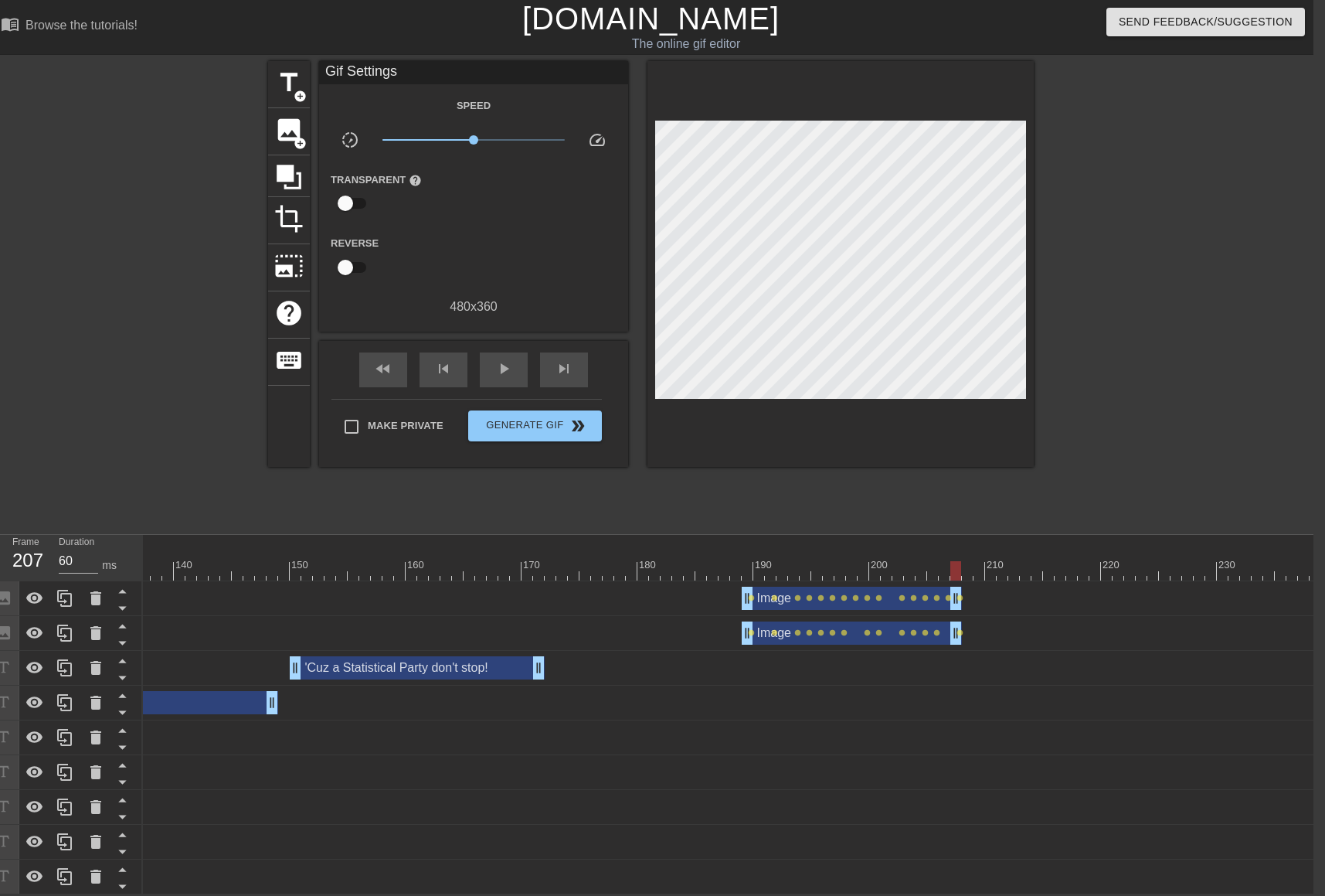
scroll to position [10, 12]
click at [299, 121] on span "image" at bounding box center [288, 129] width 29 height 29
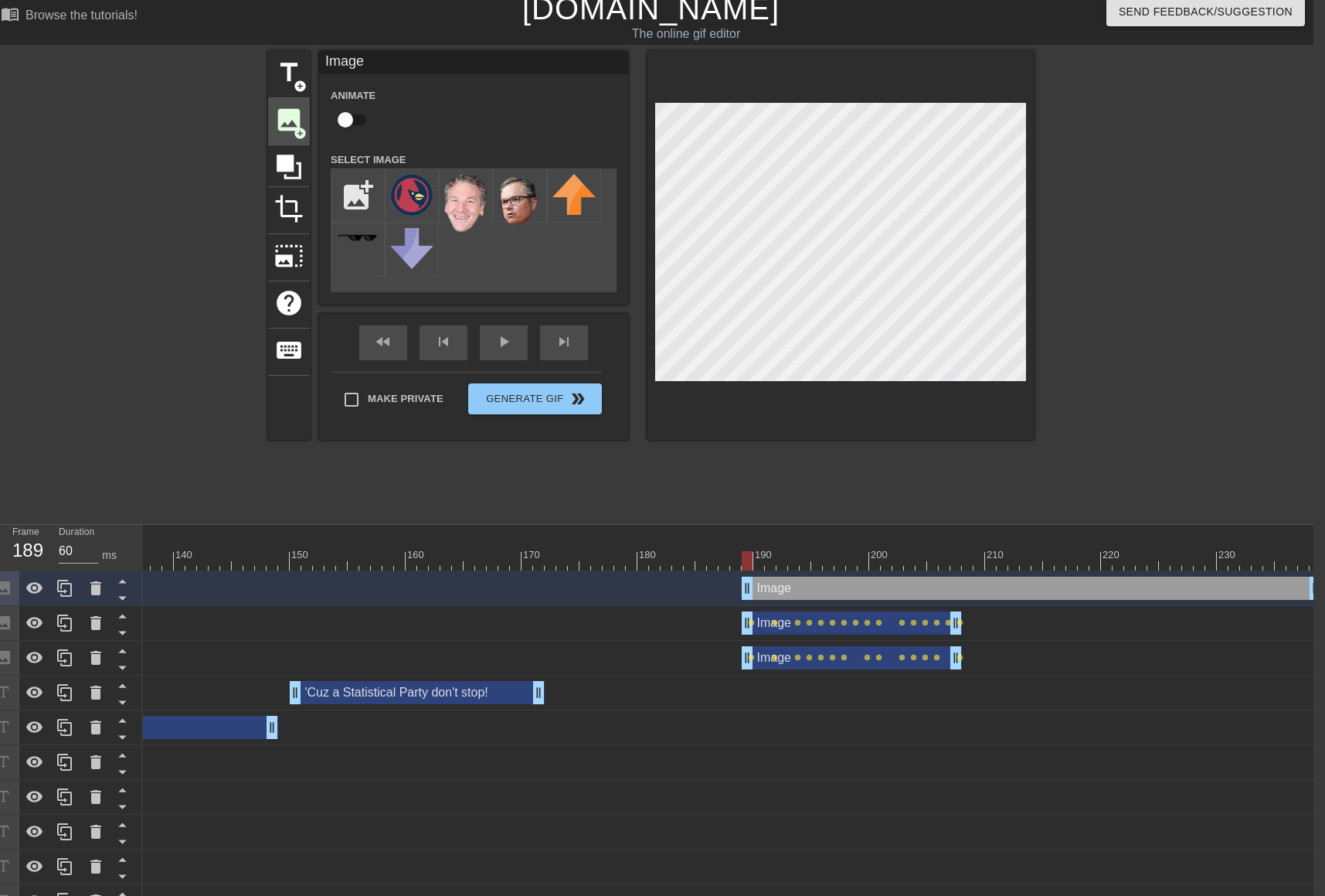
scroll to position [45, 12]
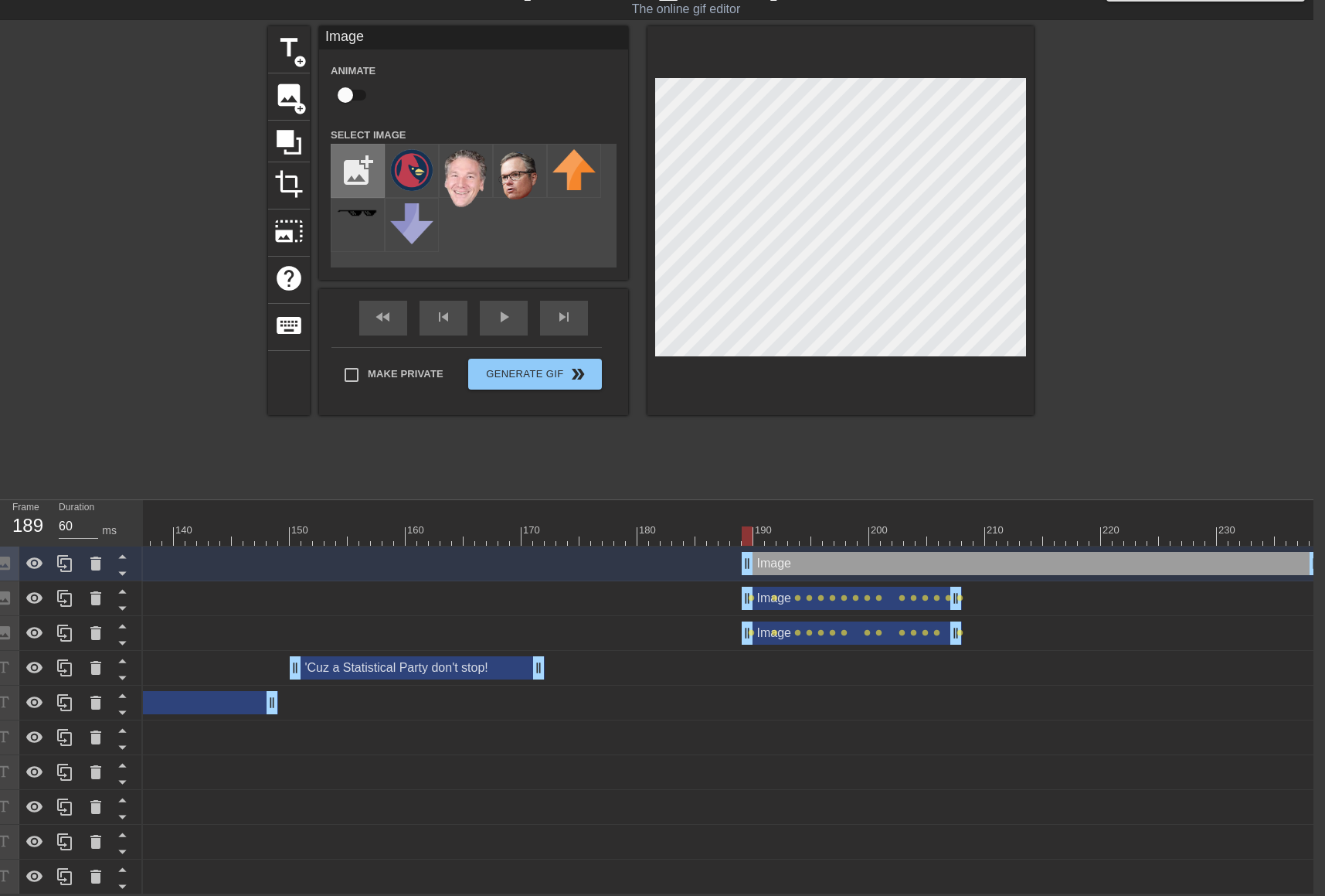
click at [348, 164] on input "file" at bounding box center [358, 170] width 52 height 53
type input "C:\fakepath\Mo Front Right.png"
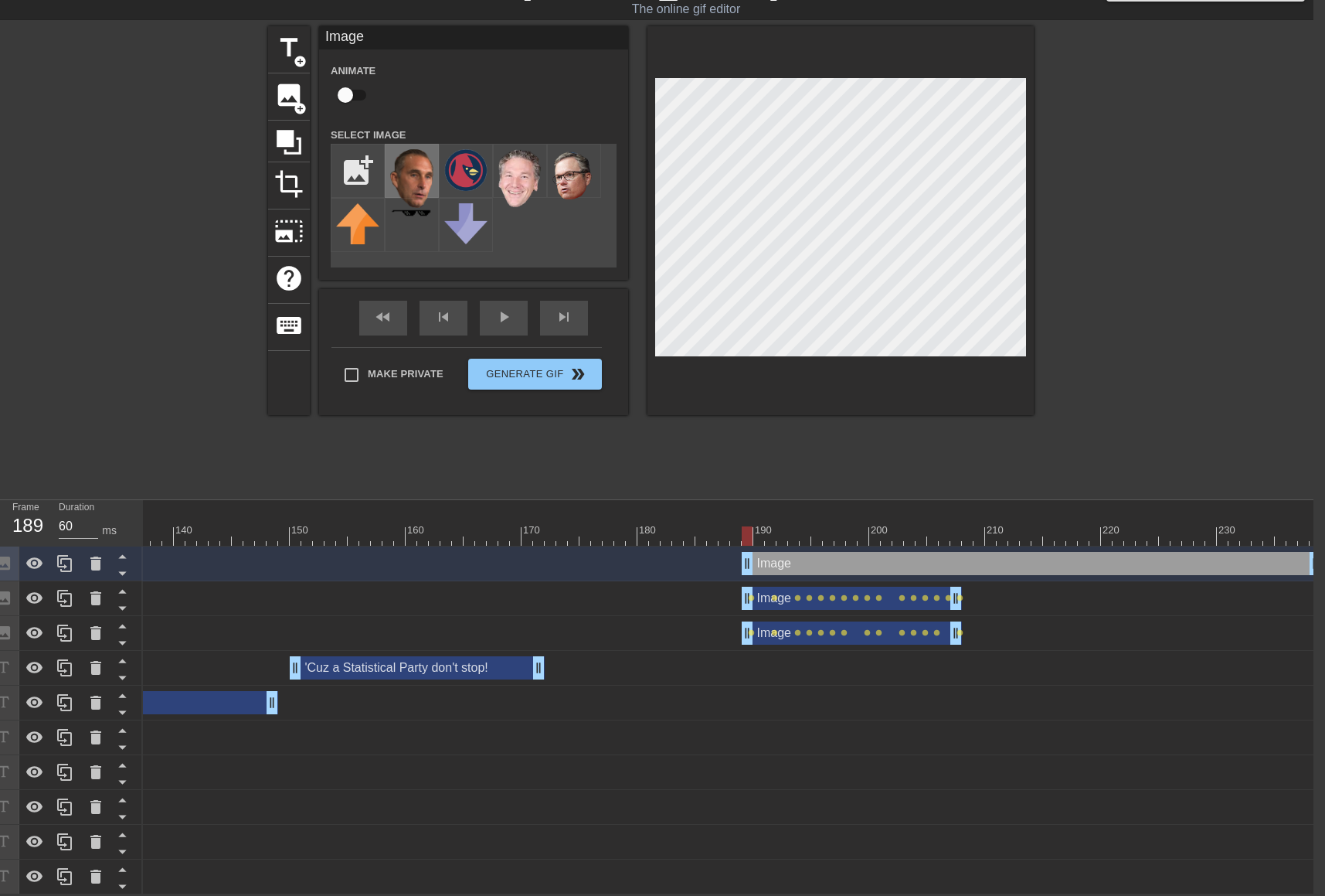
click at [419, 168] on img at bounding box center [412, 178] width 43 height 58
click at [355, 83] on input "checkbox" at bounding box center [346, 94] width 88 height 29
checkbox input "true"
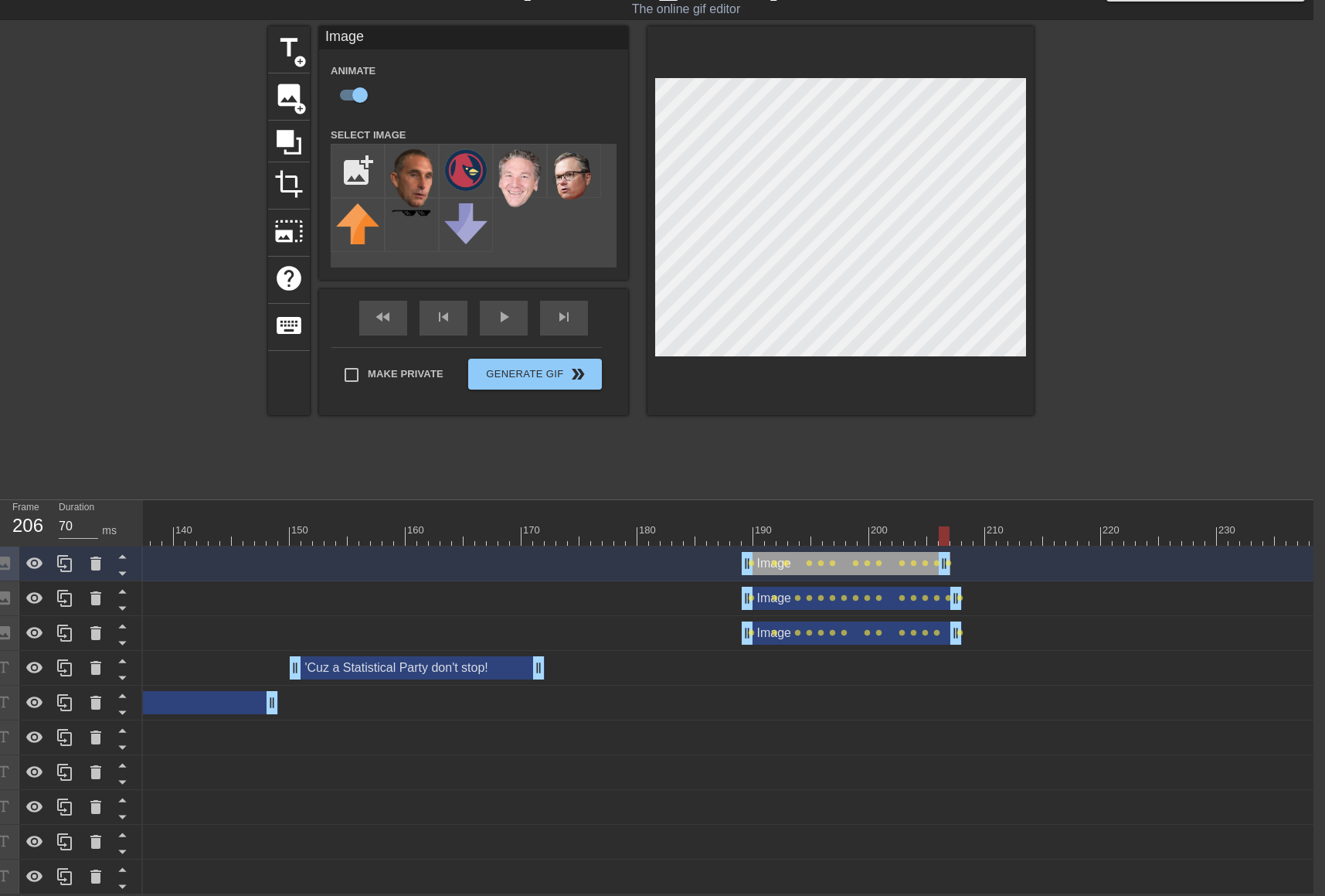
type input "60"
drag, startPoint x: 1308, startPoint y: 558, endPoint x: 950, endPoint y: 531, distance: 359.0
click at [950, 531] on div "10 20 30 40 50 60 70 80 90 100 110 120 130 140 150 160" at bounding box center [728, 697] width 1171 height 394
click at [745, 523] on div at bounding box center [745, 530] width 3 height 16
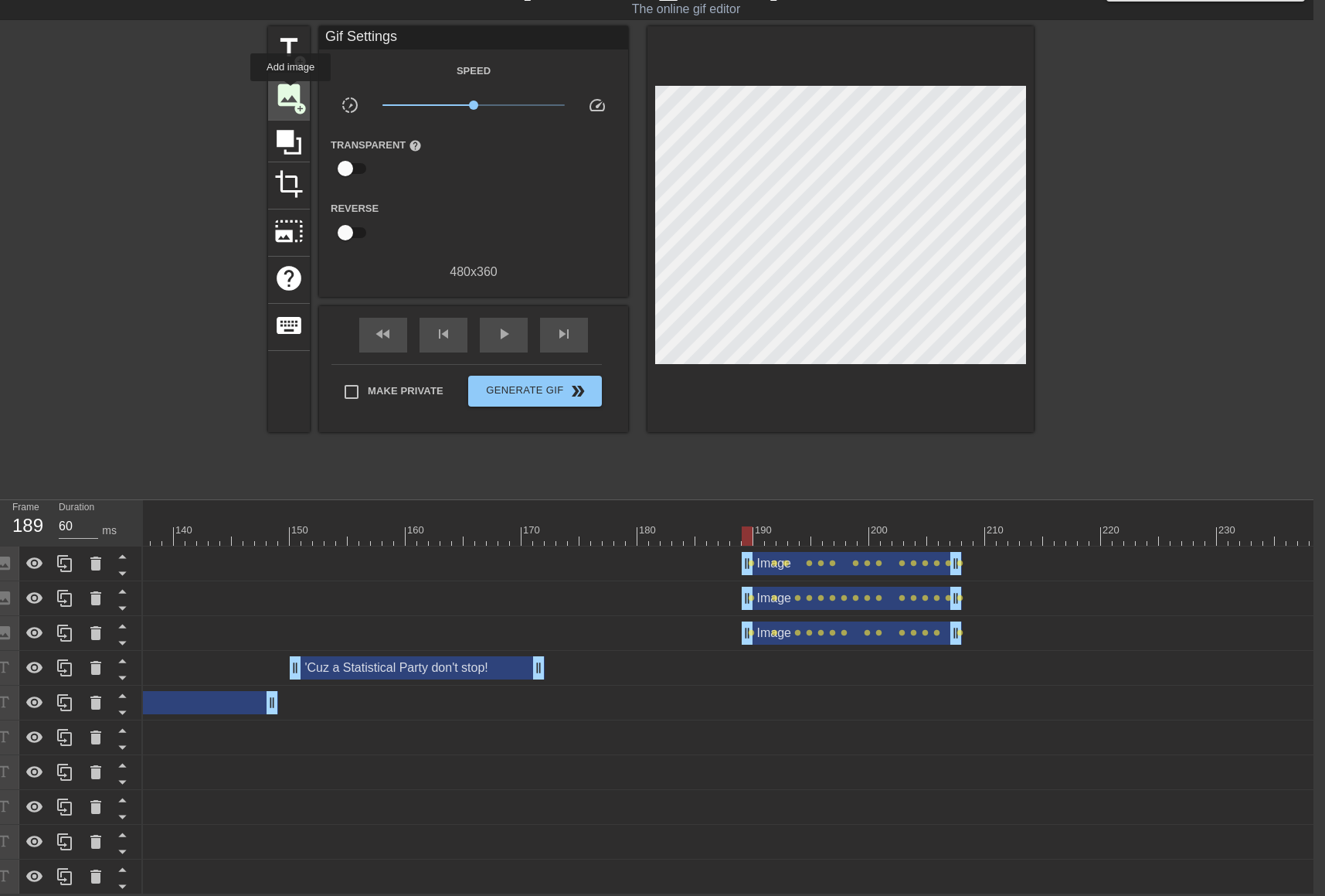
click at [291, 90] on span "image" at bounding box center [288, 94] width 29 height 29
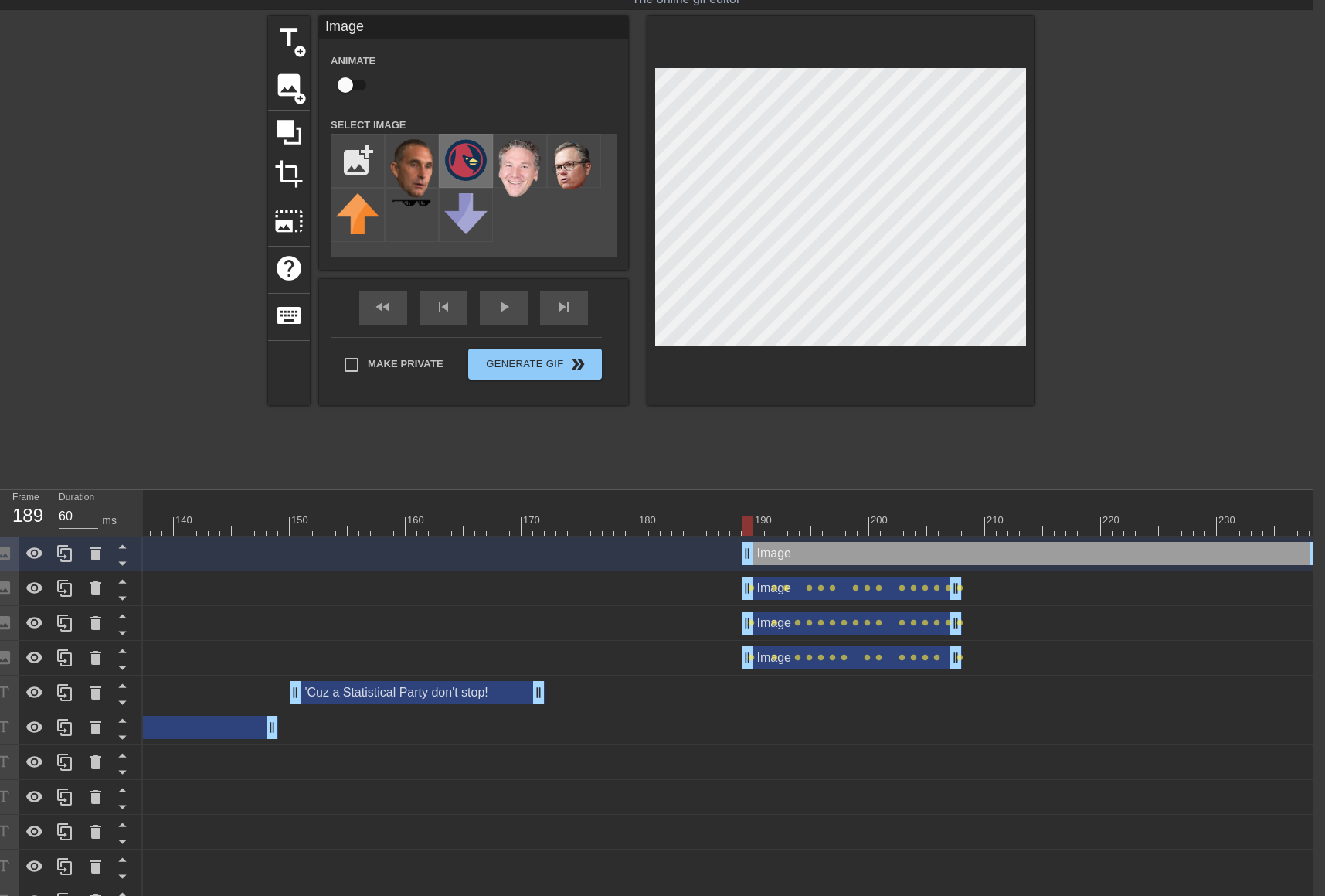
click at [462, 162] on img at bounding box center [466, 160] width 43 height 42
click at [354, 83] on input "checkbox" at bounding box center [346, 84] width 88 height 29
checkbox input "true"
click at [1030, 271] on div at bounding box center [841, 210] width 387 height 388
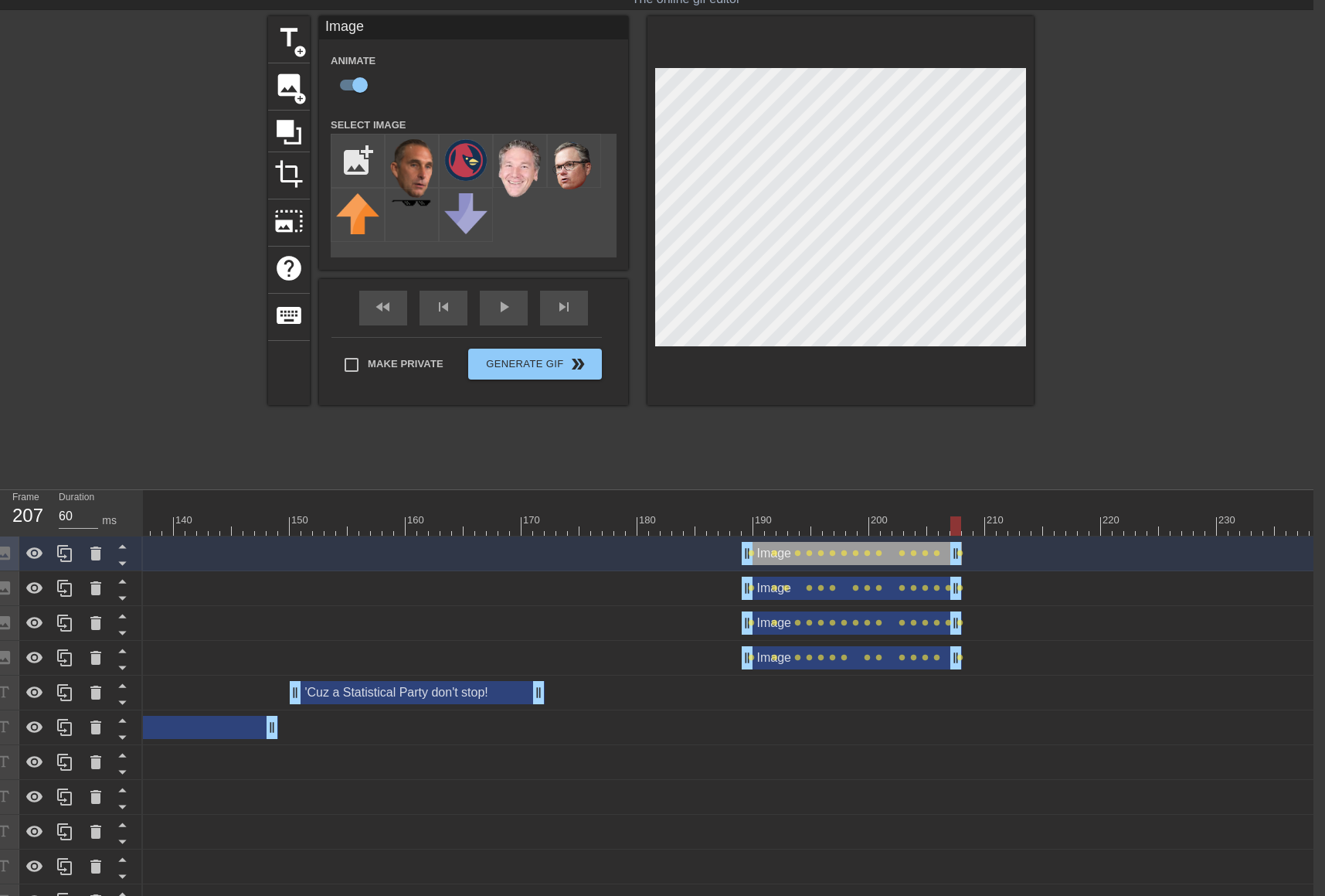
drag, startPoint x: 1317, startPoint y: 553, endPoint x: 962, endPoint y: 521, distance: 356.4
click at [962, 521] on div "10 20 30 40 50 60 70 80 90 100 110 120 130 140 150 160" at bounding box center [728, 704] width 1171 height 429
click at [499, 302] on div "fast_rewind skip_previous play_arrow skip_next" at bounding box center [473, 308] width 252 height 58
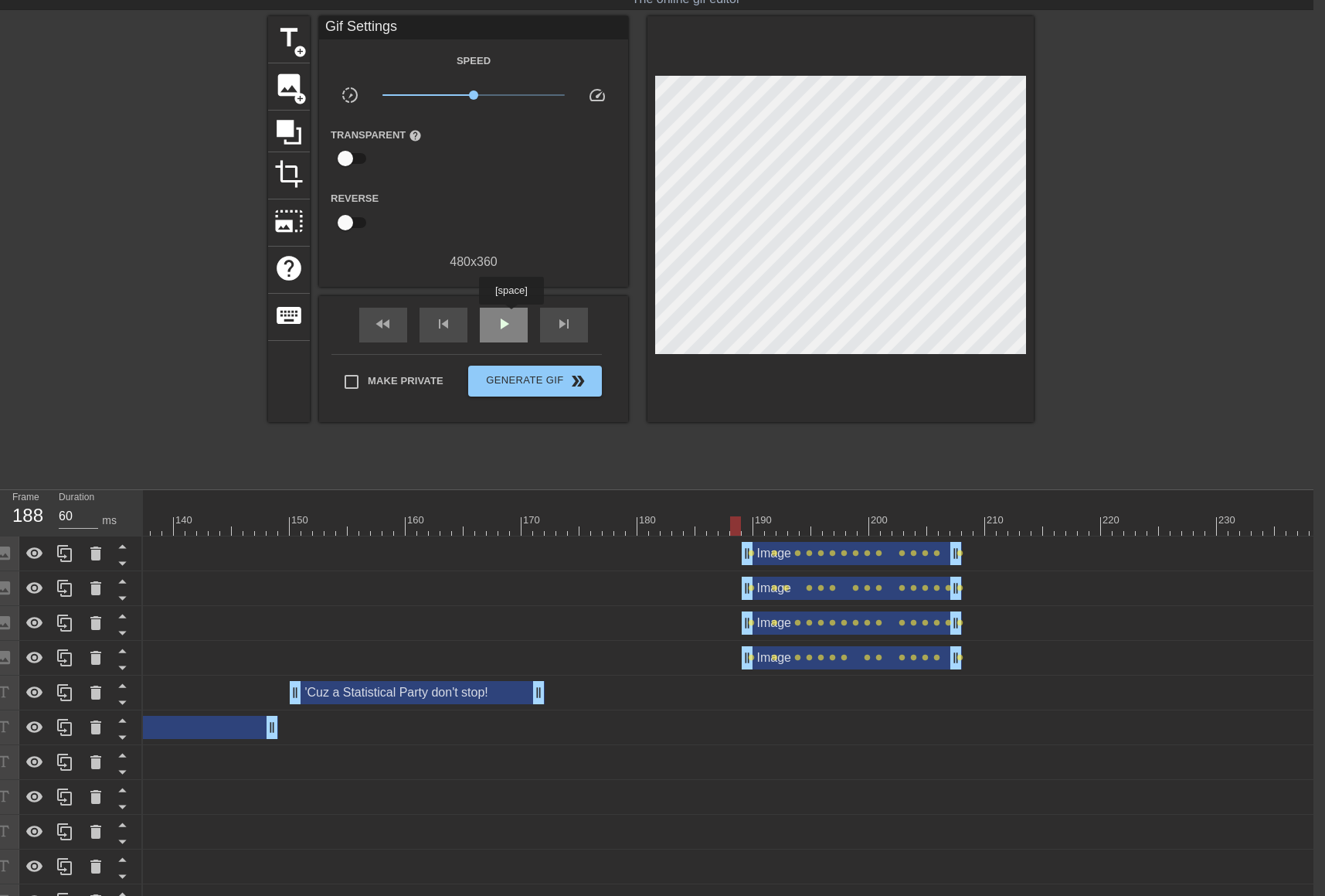
click at [511, 315] on span "play_arrow" at bounding box center [503, 323] width 18 height 18
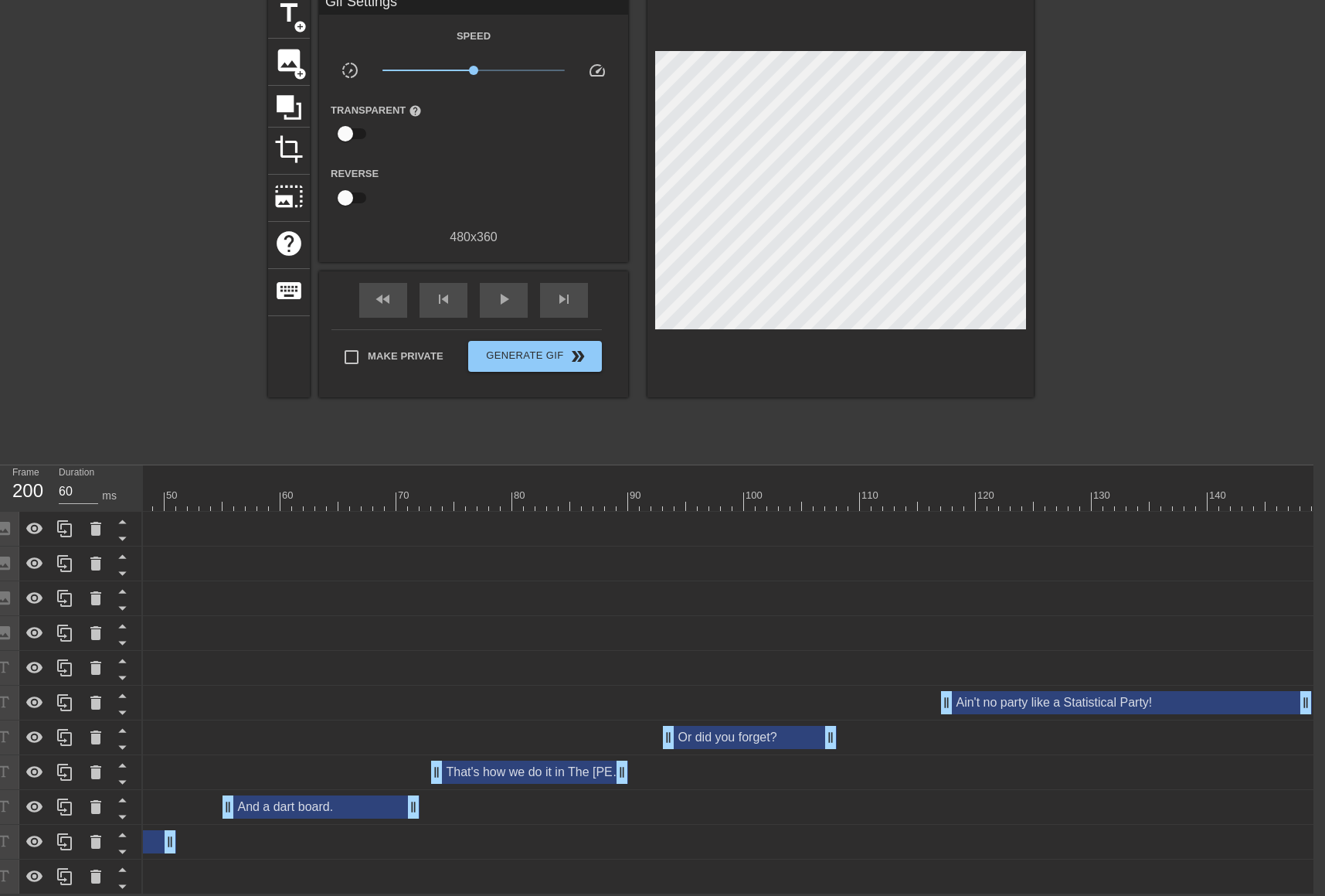
scroll to position [0, 0]
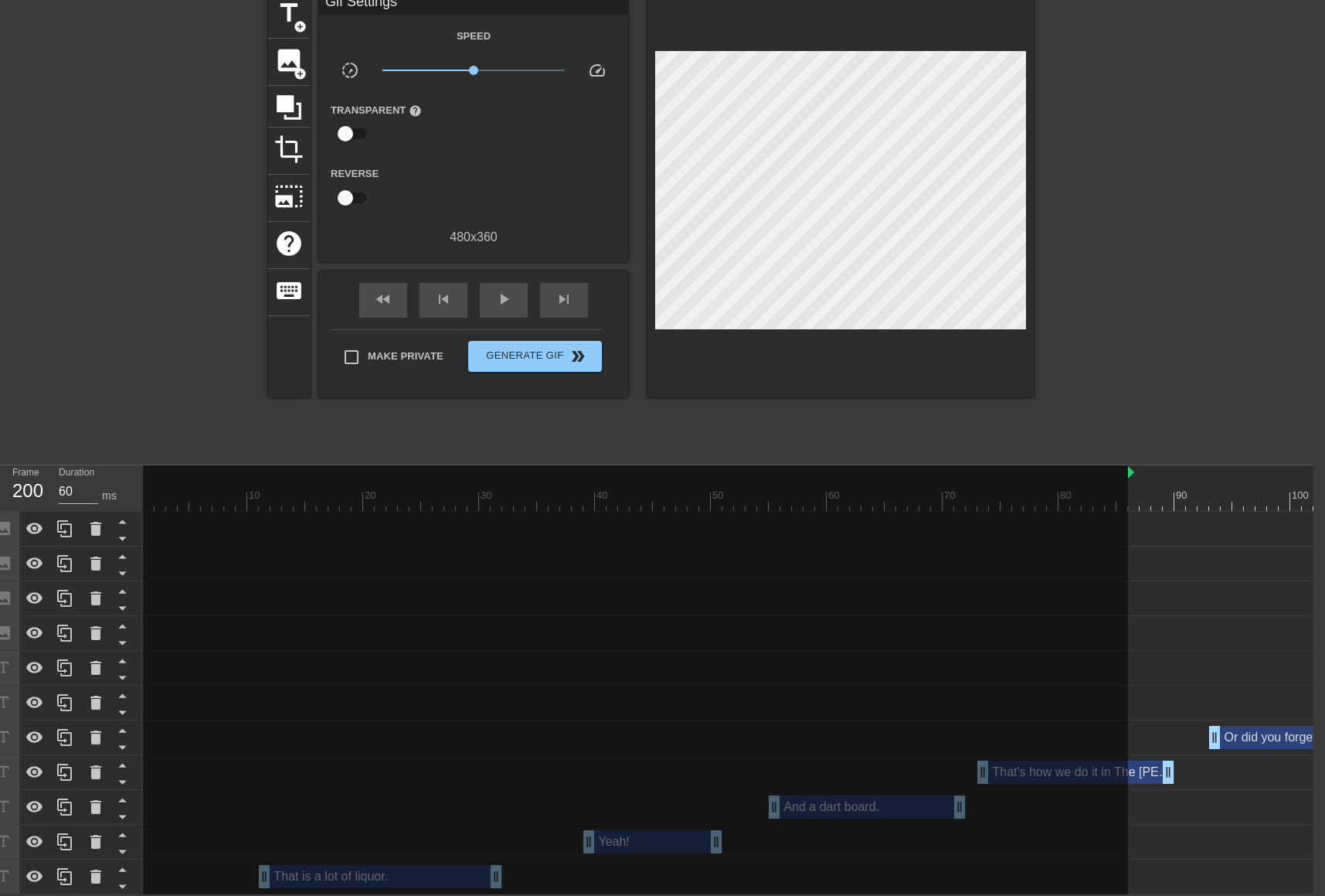
drag, startPoint x: 143, startPoint y: 462, endPoint x: 1132, endPoint y: 465, distance: 989.0
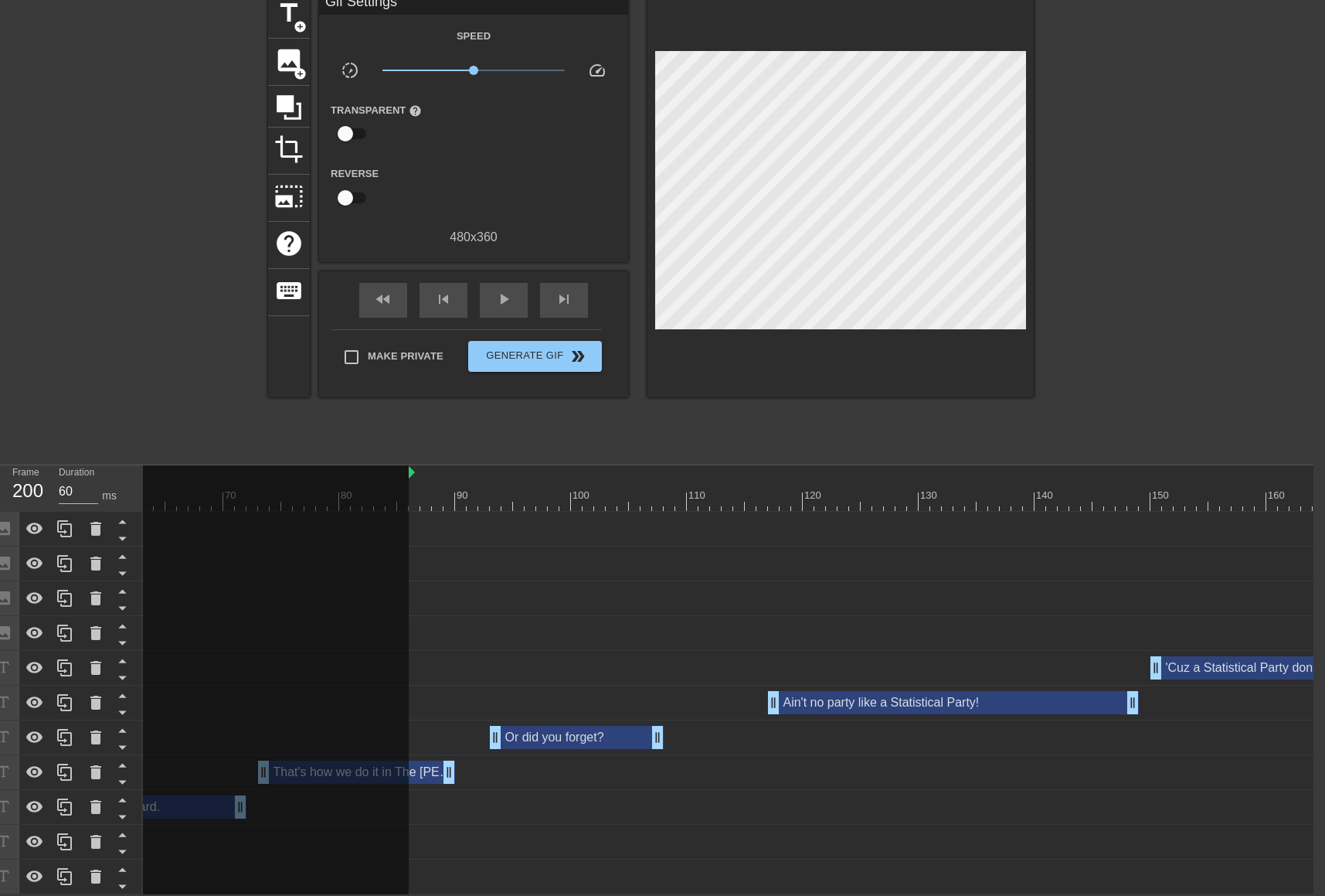
scroll to position [0, 725]
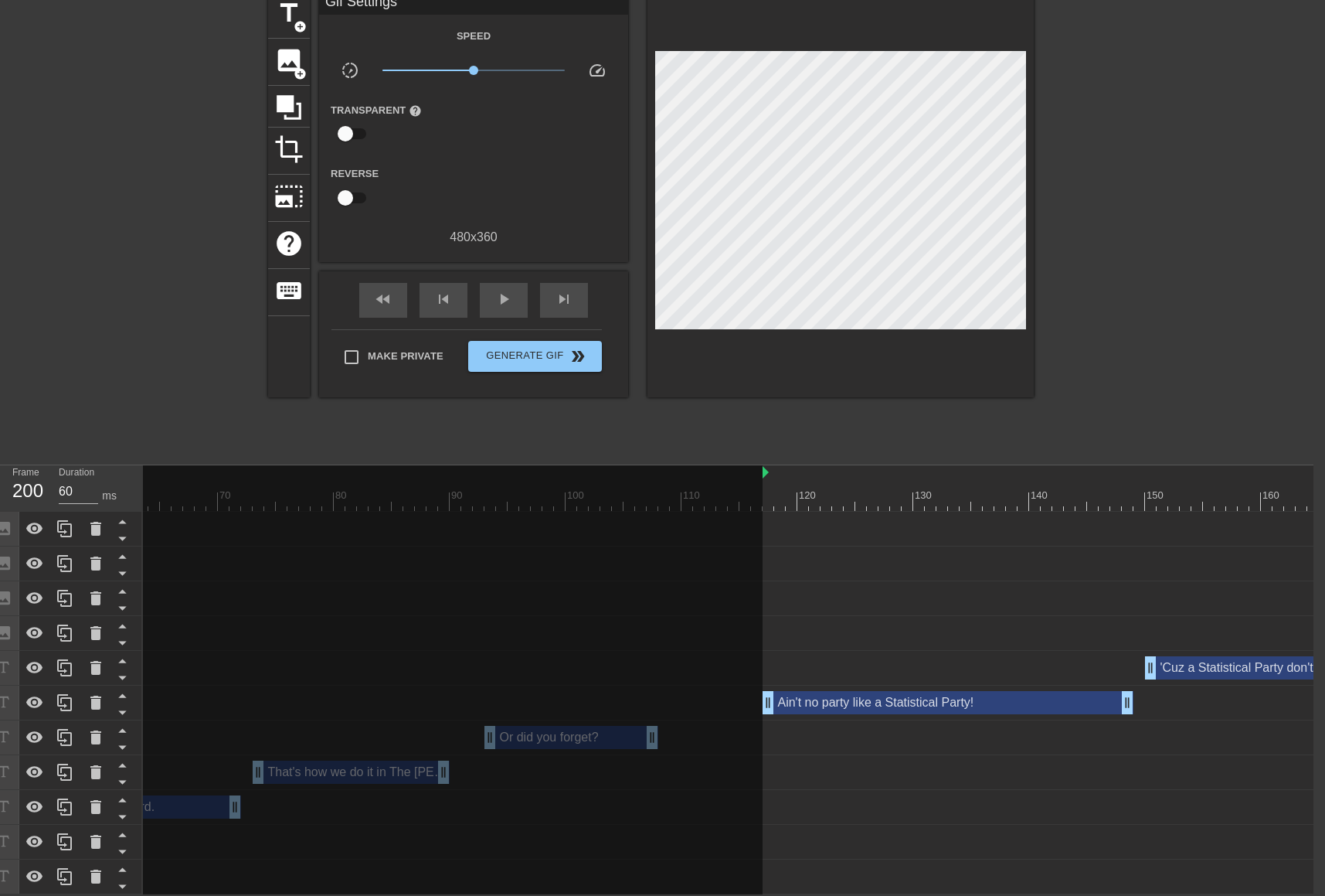
drag, startPoint x: 403, startPoint y: 461, endPoint x: 761, endPoint y: 495, distance: 359.6
click at [761, 495] on div "10 20 30 40 50 60 70 80 90 100 110 120 130 140 150 160" at bounding box center [798, 488] width 2758 height 46
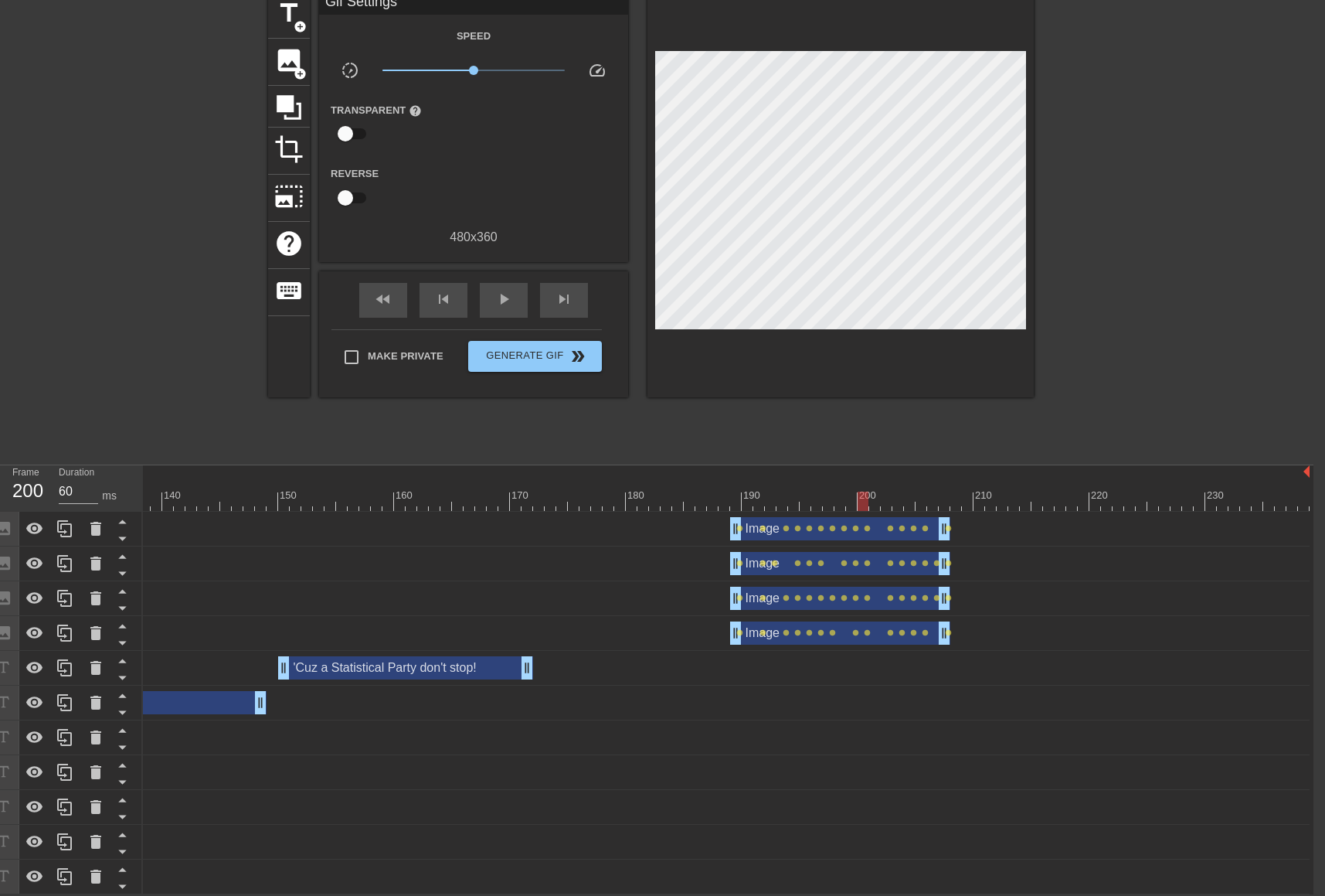
scroll to position [0, 1590]
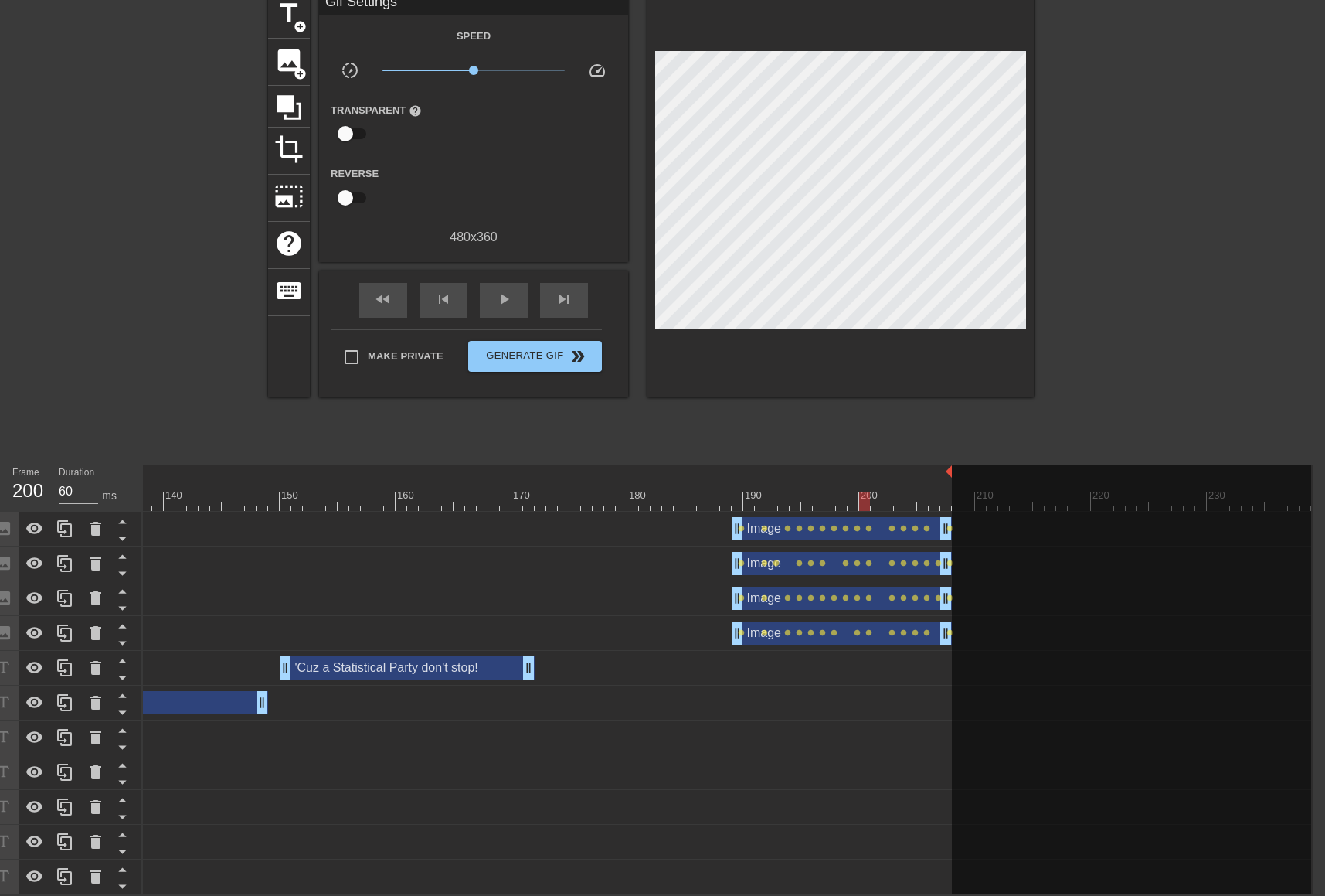
drag, startPoint x: 1310, startPoint y: 459, endPoint x: 945, endPoint y: 459, distance: 365.0
click at [378, 290] on span "fast_rewind" at bounding box center [383, 299] width 18 height 18
click at [510, 294] on span "play_arrow" at bounding box center [503, 299] width 18 height 18
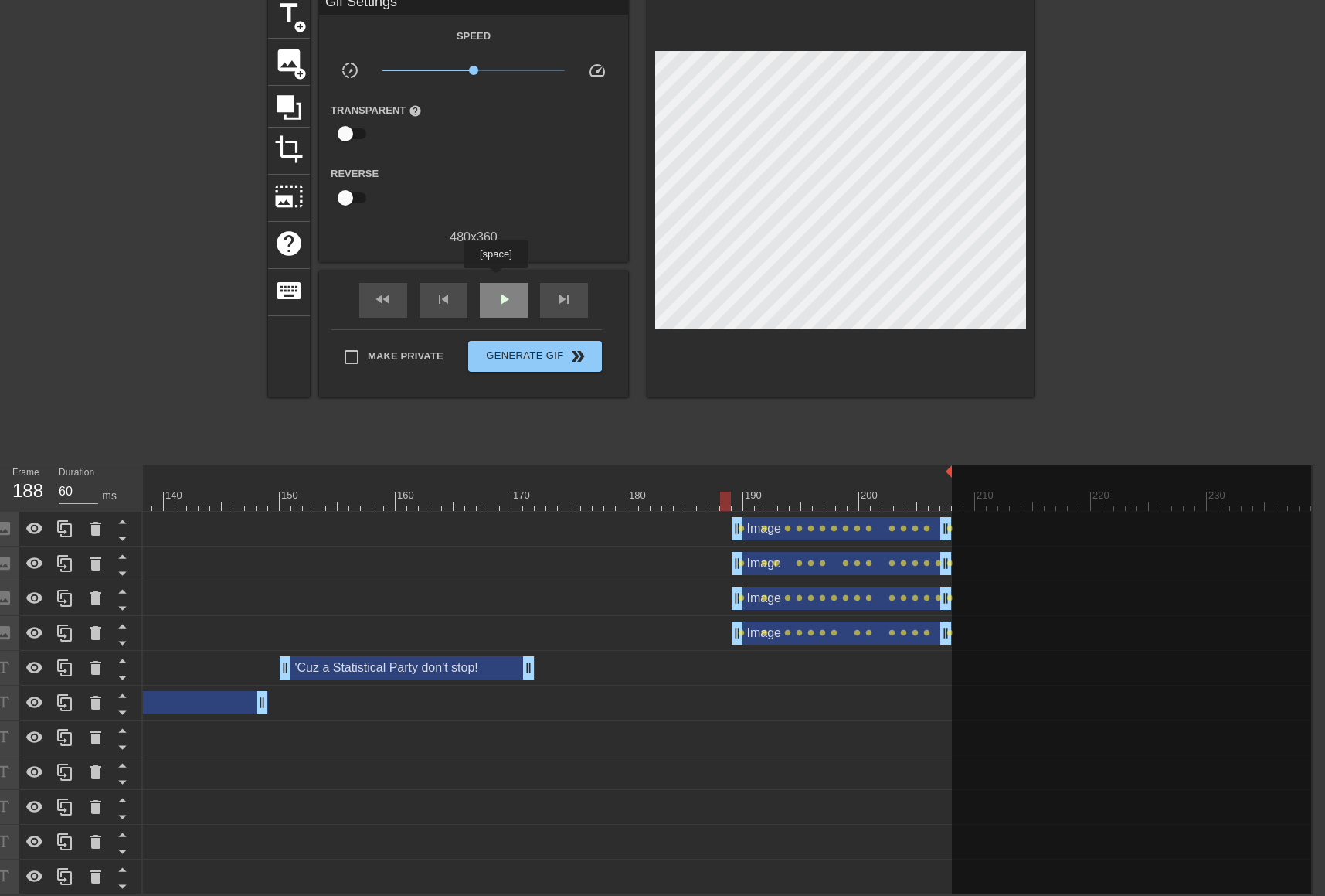
click at [495, 290] on span "play_arrow" at bounding box center [503, 299] width 18 height 18
click at [500, 290] on span "pause" at bounding box center [503, 299] width 18 height 18
click at [738, 481] on div at bounding box center [738, 490] width 12 height 19
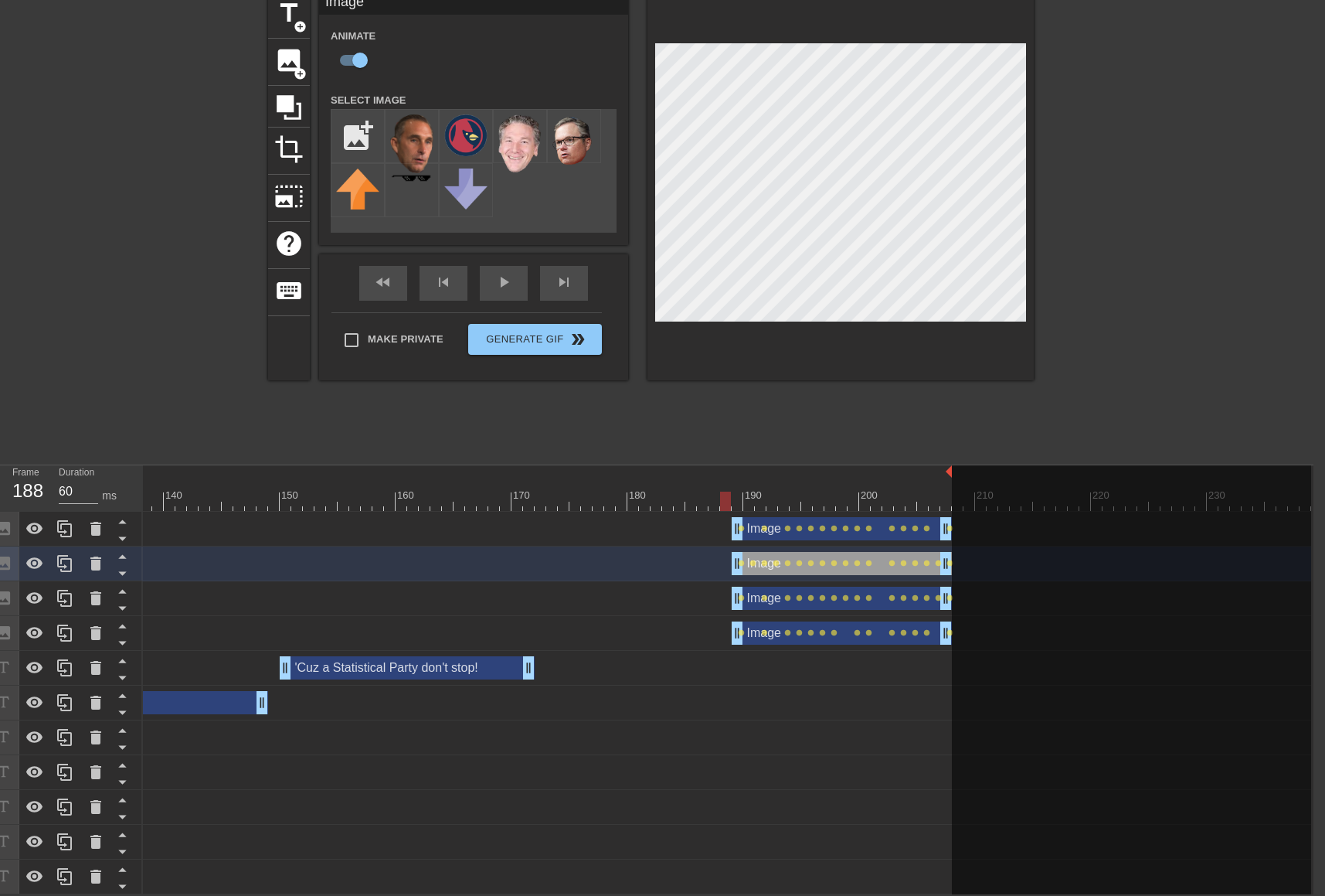
click at [516, 281] on div "play_arrow" at bounding box center [503, 283] width 48 height 35
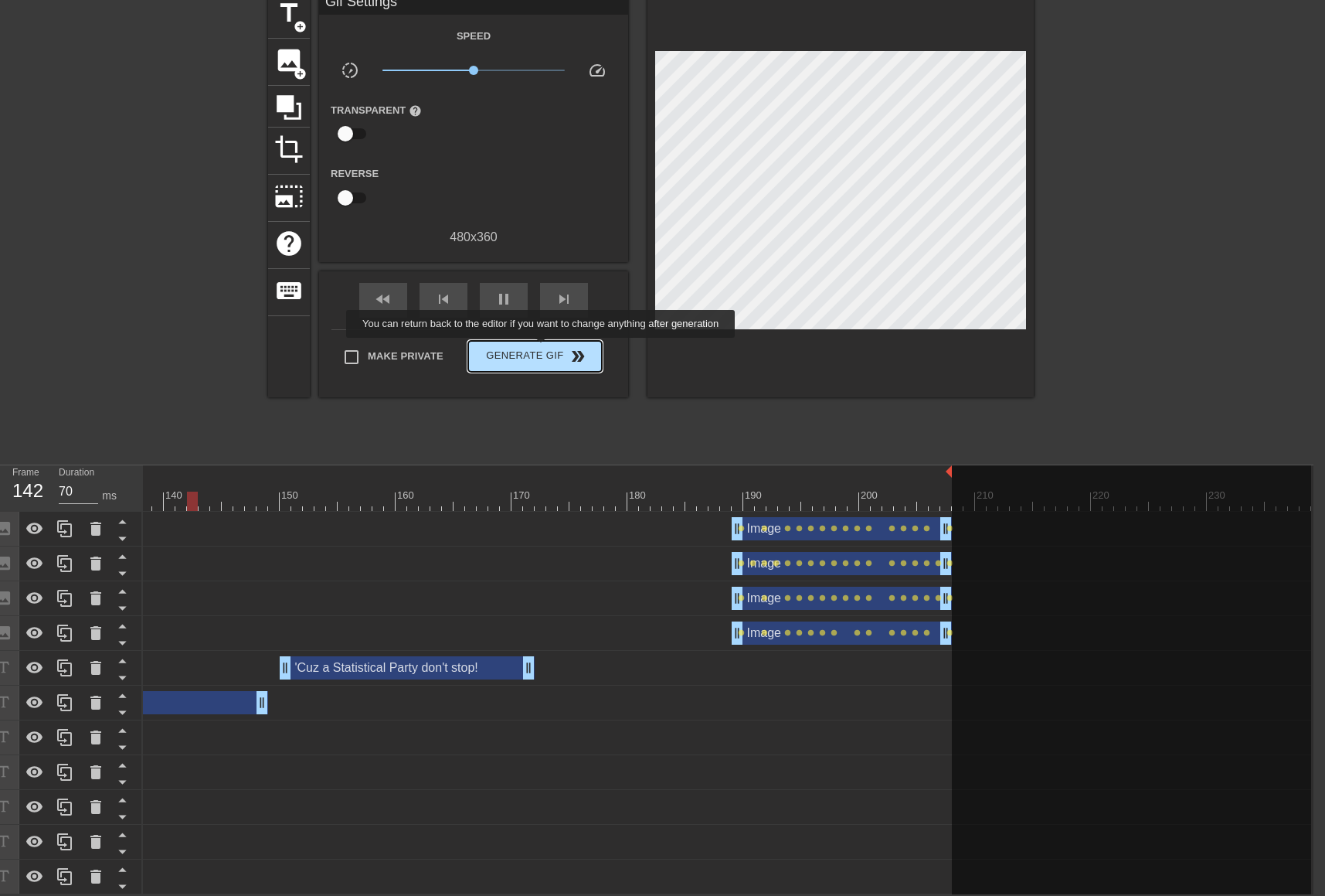
type input "60"
click at [542, 348] on span "Generate Gif double_arrow" at bounding box center [535, 356] width 122 height 18
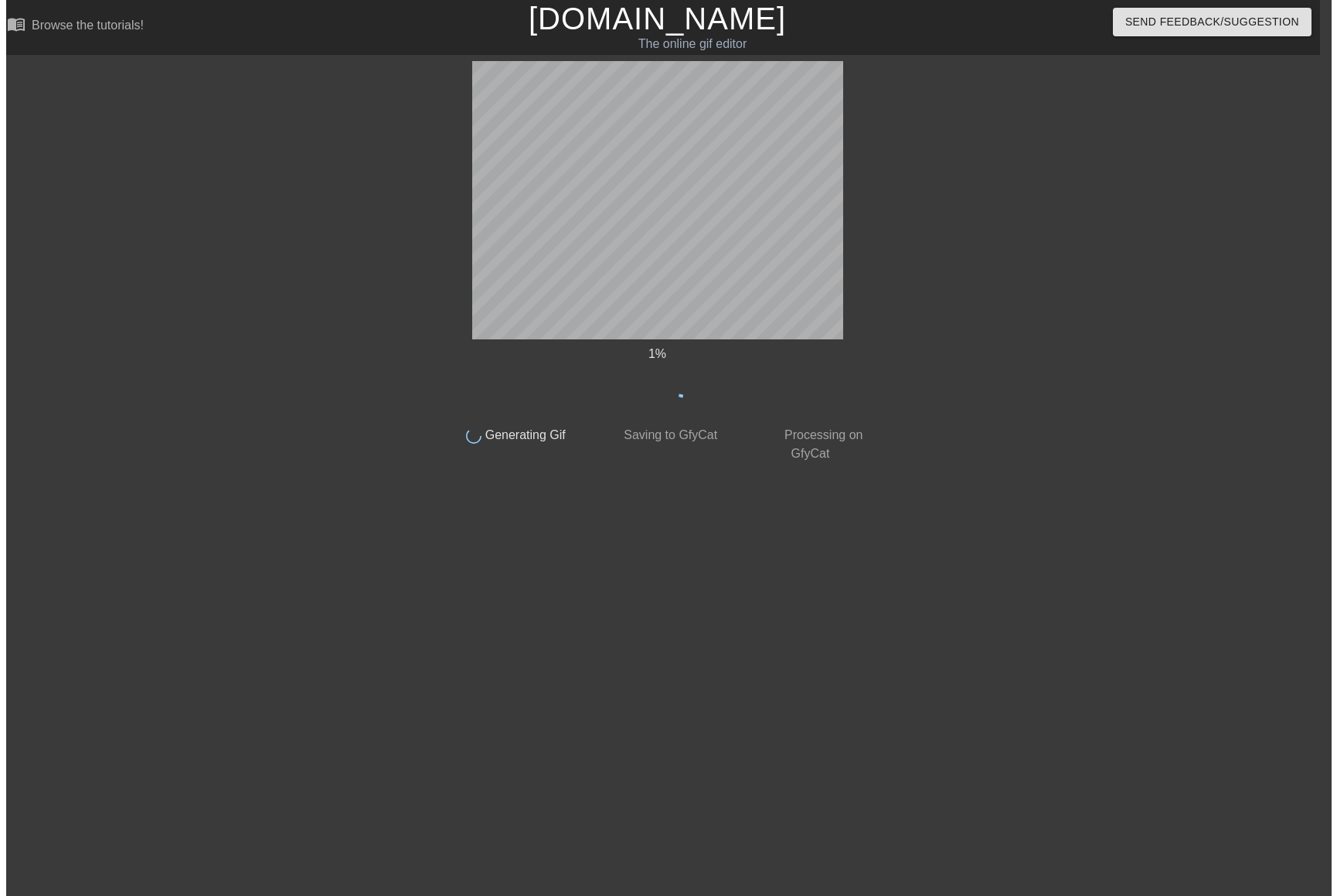
scroll to position [0, 12]
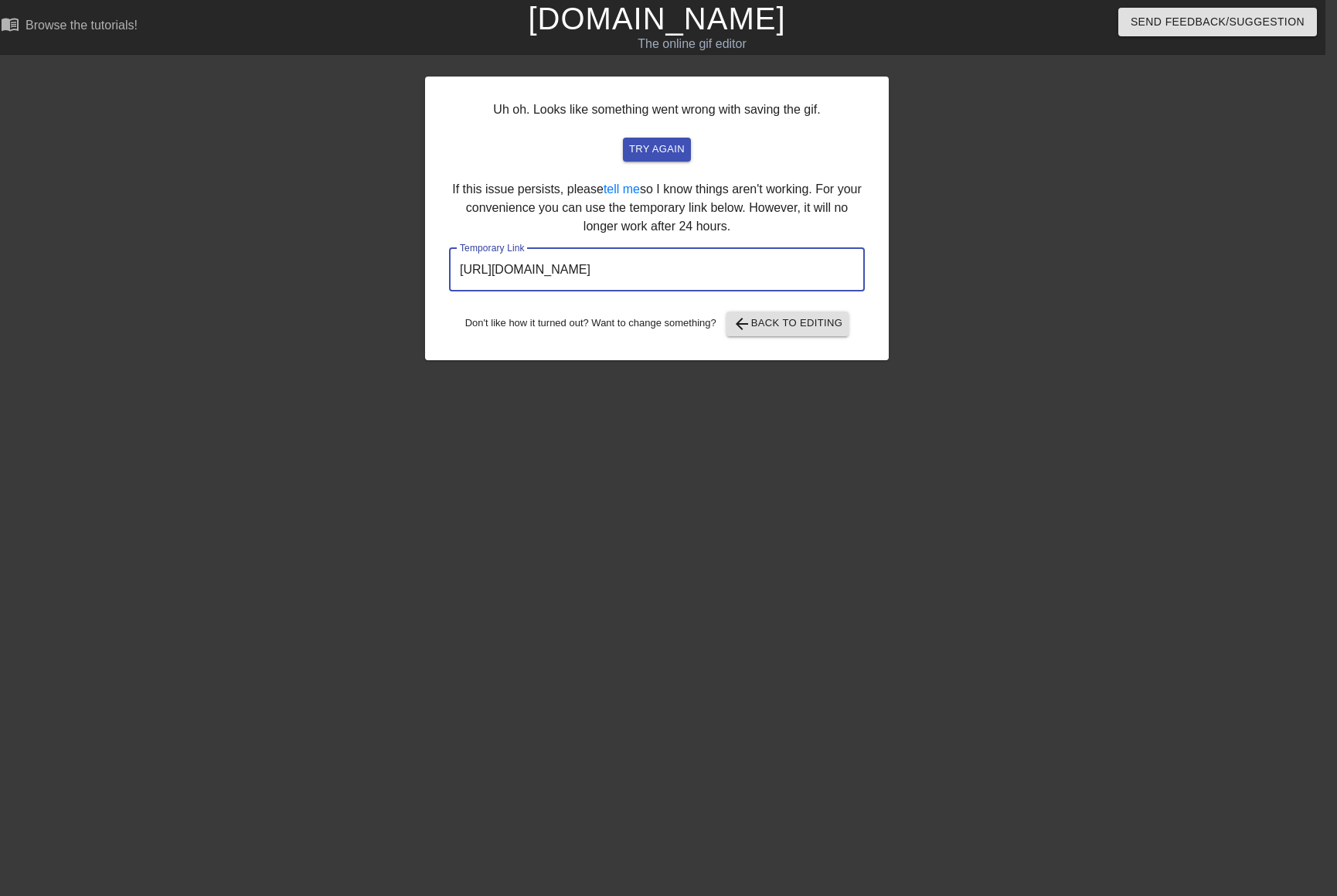
click at [746, 262] on input "[URL][DOMAIN_NAME]" at bounding box center [657, 270] width 416 height 43
click at [746, 263] on input "[URL][DOMAIN_NAME]" at bounding box center [657, 270] width 416 height 43
